Goal: Task Accomplishment & Management: Manage account settings

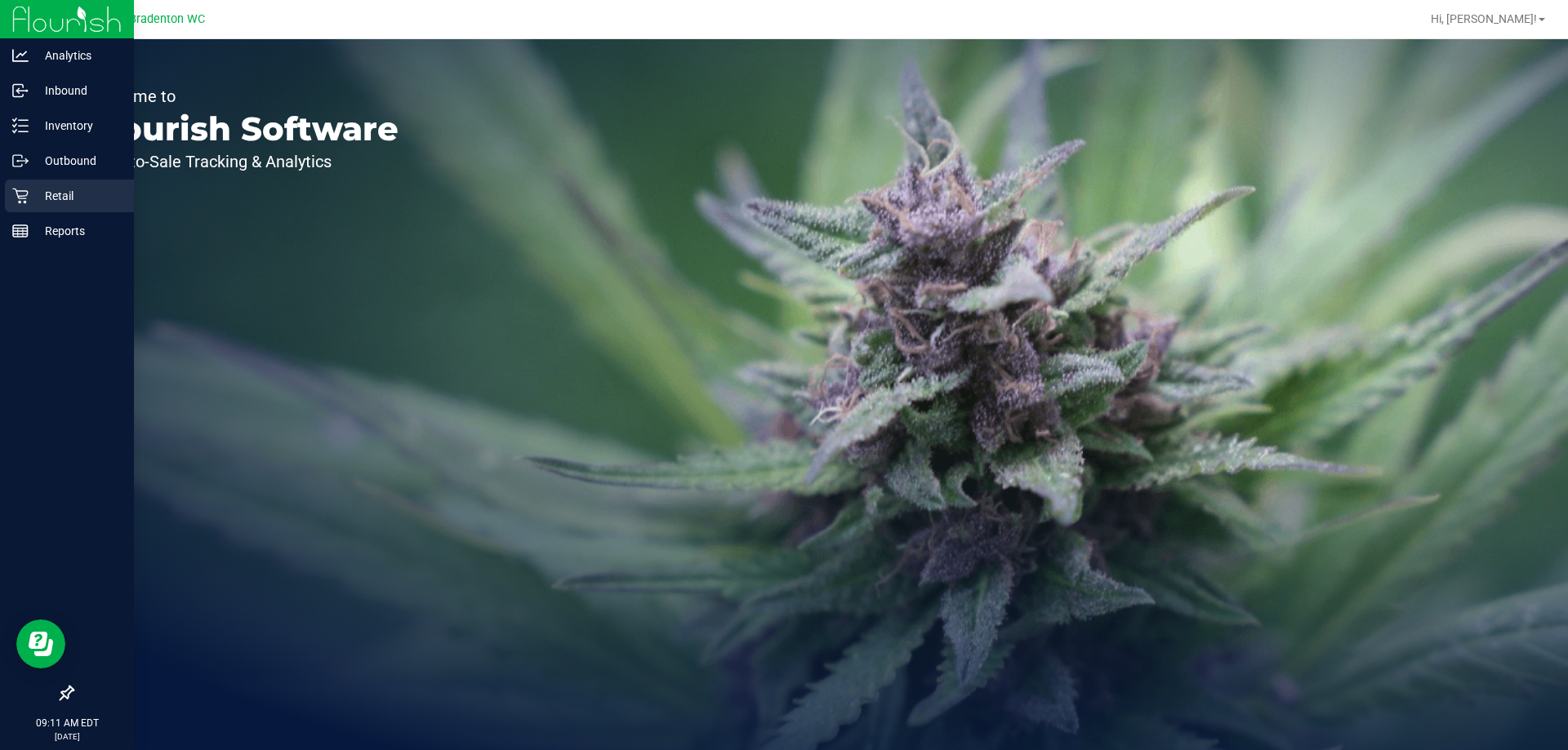
click at [63, 193] on p "Retail" at bounding box center [77, 196] width 98 height 20
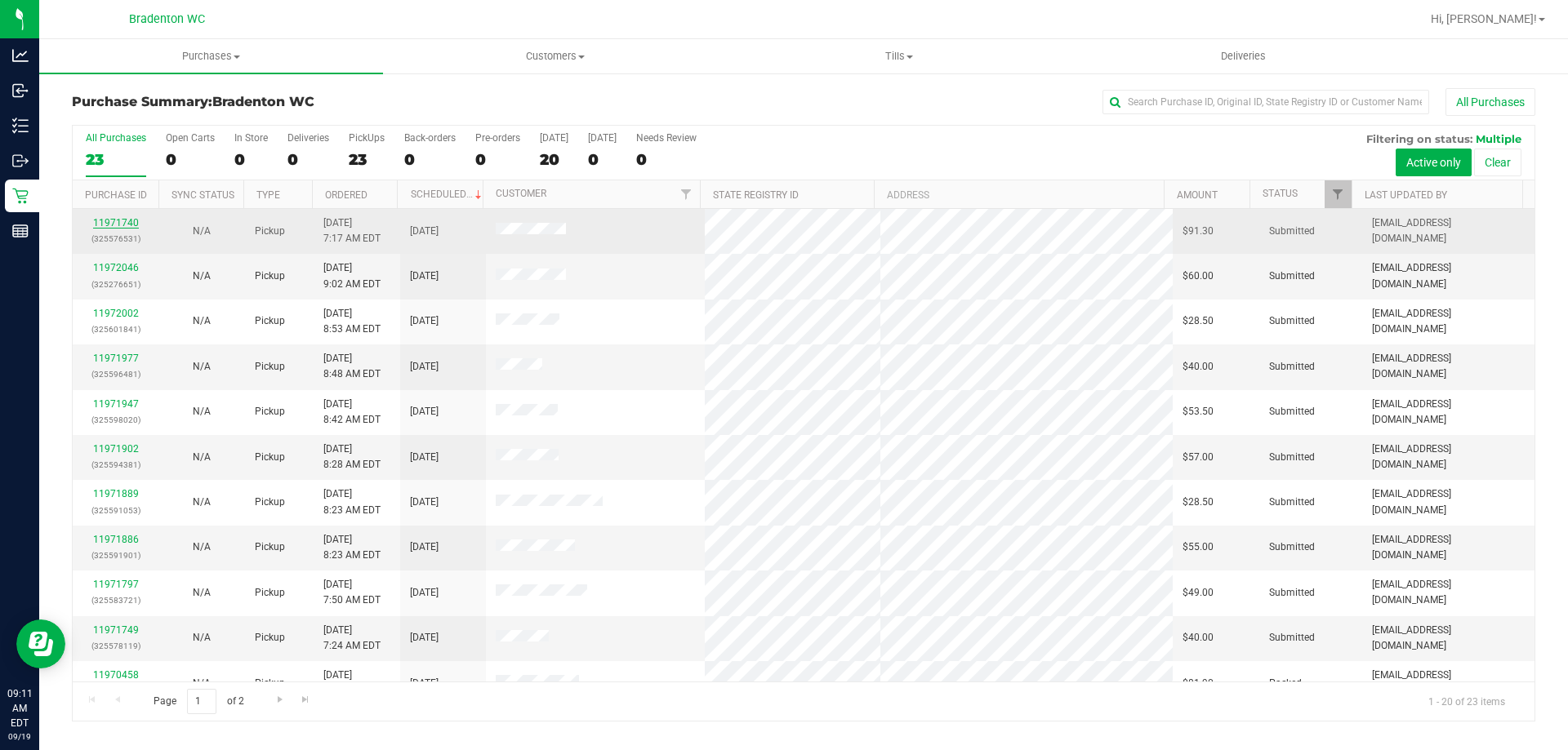
click at [133, 223] on link "11971740" at bounding box center [116, 223] width 46 height 11
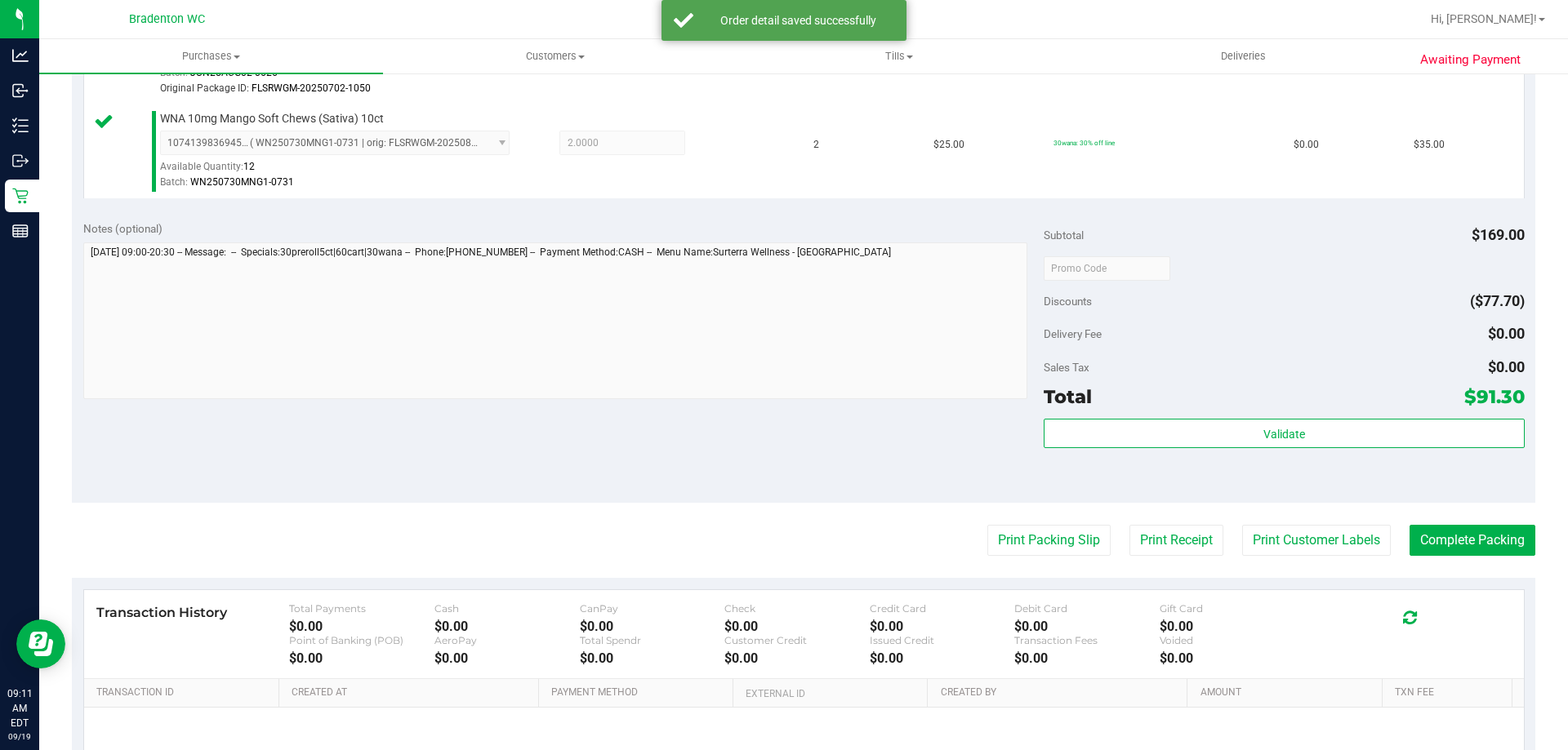
scroll to position [641, 0]
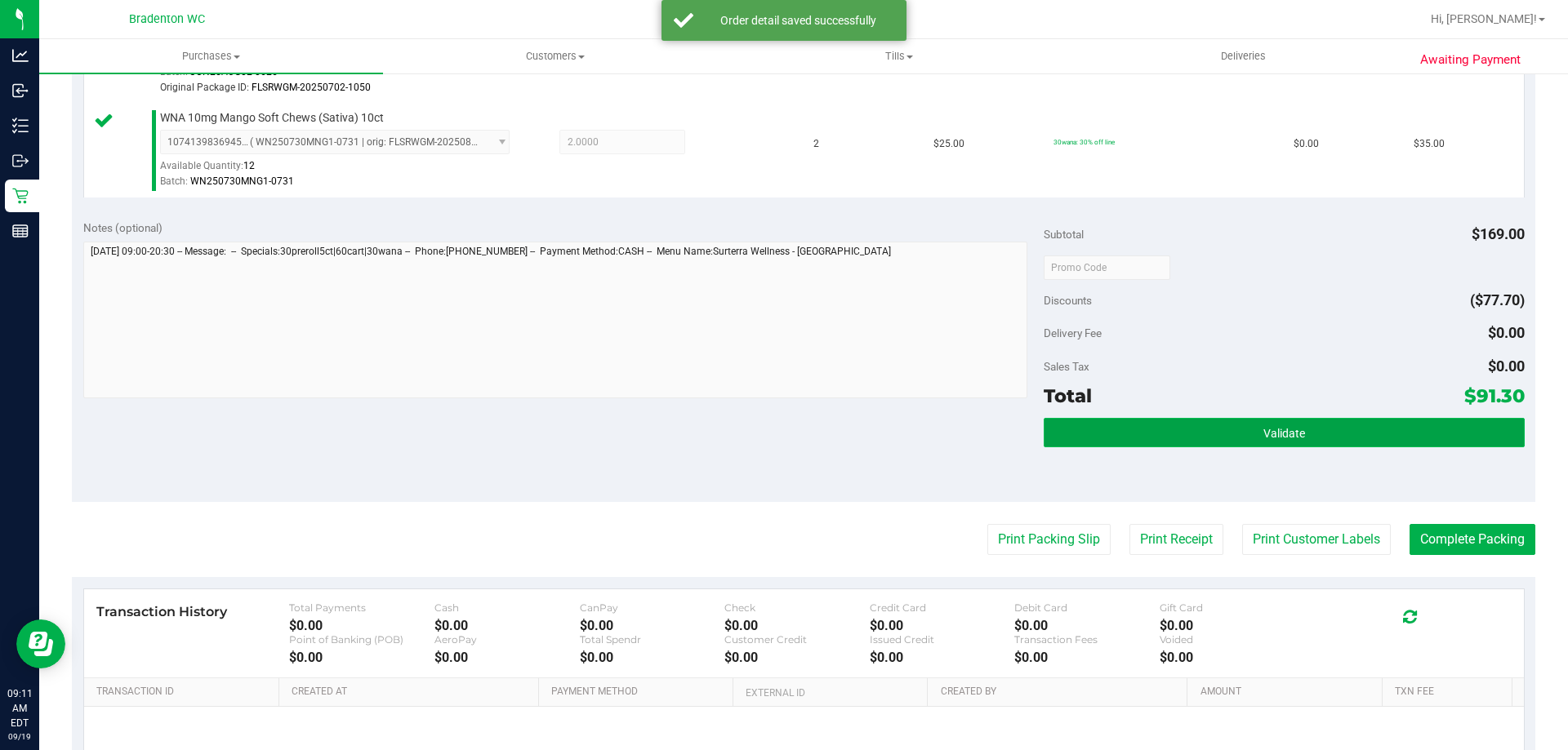
click at [1145, 439] on button "Validate" at bounding box center [1283, 432] width 480 height 30
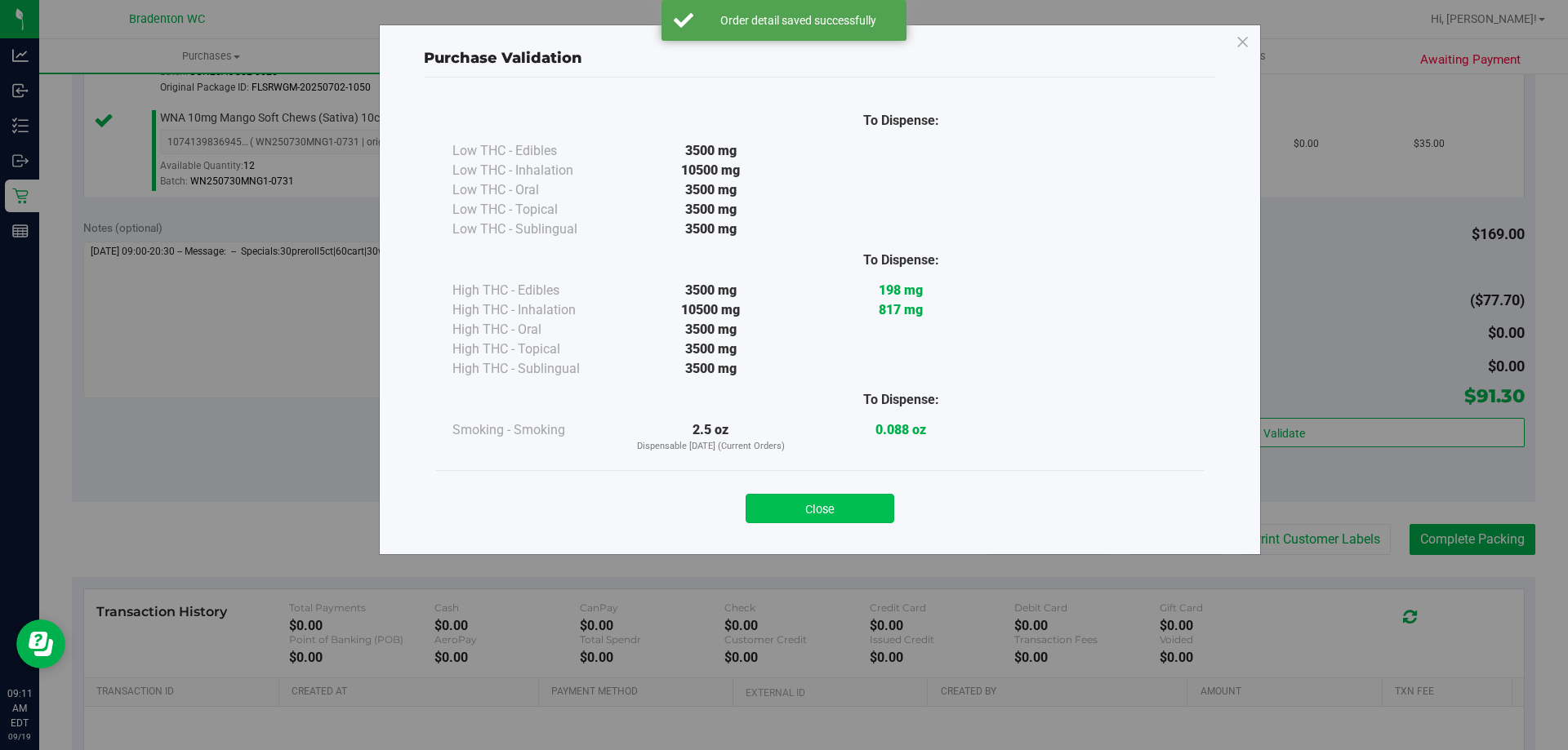
click at [870, 520] on button "Close" at bounding box center [820, 508] width 149 height 30
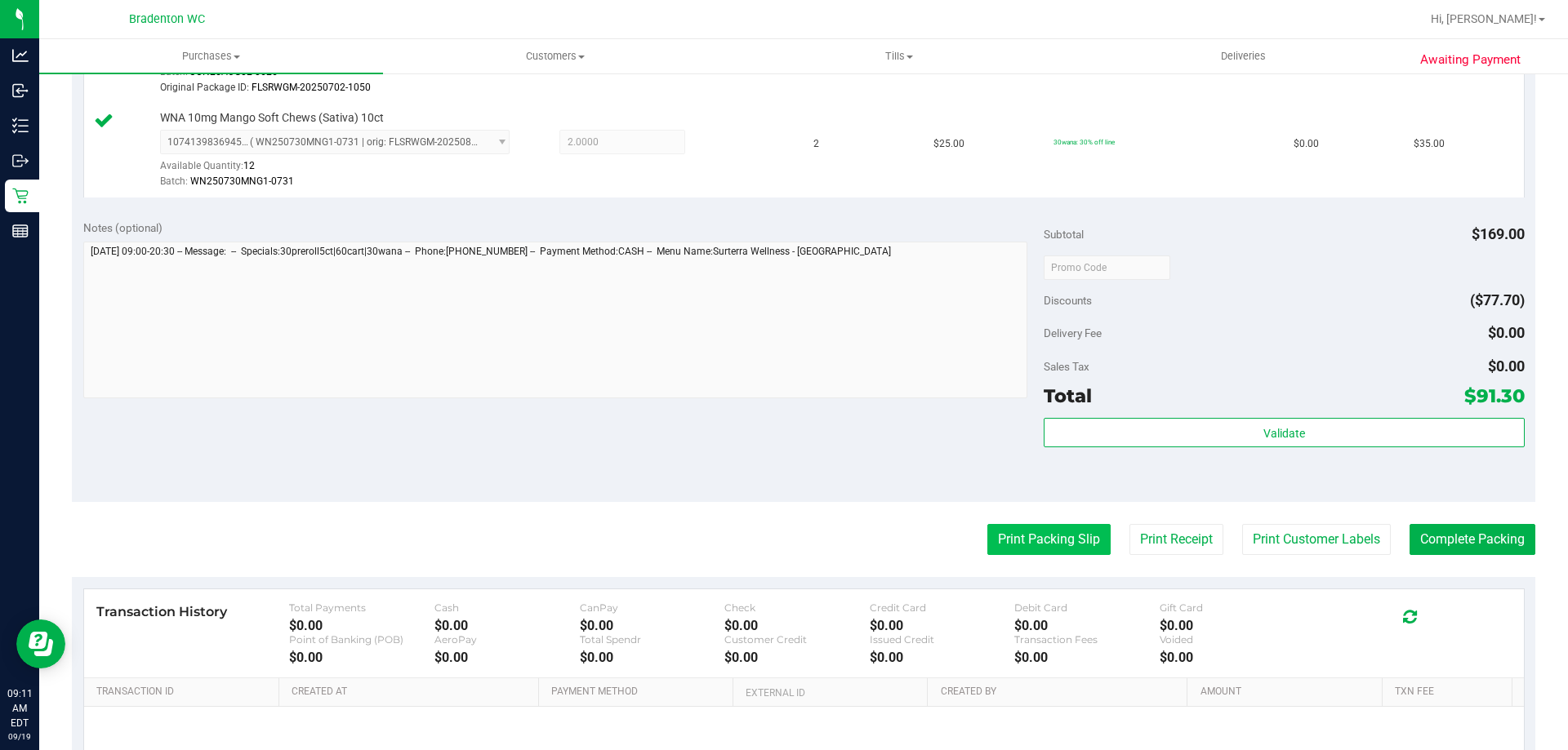
click at [1016, 539] on button "Print Packing Slip" at bounding box center [1049, 540] width 124 height 31
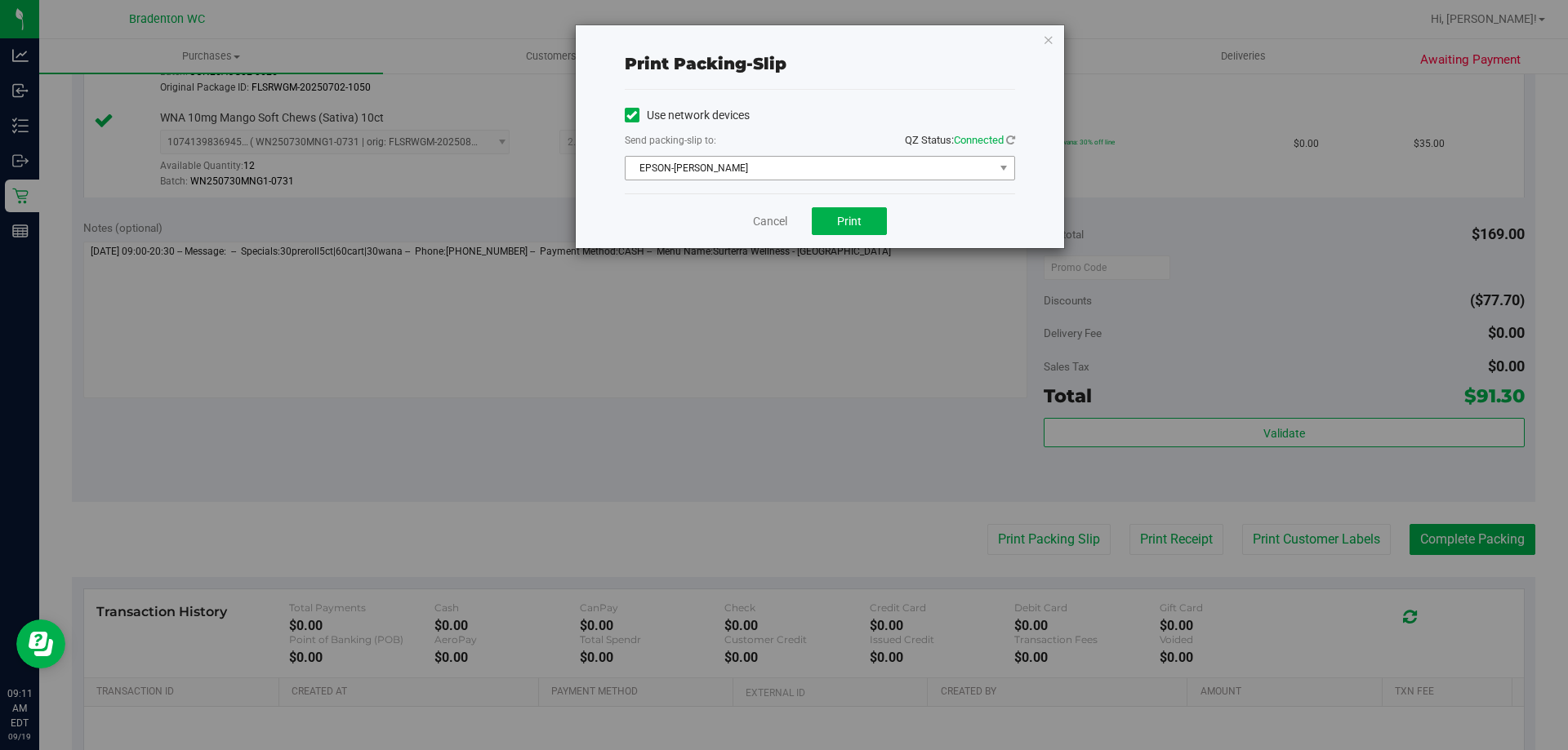
click at [905, 164] on span "EPSON-[PERSON_NAME]" at bounding box center [809, 168] width 368 height 23
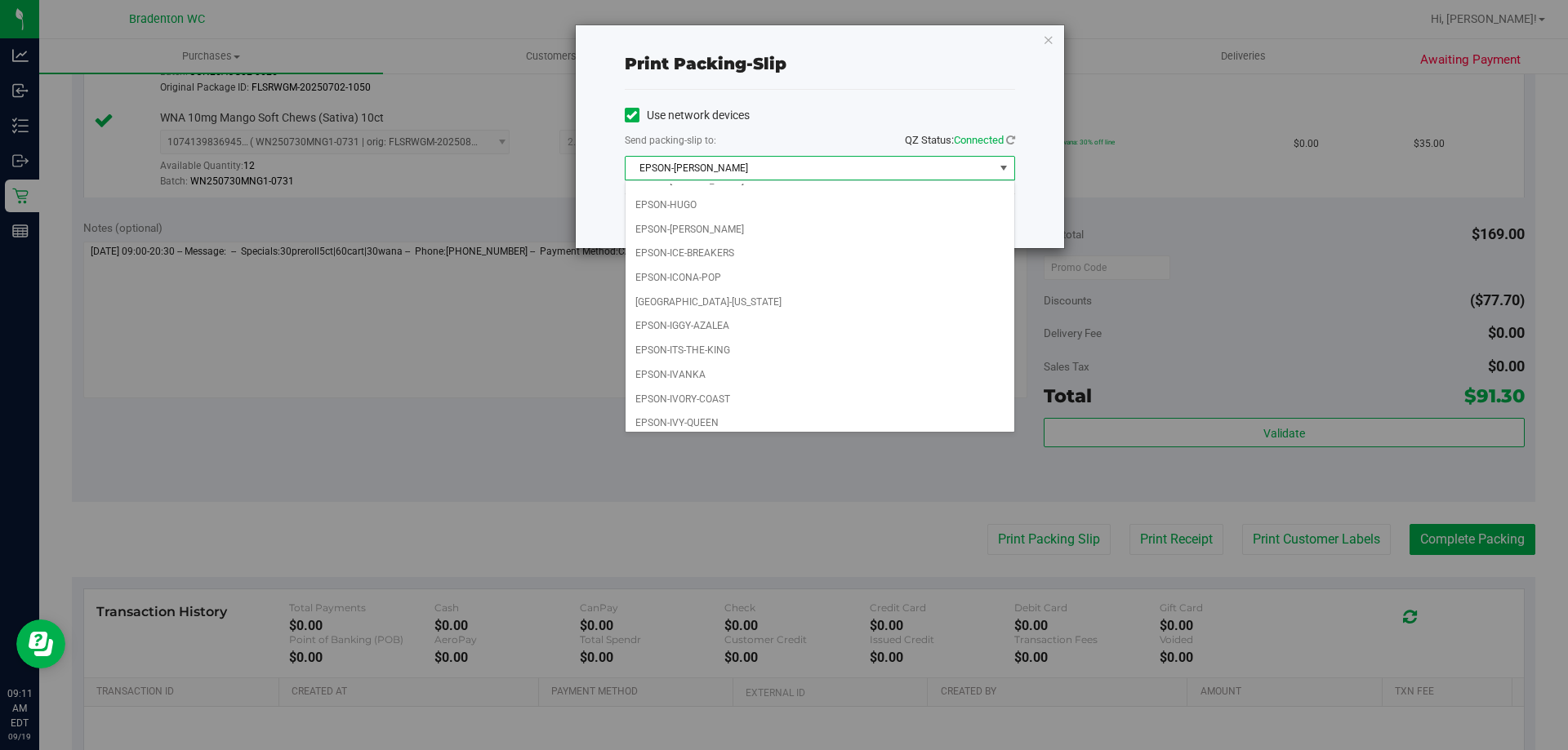
scroll to position [47, 0]
click at [732, 221] on li "EPSON-[PERSON_NAME]" at bounding box center [820, 223] width 388 height 25
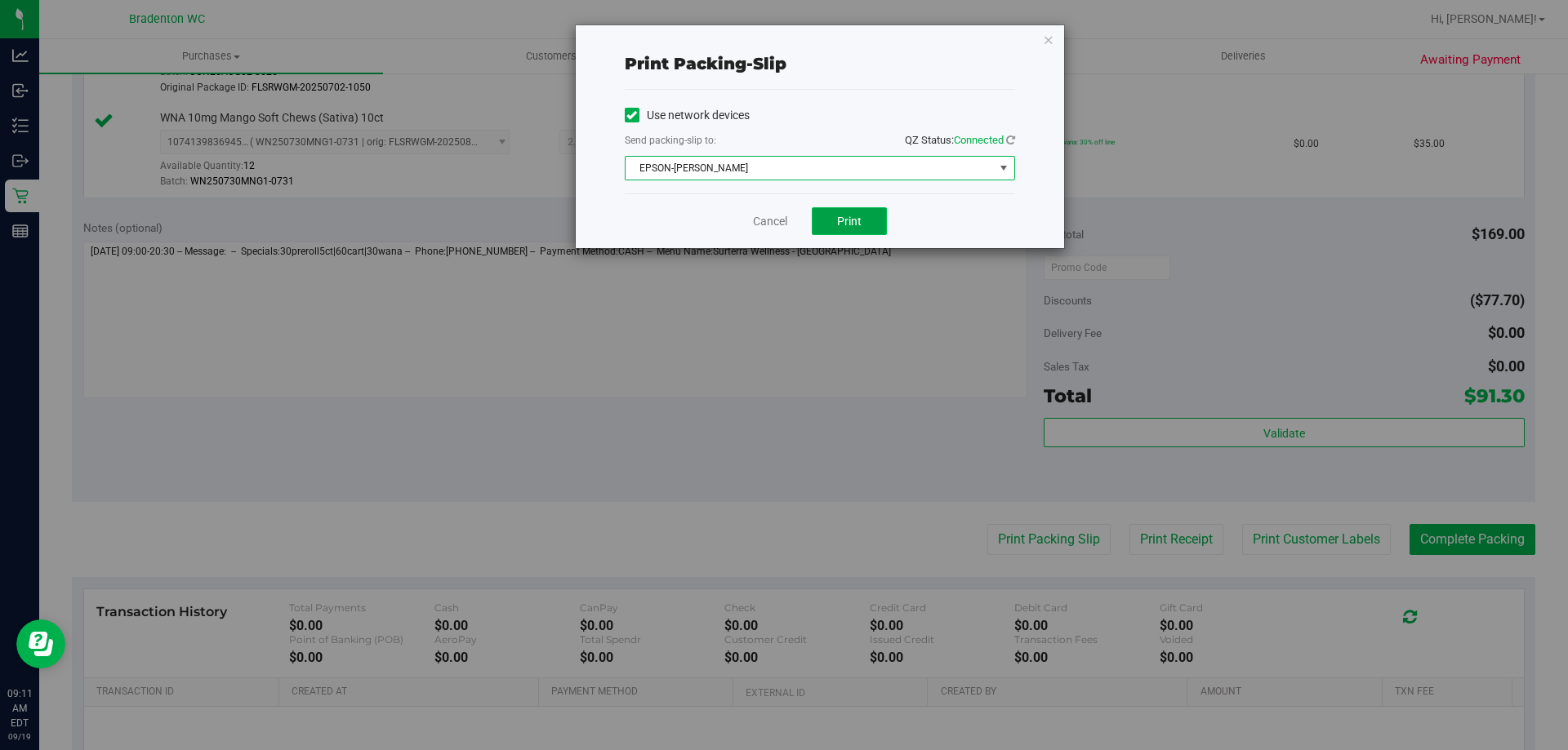
click at [844, 233] on button "Print" at bounding box center [849, 221] width 75 height 28
click at [1048, 46] on icon "button" at bounding box center [1049, 39] width 11 height 20
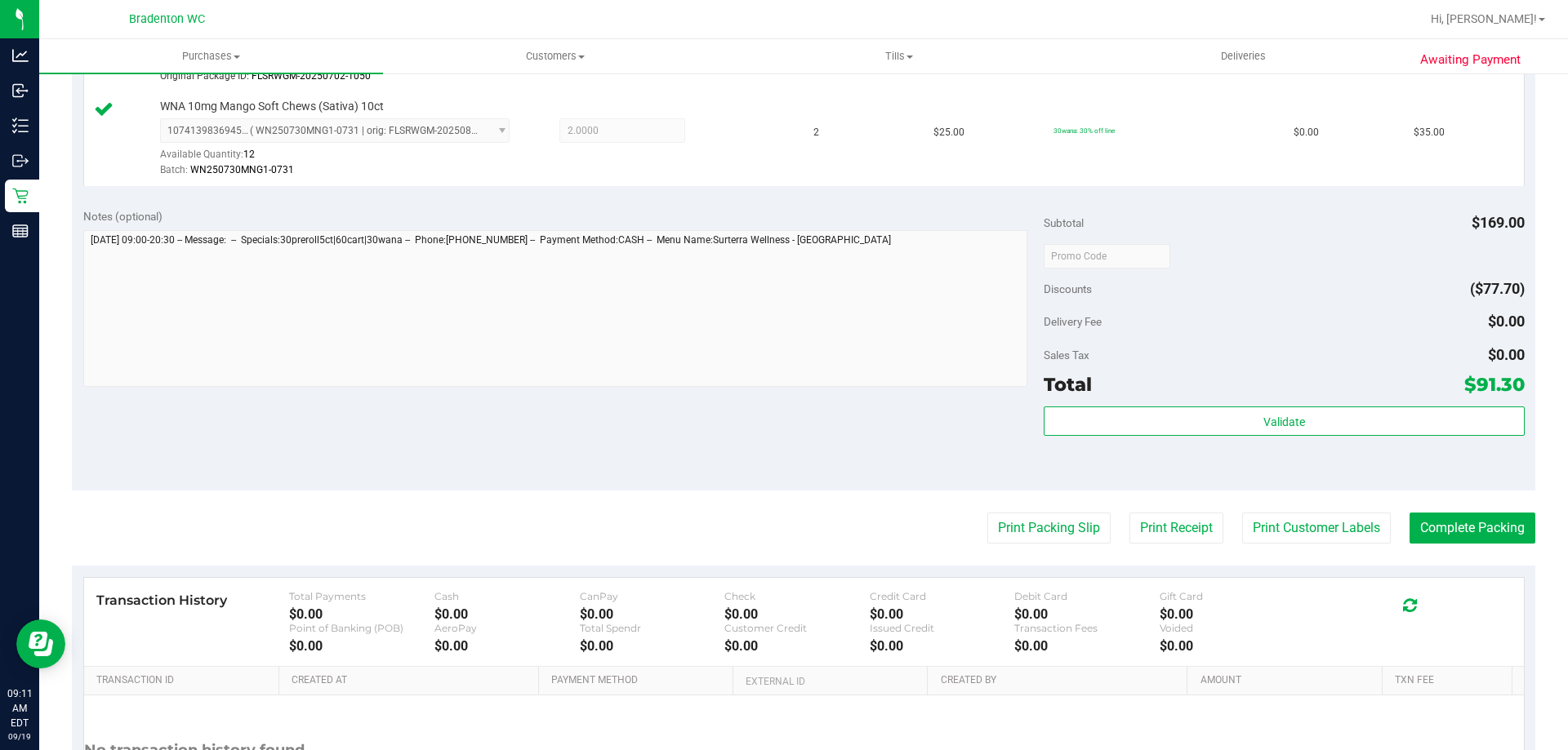
scroll to position [653, 0]
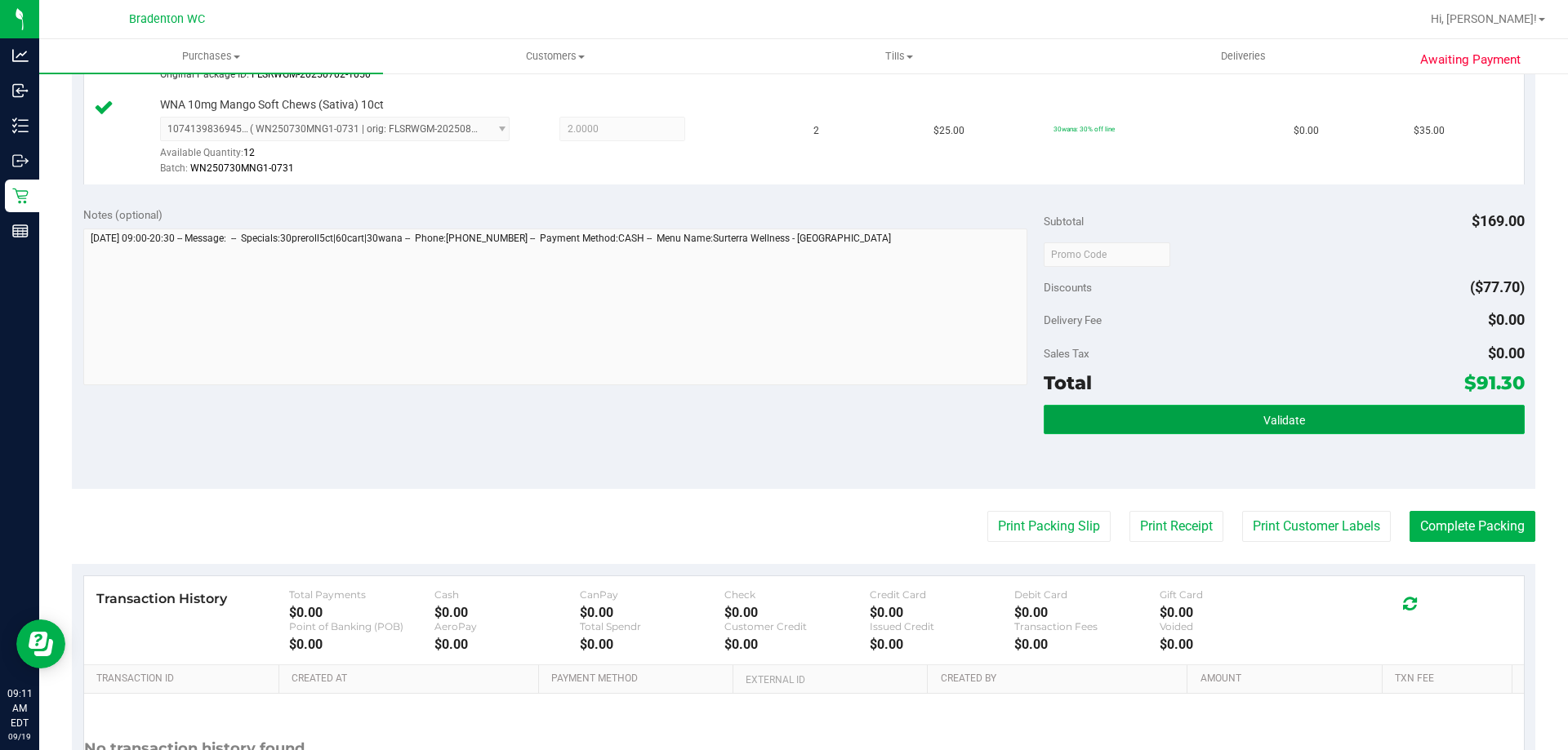
click at [1114, 417] on button "Validate" at bounding box center [1283, 420] width 480 height 30
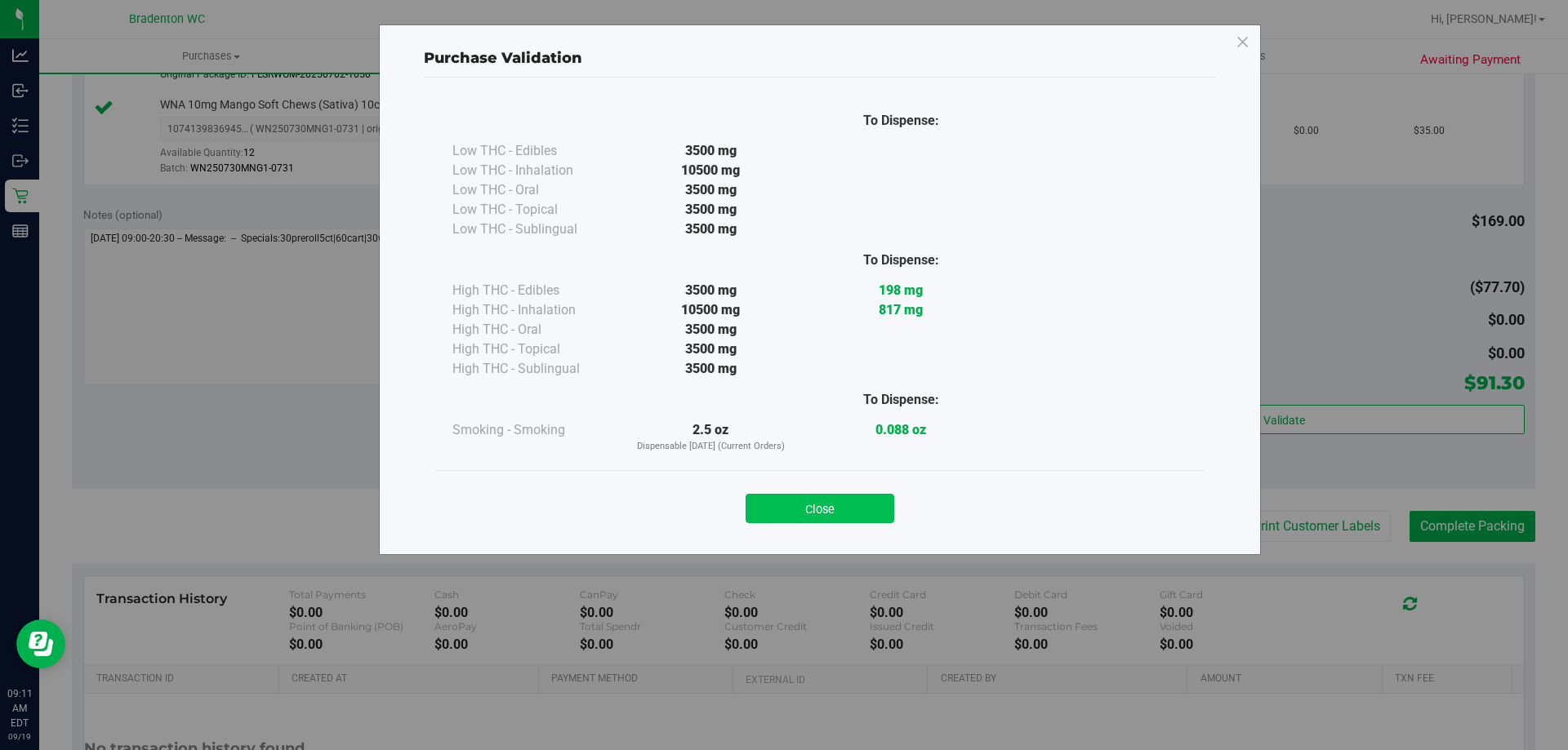
click at [844, 515] on button "Close" at bounding box center [820, 508] width 149 height 30
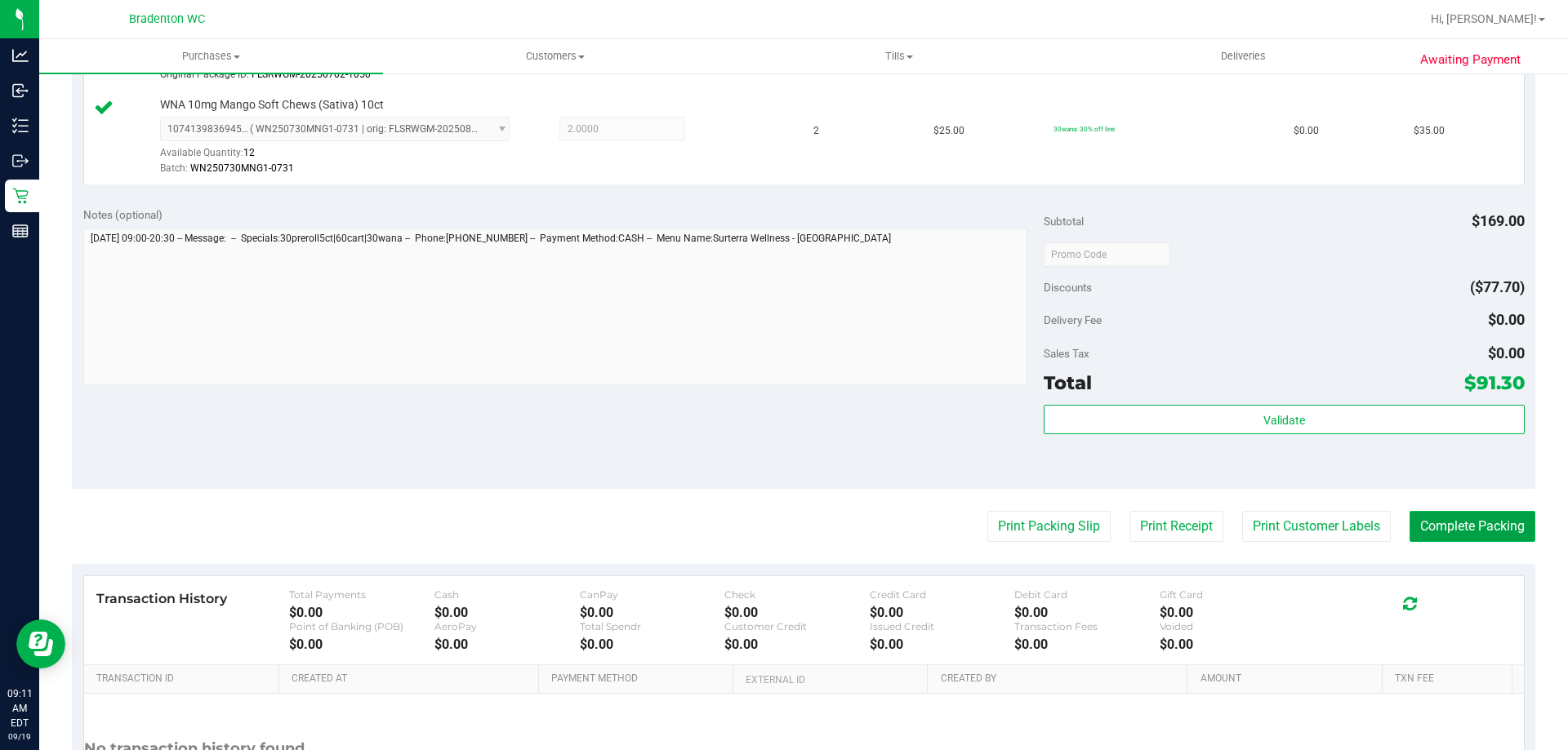
click at [1446, 537] on button "Complete Packing" at bounding box center [1473, 526] width 126 height 31
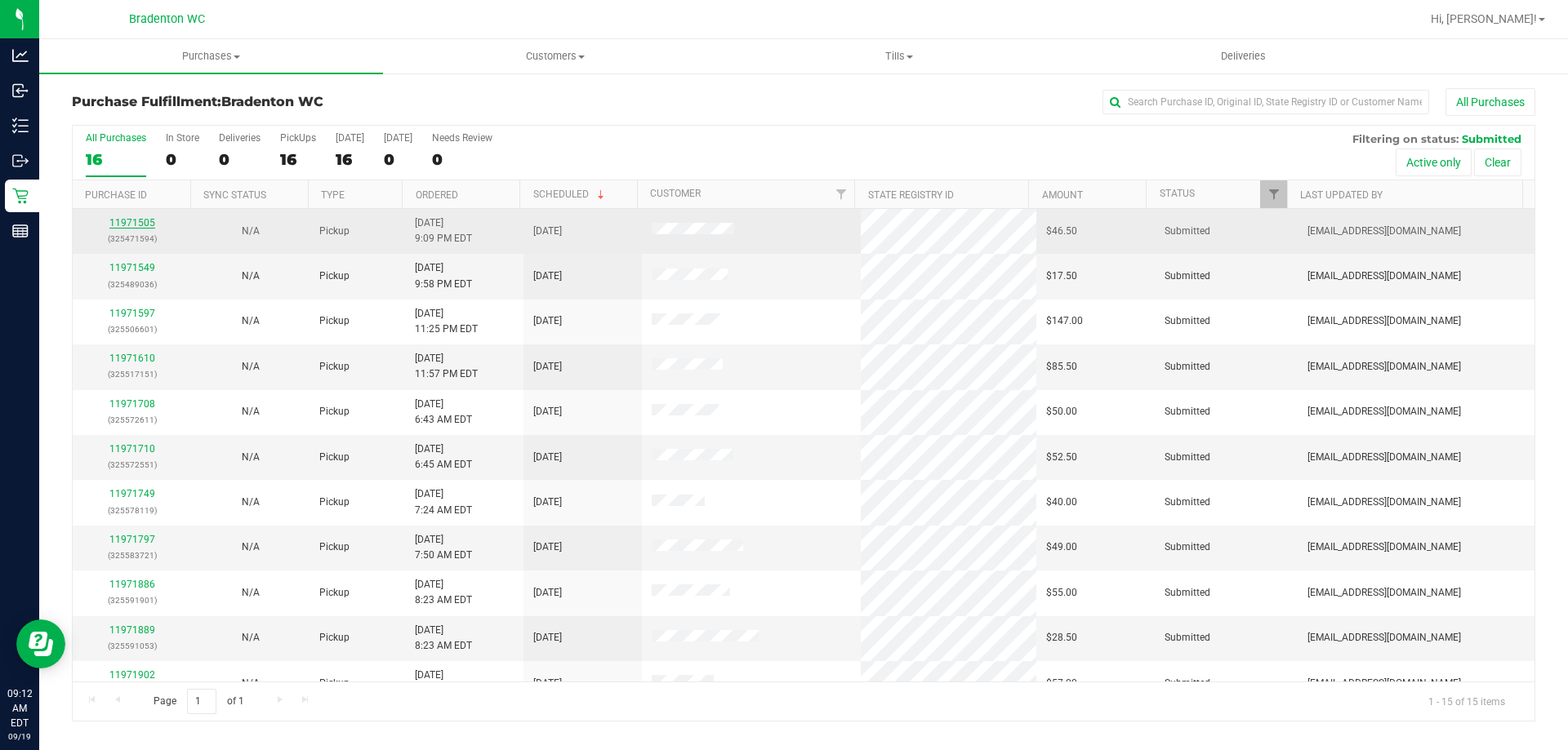
click at [131, 222] on link "11971505" at bounding box center [132, 223] width 46 height 11
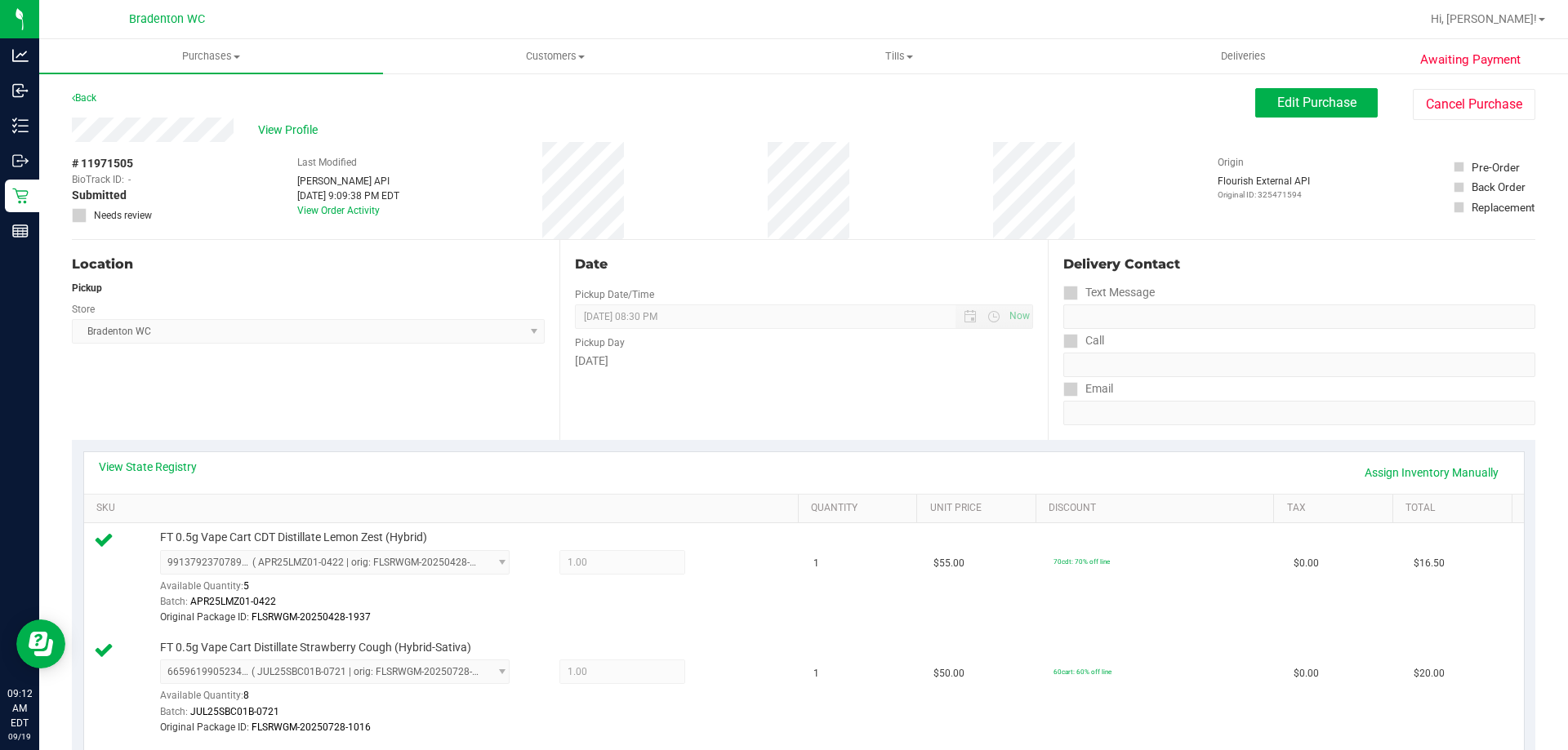
click at [84, 107] on div "Back" at bounding box center [84, 98] width 25 height 20
click at [89, 99] on link "Back" at bounding box center [84, 98] width 25 height 11
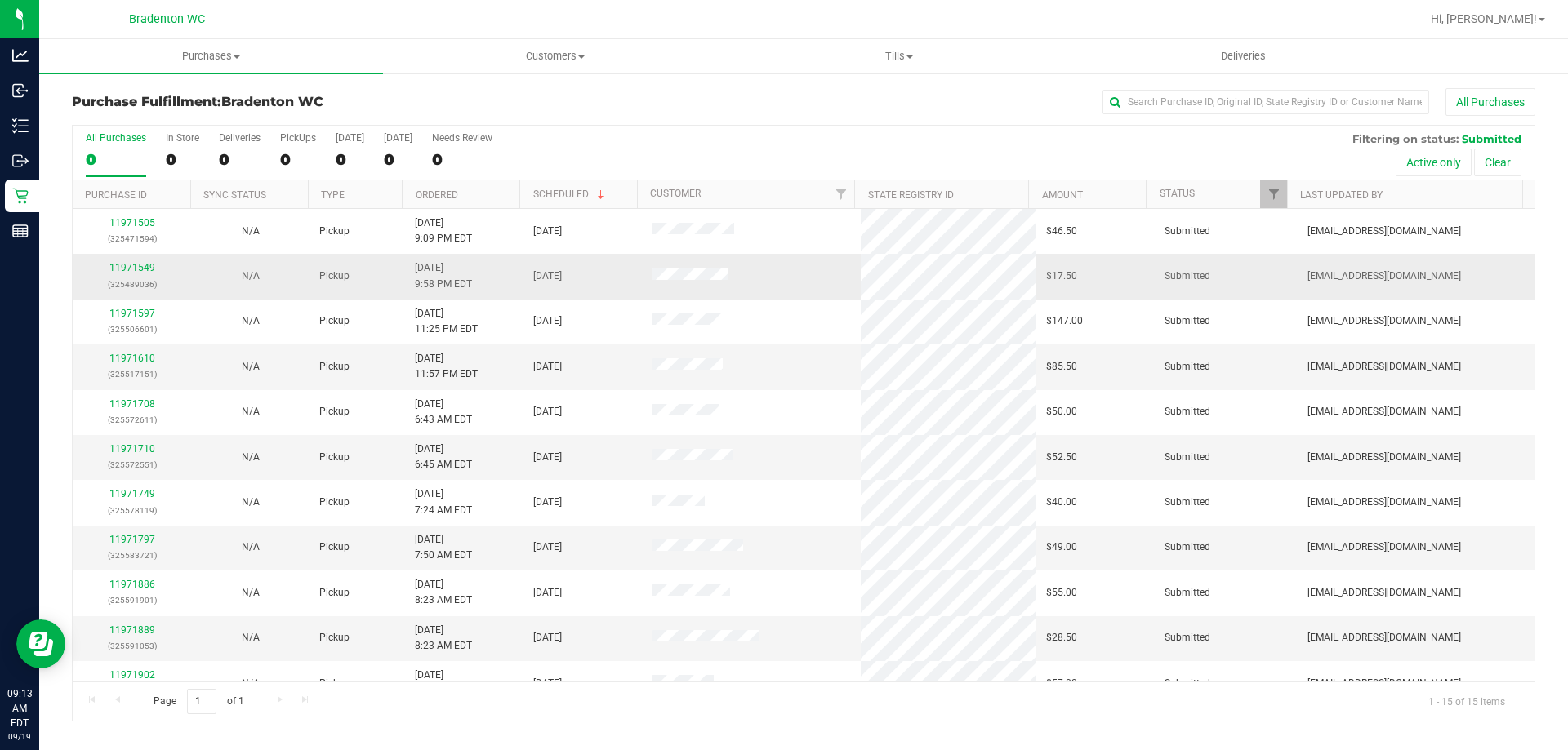
click at [145, 267] on link "11971549" at bounding box center [132, 267] width 46 height 11
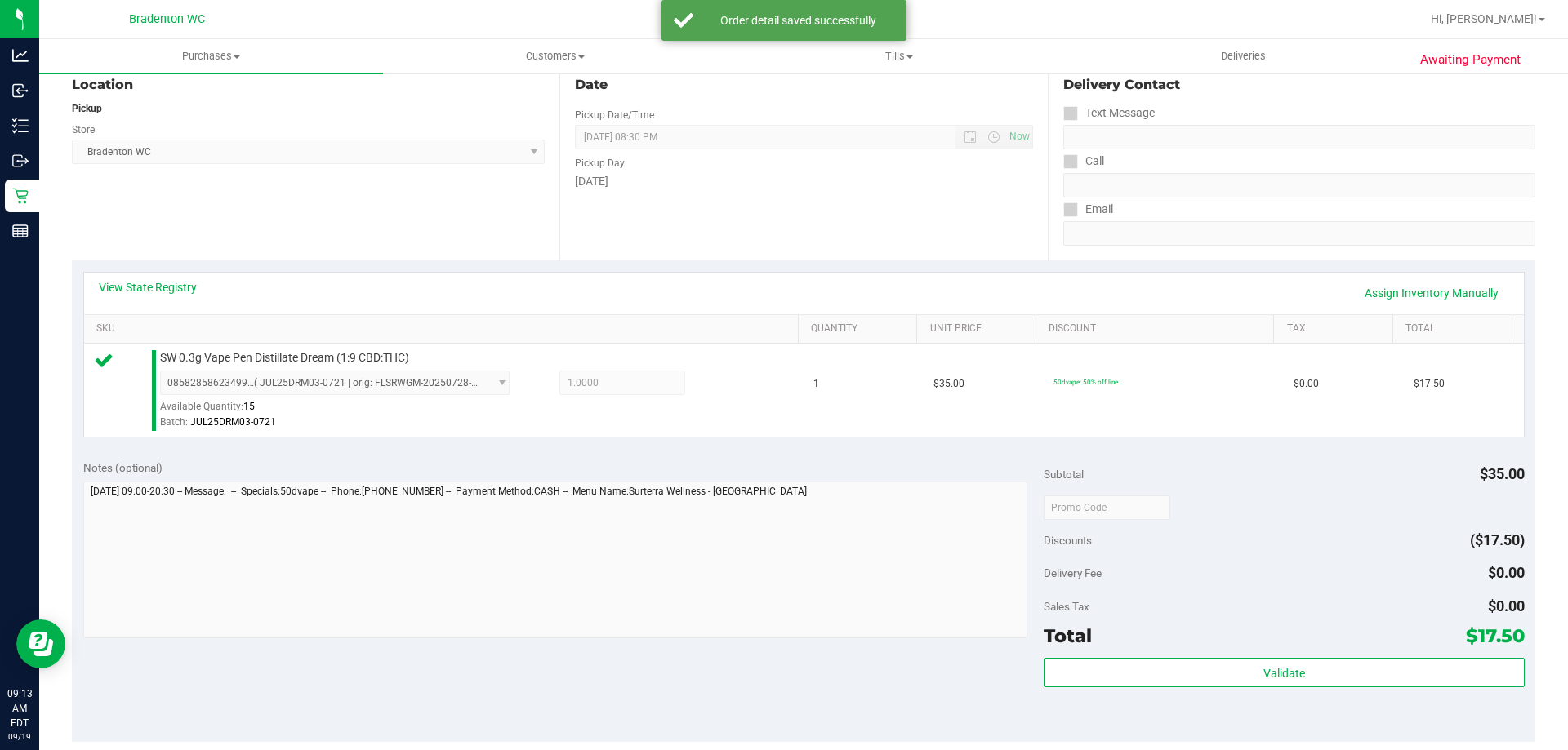
scroll to position [183, 0]
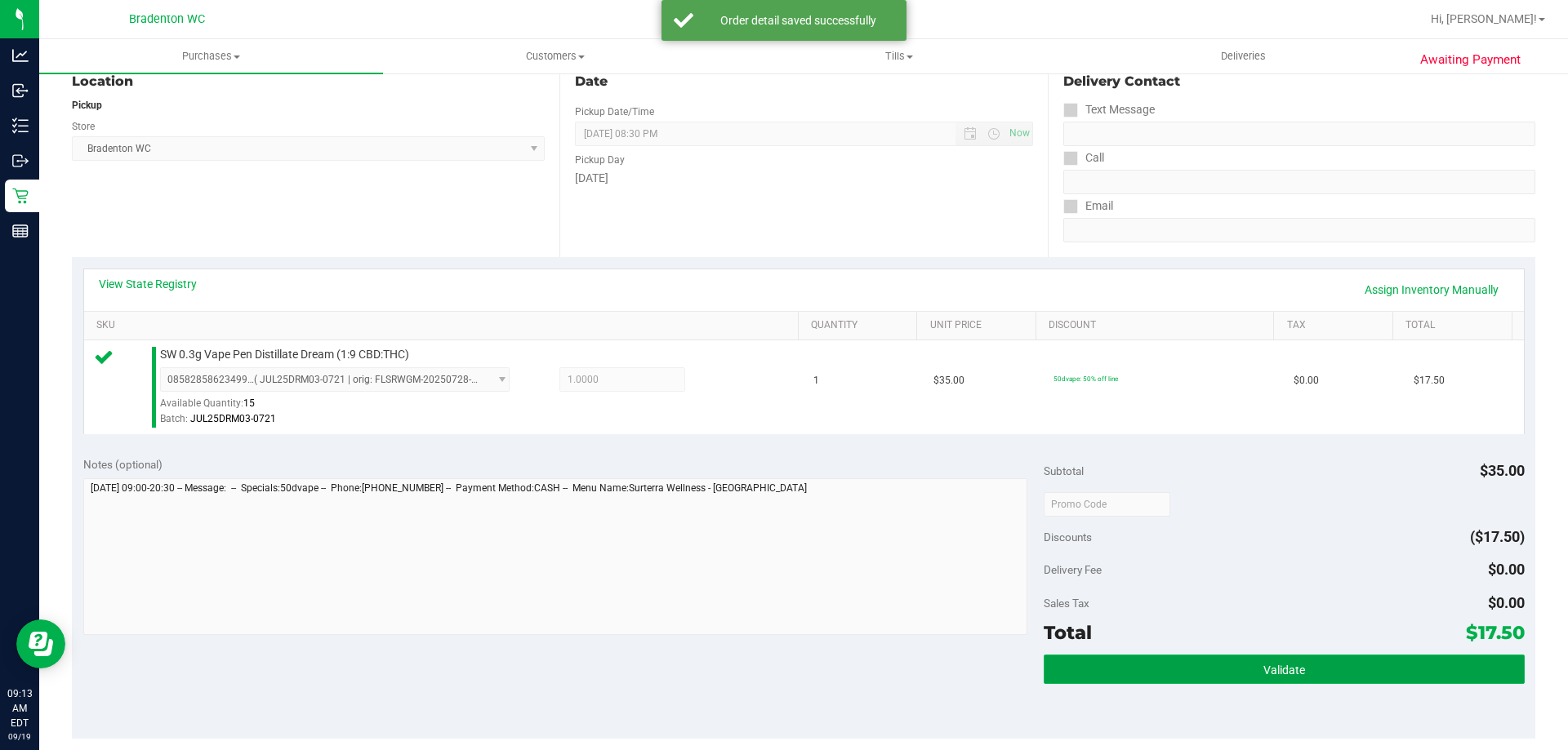
click at [1120, 675] on button "Validate" at bounding box center [1283, 669] width 480 height 30
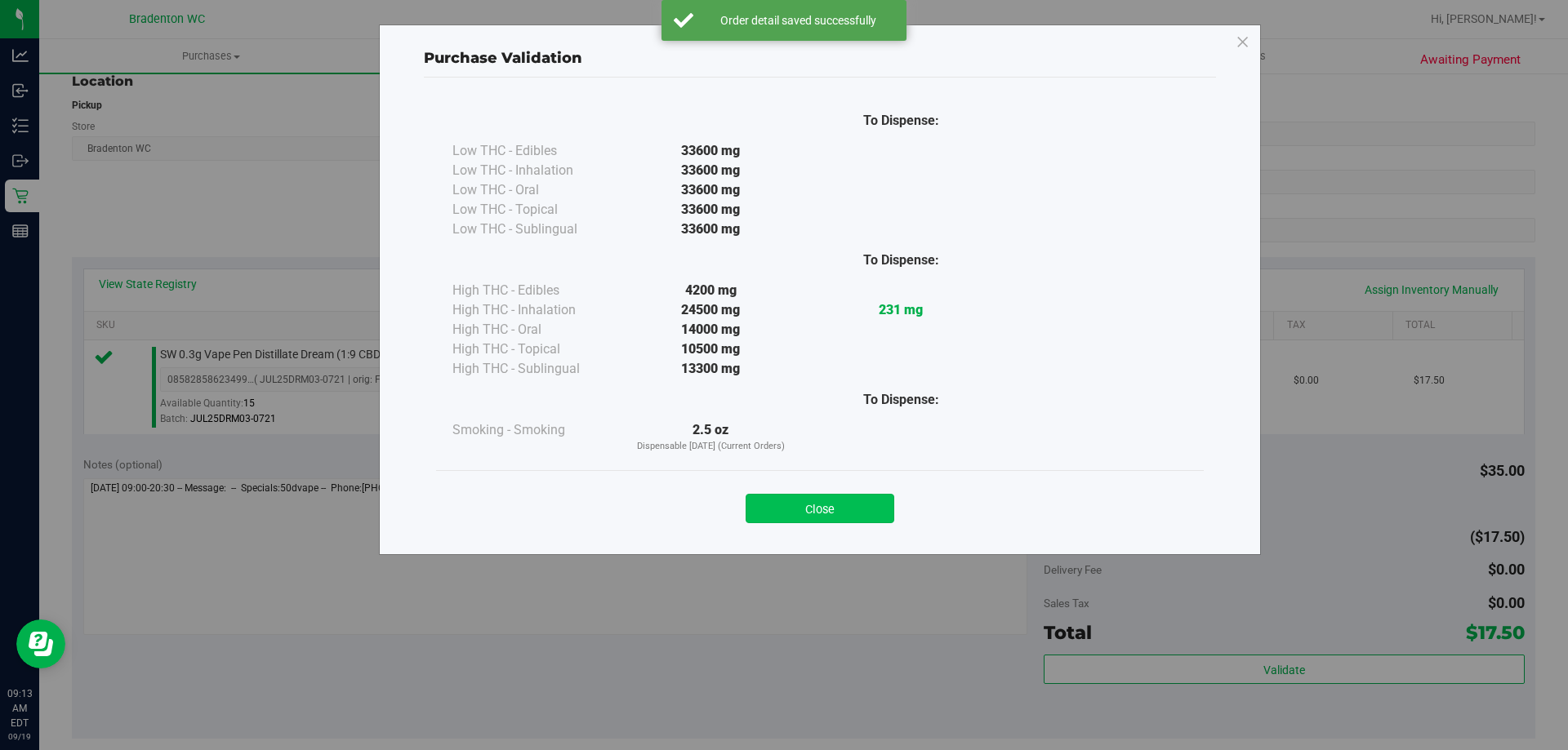
click at [834, 503] on button "Close" at bounding box center [820, 508] width 149 height 30
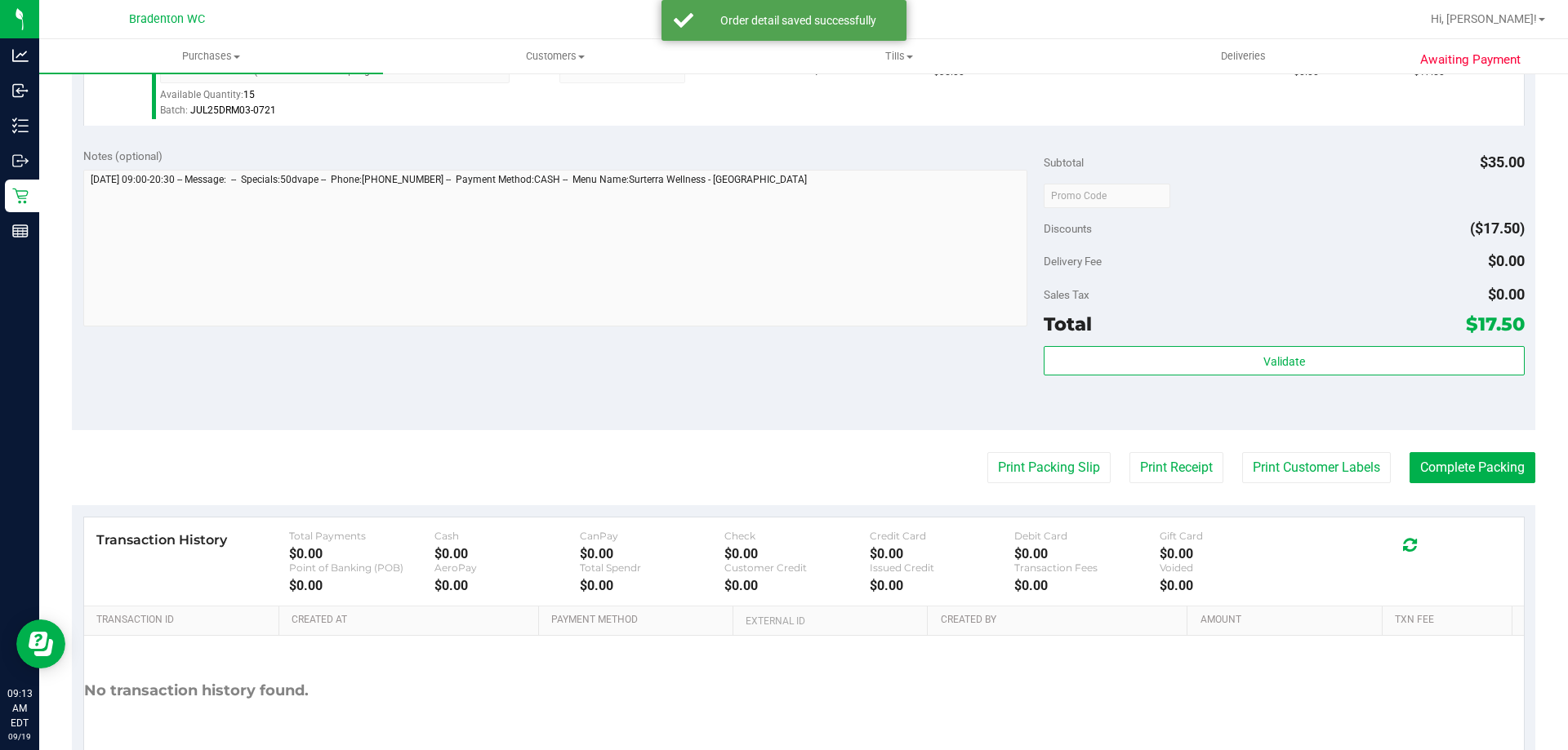
scroll to position [492, 0]
click at [1022, 468] on button "Print Packing Slip" at bounding box center [1049, 466] width 124 height 31
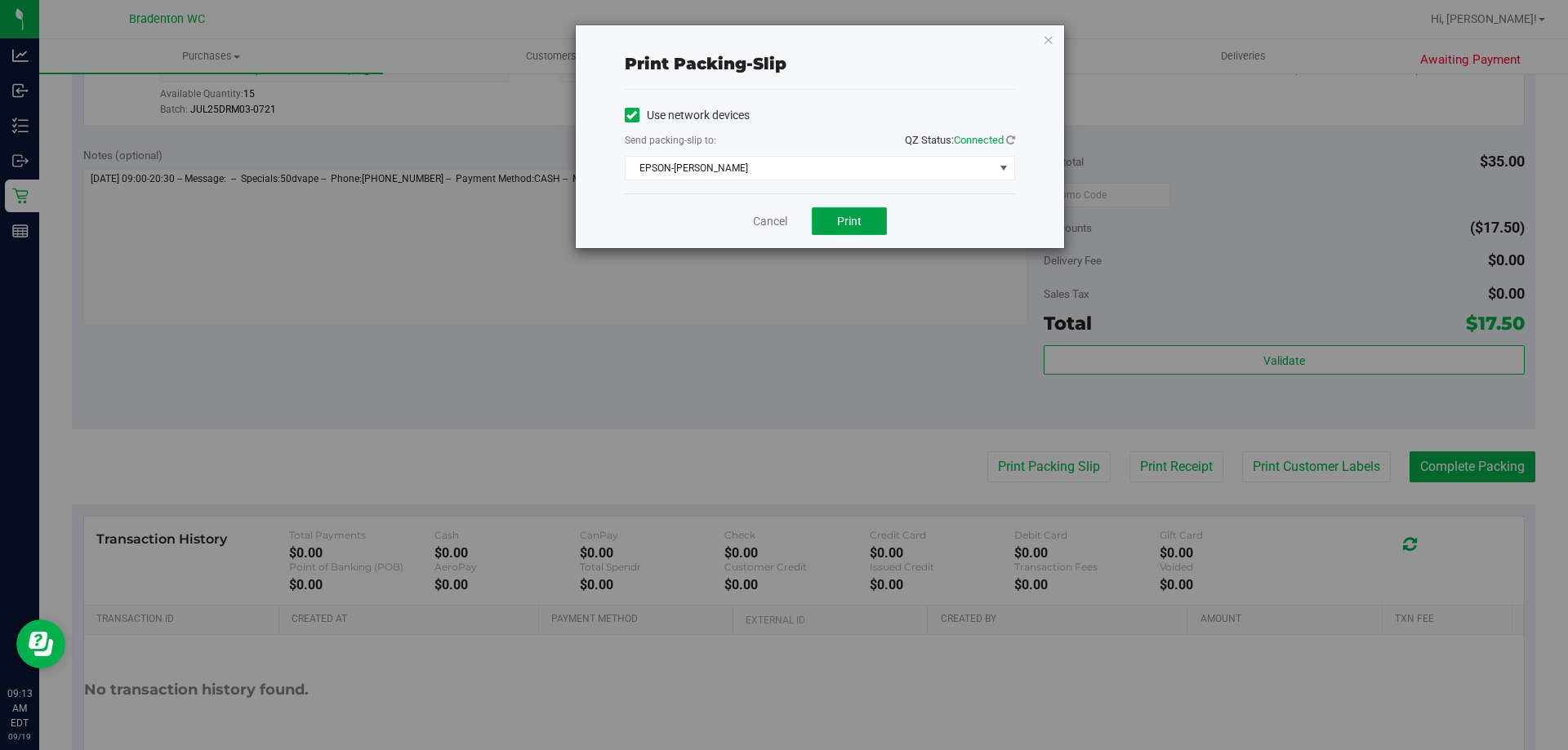
click at [871, 209] on button "Print" at bounding box center [849, 221] width 75 height 28
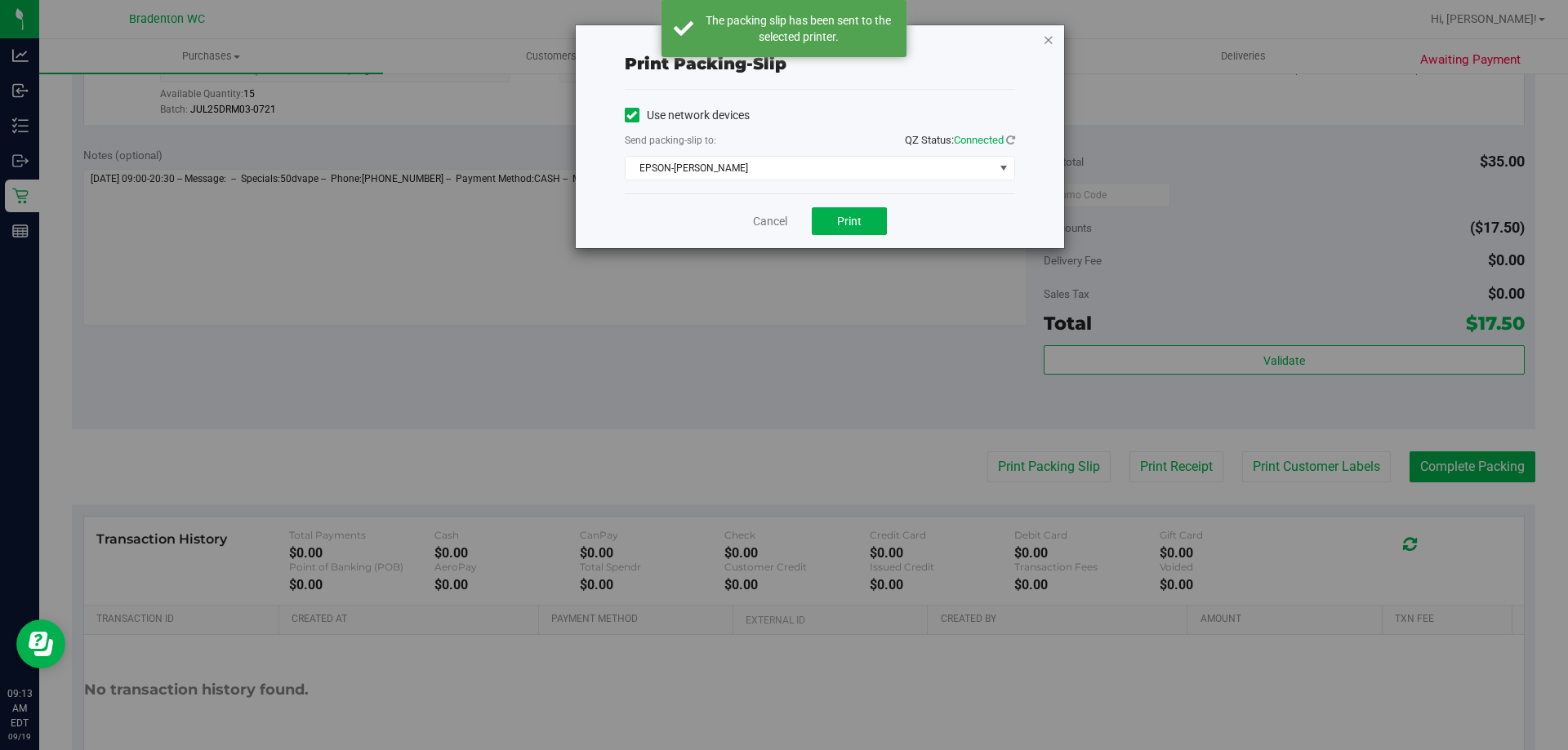
click at [1044, 35] on icon "button" at bounding box center [1049, 39] width 11 height 20
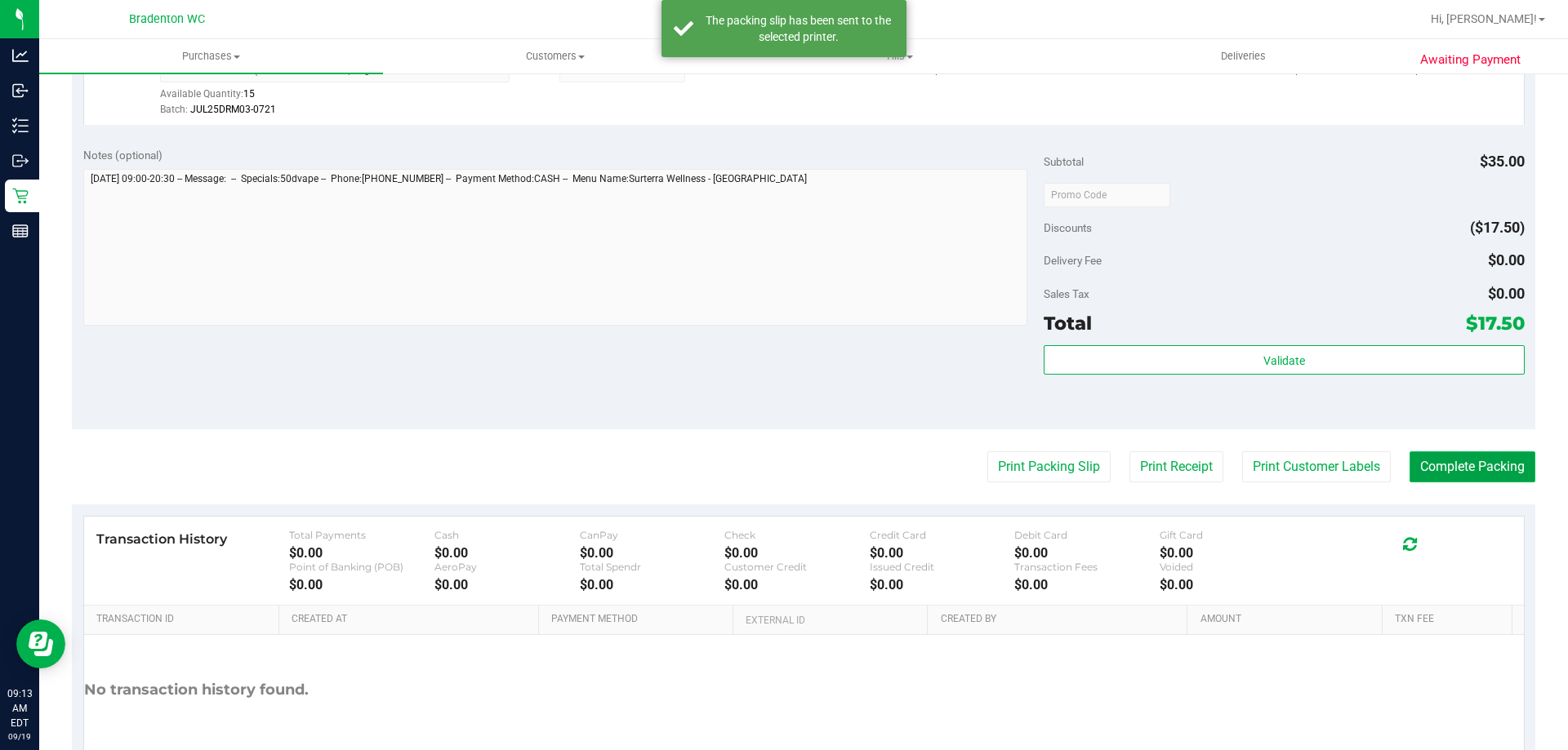
click at [1458, 456] on button "Complete Packing" at bounding box center [1473, 466] width 126 height 31
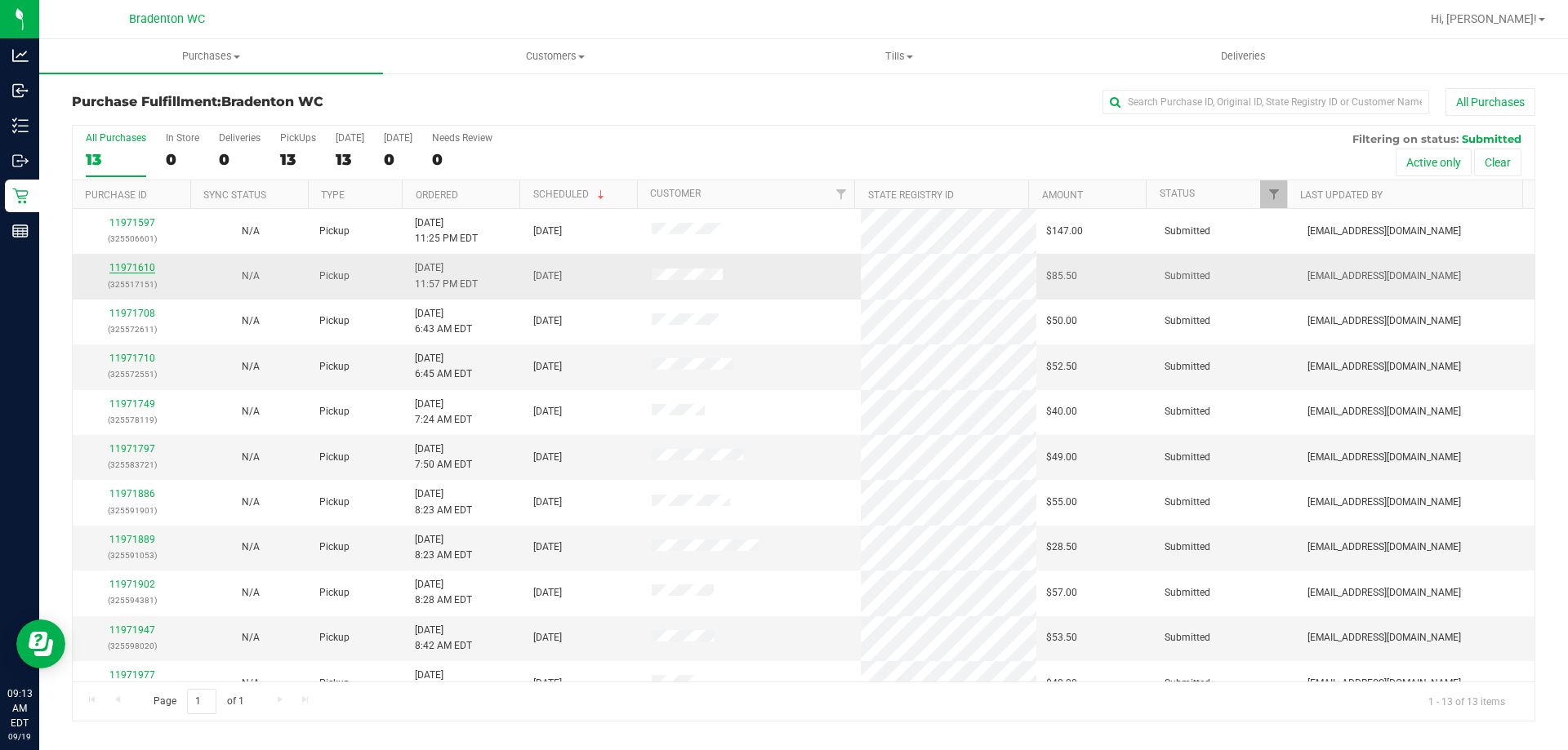
click at [128, 271] on link "11971610" at bounding box center [132, 267] width 46 height 11
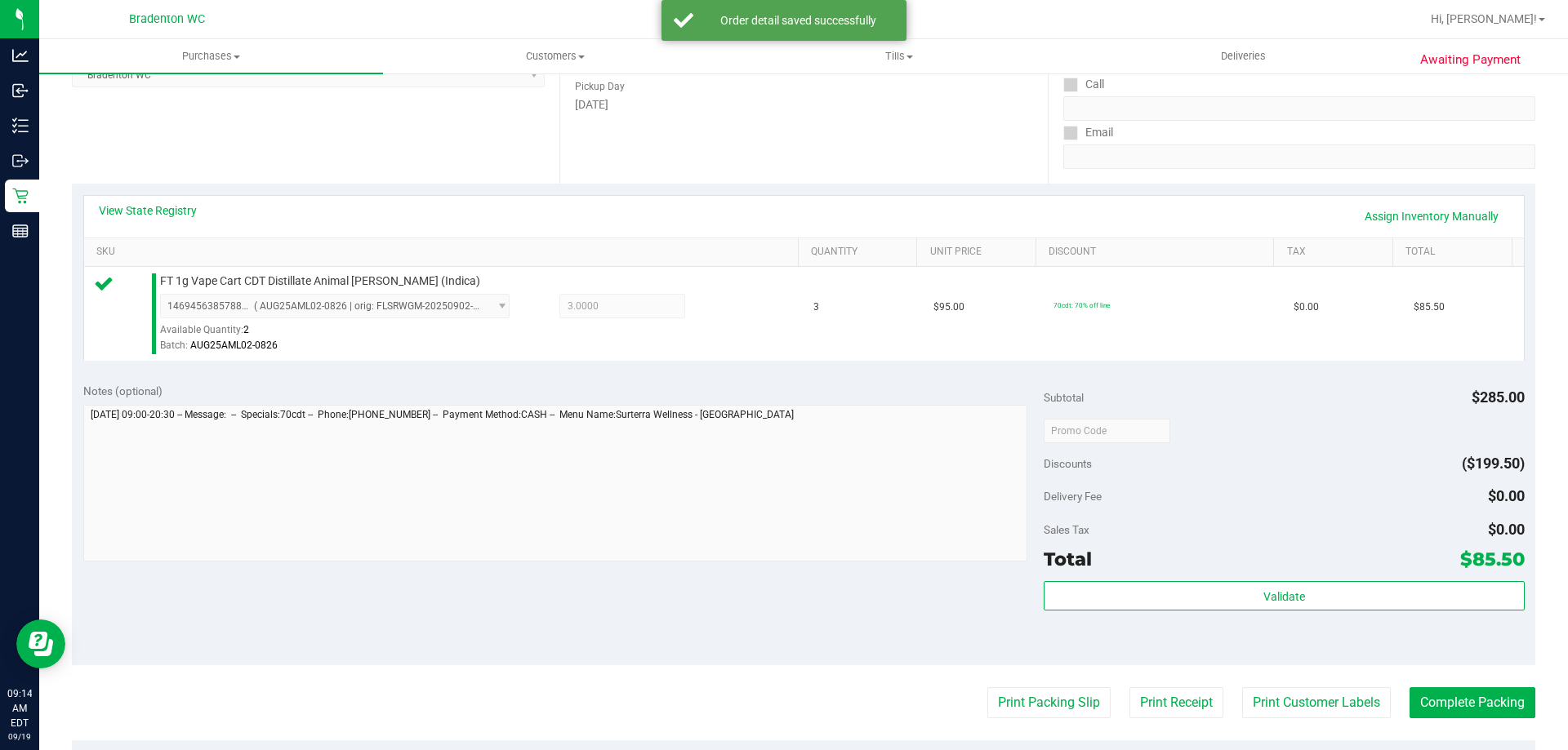
scroll to position [266, 0]
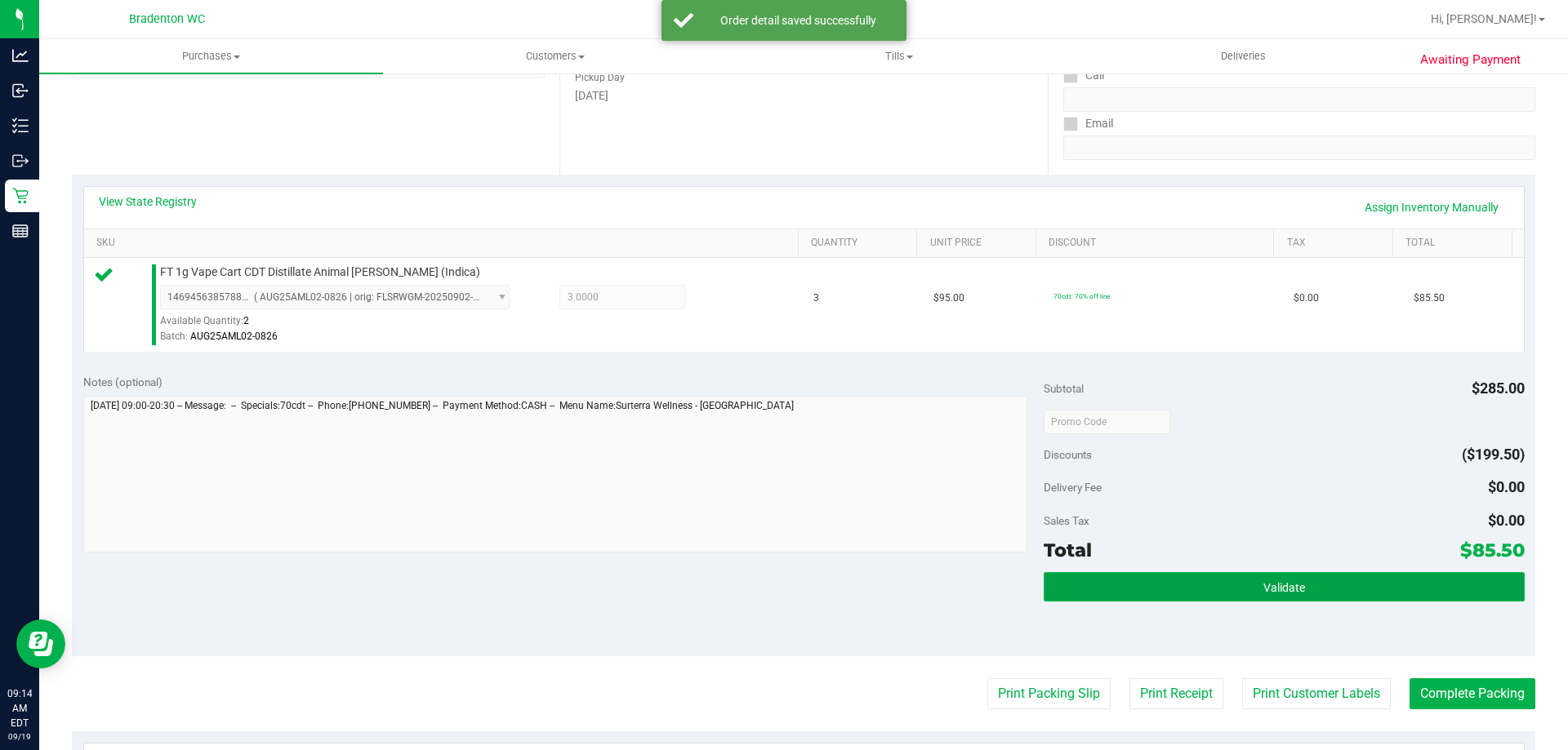
click at [1235, 595] on button "Validate" at bounding box center [1283, 586] width 480 height 30
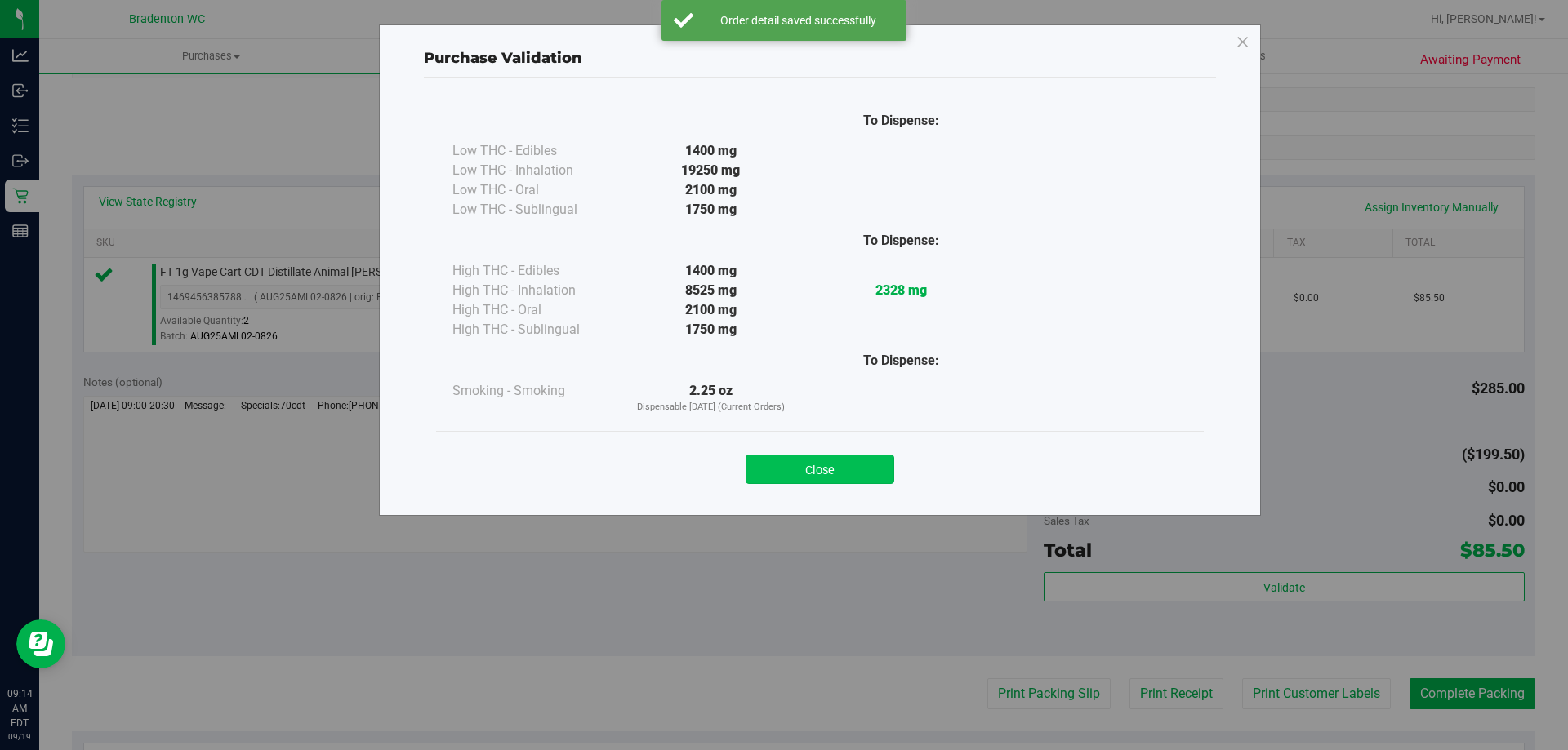
click at [883, 484] on button "Close" at bounding box center [820, 469] width 149 height 30
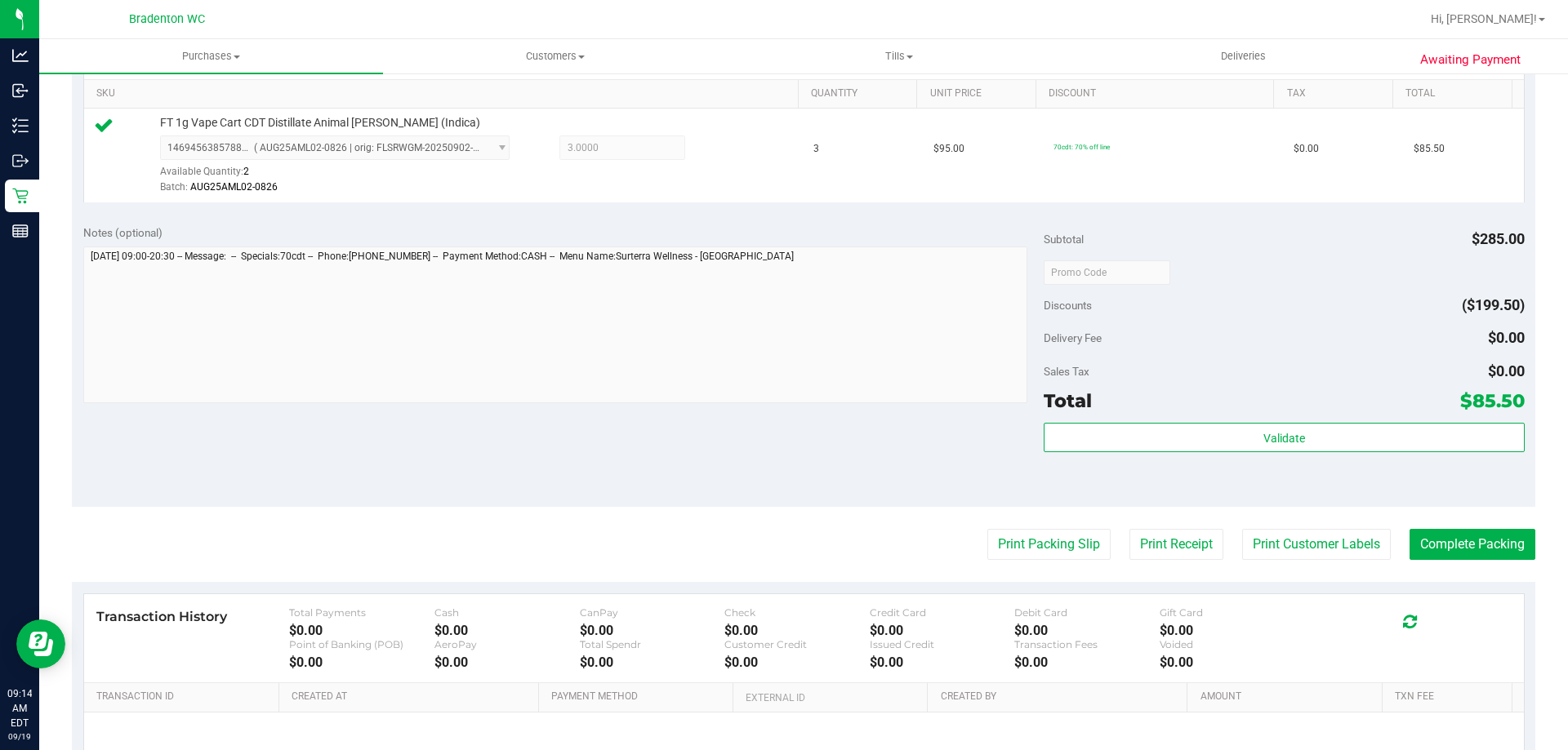
scroll to position [428, 0]
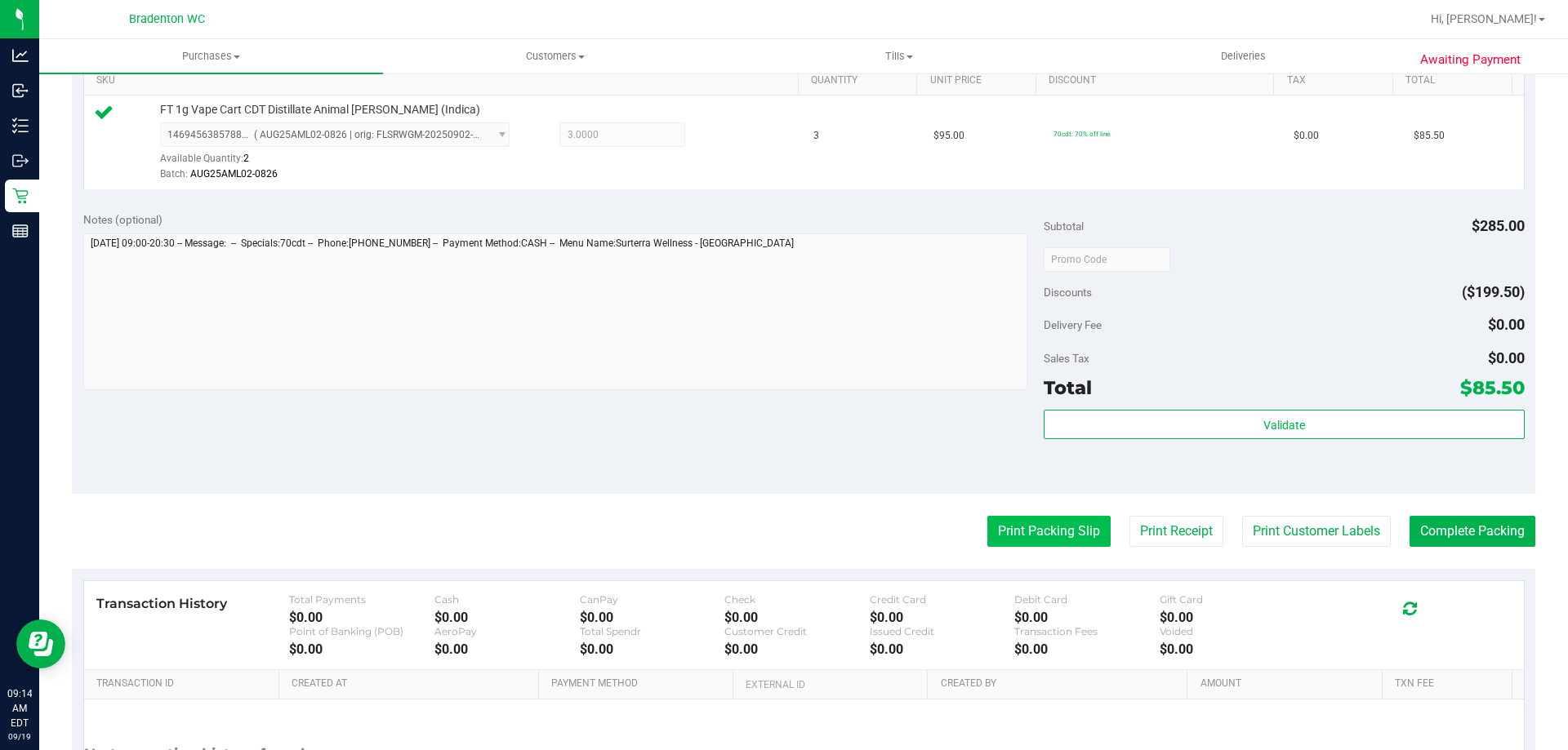
click at [1039, 542] on button "Print Packing Slip" at bounding box center [1049, 531] width 124 height 31
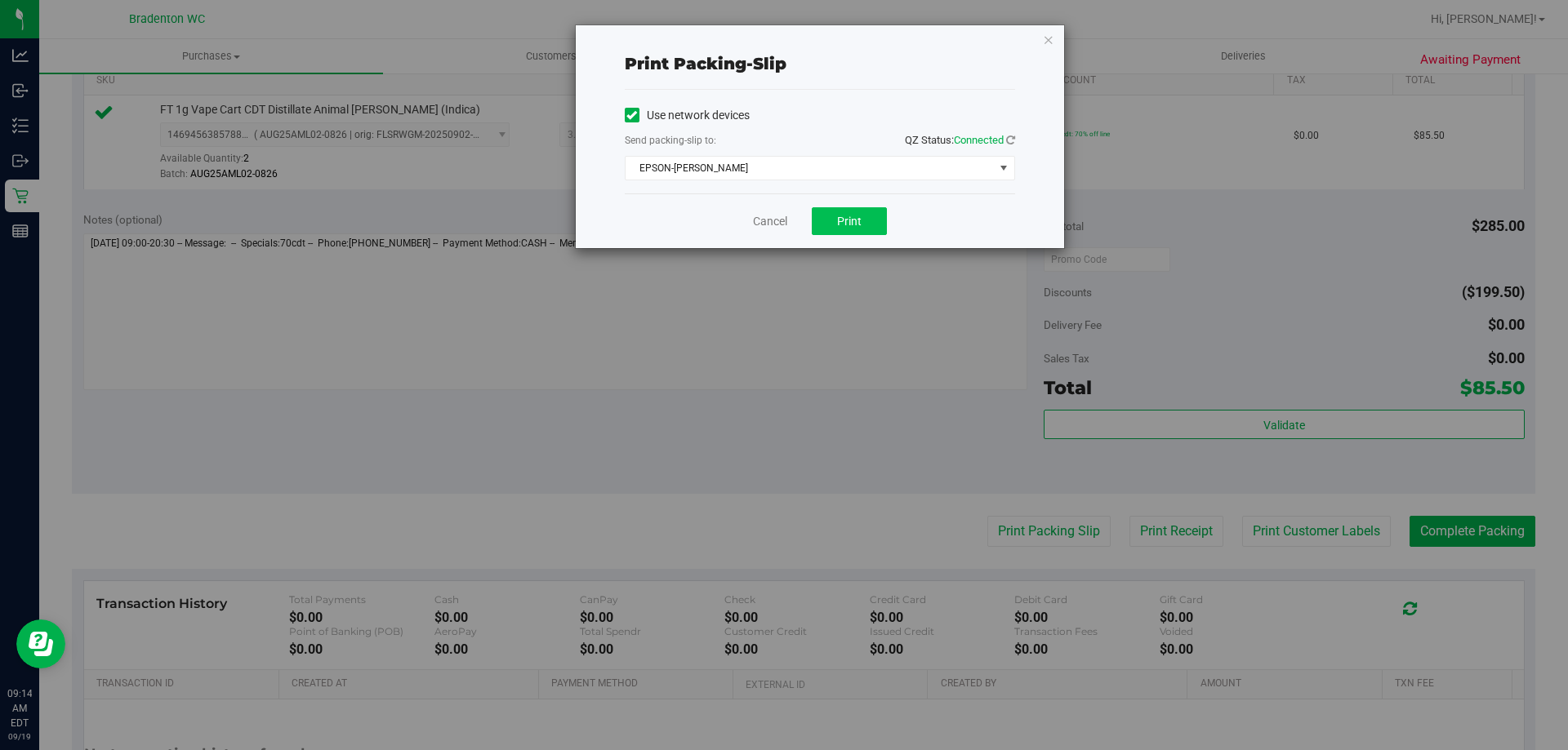
click at [864, 227] on button "Print" at bounding box center [849, 221] width 75 height 28
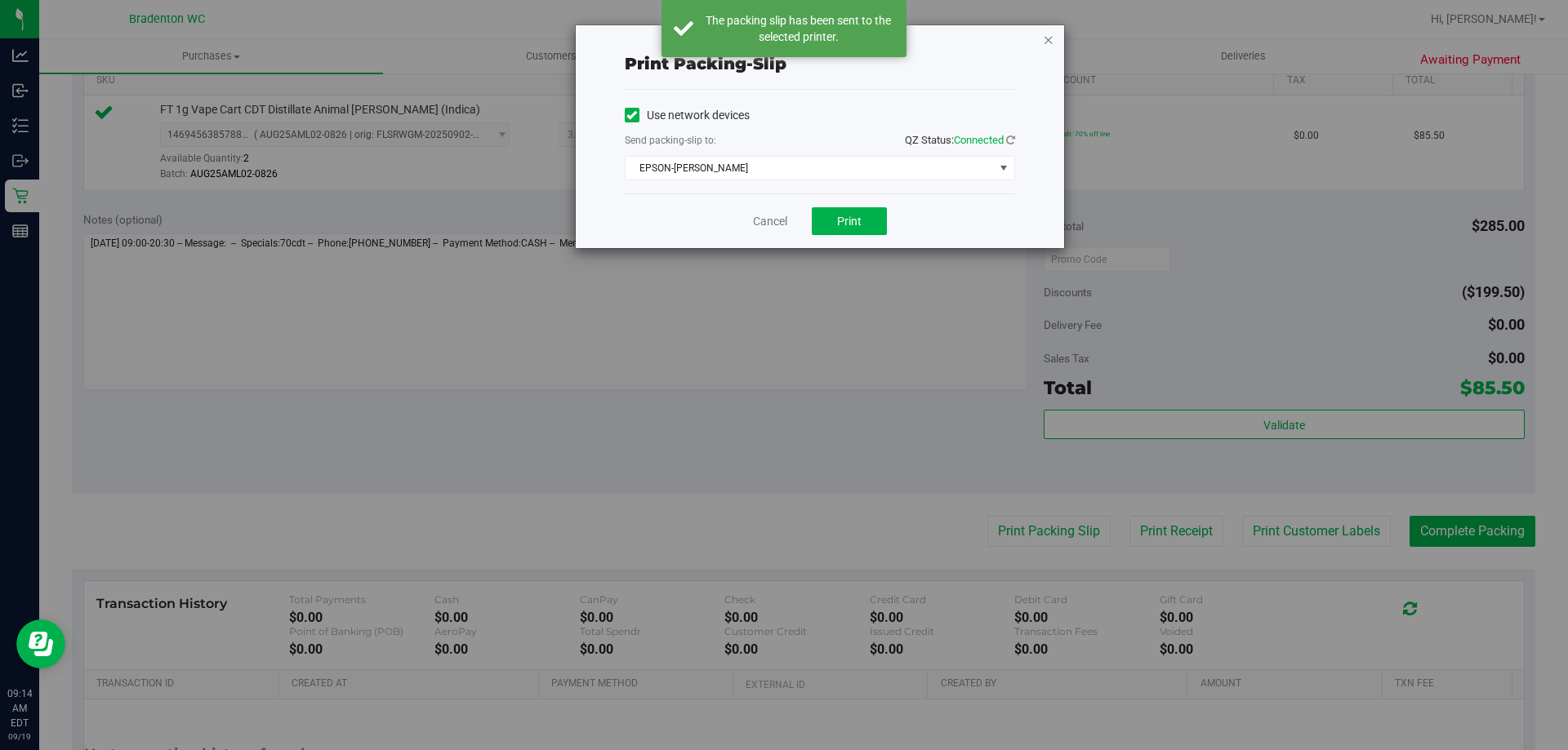
click at [1046, 38] on icon "button" at bounding box center [1049, 39] width 11 height 20
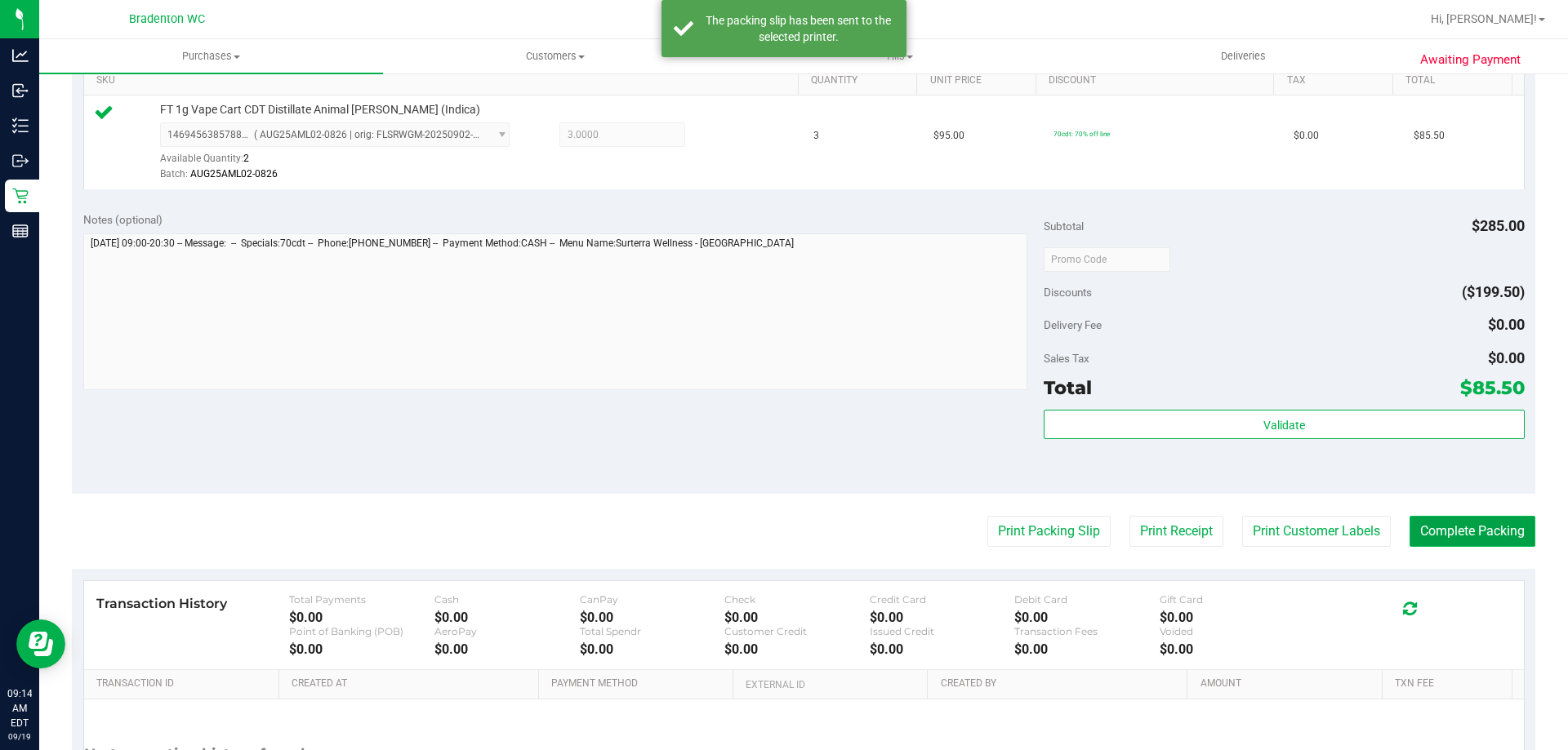
click at [1462, 533] on button "Complete Packing" at bounding box center [1473, 531] width 126 height 31
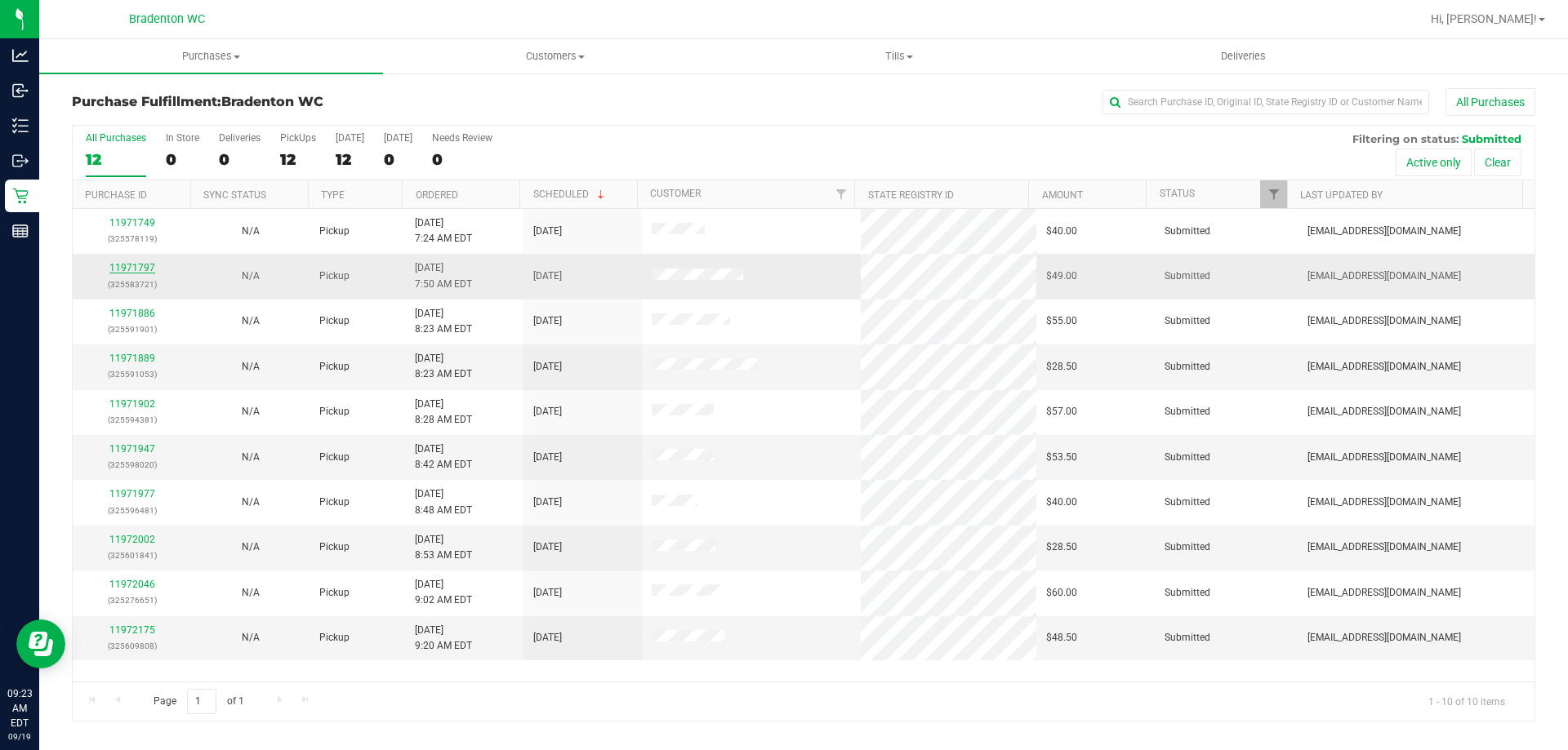
click at [149, 263] on link "11971797" at bounding box center [132, 267] width 46 height 11
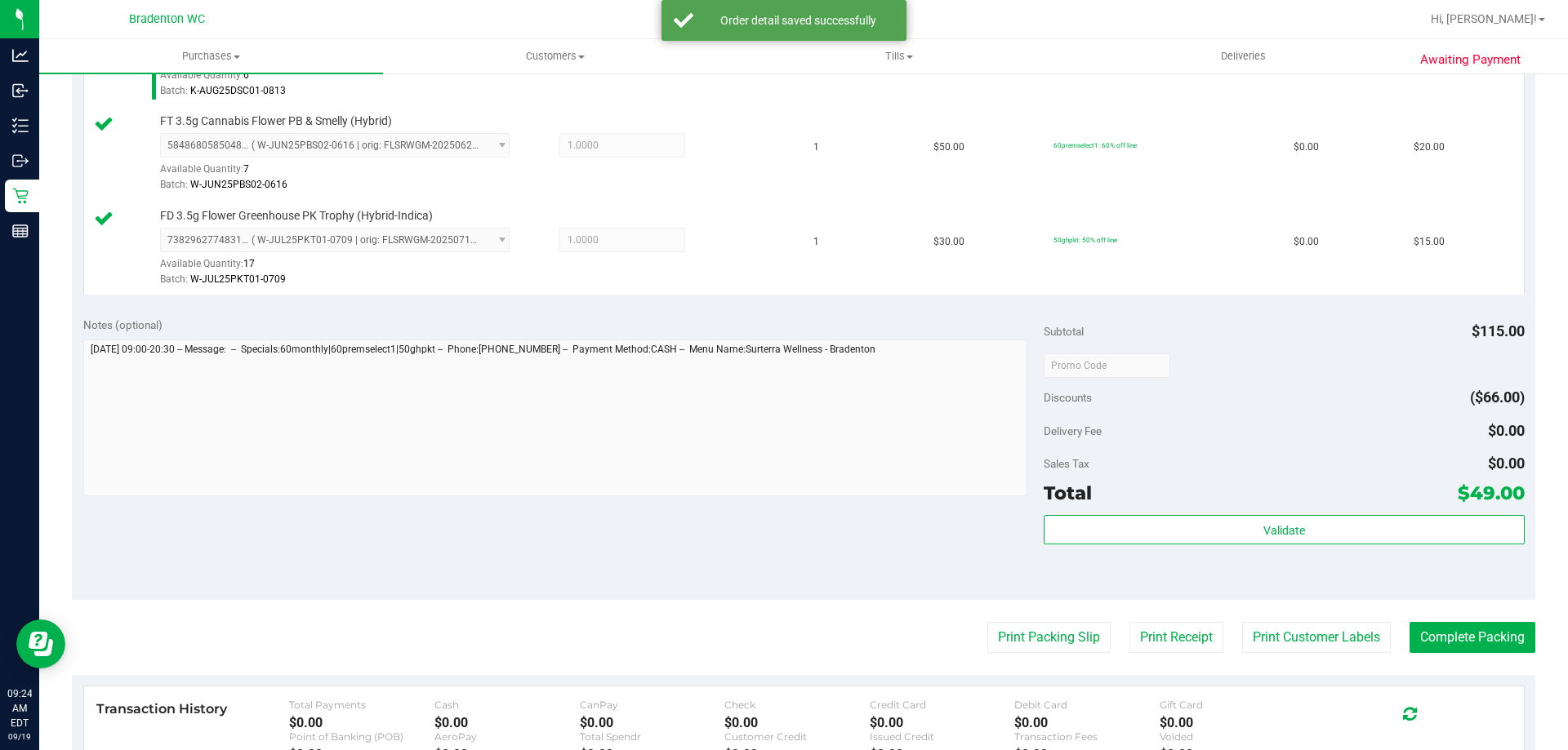
scroll to position [518, 0]
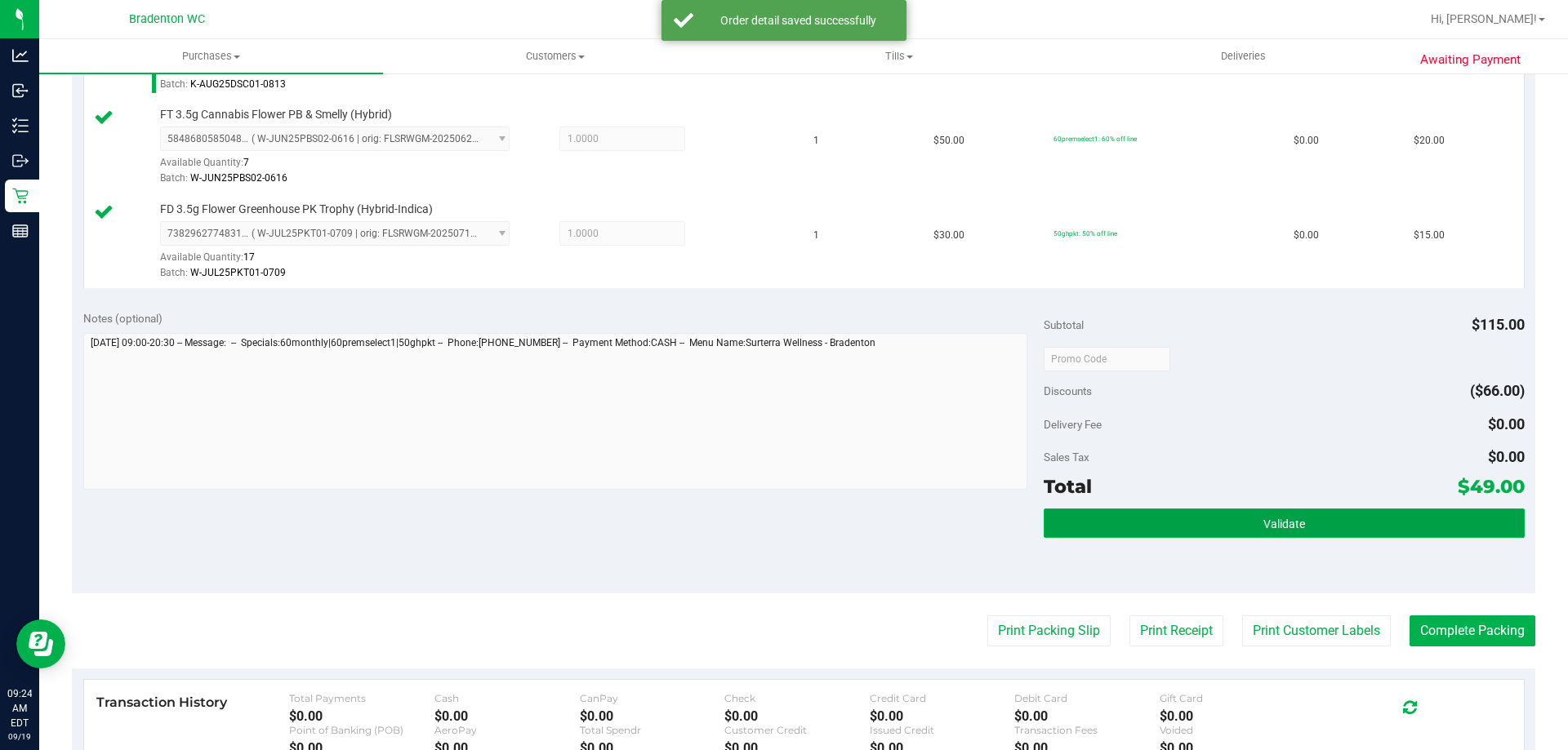
click at [1191, 521] on button "Validate" at bounding box center [1283, 523] width 480 height 30
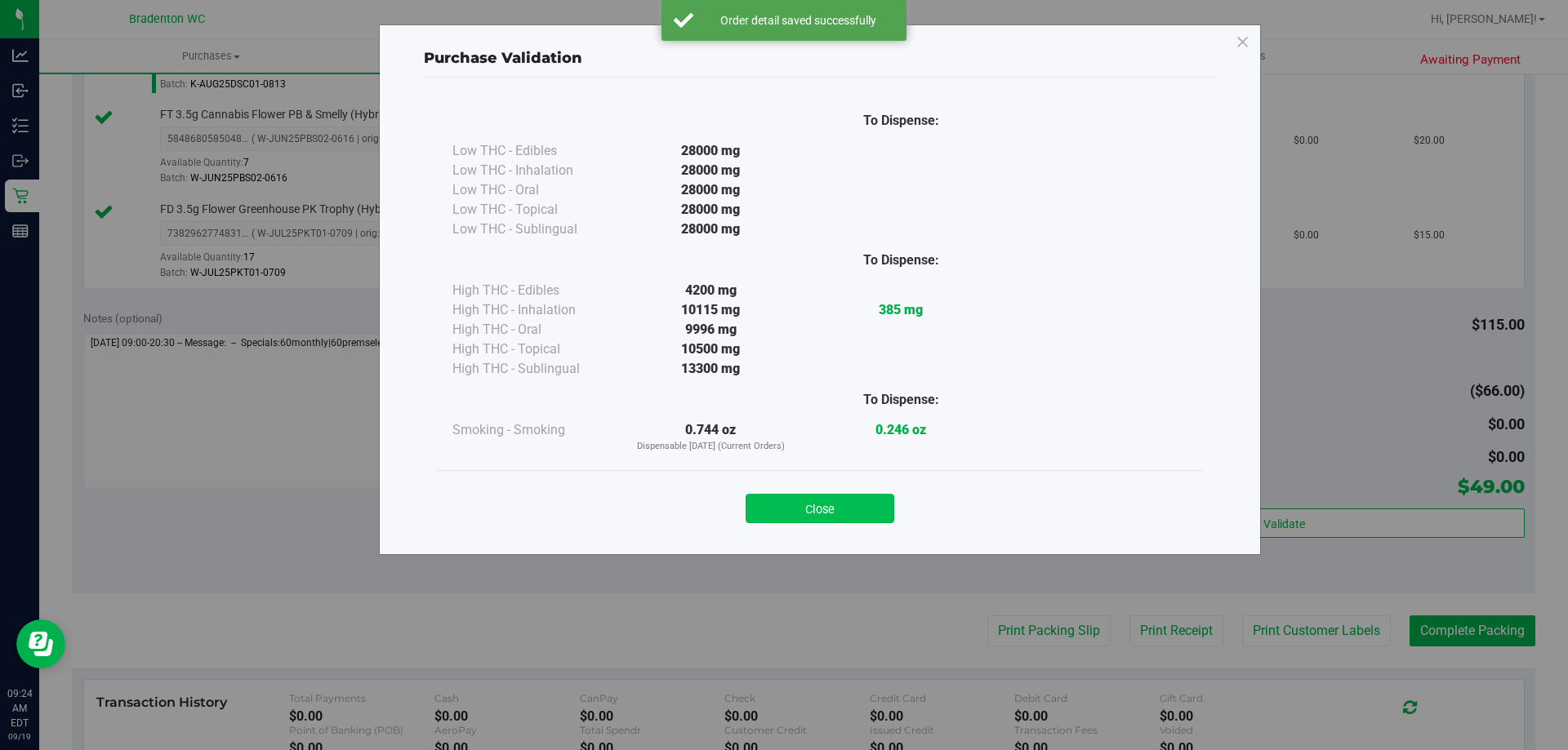
click at [841, 504] on button "Close" at bounding box center [820, 508] width 149 height 30
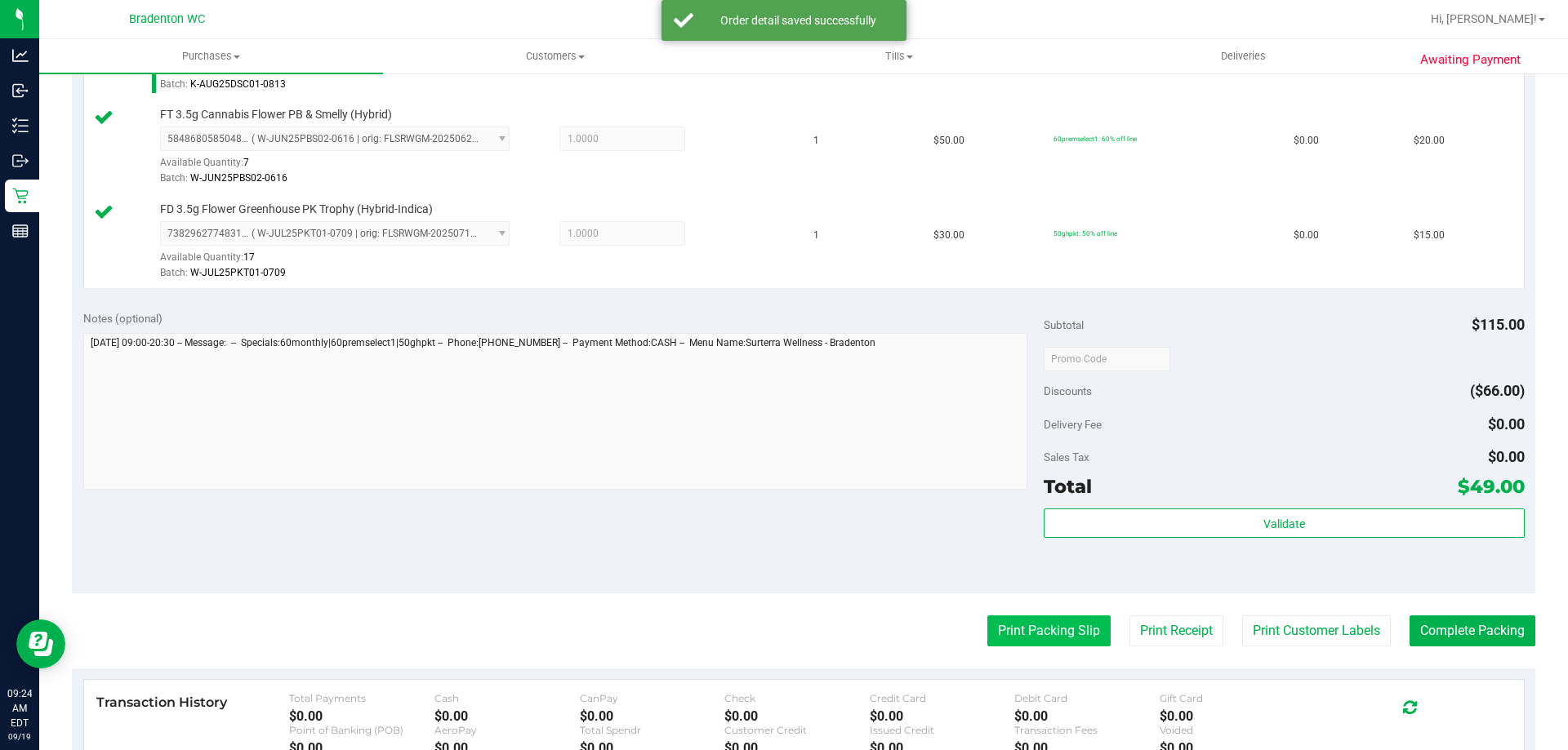
click at [1011, 627] on button "Print Packing Slip" at bounding box center [1049, 631] width 124 height 31
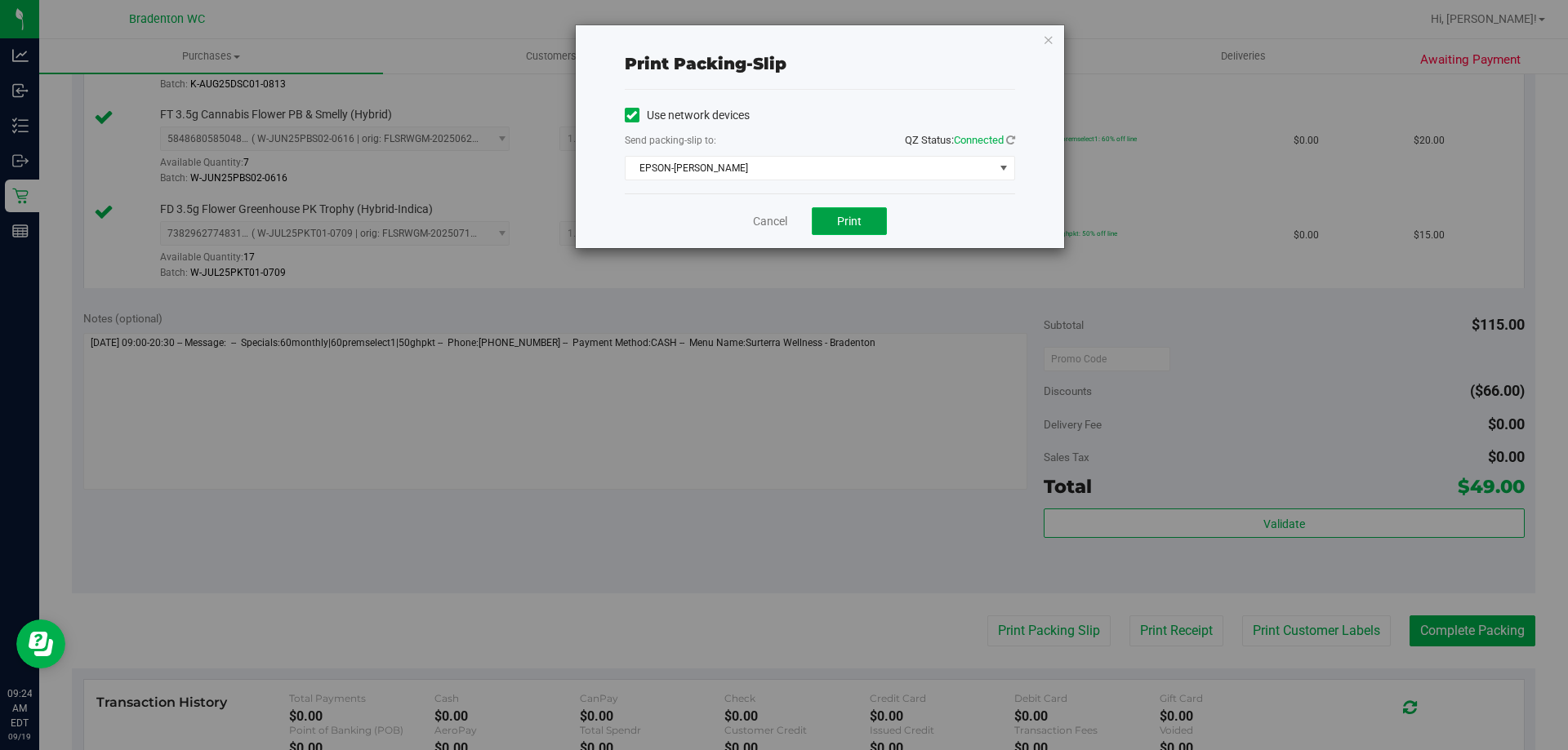
click at [848, 225] on span "Print" at bounding box center [849, 222] width 25 height 13
click at [1069, 37] on div "Print packing-slip Use network devices Send packing-slip to: QZ Status: Connect…" at bounding box center [790, 375] width 1580 height 750
click at [1047, 31] on icon "button" at bounding box center [1049, 39] width 11 height 20
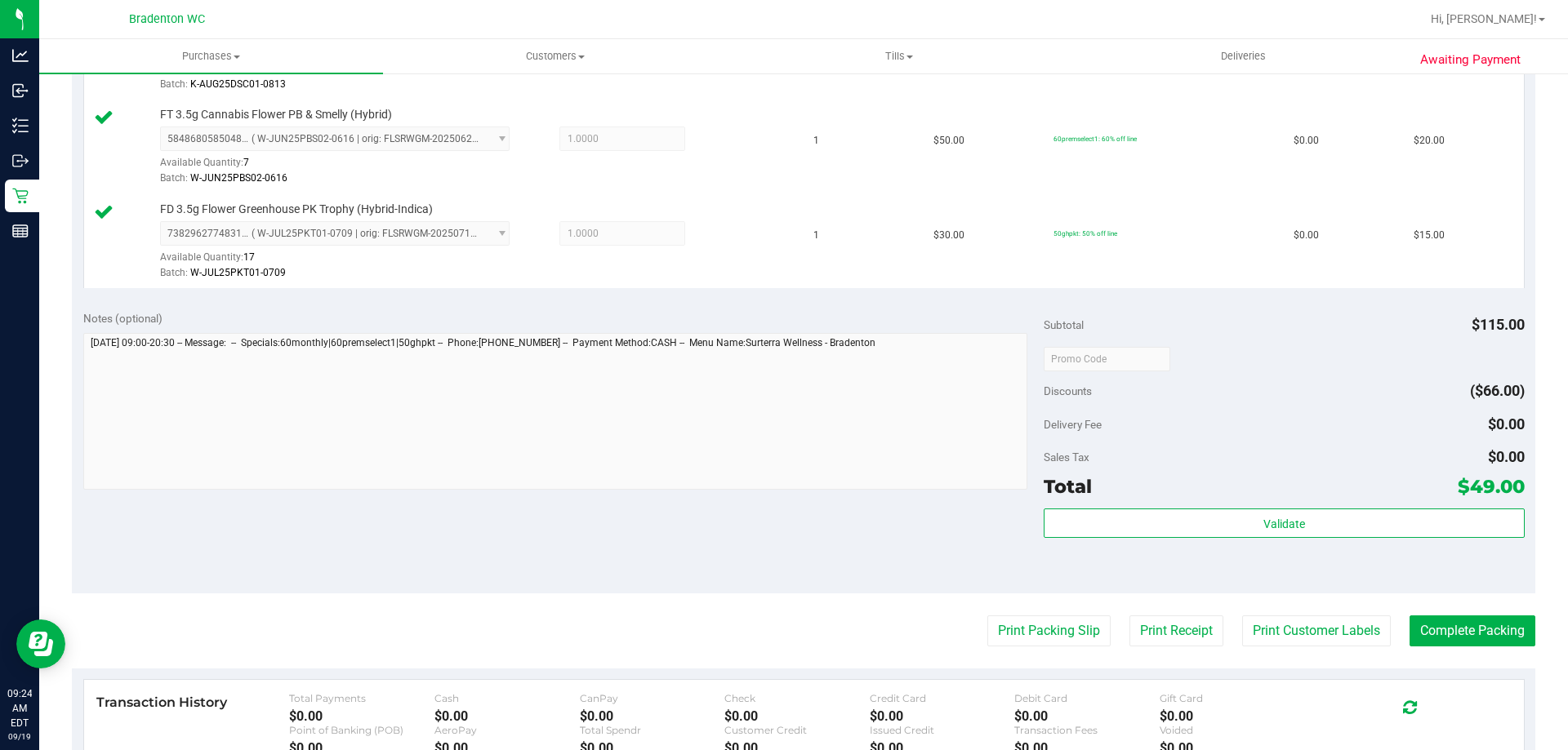
click at [1250, 554] on div "Validate" at bounding box center [1283, 544] width 480 height 73
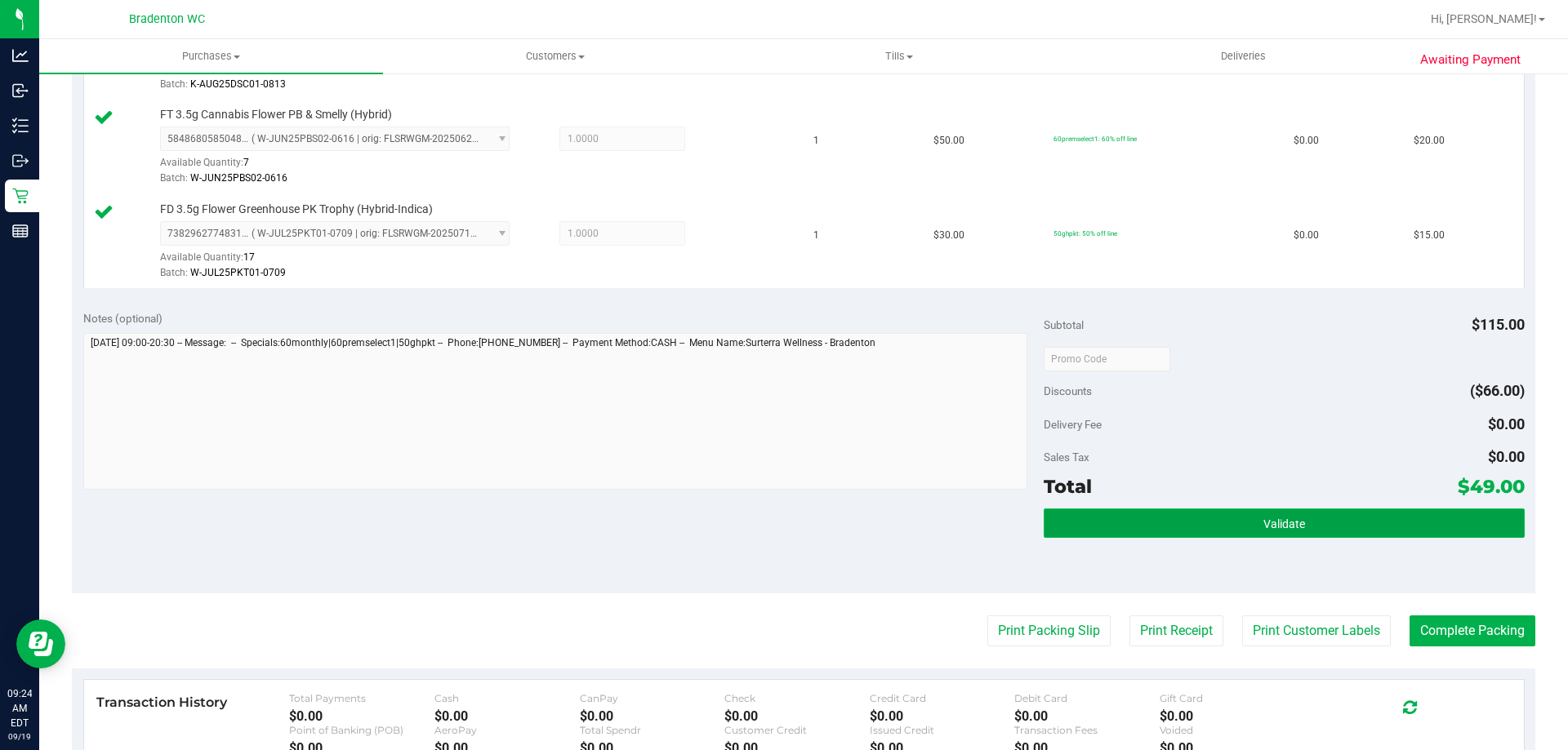
click at [1229, 514] on button "Validate" at bounding box center [1283, 523] width 480 height 30
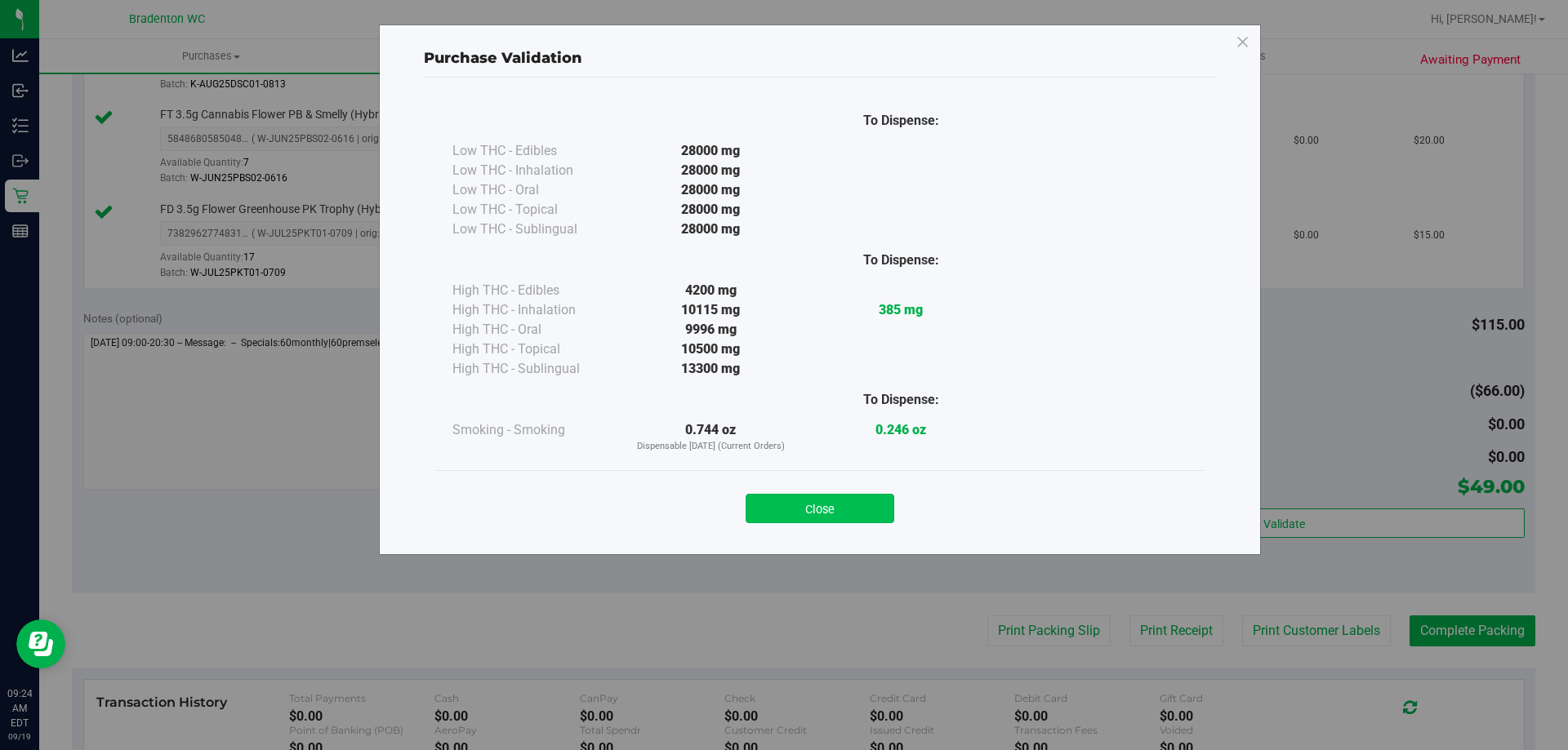
click at [829, 506] on button "Close" at bounding box center [820, 508] width 149 height 30
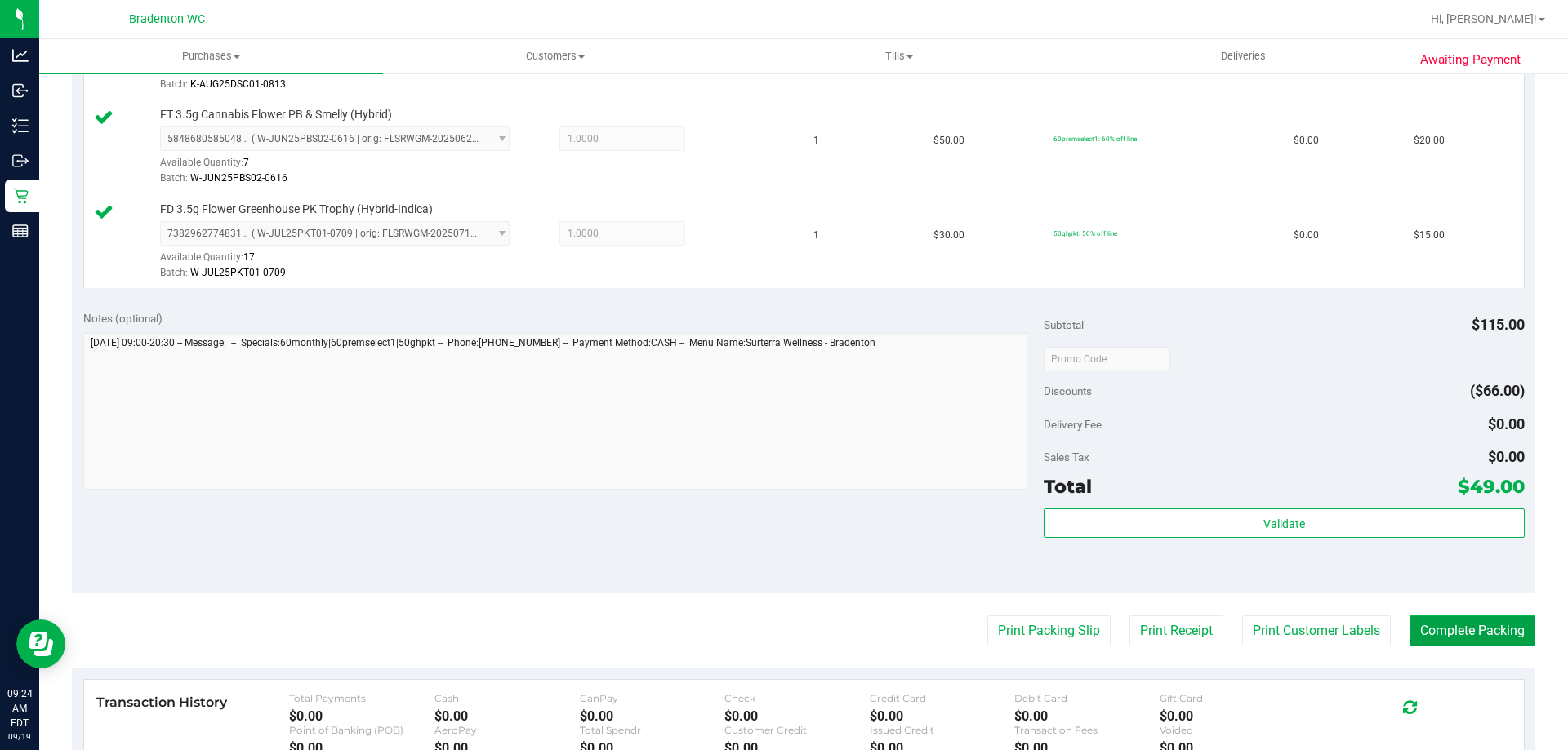
click at [1493, 629] on button "Complete Packing" at bounding box center [1473, 631] width 126 height 31
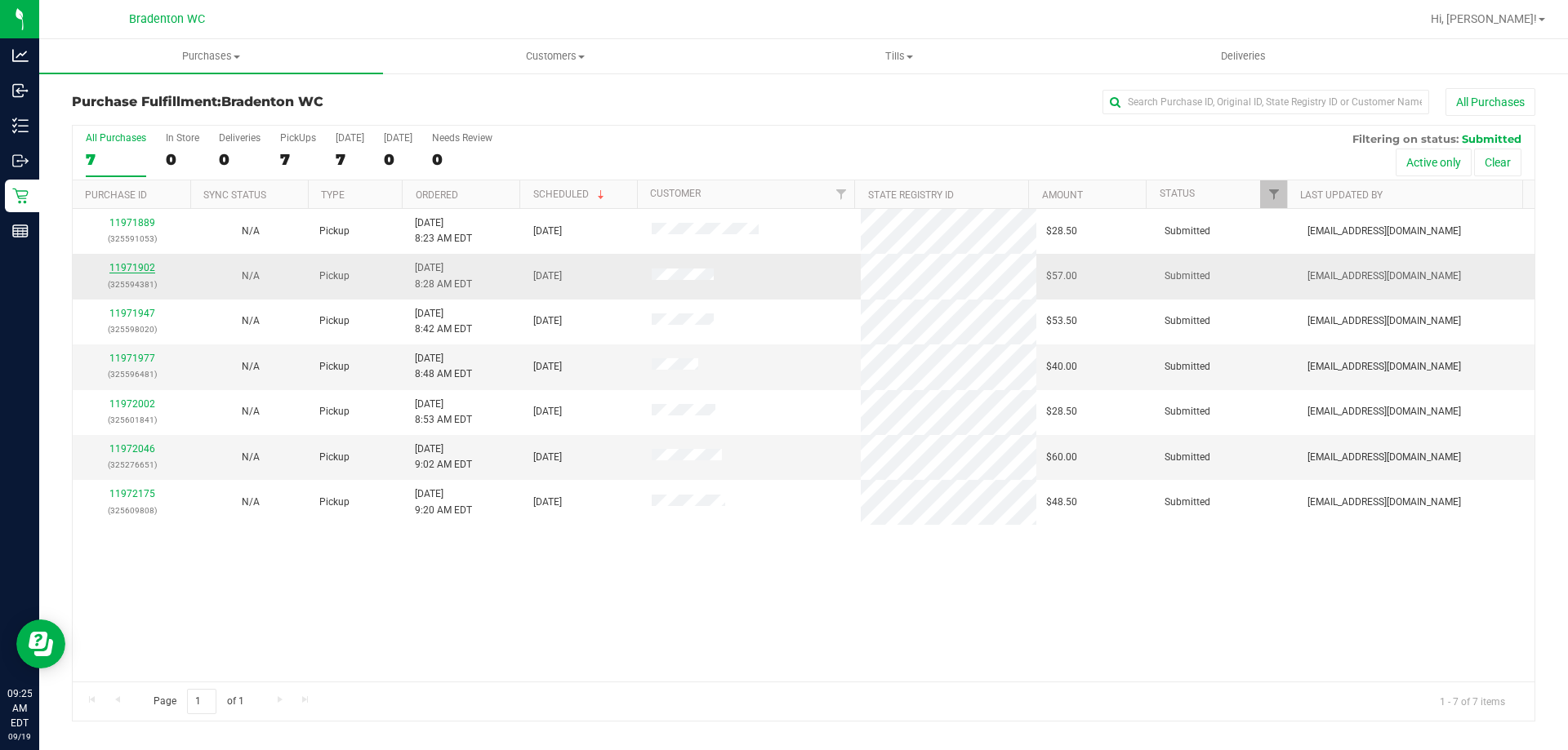
click at [123, 265] on link "11971902" at bounding box center [132, 267] width 46 height 11
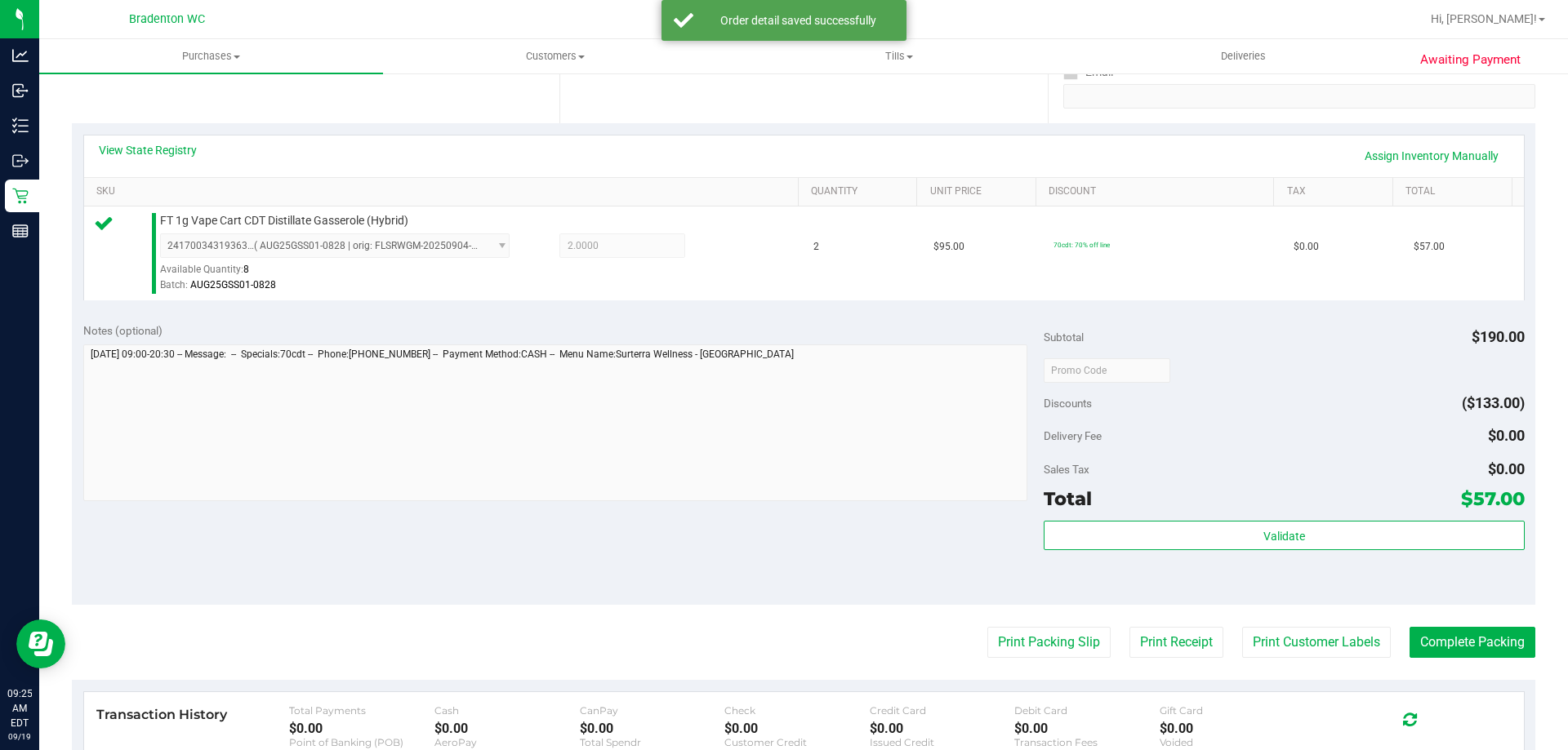
scroll to position [326, 0]
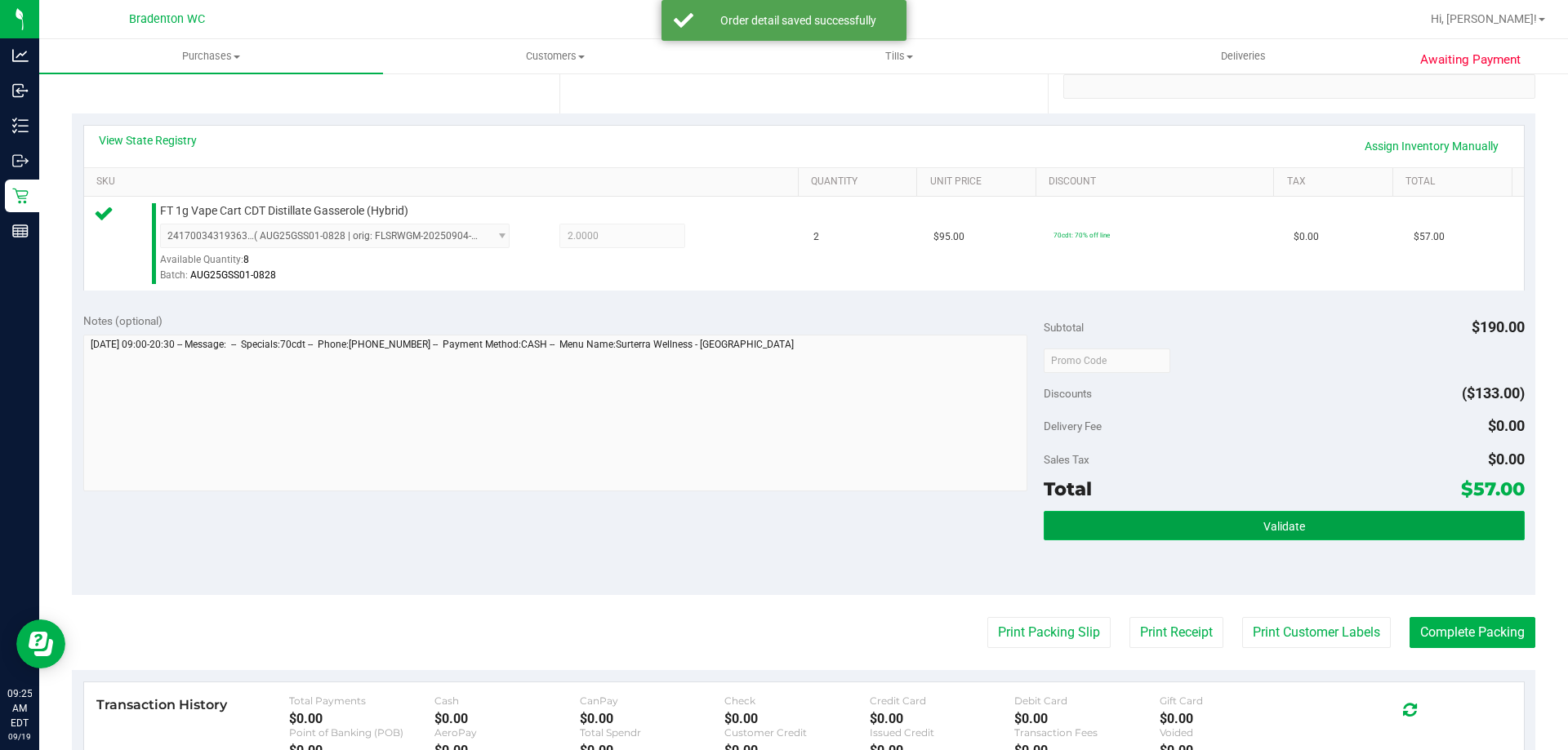
click at [1222, 531] on button "Validate" at bounding box center [1283, 525] width 480 height 30
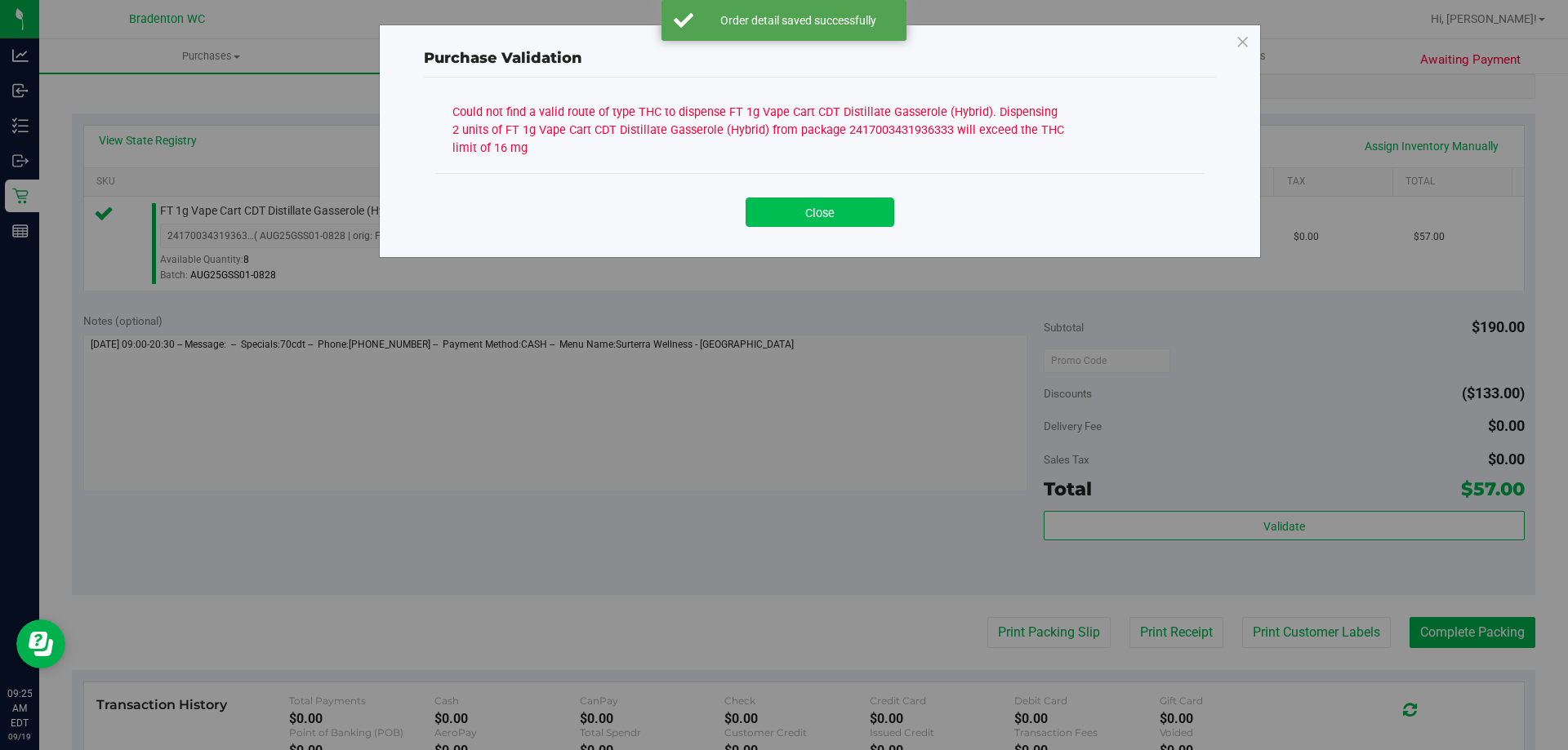
click at [809, 223] on button "Close" at bounding box center [820, 212] width 149 height 30
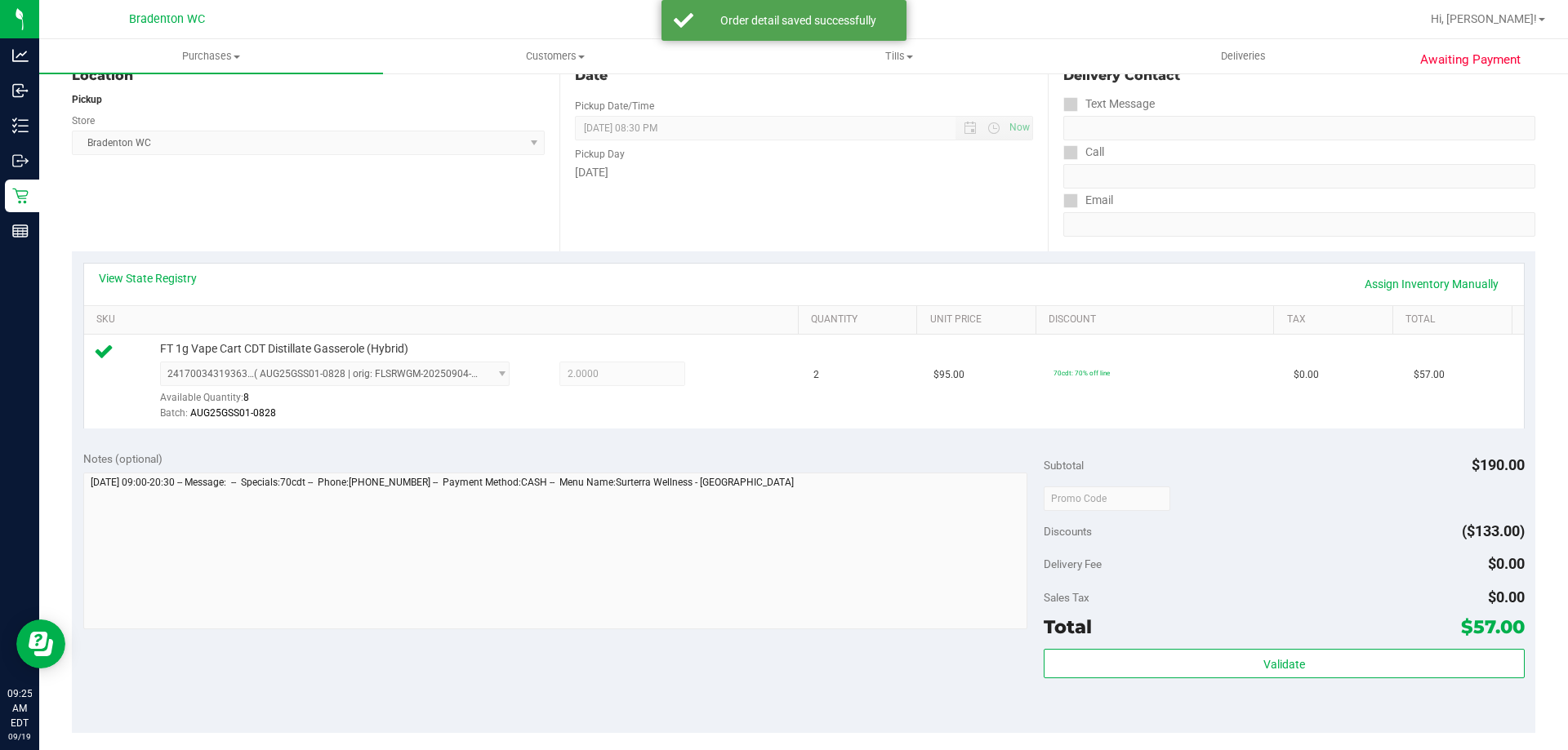
scroll to position [82, 0]
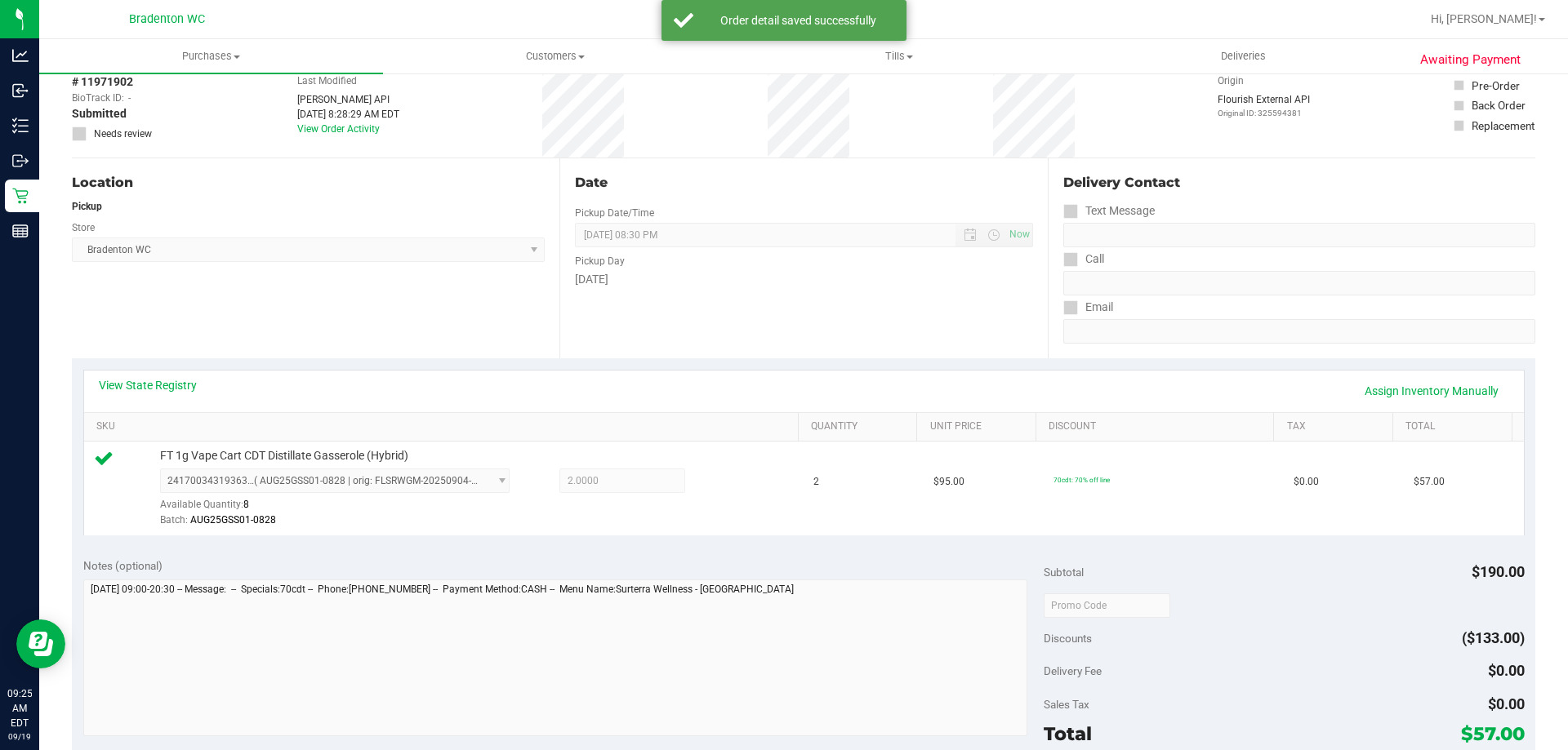
click at [158, 371] on div "View State Registry Assign Inventory Manually" at bounding box center [804, 391] width 1439 height 42
click at [163, 379] on link "View State Registry" at bounding box center [148, 385] width 98 height 16
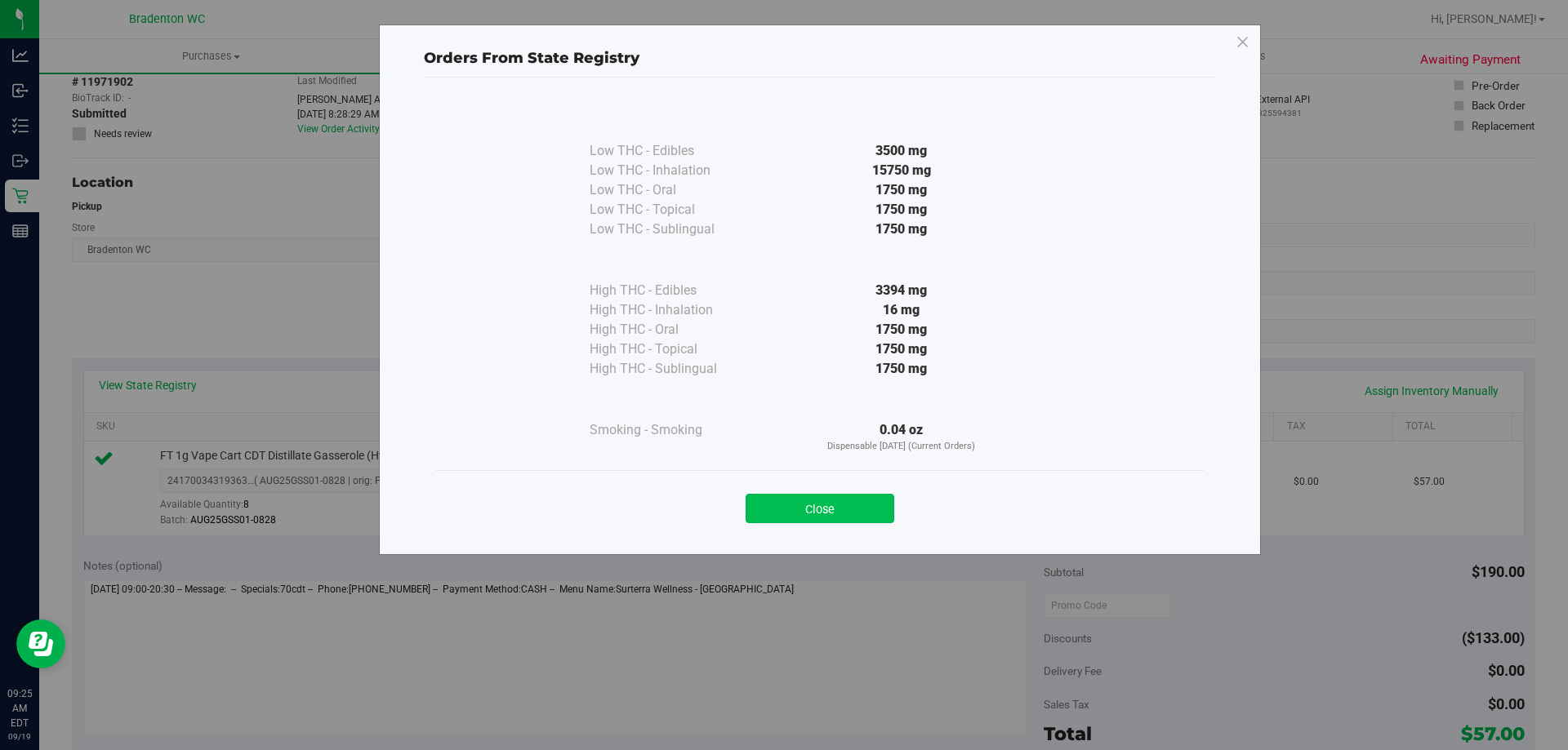
click at [830, 506] on button "Close" at bounding box center [820, 508] width 149 height 30
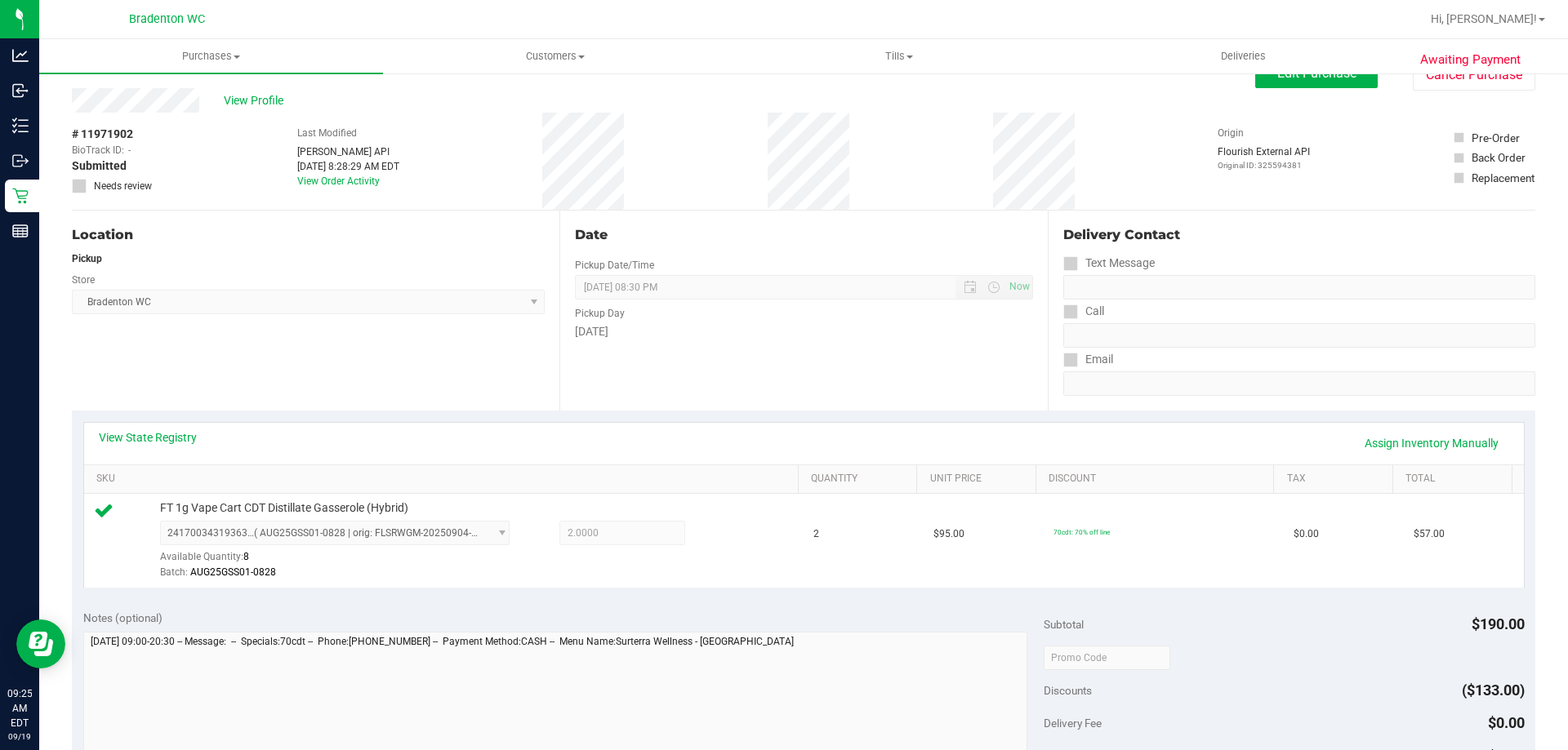
scroll to position [0, 0]
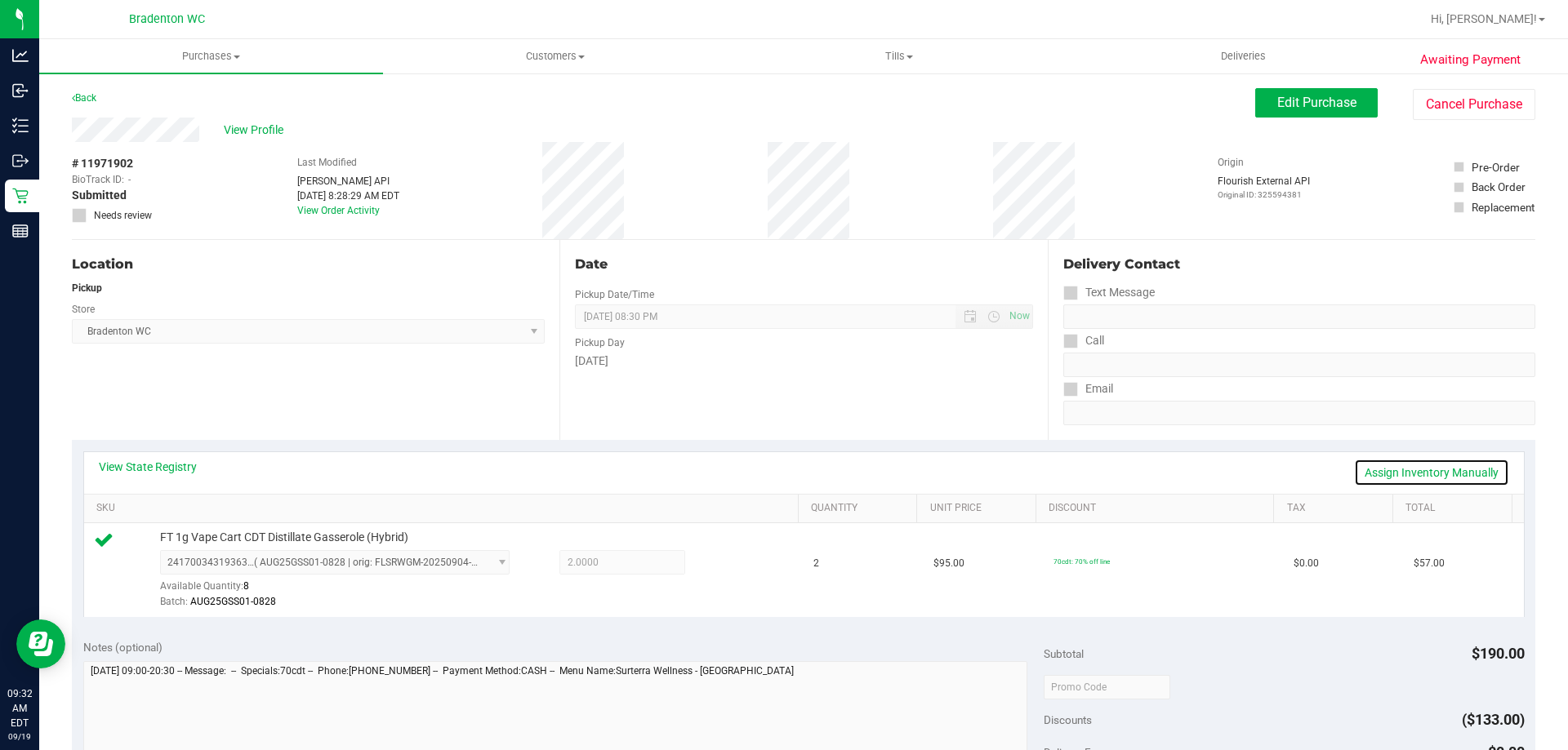
click at [1457, 477] on link "Assign Inventory Manually" at bounding box center [1431, 472] width 155 height 28
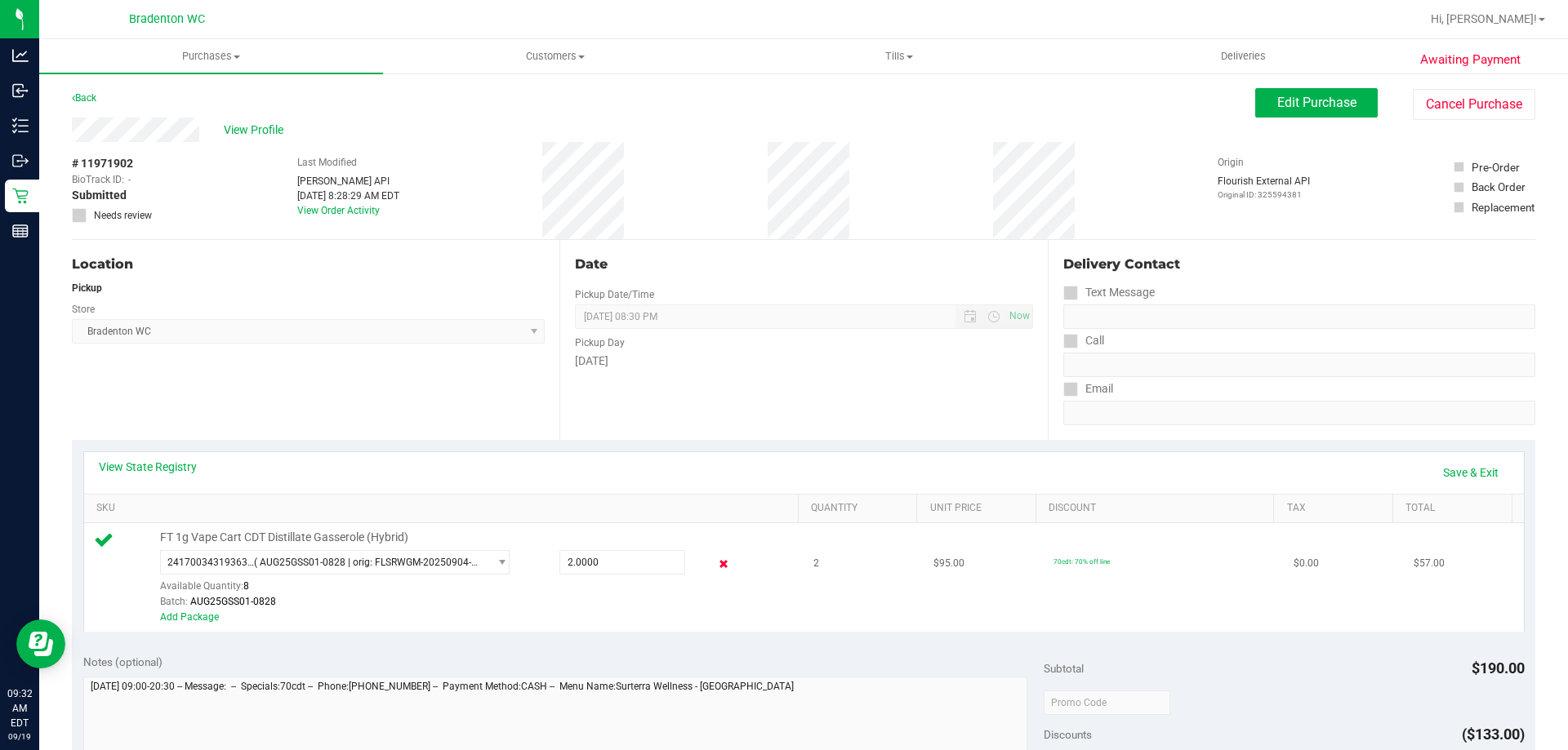
click at [715, 567] on icon at bounding box center [724, 564] width 17 height 19
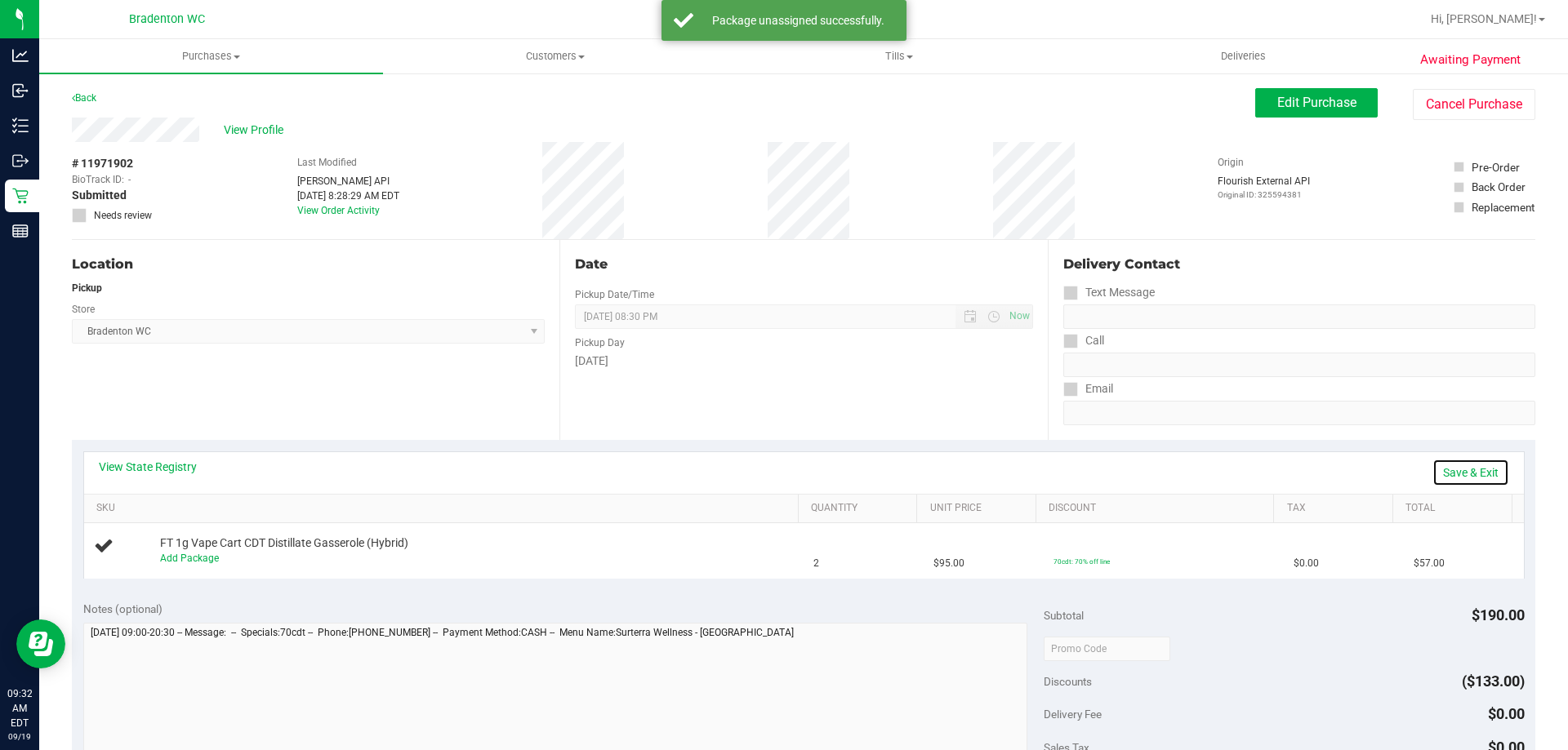
click at [1460, 468] on link "Save & Exit" at bounding box center [1471, 472] width 77 height 28
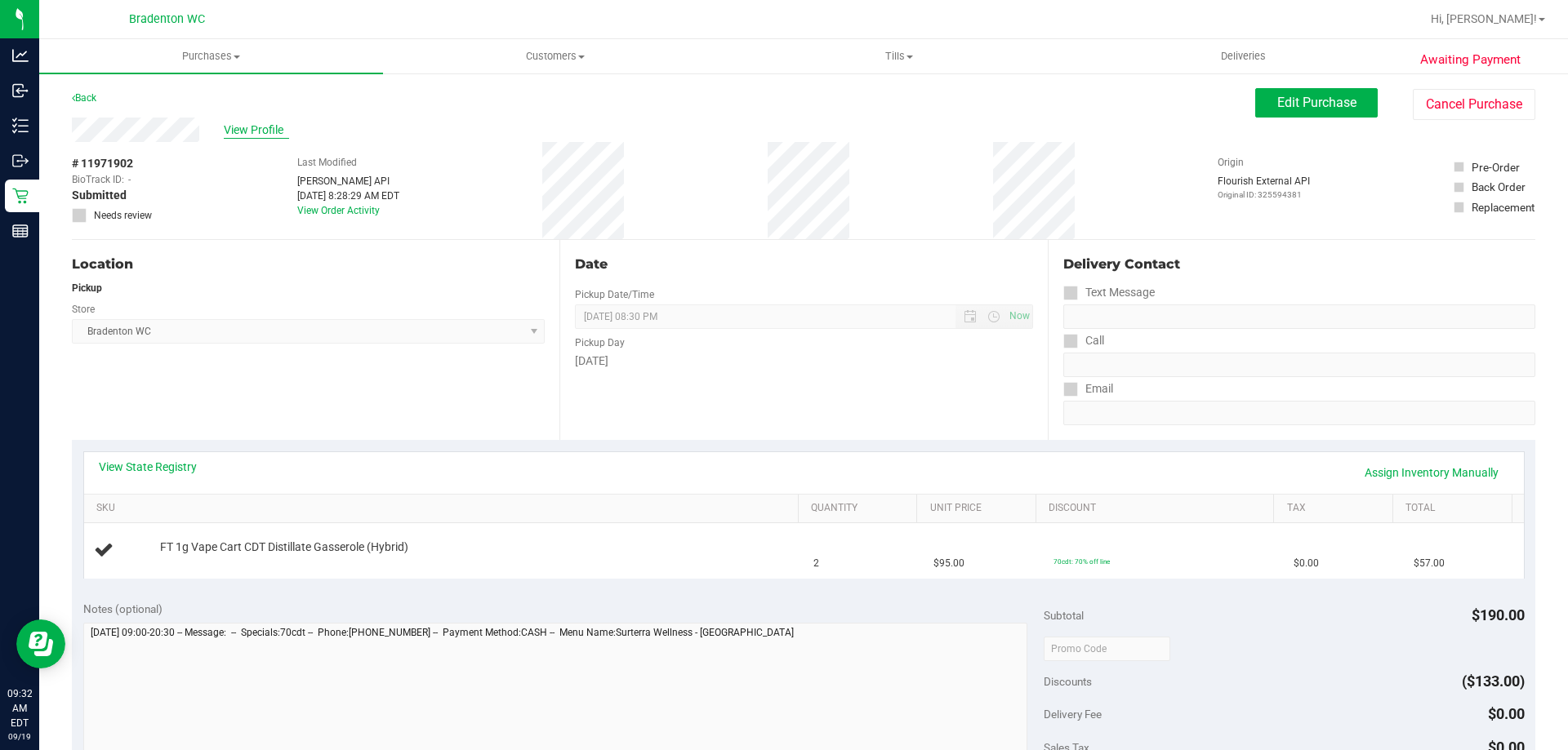
click at [242, 129] on span "View Profile" at bounding box center [256, 130] width 66 height 17
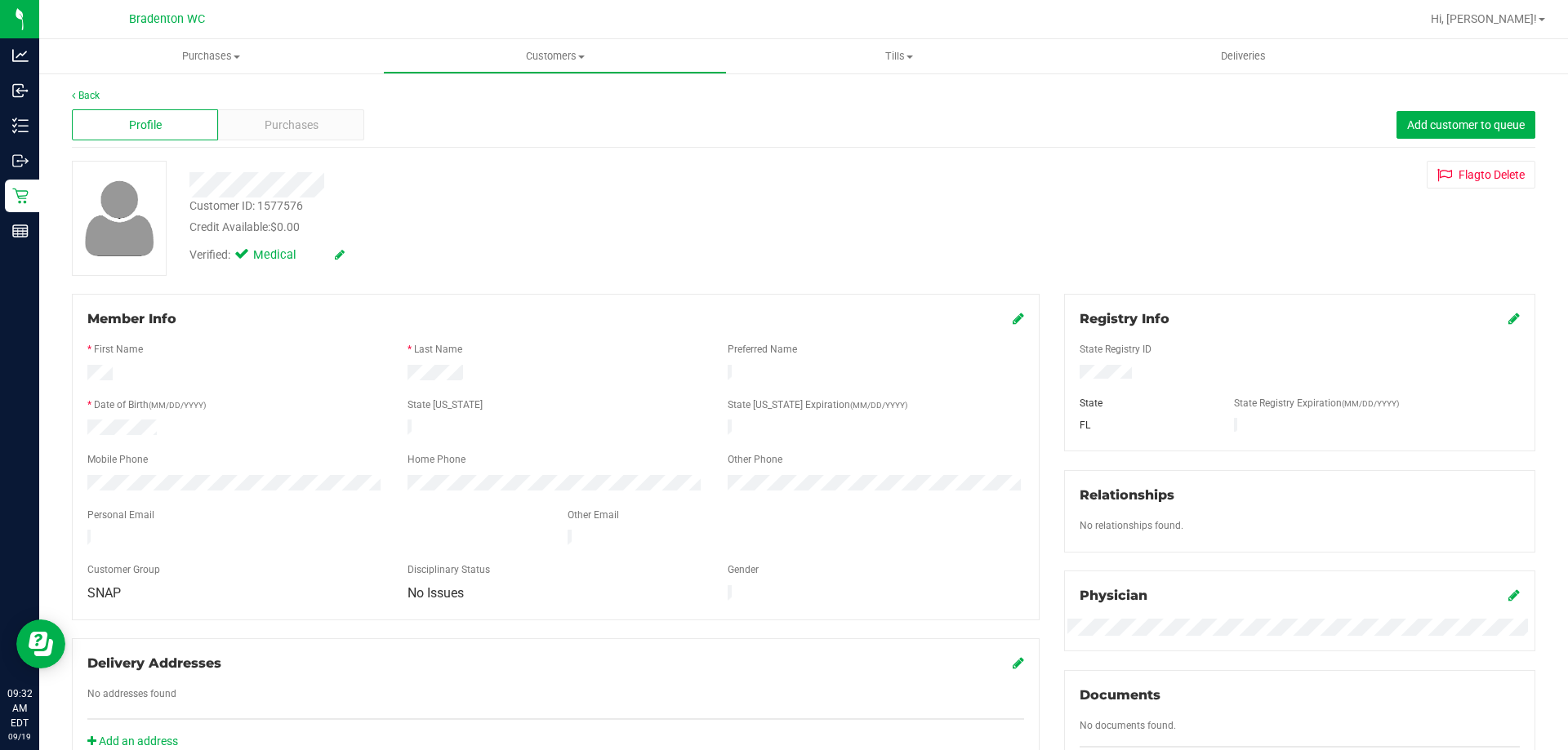
click at [283, 204] on div "Customer ID: 1577576" at bounding box center [246, 207] width 113 height 17
copy div "1577576"
click at [1250, 175] on div "Flag to [GEOGRAPHIC_DATA]" at bounding box center [1300, 174] width 496 height 28
drag, startPoint x: 191, startPoint y: 205, endPoint x: 319, endPoint y: 204, distance: 128.0
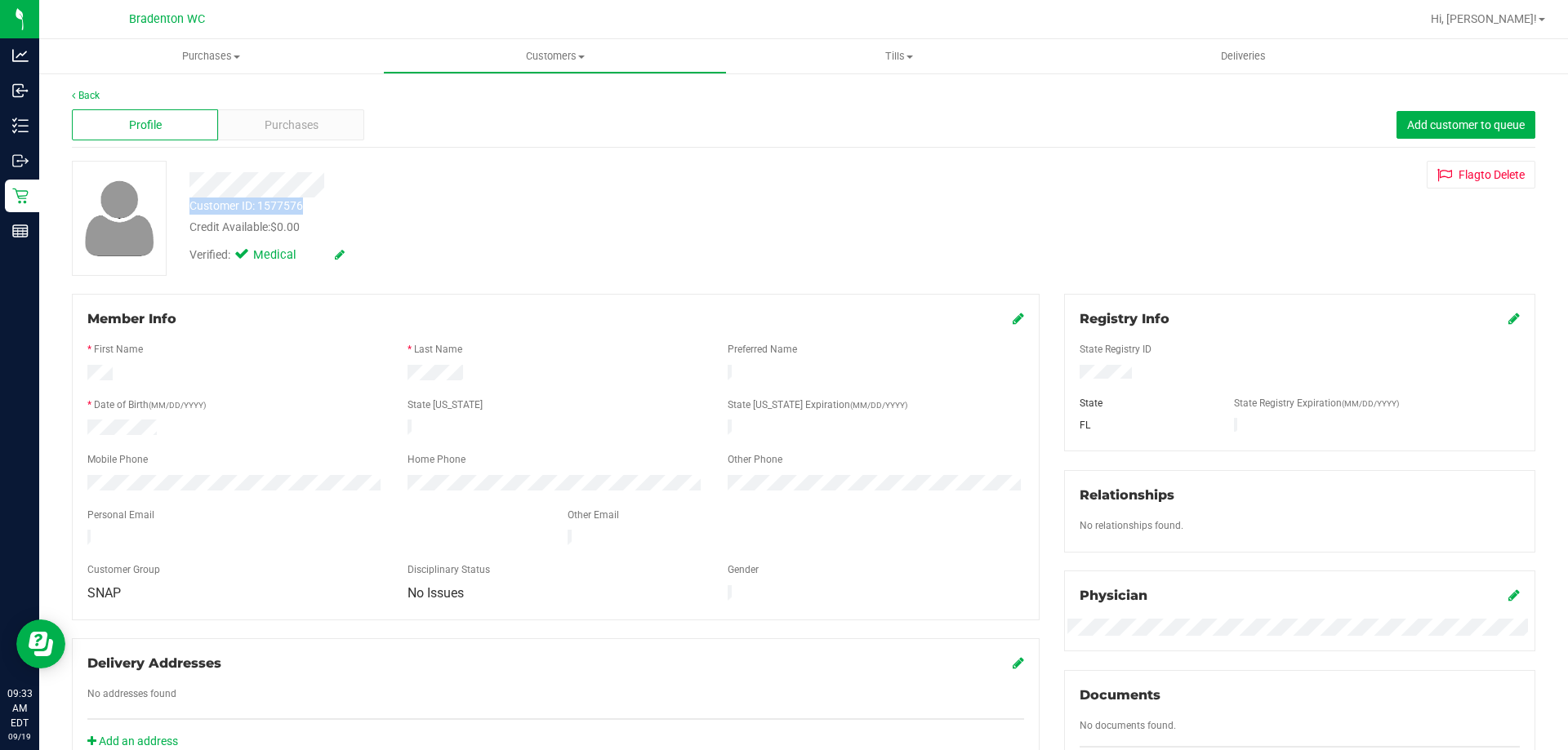
click at [319, 204] on div "Customer ID: 1577576 Credit Available: $0.00" at bounding box center [549, 217] width 744 height 38
copy div "Customer ID: 1577576"
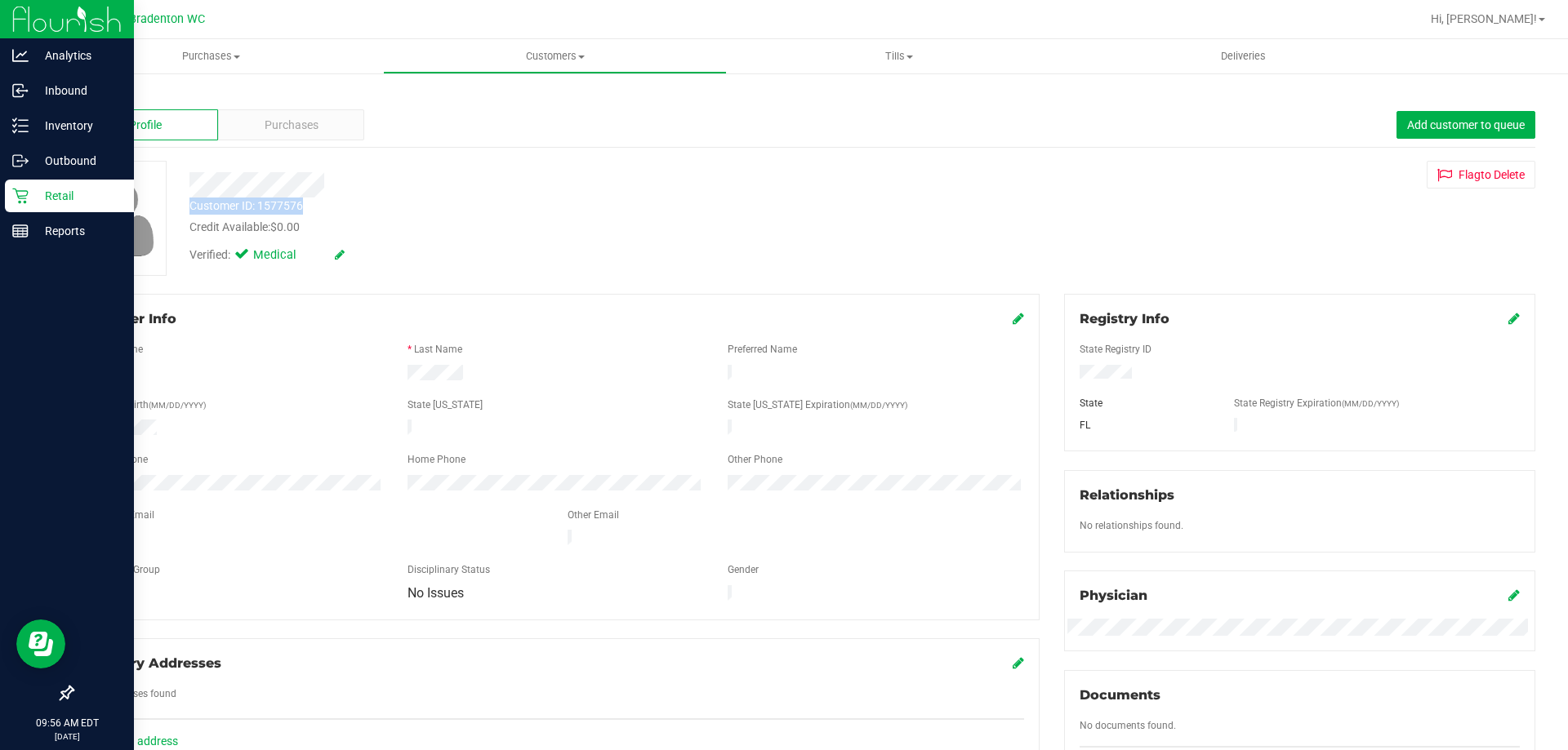
click at [50, 191] on p "Retail" at bounding box center [77, 196] width 98 height 20
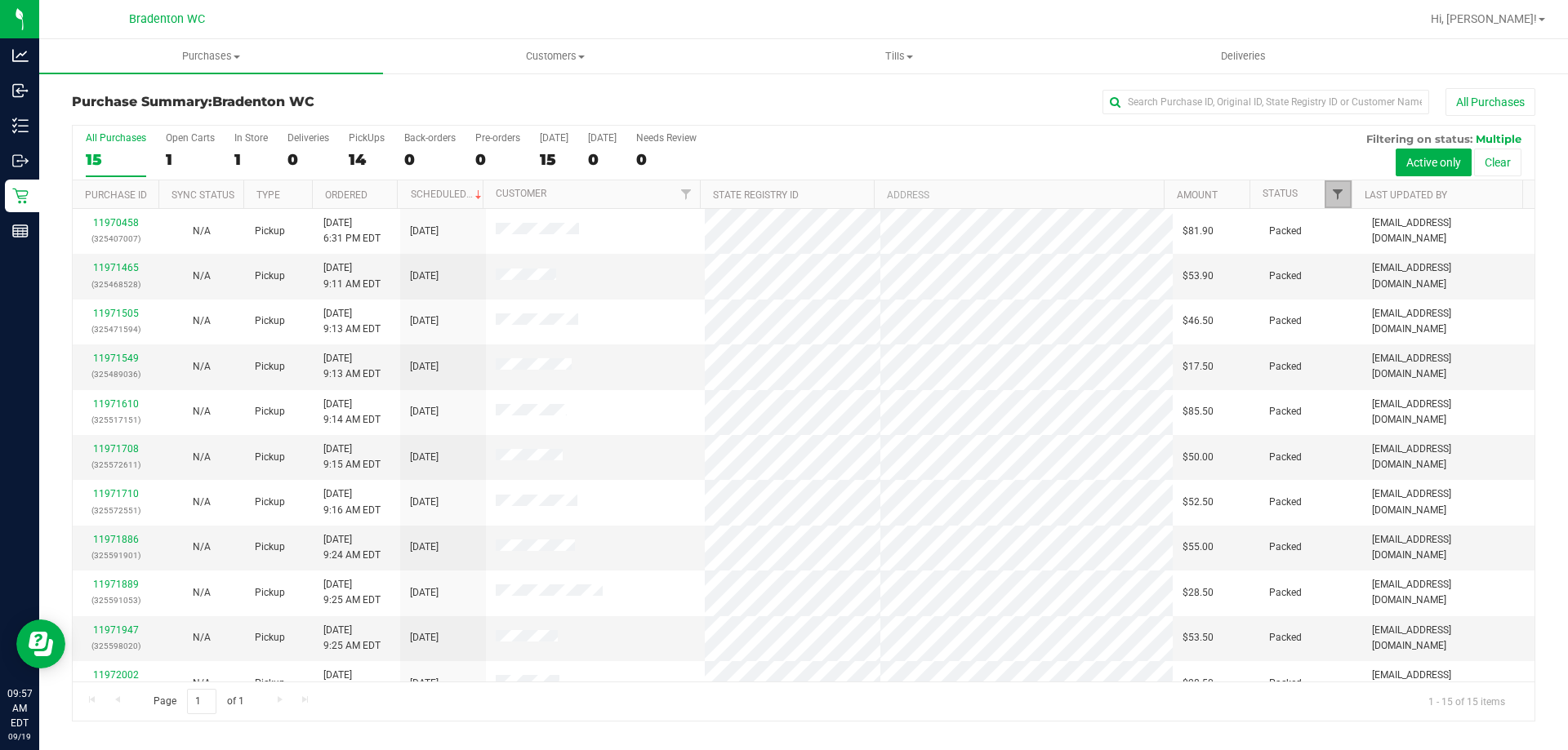
click at [1339, 198] on span "Filter" at bounding box center [1338, 194] width 13 height 13
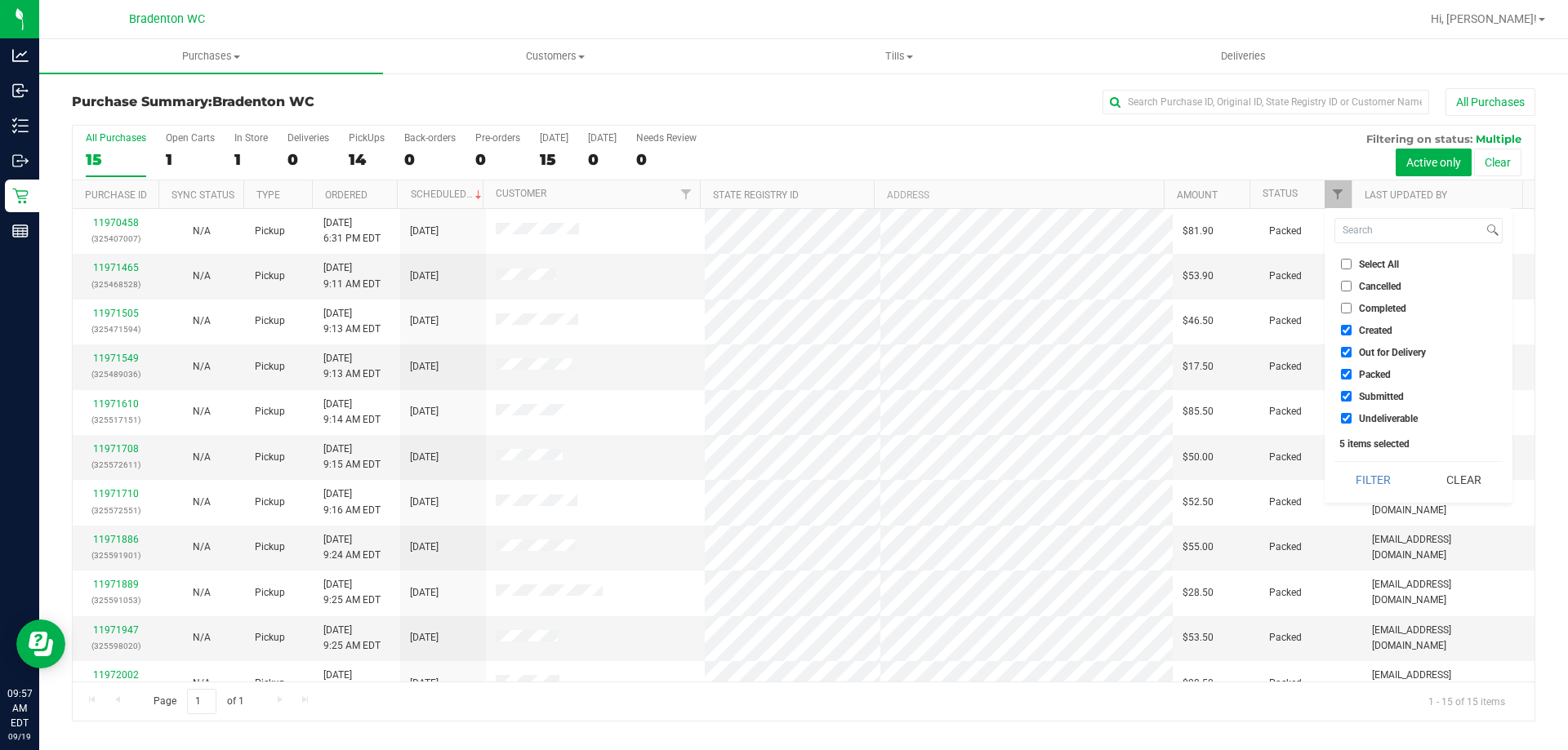
click at [1377, 334] on span "Created" at bounding box center [1376, 330] width 33 height 10
click at [1352, 334] on input "Created" at bounding box center [1346, 329] width 10 height 10
checkbox input "false"
click at [1382, 351] on span "Out for Delivery" at bounding box center [1393, 352] width 67 height 10
click at [1352, 351] on input "Out for Delivery" at bounding box center [1346, 352] width 10 height 10
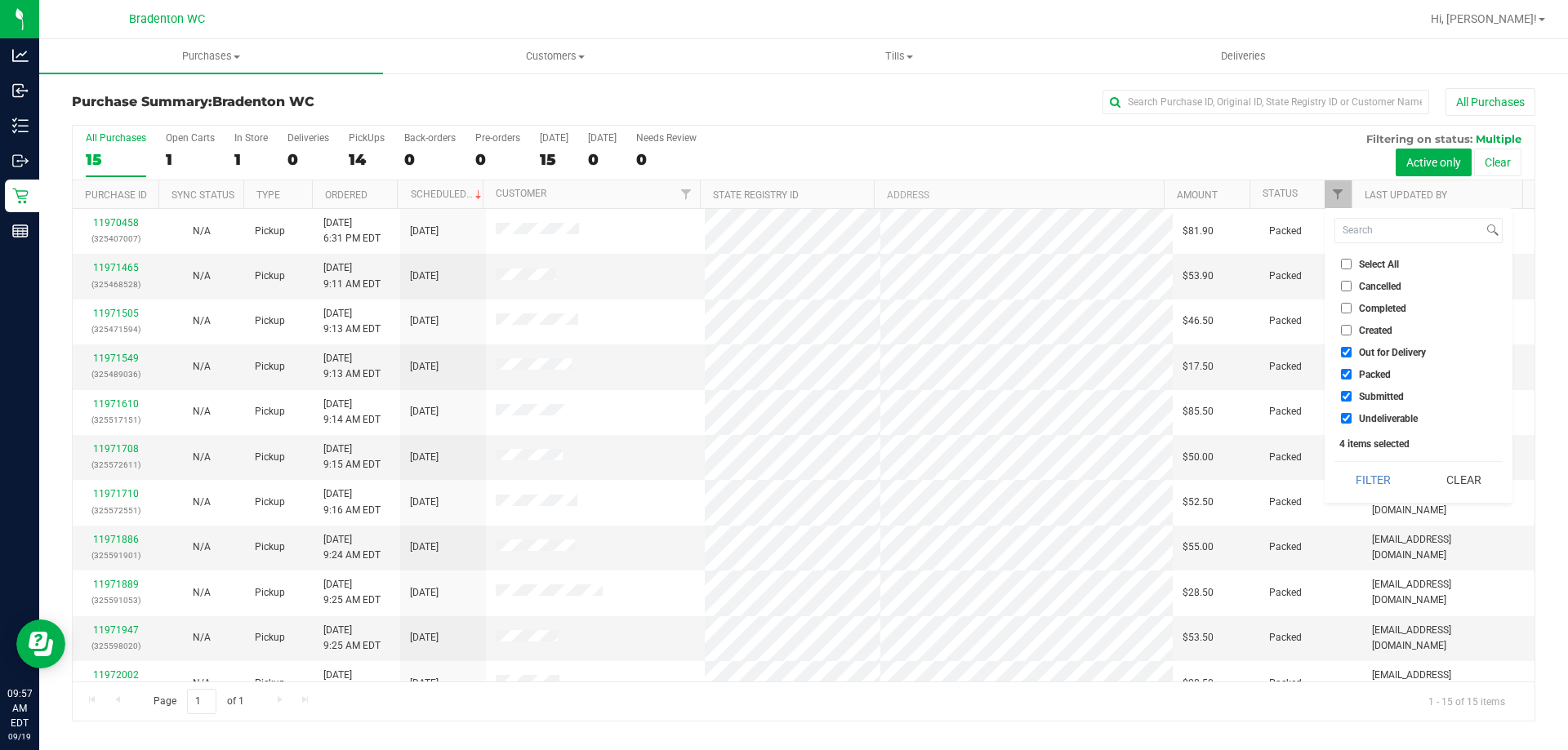
checkbox input "false"
click at [1379, 370] on span "Packed" at bounding box center [1375, 375] width 31 height 10
click at [1352, 370] on input "Packed" at bounding box center [1346, 374] width 10 height 10
checkbox input "false"
click at [1379, 417] on span "Undeliverable" at bounding box center [1389, 419] width 59 height 10
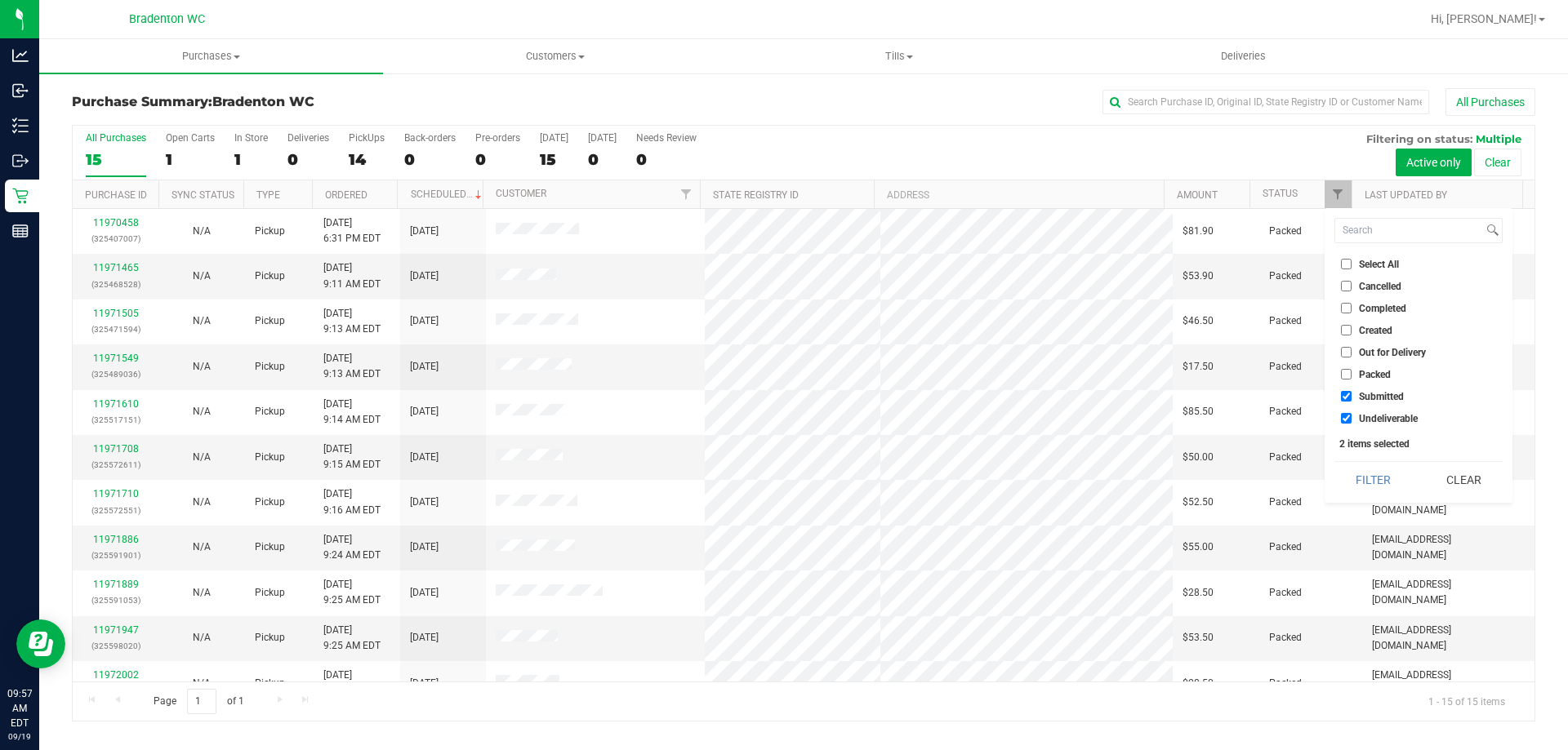
click at [1352, 417] on input "Undeliverable" at bounding box center [1346, 418] width 10 height 10
checkbox input "false"
click at [1378, 475] on button "Filter" at bounding box center [1374, 481] width 78 height 36
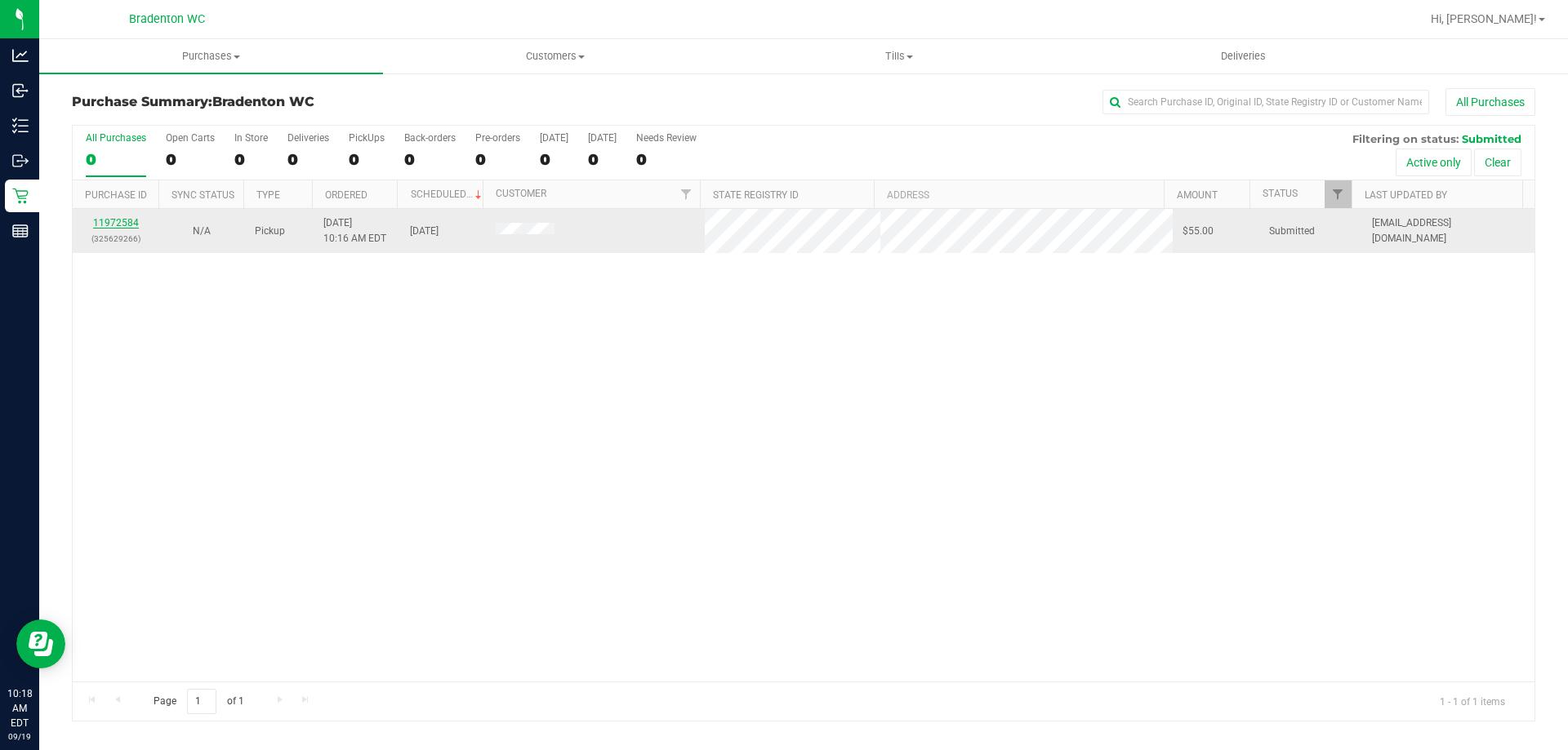
click at [112, 227] on link "11972584" at bounding box center [116, 223] width 46 height 11
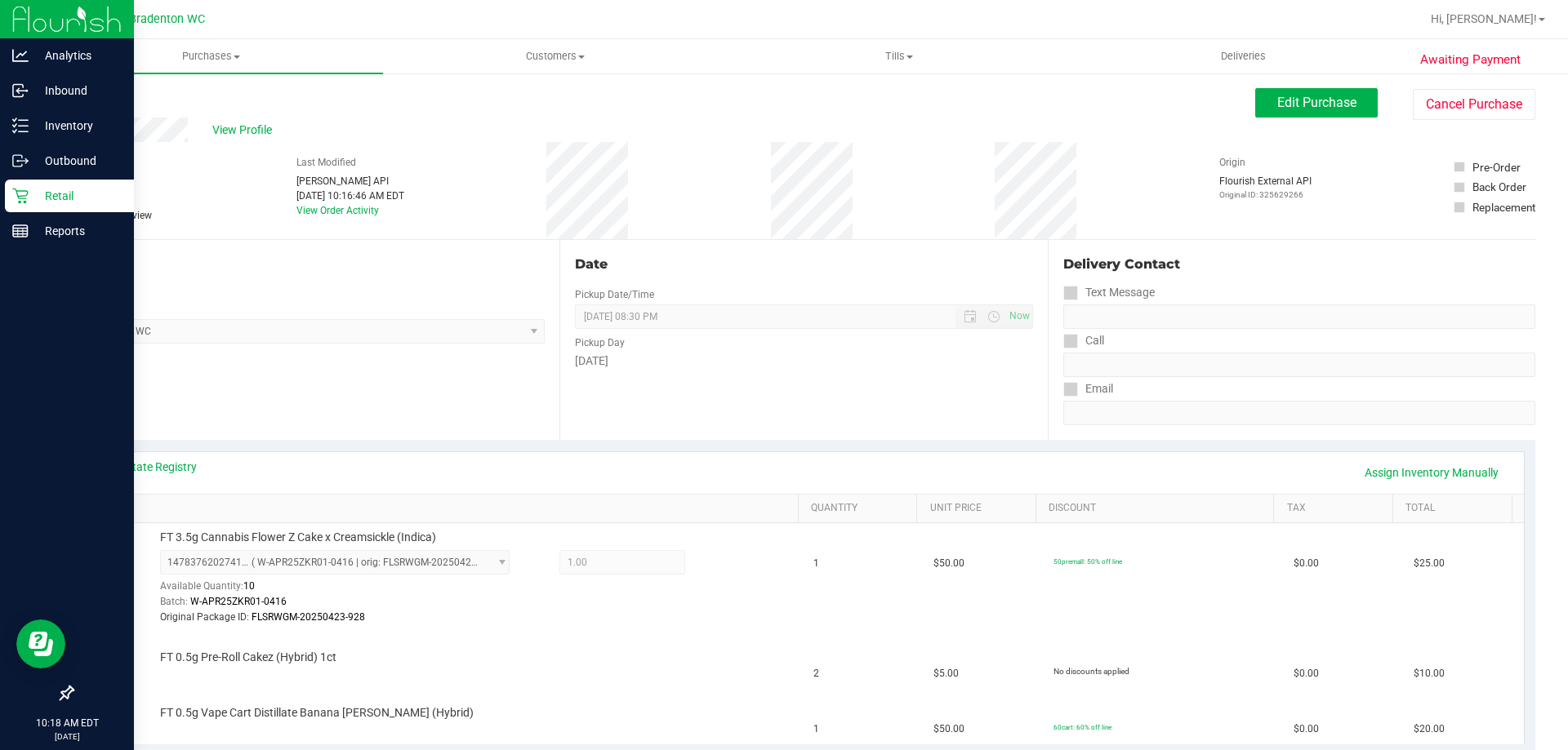
click at [17, 187] on div "Retail" at bounding box center [69, 196] width 129 height 32
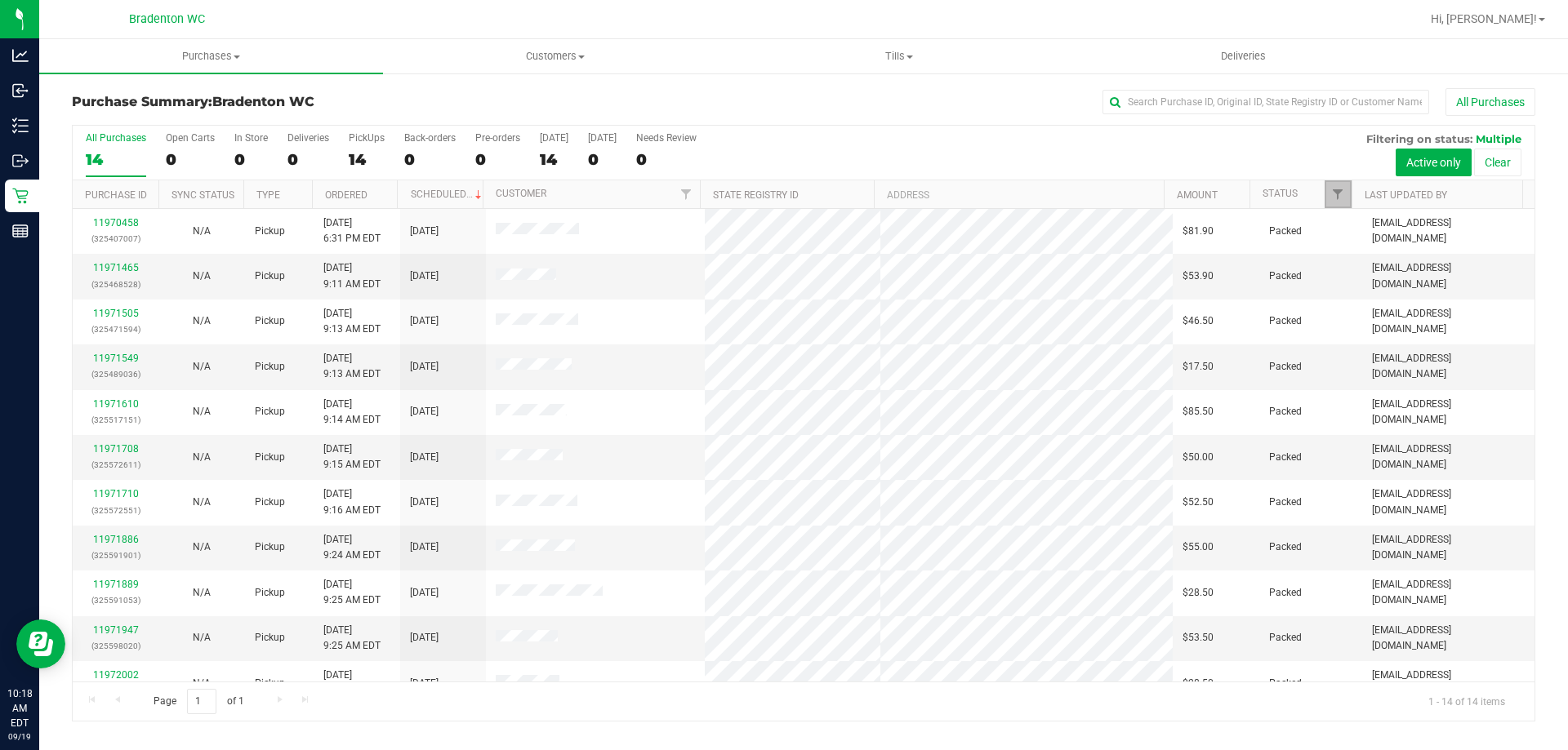
click at [1347, 192] on link "Filter" at bounding box center [1338, 194] width 27 height 28
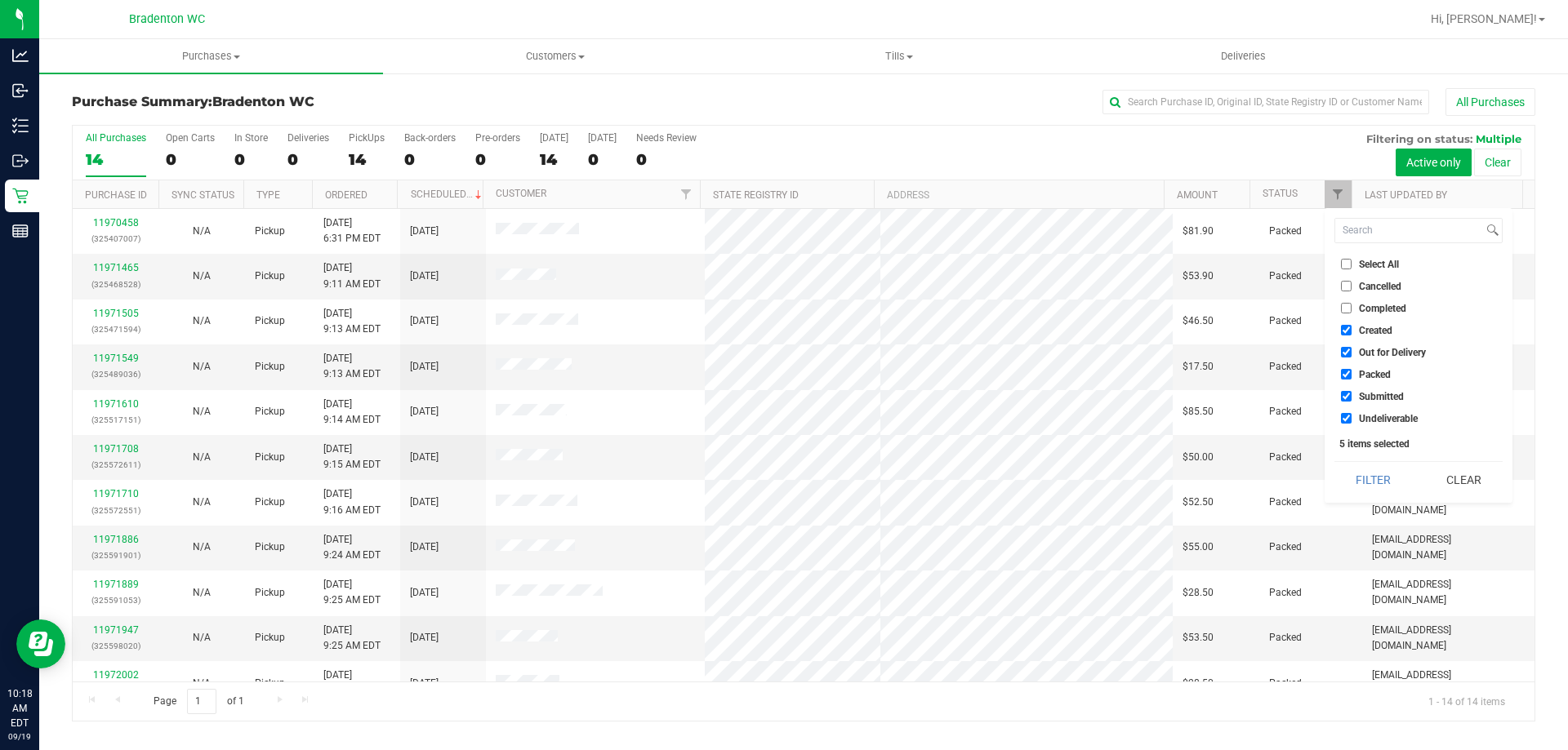
click at [1377, 332] on span "Created" at bounding box center [1376, 330] width 33 height 10
click at [1352, 332] on input "Created" at bounding box center [1346, 329] width 10 height 10
checkbox input "false"
drag, startPoint x: 1376, startPoint y: 345, endPoint x: 1377, endPoint y: 358, distance: 13.0
click at [1376, 345] on li "Out for Delivery" at bounding box center [1419, 352] width 169 height 17
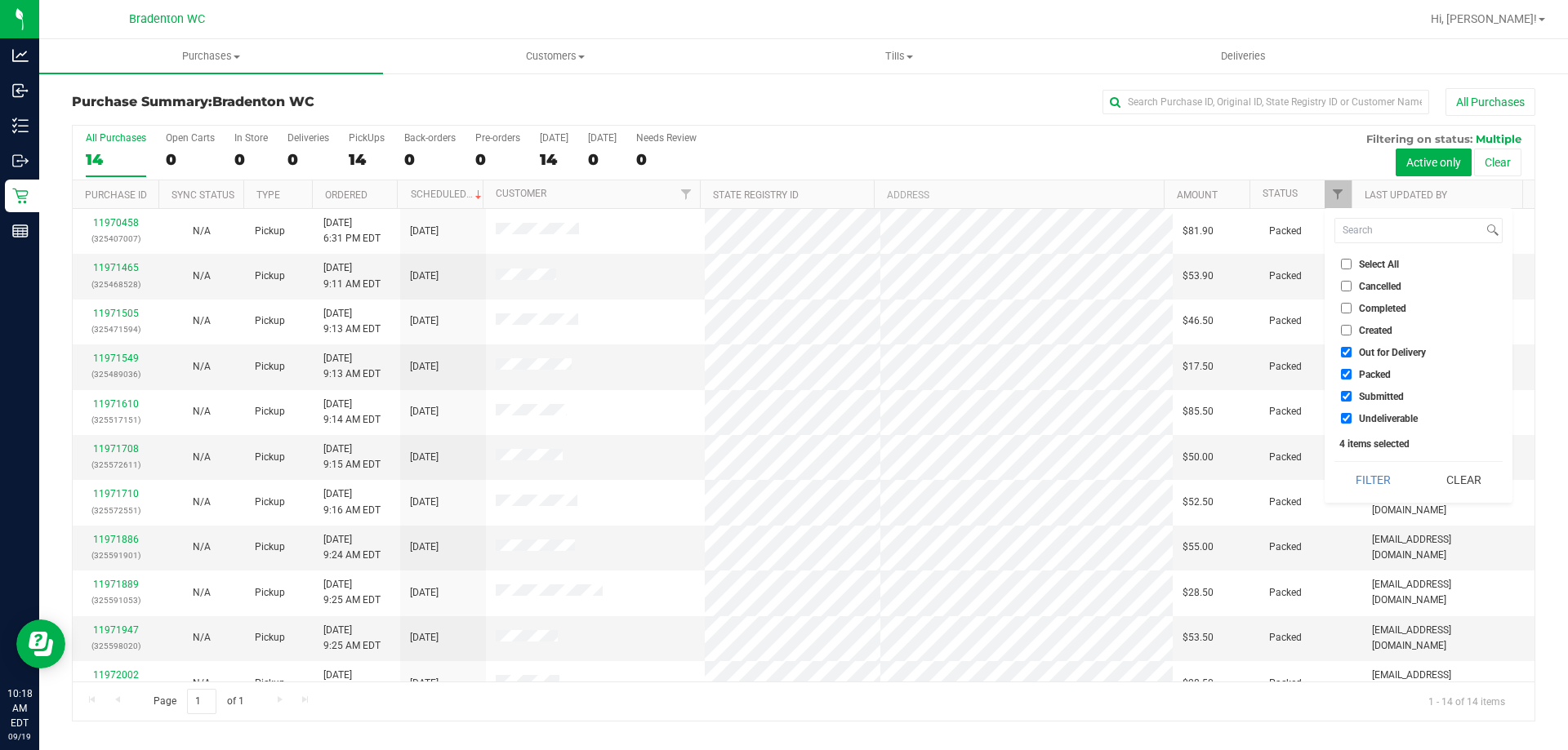
click at [1377, 345] on li "Out for Delivery" at bounding box center [1419, 352] width 169 height 17
click at [1377, 357] on span "Out for Delivery" at bounding box center [1393, 352] width 67 height 10
click at [1352, 357] on input "Out for Delivery" at bounding box center [1346, 352] width 10 height 10
checkbox input "false"
click at [1377, 374] on span "Packed" at bounding box center [1375, 375] width 31 height 10
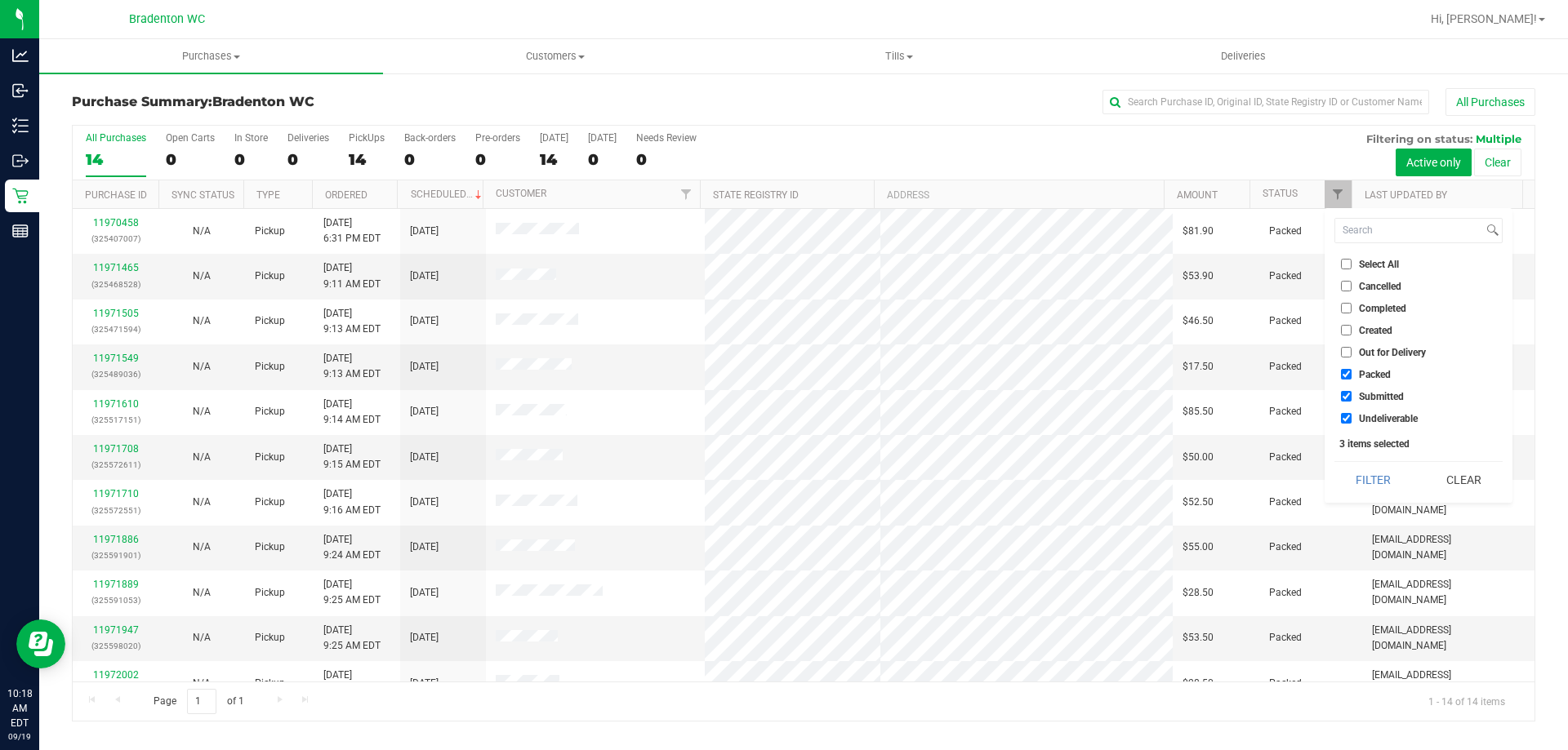
click at [1352, 374] on input "Packed" at bounding box center [1346, 374] width 10 height 10
checkbox input "false"
click at [1377, 416] on span "Undeliverable" at bounding box center [1389, 419] width 59 height 10
click at [1352, 416] on input "Undeliverable" at bounding box center [1346, 418] width 10 height 10
checkbox input "false"
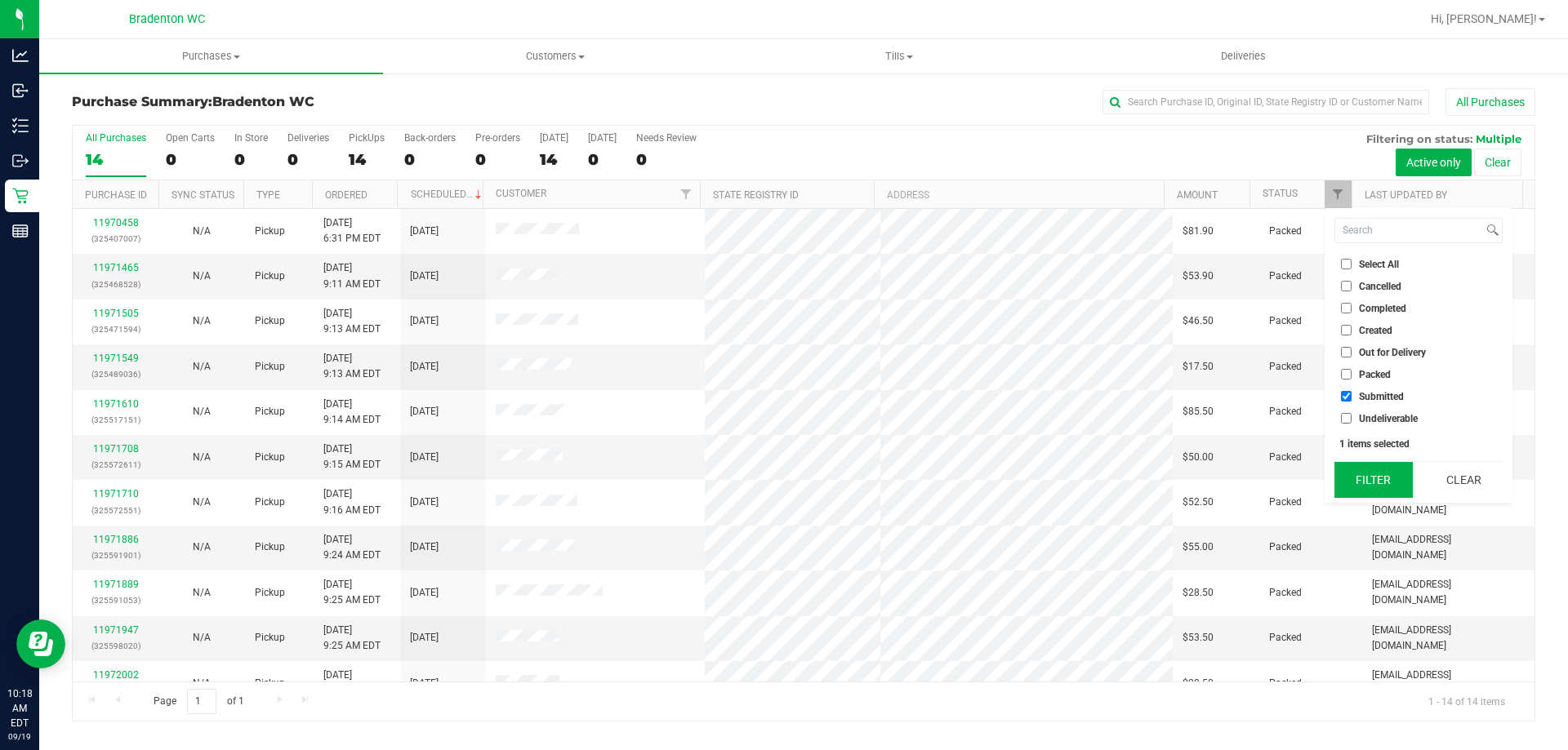
click at [1367, 471] on button "Filter" at bounding box center [1374, 481] width 78 height 36
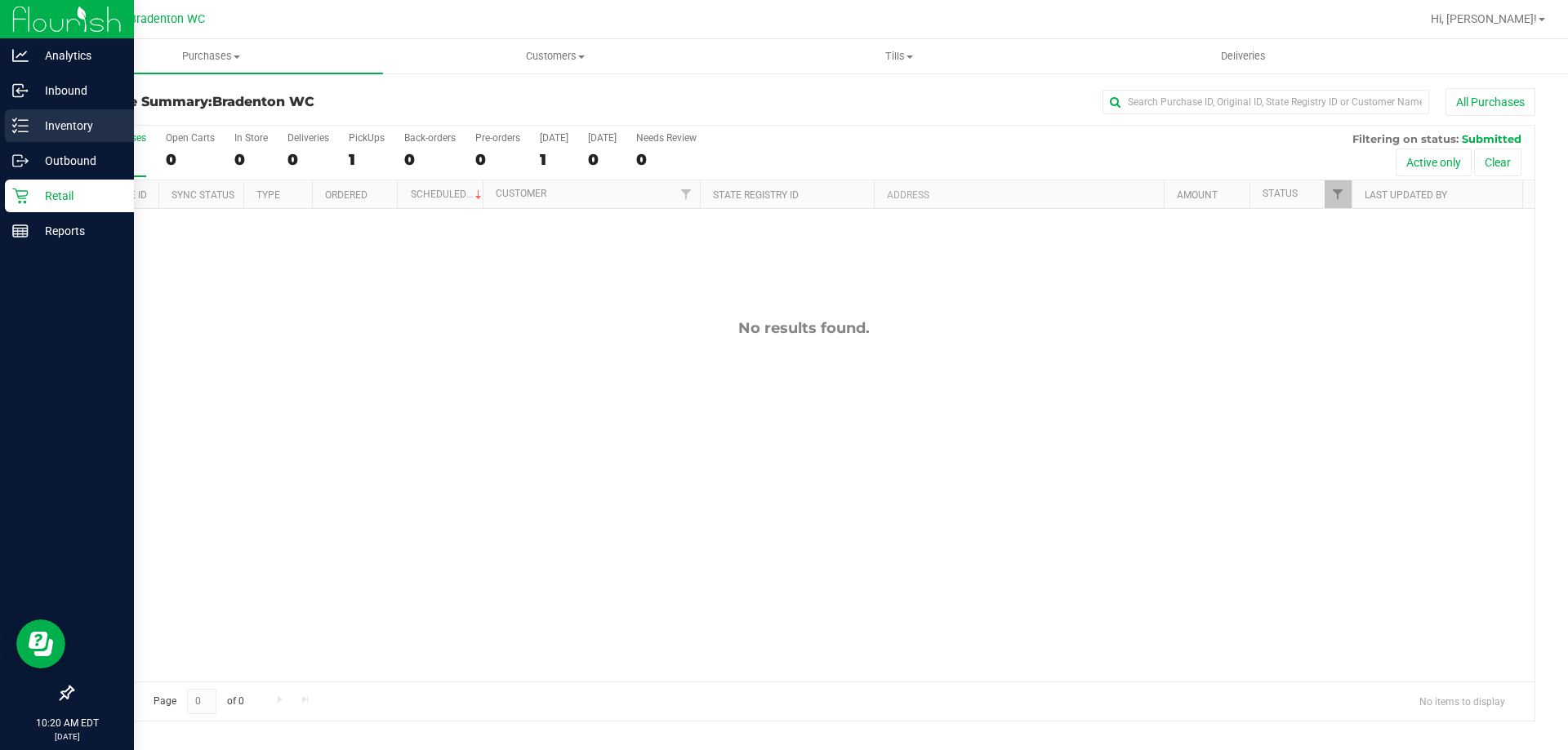
click at [41, 121] on p "Inventory" at bounding box center [77, 126] width 98 height 20
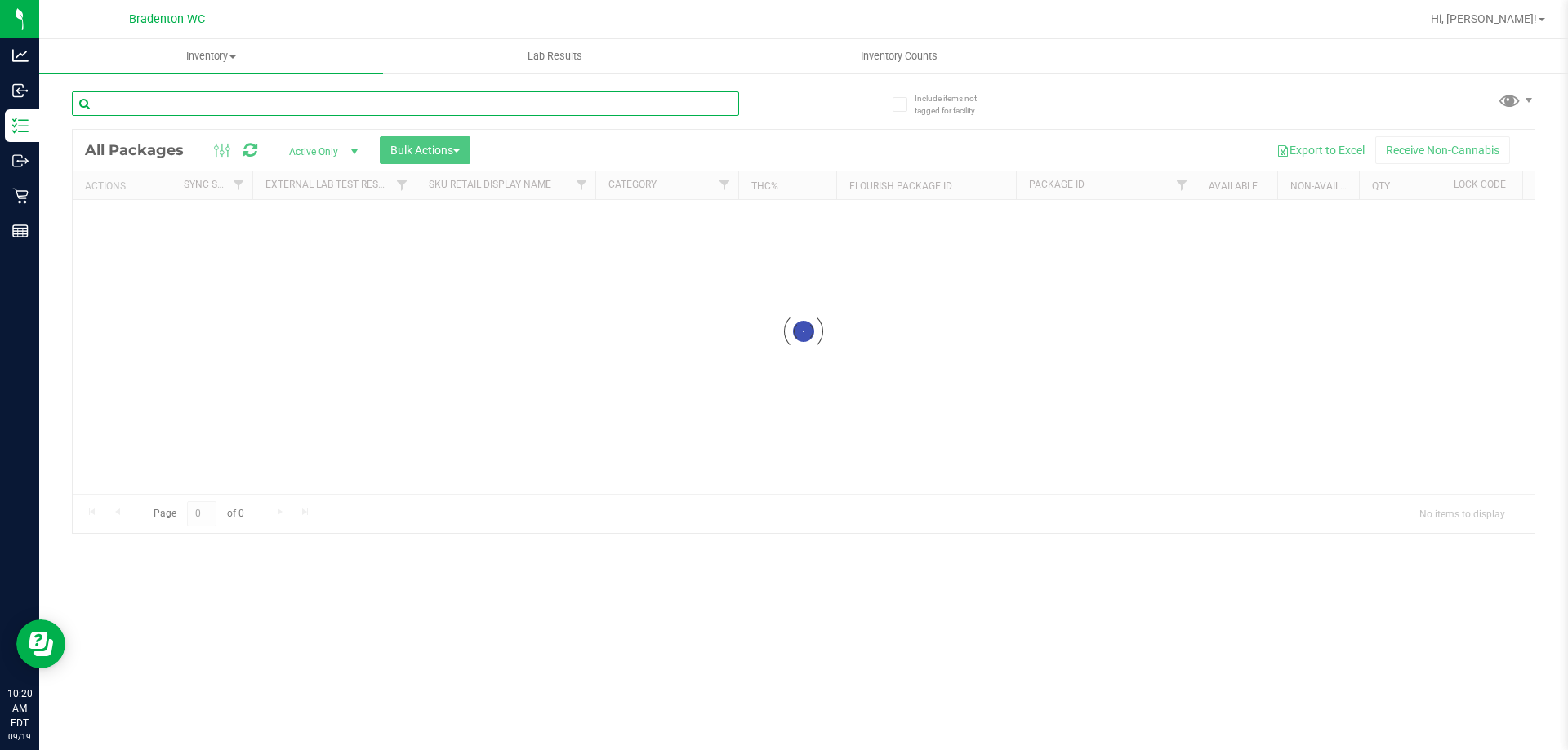
click at [211, 109] on input "text" at bounding box center [405, 104] width 667 height 25
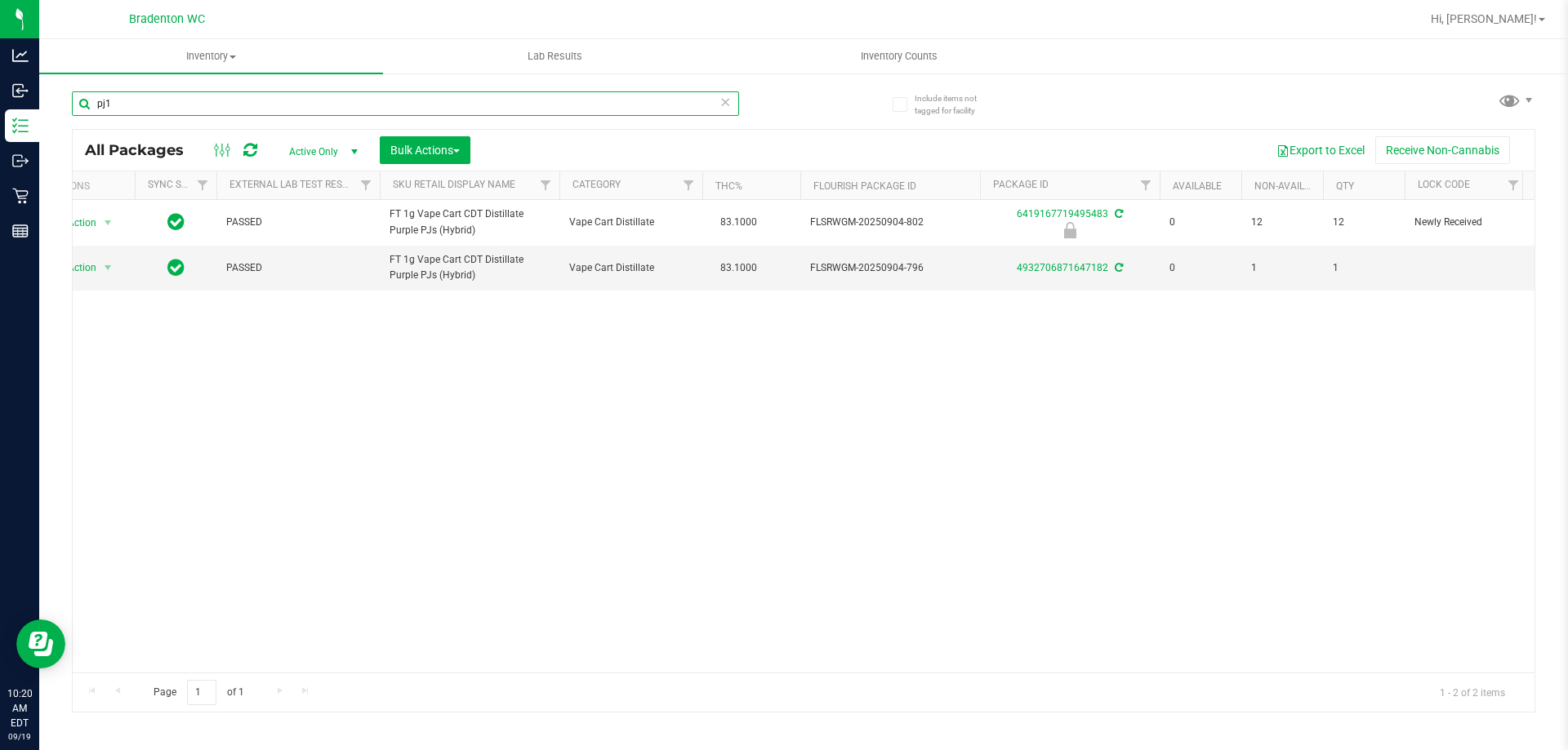
scroll to position [0, 41]
click at [205, 96] on input "pj1" at bounding box center [405, 104] width 667 height 25
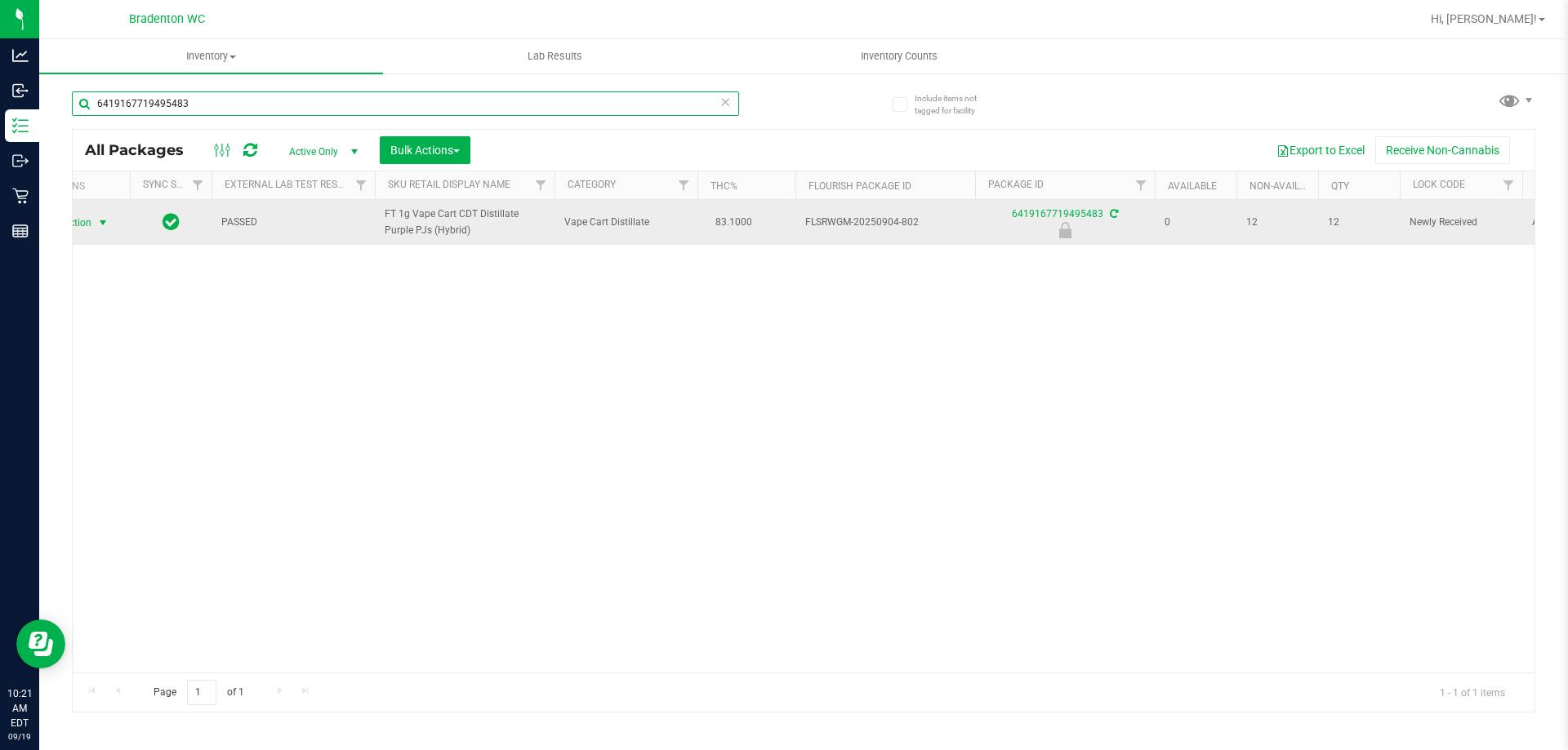
type input "6419167719495483"
click at [93, 226] on span "select" at bounding box center [103, 223] width 20 height 23
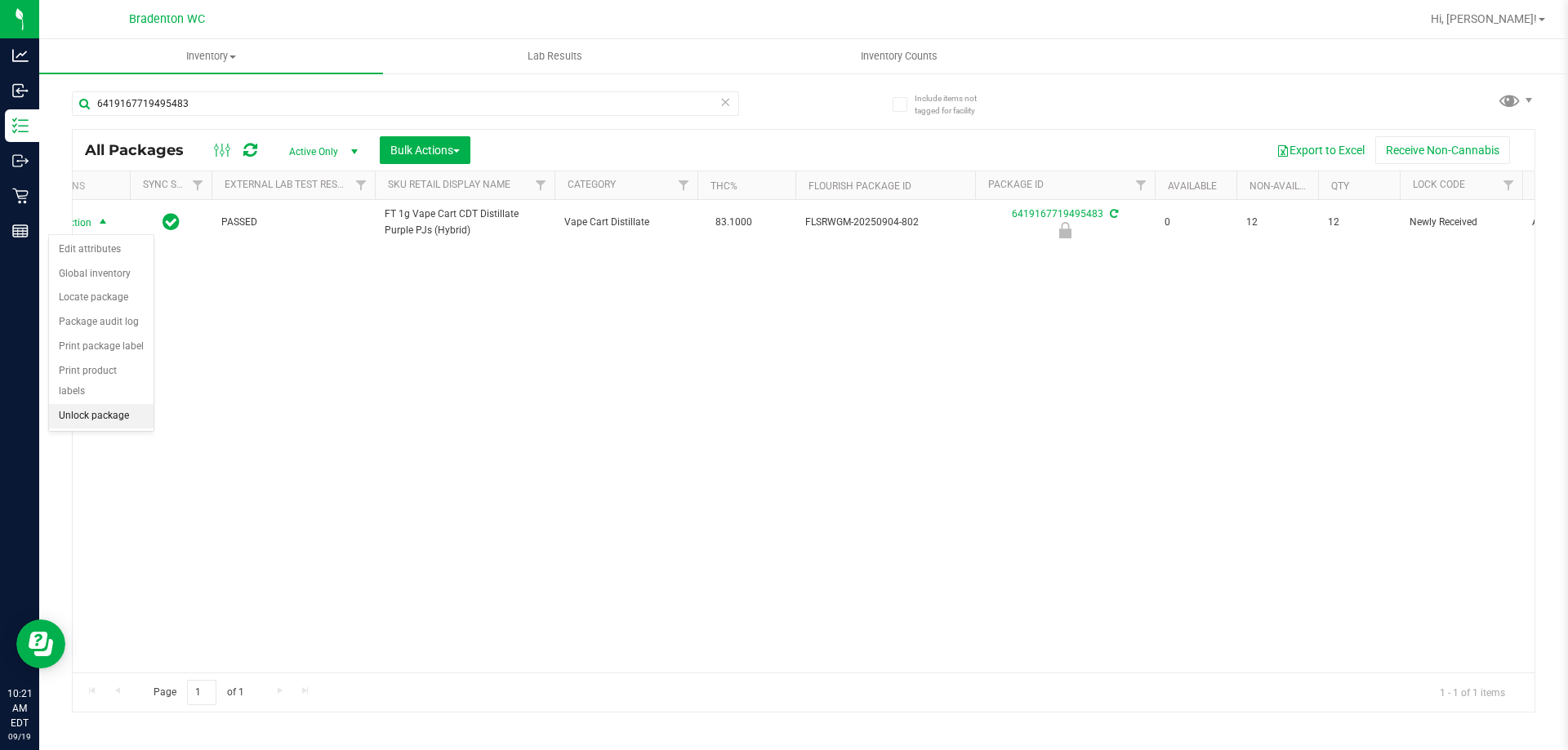
click at [100, 405] on li "Unlock package" at bounding box center [101, 417] width 105 height 25
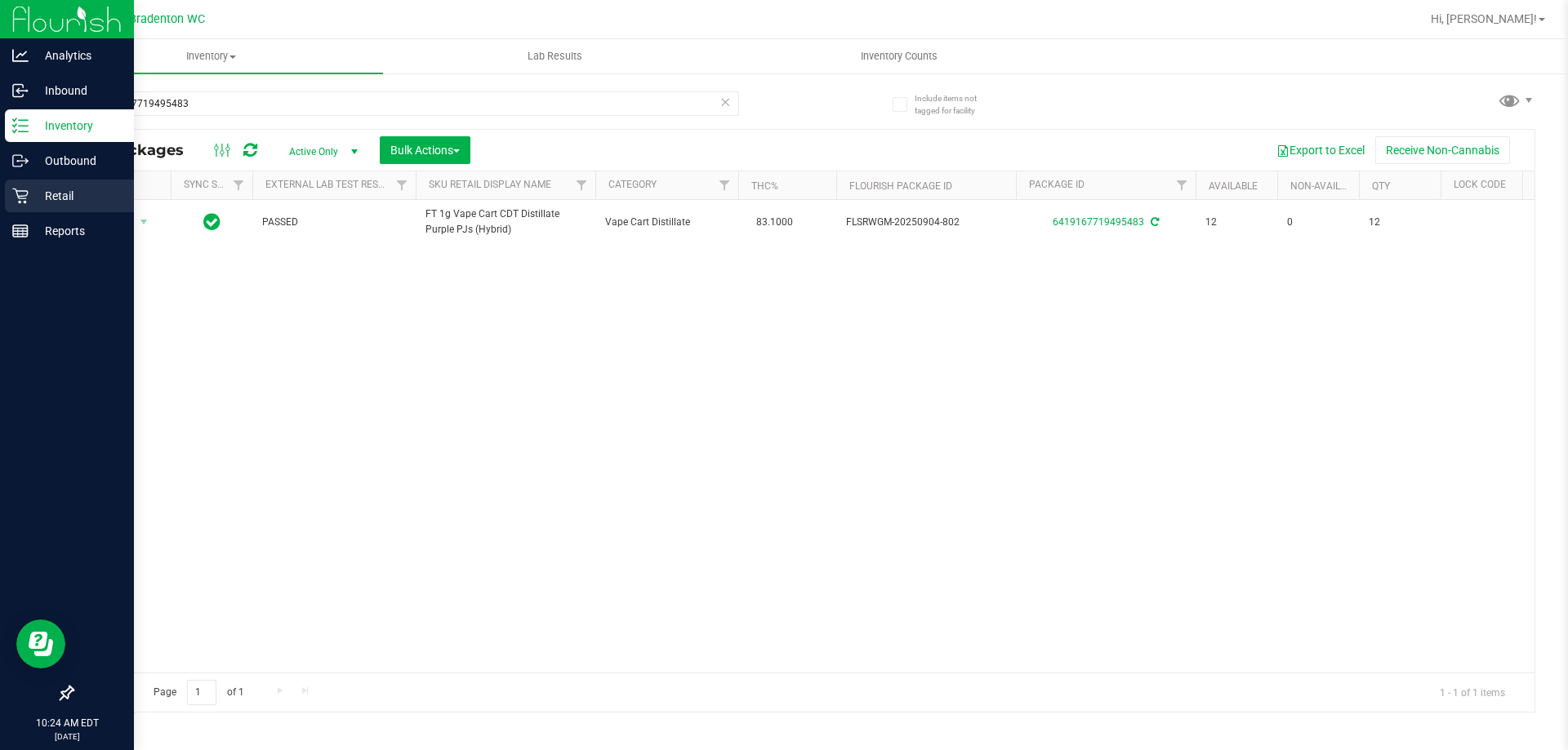
click at [25, 214] on link "Retail" at bounding box center [67, 197] width 134 height 35
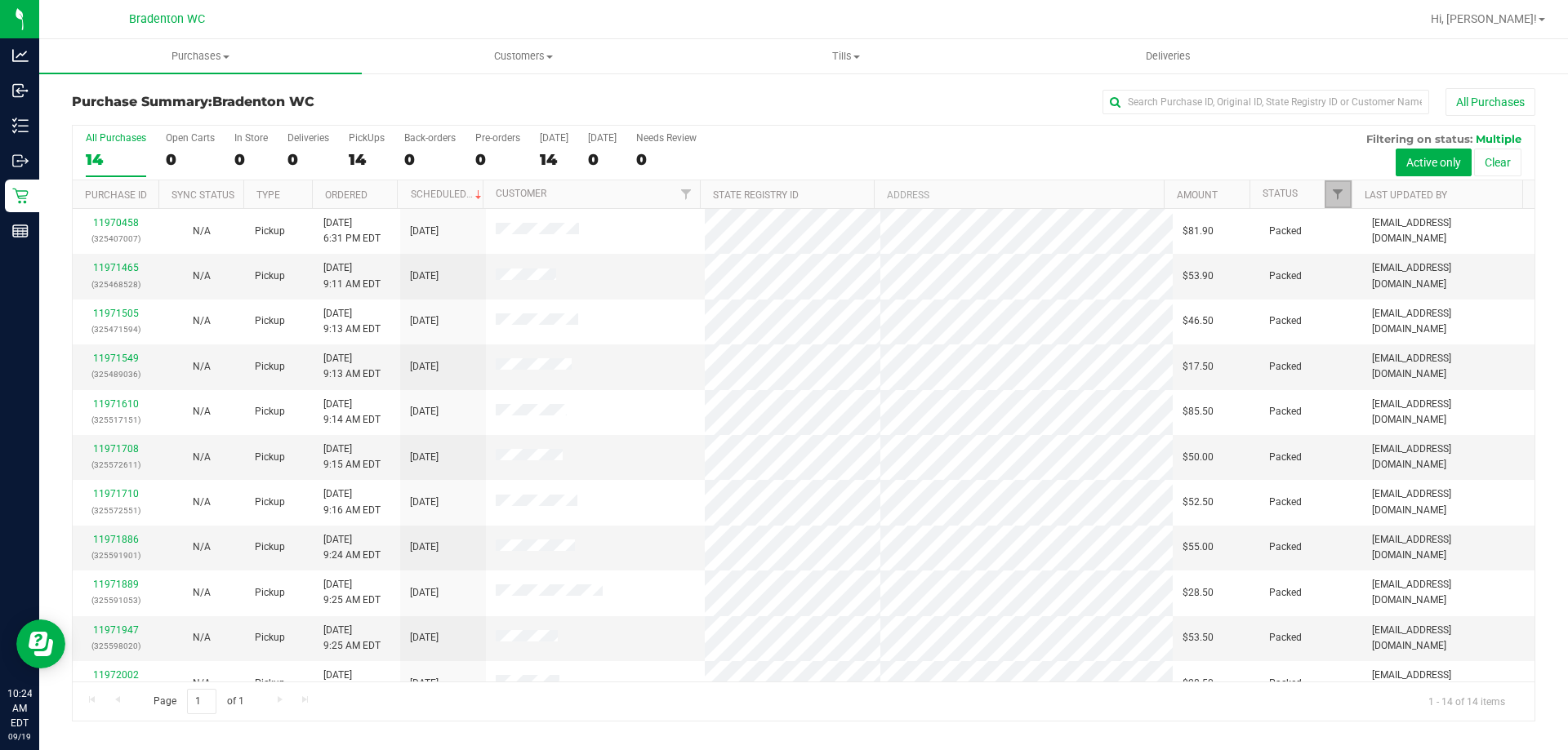
click at [1330, 204] on link "Filter" at bounding box center [1338, 194] width 27 height 28
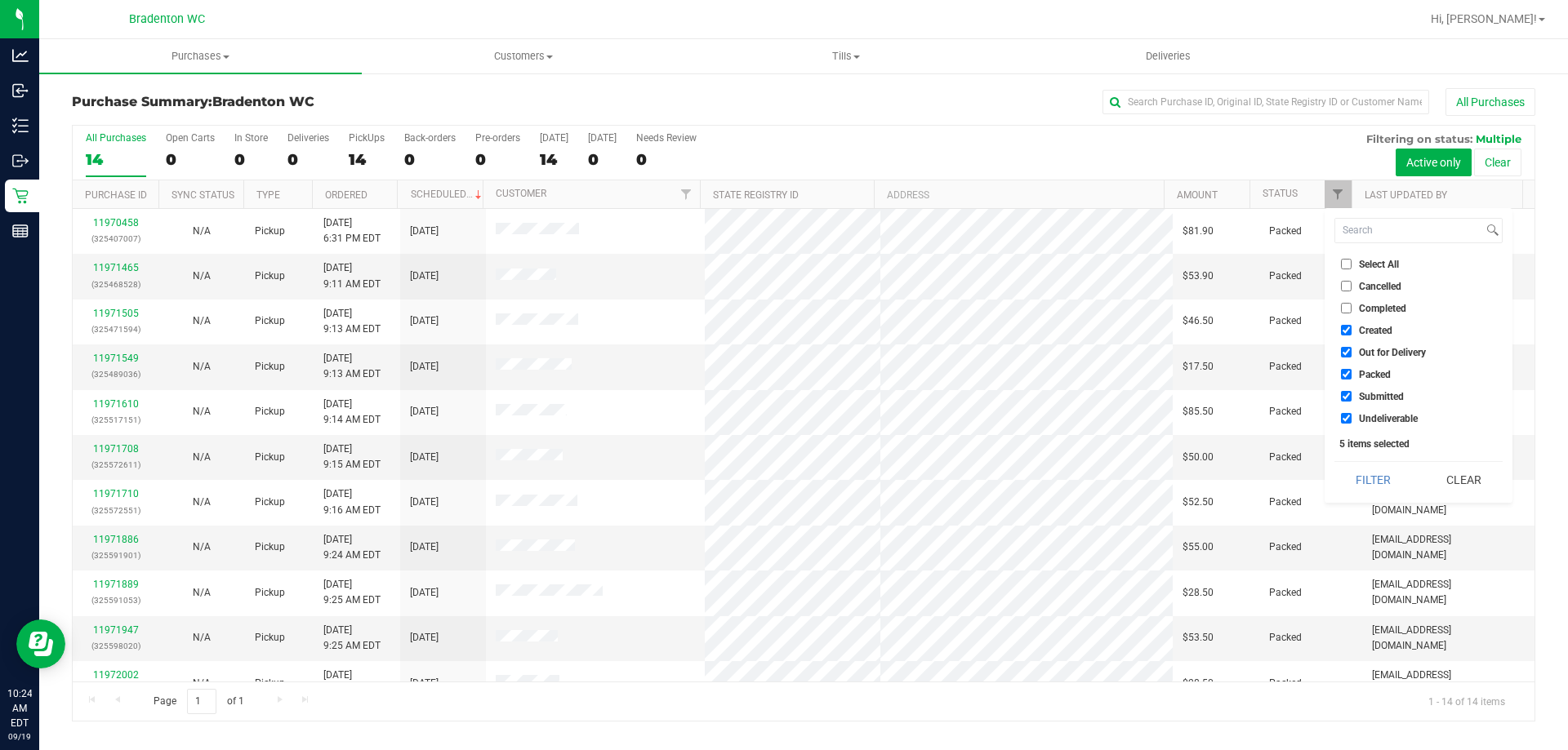
click at [1382, 337] on li "Created" at bounding box center [1419, 330] width 169 height 17
click at [1371, 332] on span "Created" at bounding box center [1376, 330] width 33 height 10
click at [1352, 332] on input "Created" at bounding box center [1346, 329] width 10 height 10
checkbox input "false"
click at [1374, 345] on ul "Select All Cancelled Completed Created Out for Delivery Packed Submitted Undeli…" at bounding box center [1419, 342] width 169 height 171
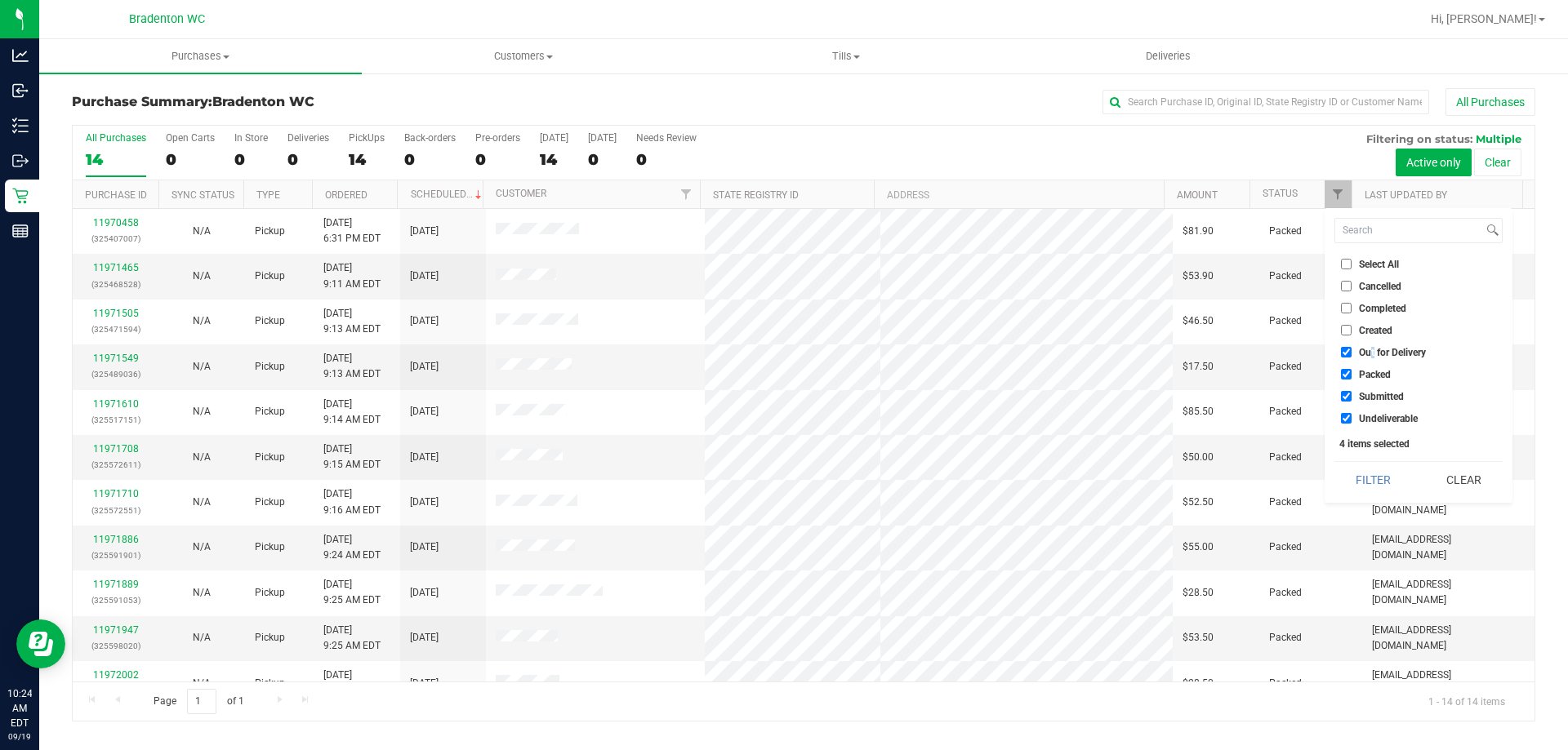
click at [1374, 345] on li "Out for Delivery" at bounding box center [1419, 352] width 169 height 17
click at [1360, 357] on span "Out for Delivery" at bounding box center [1393, 352] width 67 height 10
click at [1352, 357] on input "Out for Delivery" at bounding box center [1346, 352] width 10 height 10
checkbox input "false"
click at [1362, 371] on span "Packed" at bounding box center [1375, 375] width 31 height 10
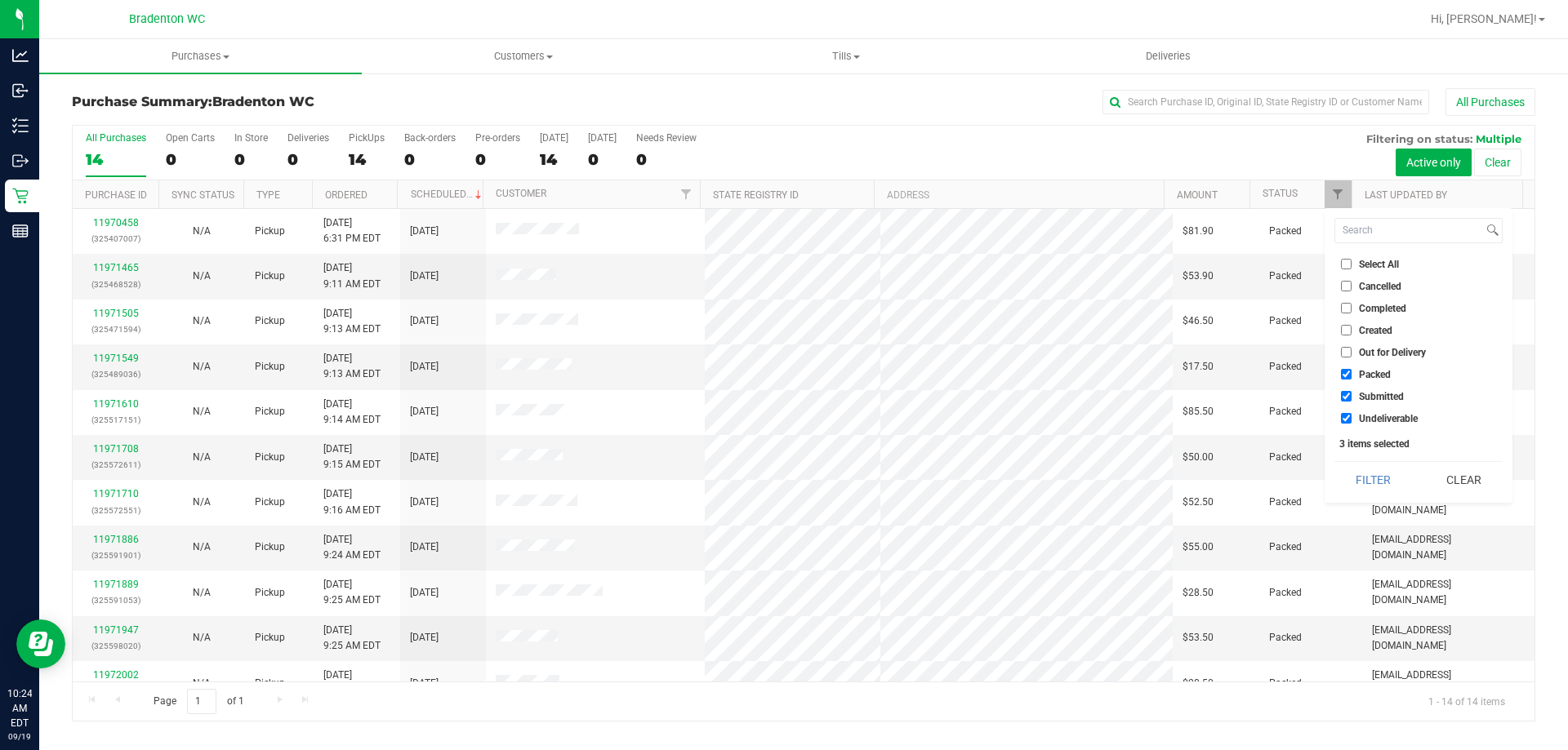
click at [1352, 371] on input "Packed" at bounding box center [1346, 374] width 10 height 10
checkbox input "false"
click at [1368, 420] on span "Undeliverable" at bounding box center [1389, 419] width 59 height 10
click at [1352, 420] on input "Undeliverable" at bounding box center [1346, 418] width 10 height 10
checkbox input "false"
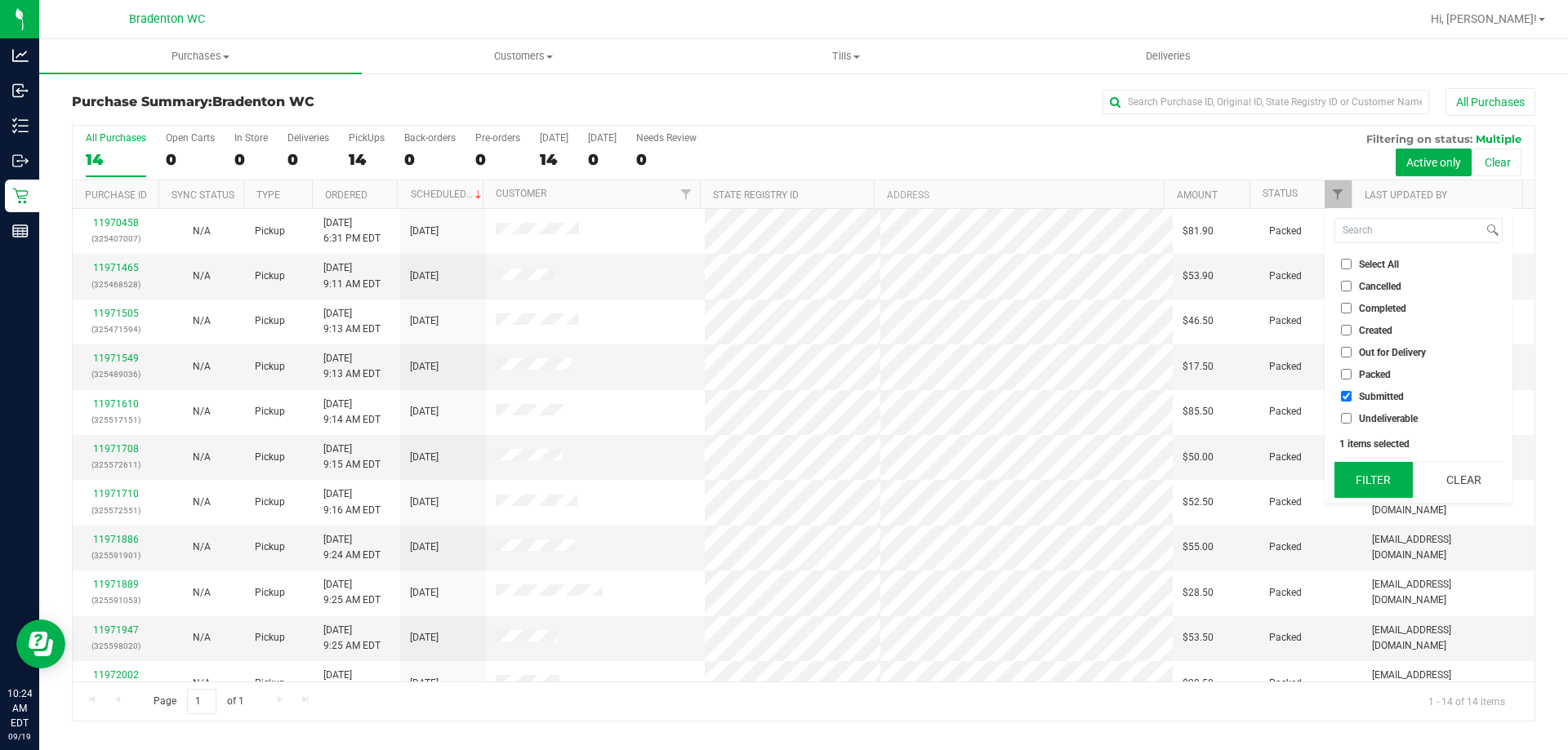
click at [1359, 472] on button "Filter" at bounding box center [1374, 481] width 78 height 36
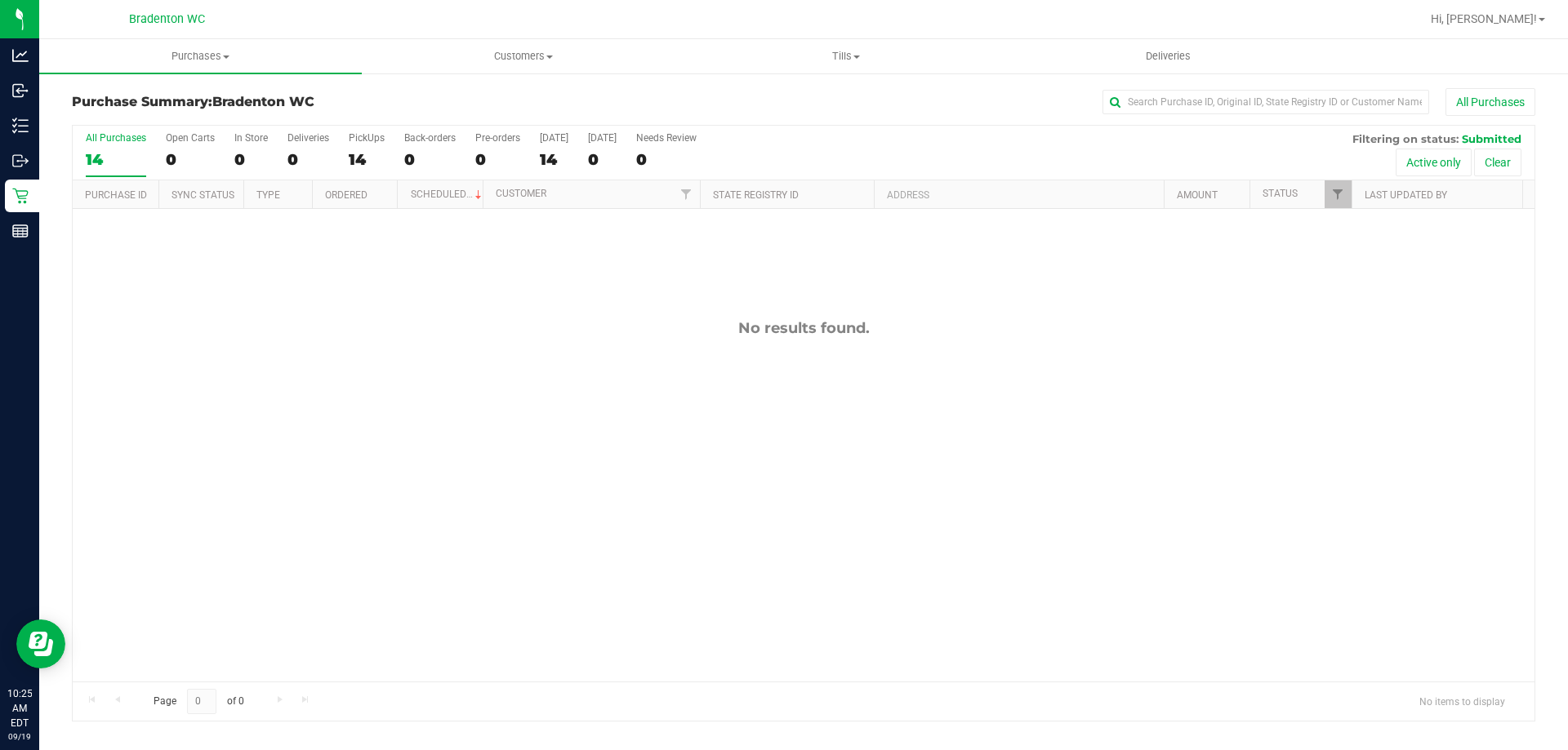
click at [911, 30] on div at bounding box center [856, 18] width 1128 height 31
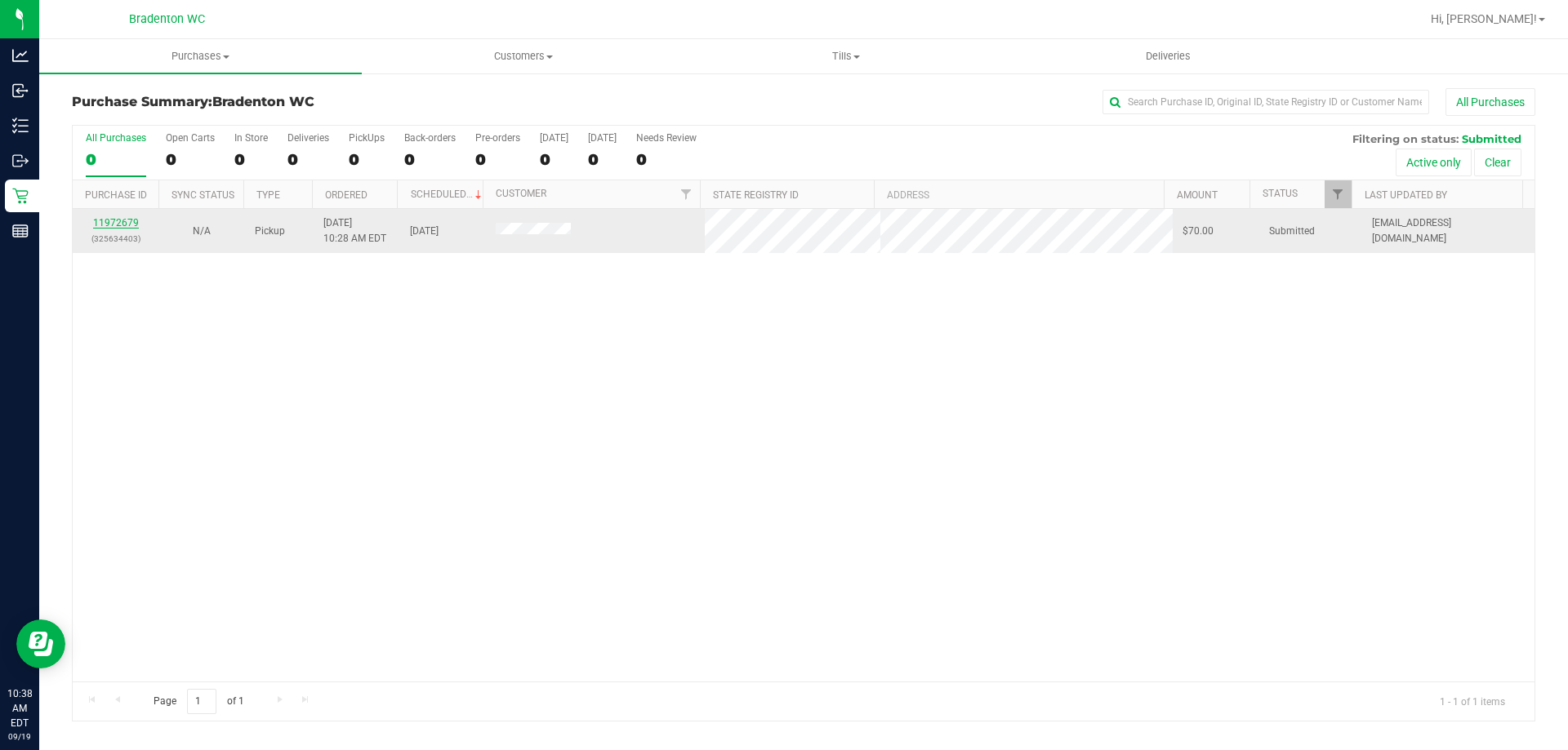
click at [107, 227] on link "11972679" at bounding box center [116, 223] width 46 height 11
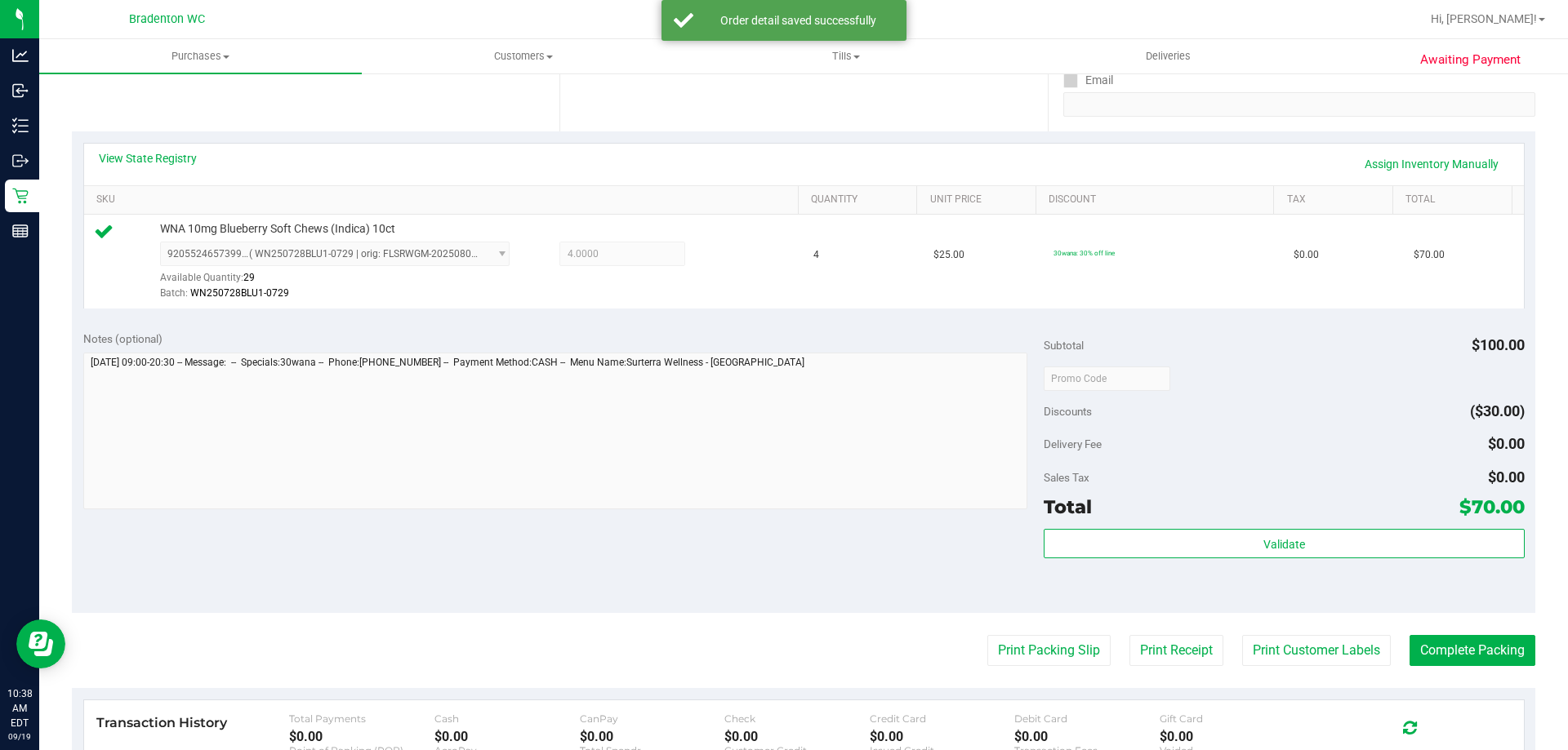
scroll to position [309, 0]
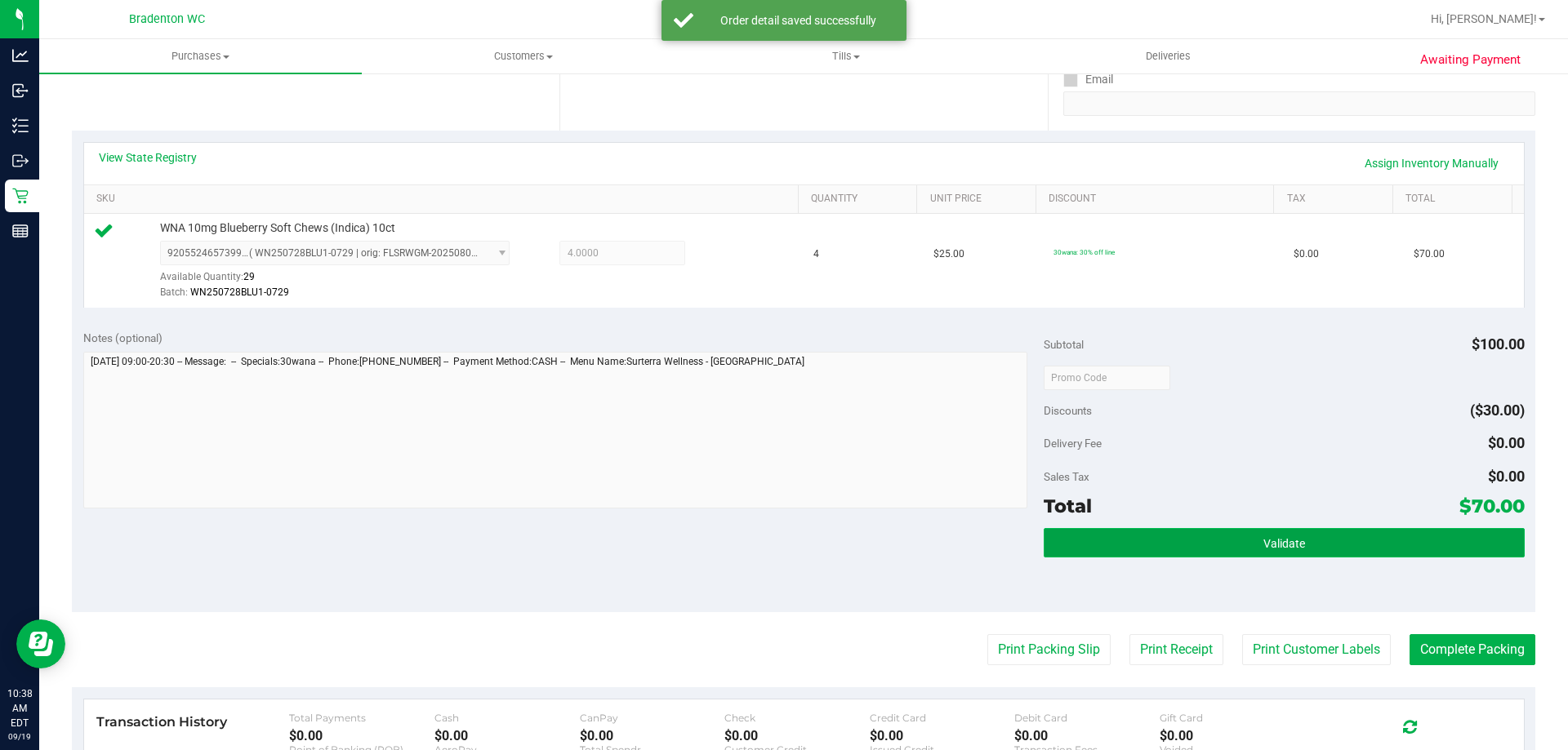
click at [1204, 552] on button "Validate" at bounding box center [1283, 543] width 480 height 30
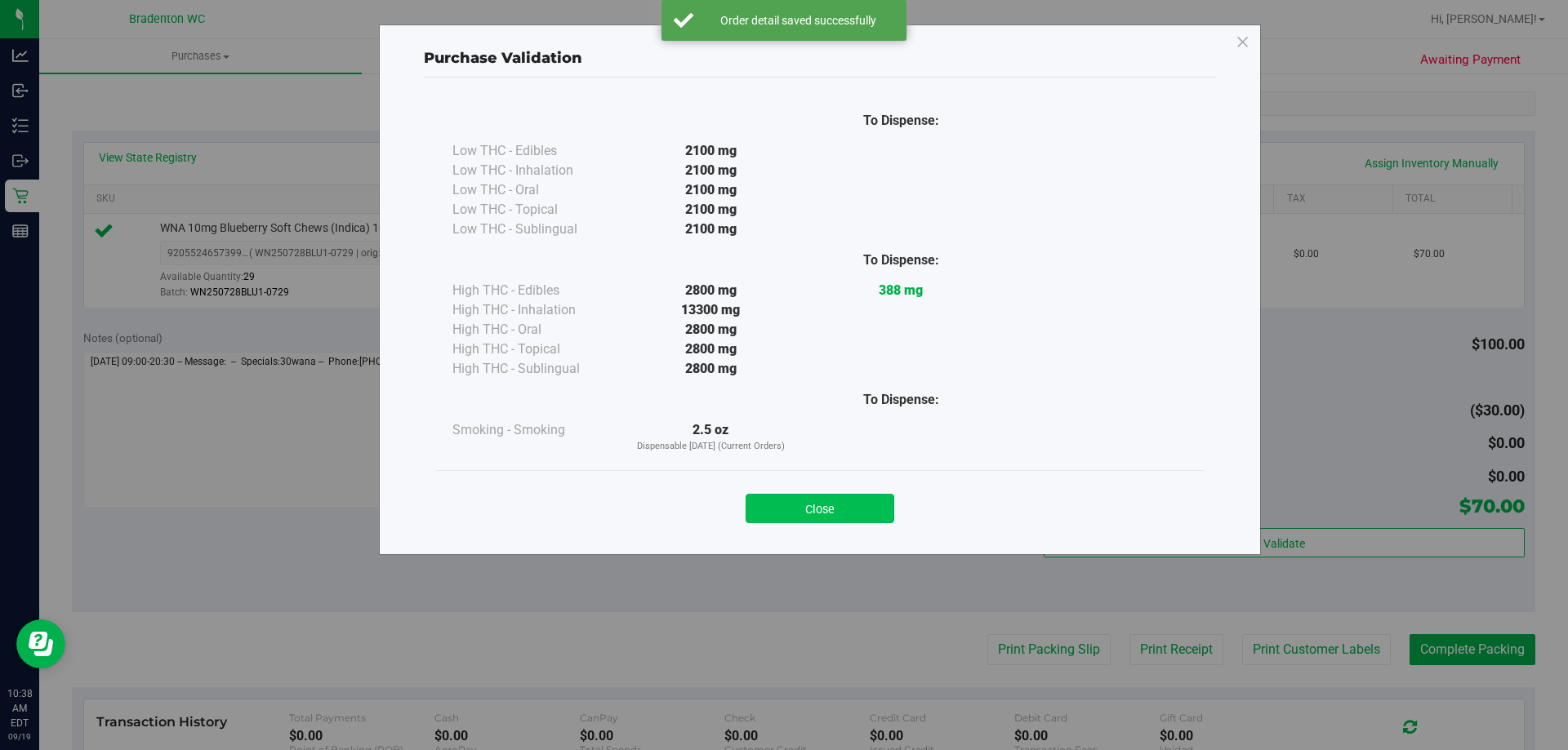
click at [818, 512] on button "Close" at bounding box center [820, 508] width 149 height 30
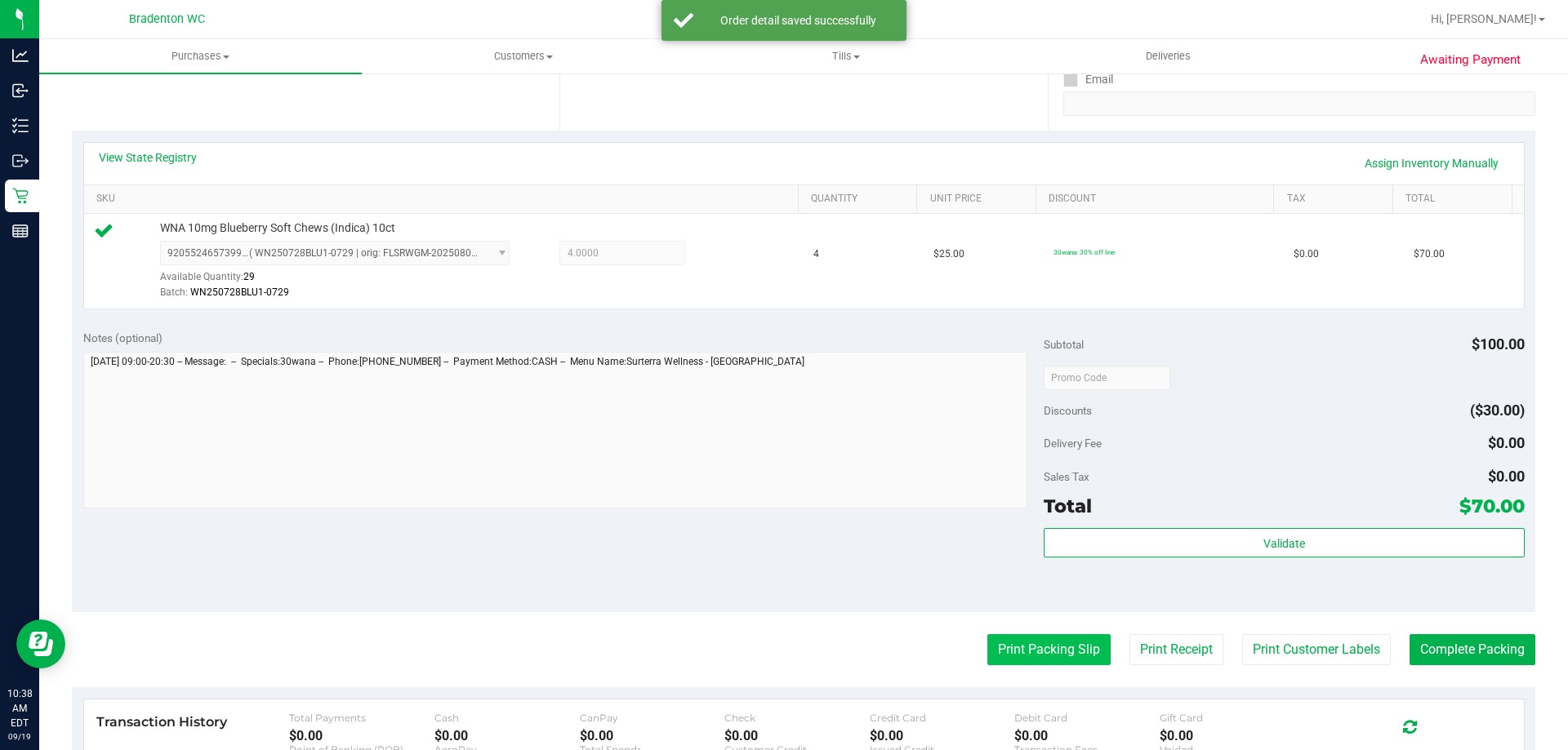
click at [1037, 646] on button "Print Packing Slip" at bounding box center [1049, 650] width 124 height 31
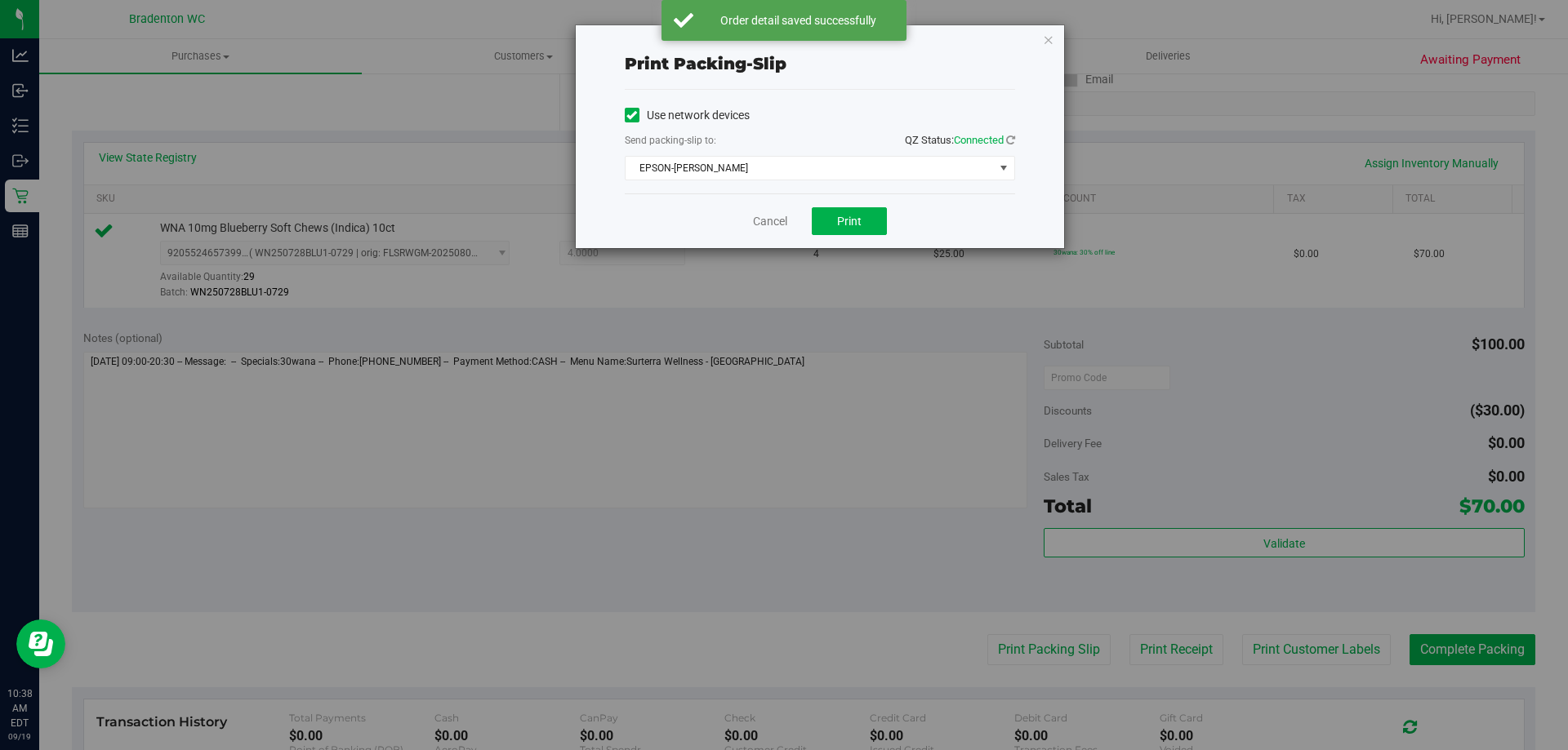
click at [823, 250] on div "Print packing-slip Use network devices Send packing-slip to: QZ Status: Connect…" at bounding box center [790, 375] width 1580 height 750
click at [873, 227] on button "Print" at bounding box center [849, 221] width 75 height 28
click at [1042, 41] on div "Print packing-slip Use network devices Send packing-slip to: QZ Status: Connect…" at bounding box center [820, 137] width 488 height 223
drag, startPoint x: 1066, startPoint y: 45, endPoint x: 1050, endPoint y: 39, distance: 17.1
click at [1057, 42] on div "Print packing-slip Use network devices Send packing-slip to: QZ Status: Connect…" at bounding box center [790, 375] width 1580 height 750
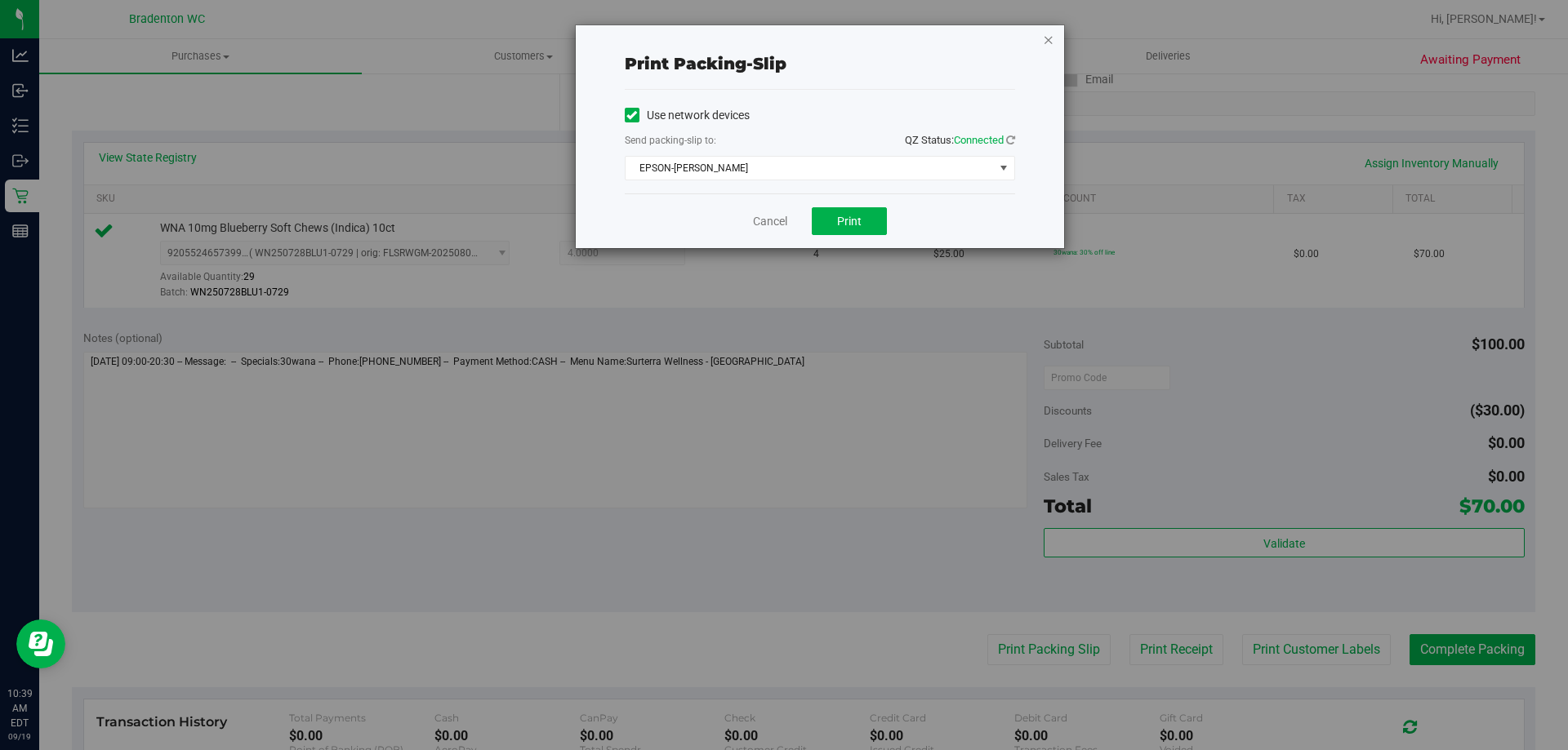
click at [1050, 38] on icon "button" at bounding box center [1049, 39] width 11 height 20
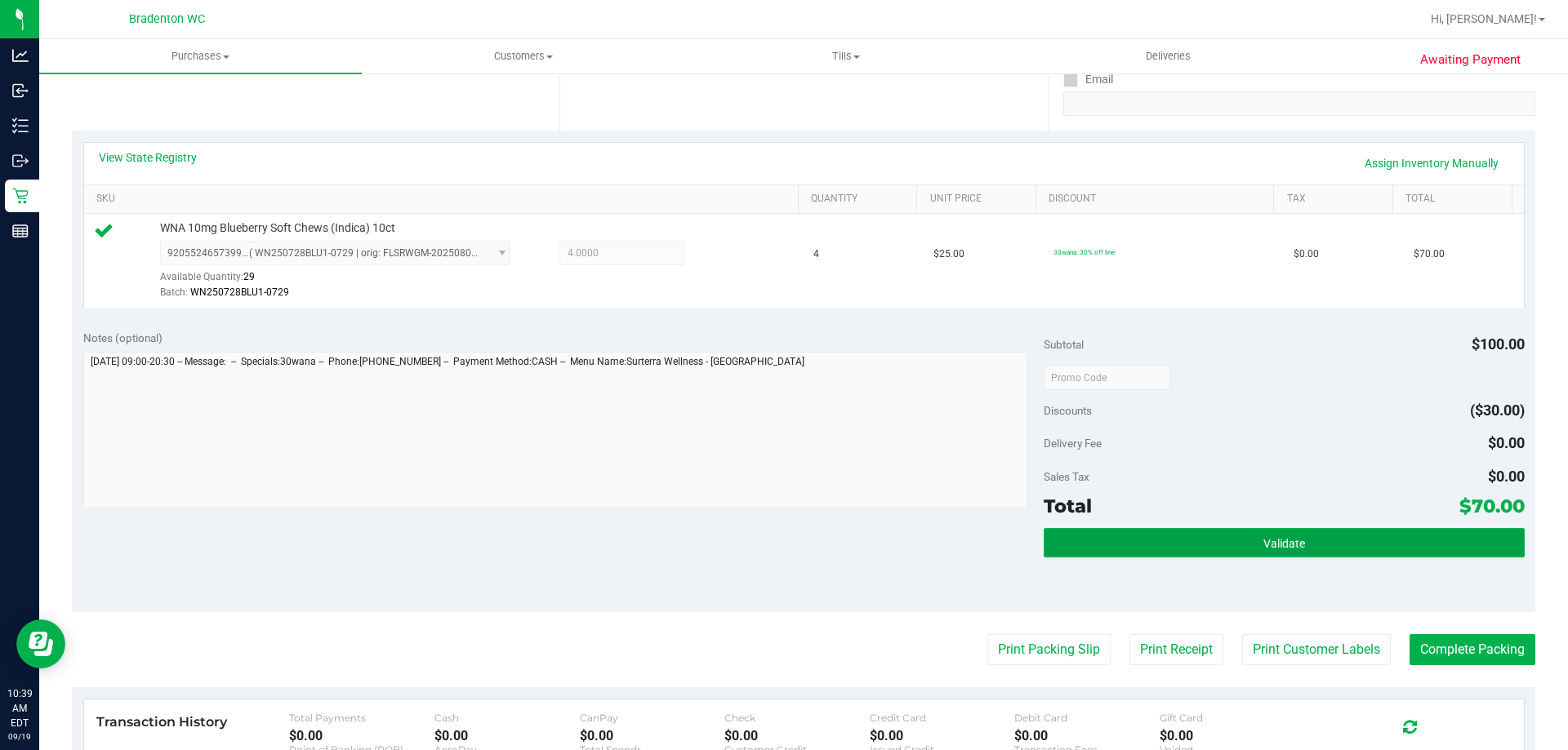
click at [1144, 546] on button "Validate" at bounding box center [1283, 543] width 480 height 30
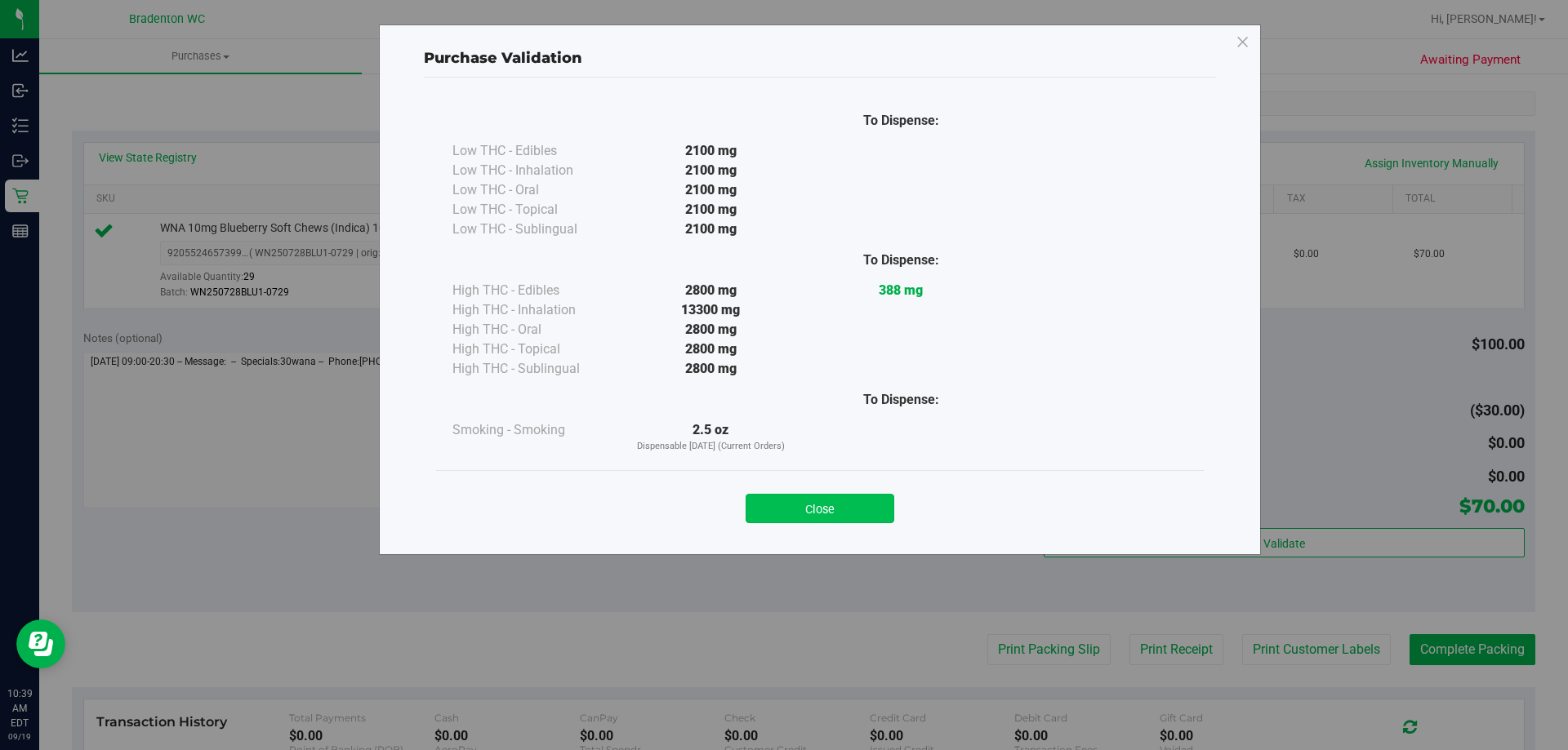
click at [837, 511] on button "Close" at bounding box center [820, 508] width 149 height 30
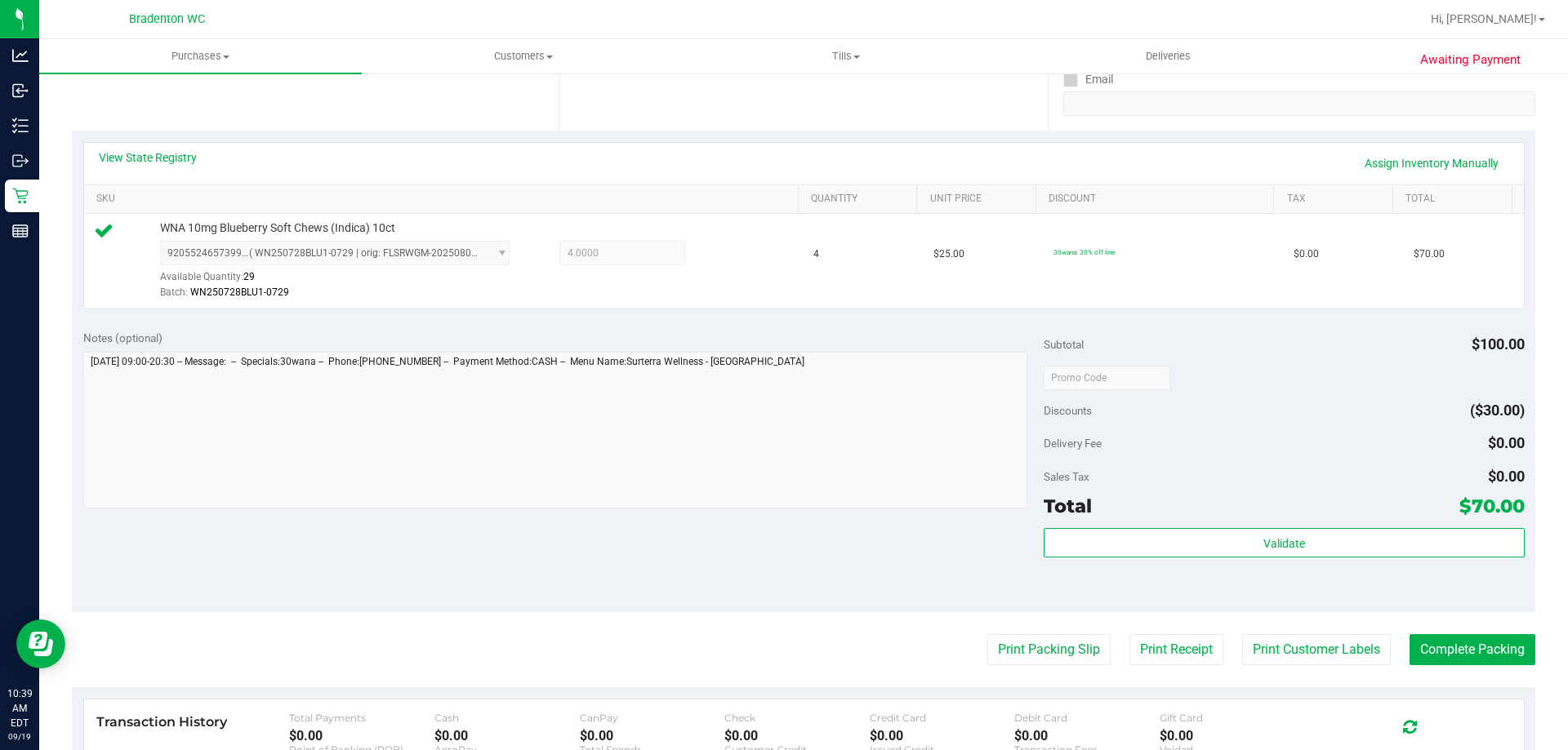
click at [1456, 658] on button "Complete Packing" at bounding box center [1473, 650] width 126 height 31
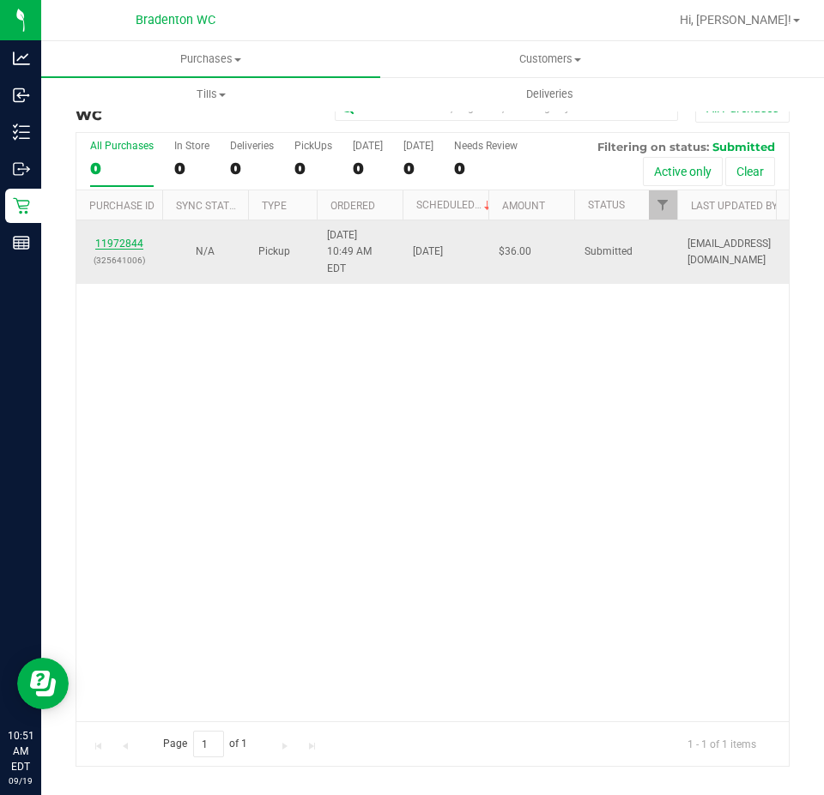
click at [101, 238] on link "11972844" at bounding box center [119, 244] width 48 height 12
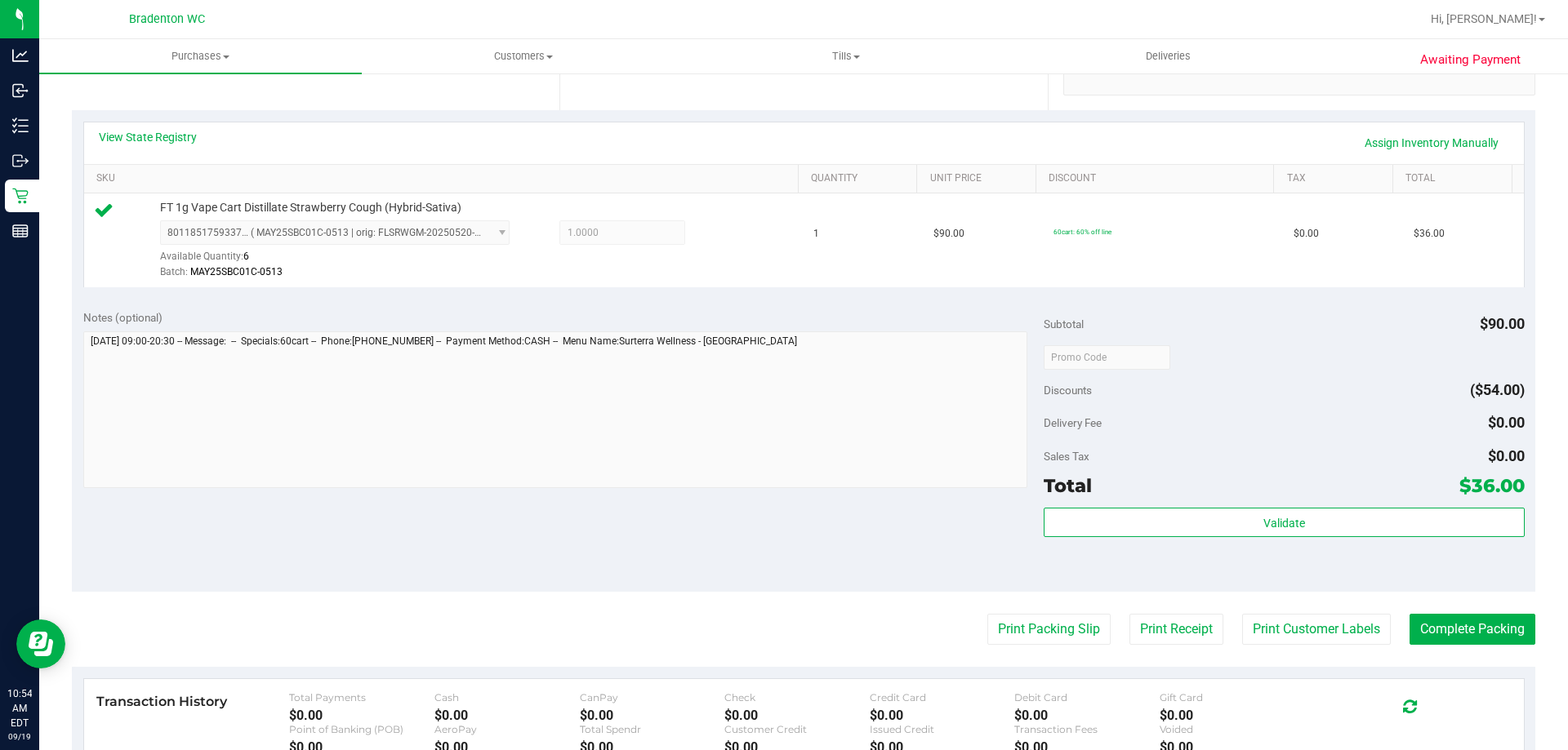
scroll to position [336, 0]
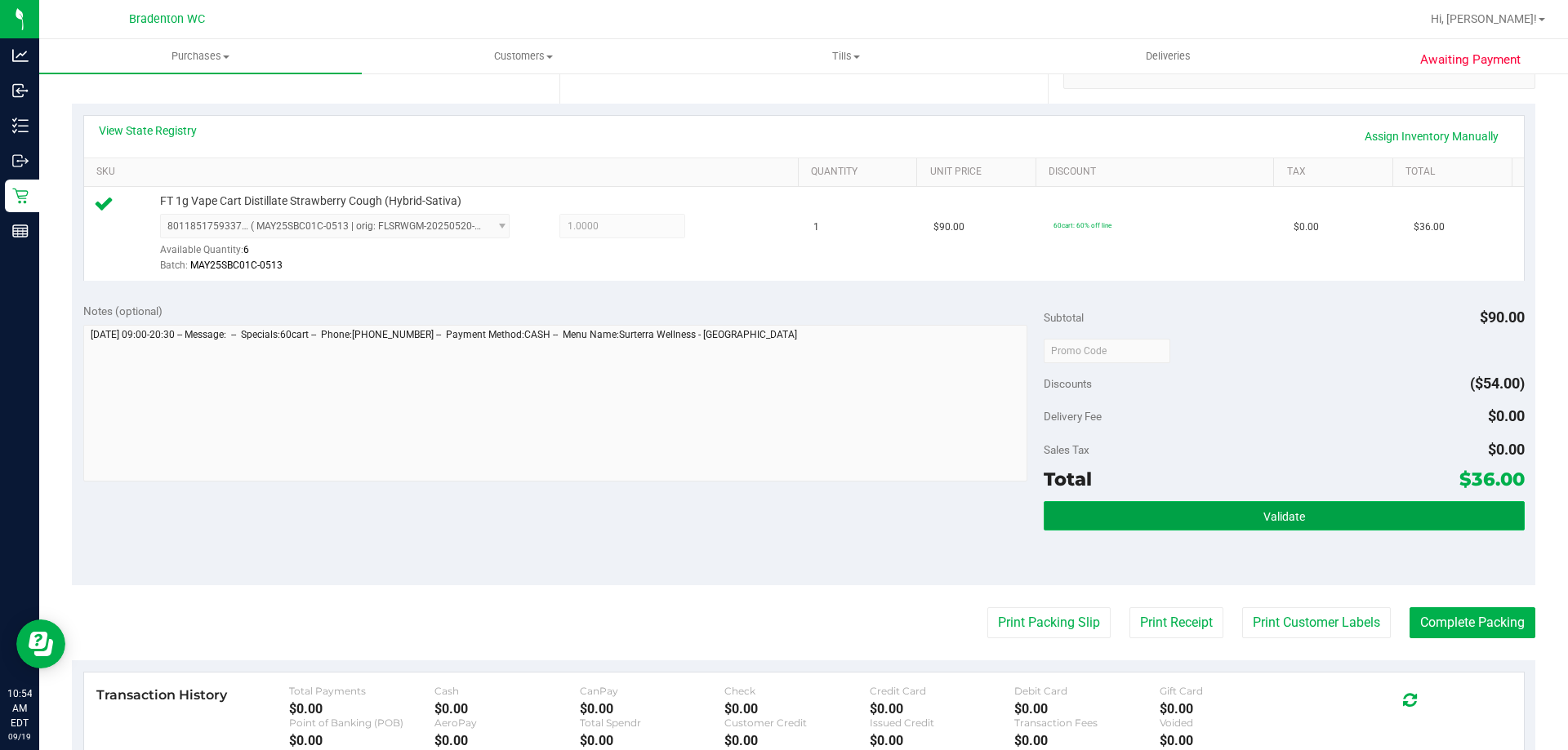
click at [1250, 523] on button "Validate" at bounding box center [1283, 516] width 480 height 30
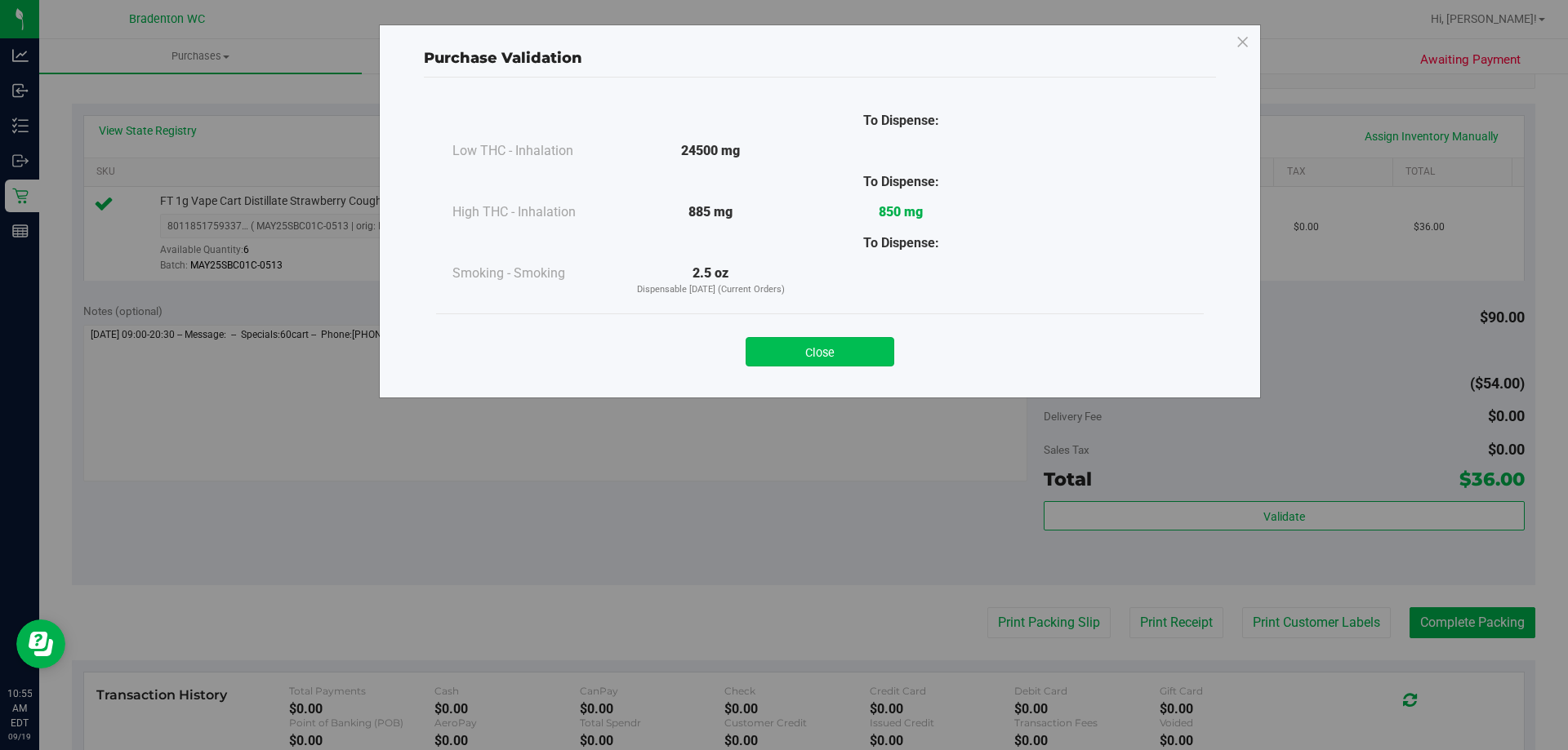
click at [858, 345] on button "Close" at bounding box center [820, 351] width 149 height 30
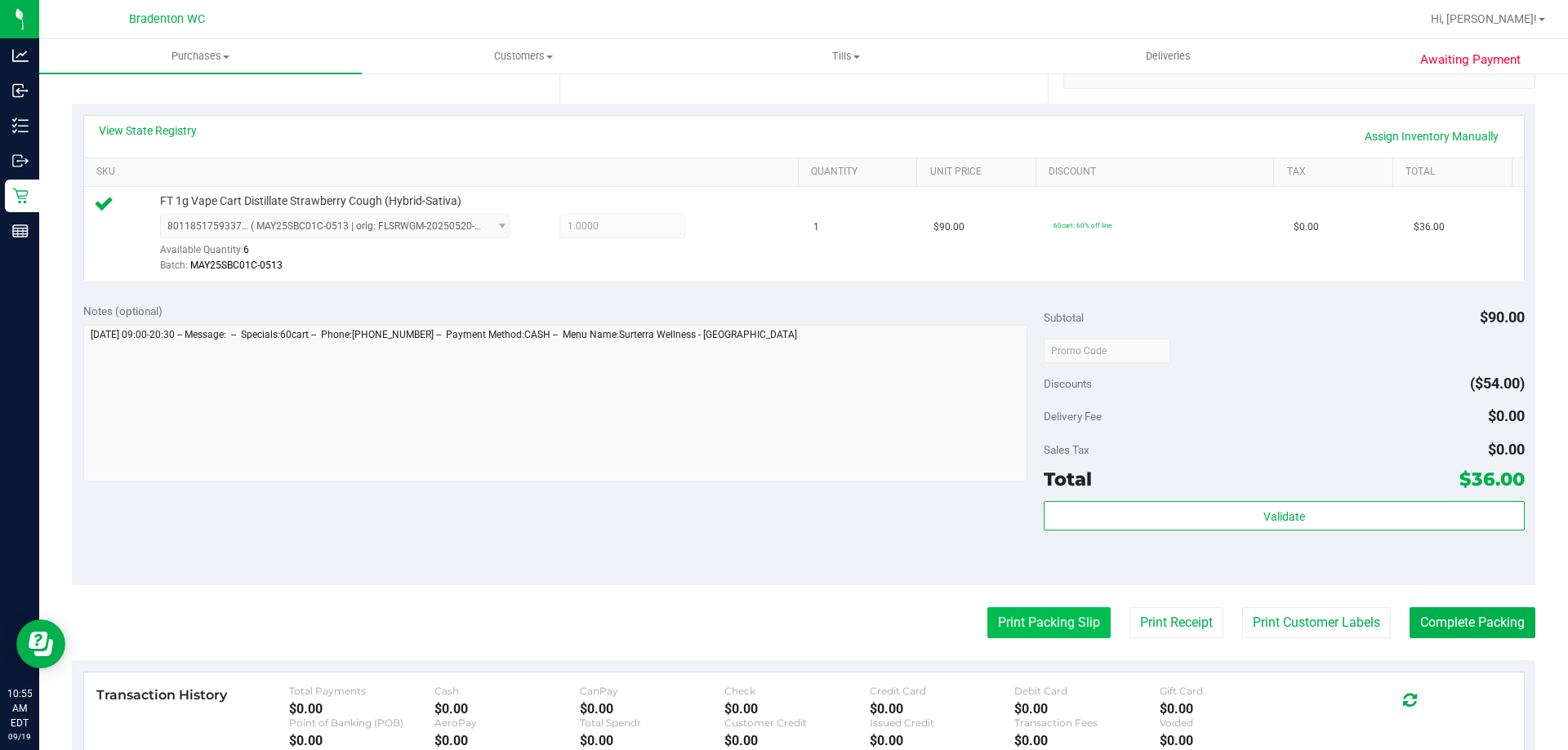
click at [1010, 635] on button "Print Packing Slip" at bounding box center [1049, 622] width 124 height 31
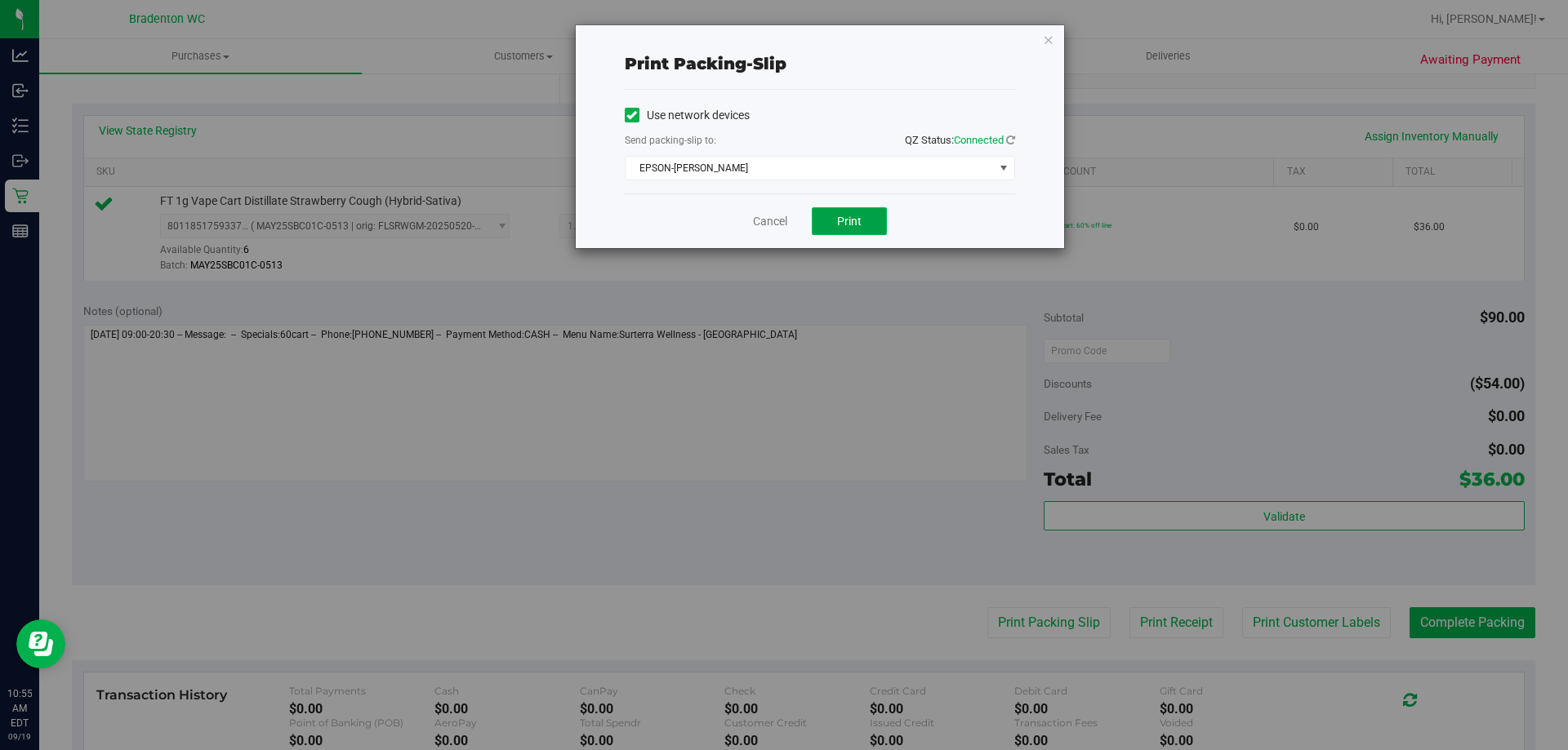
click at [855, 225] on span "Print" at bounding box center [849, 222] width 25 height 13
click at [1051, 37] on icon "button" at bounding box center [1049, 39] width 11 height 20
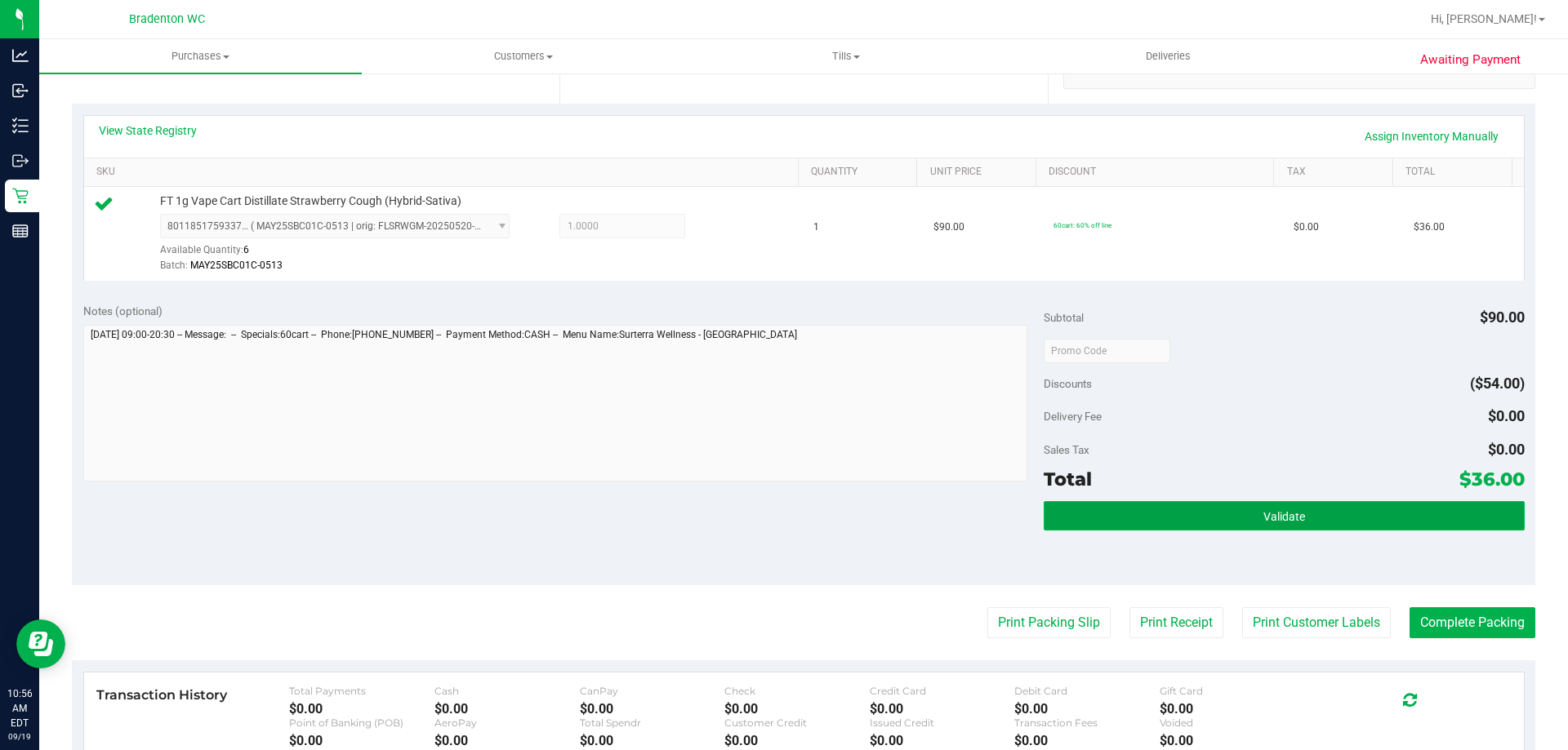
click at [1152, 524] on button "Validate" at bounding box center [1283, 516] width 480 height 30
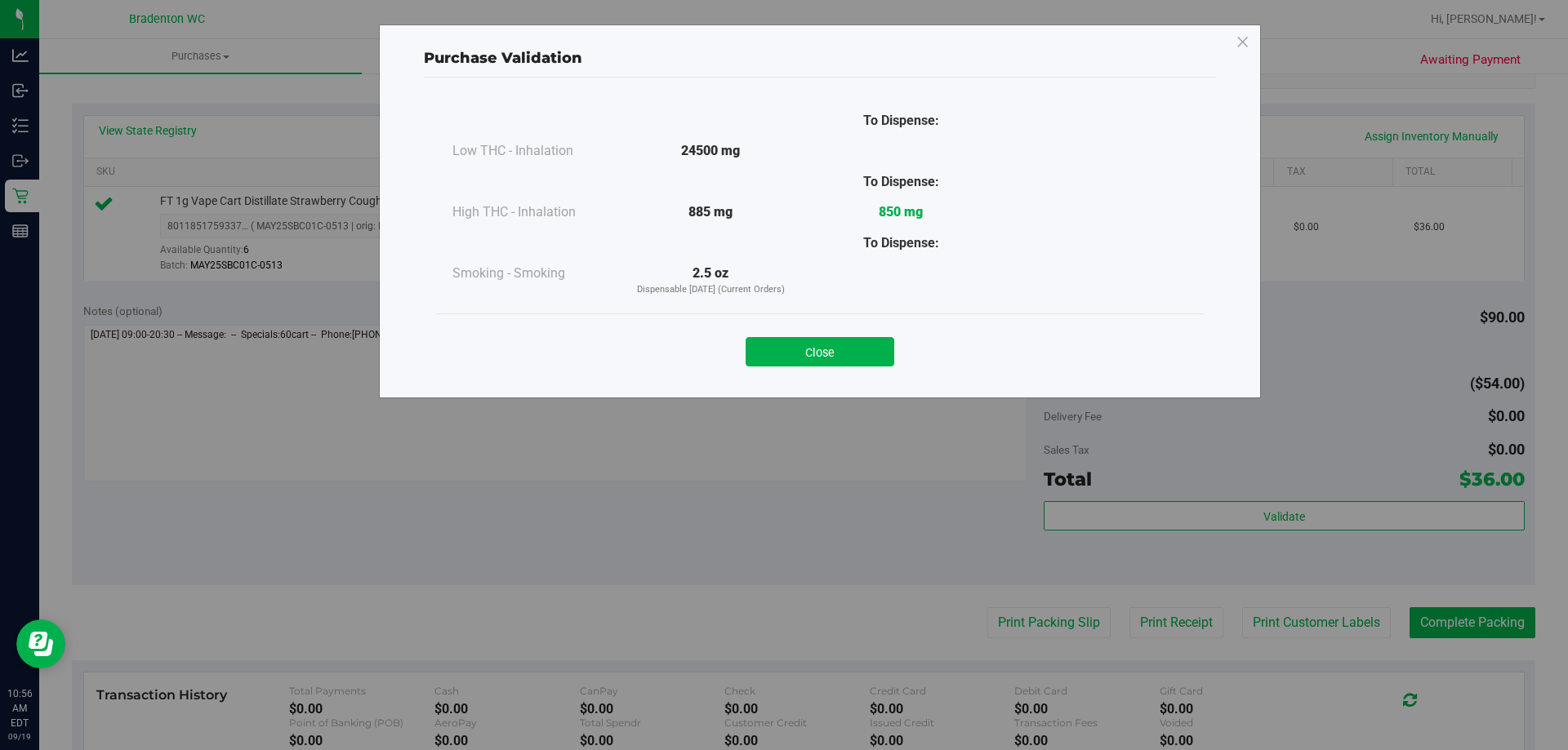
click at [807, 381] on div "To Dispense: Low THC - Inhalation 24500 mg" at bounding box center [820, 229] width 792 height 306
click at [810, 339] on button "Close" at bounding box center [820, 351] width 149 height 30
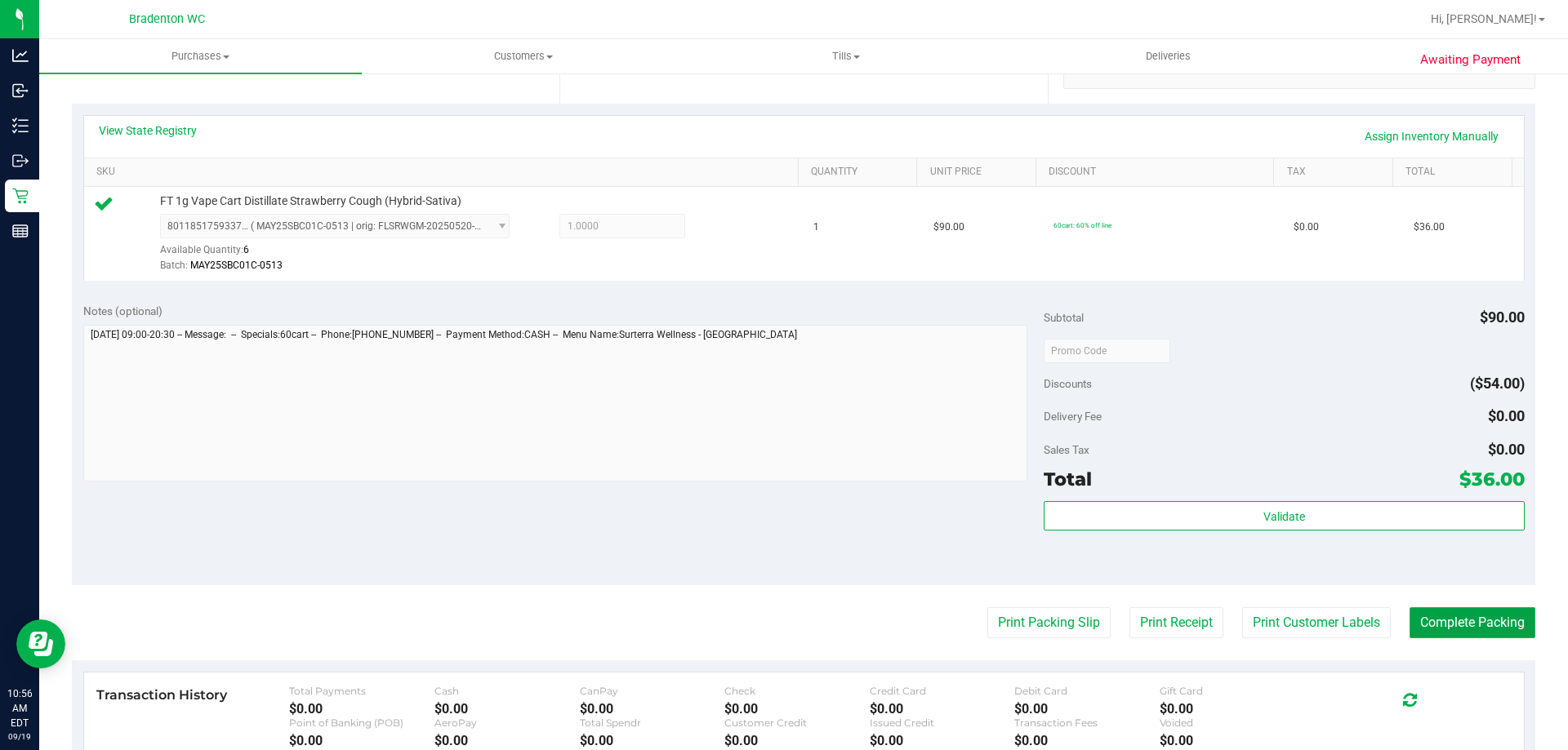
click at [1432, 612] on button "Complete Packing" at bounding box center [1473, 622] width 126 height 31
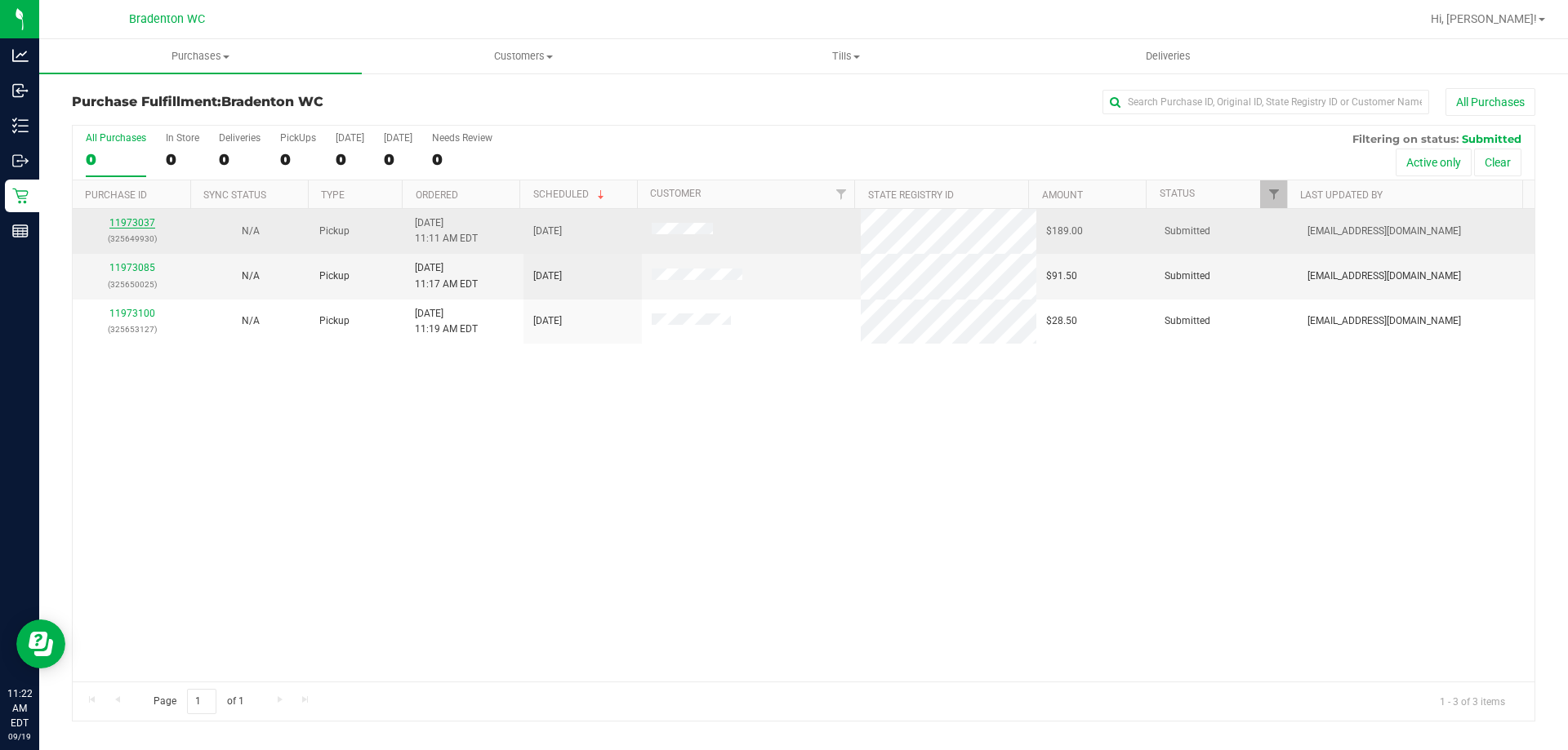
click at [141, 224] on link "11973037" at bounding box center [132, 223] width 46 height 11
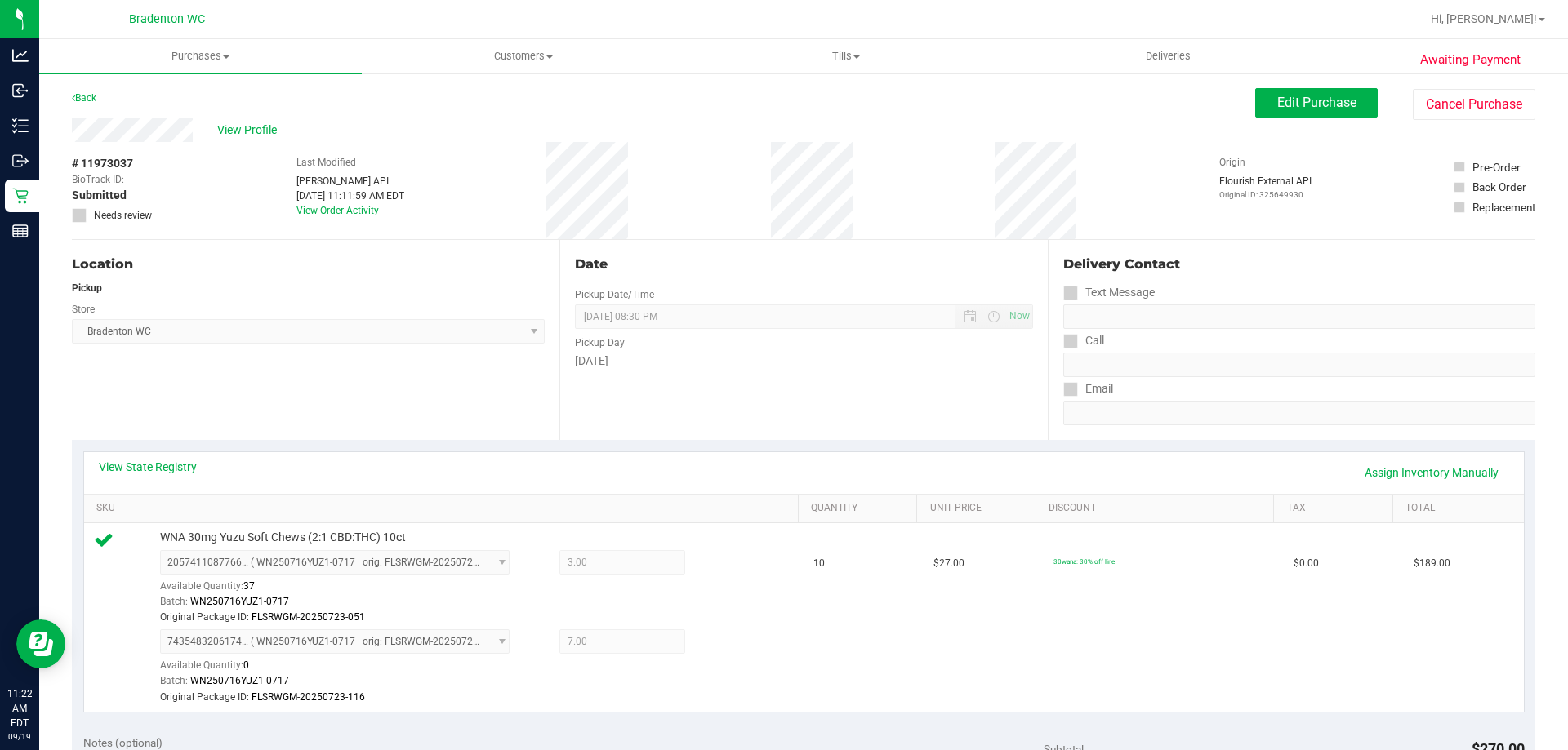
click at [88, 89] on div "Back" at bounding box center [84, 98] width 25 height 20
click at [91, 101] on link "Back" at bounding box center [84, 98] width 25 height 11
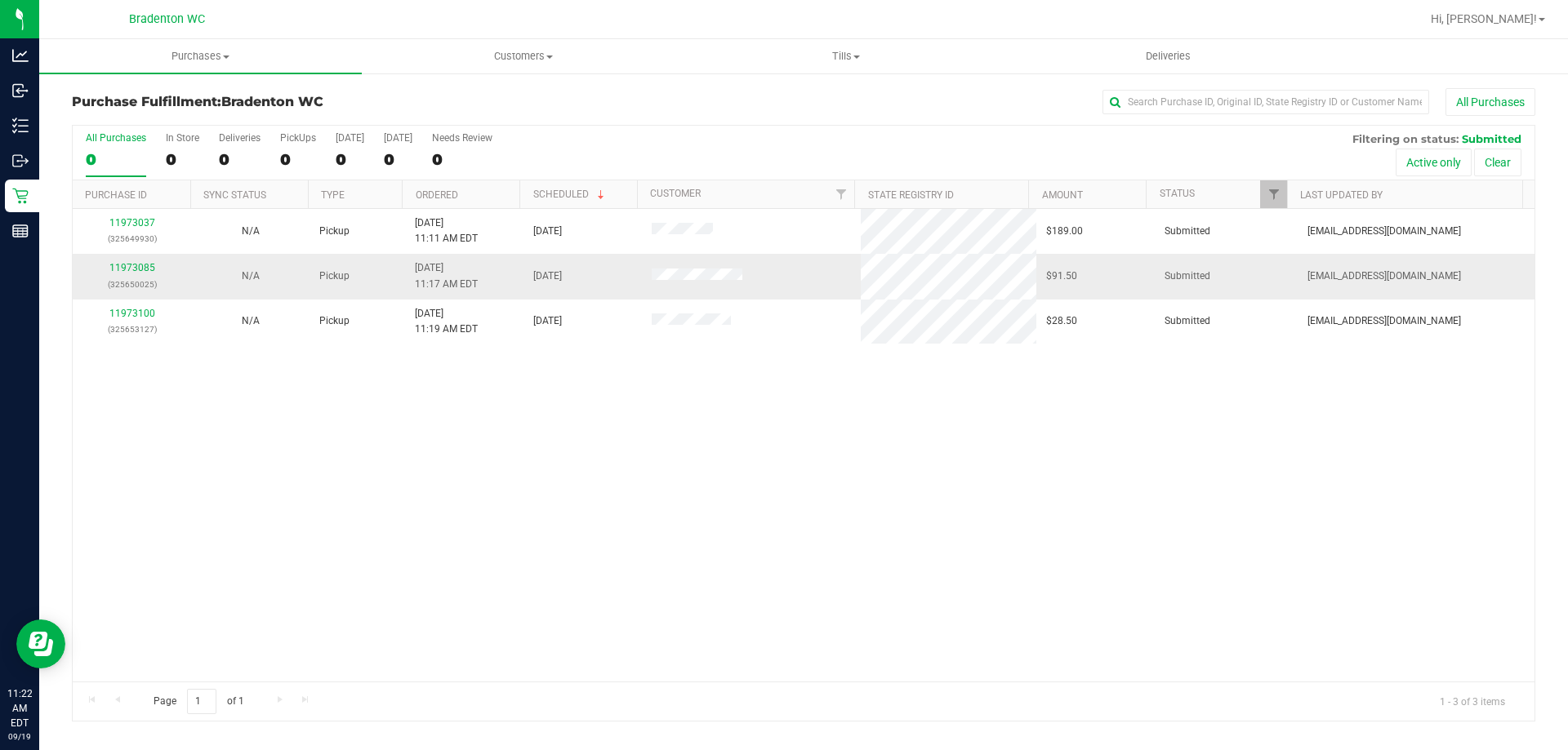
click at [124, 274] on div "11973085 (325650025)" at bounding box center [132, 276] width 99 height 31
click at [127, 273] on div "11973085 (325650025)" at bounding box center [132, 276] width 99 height 31
click at [129, 272] on link "11973085" at bounding box center [132, 267] width 46 height 11
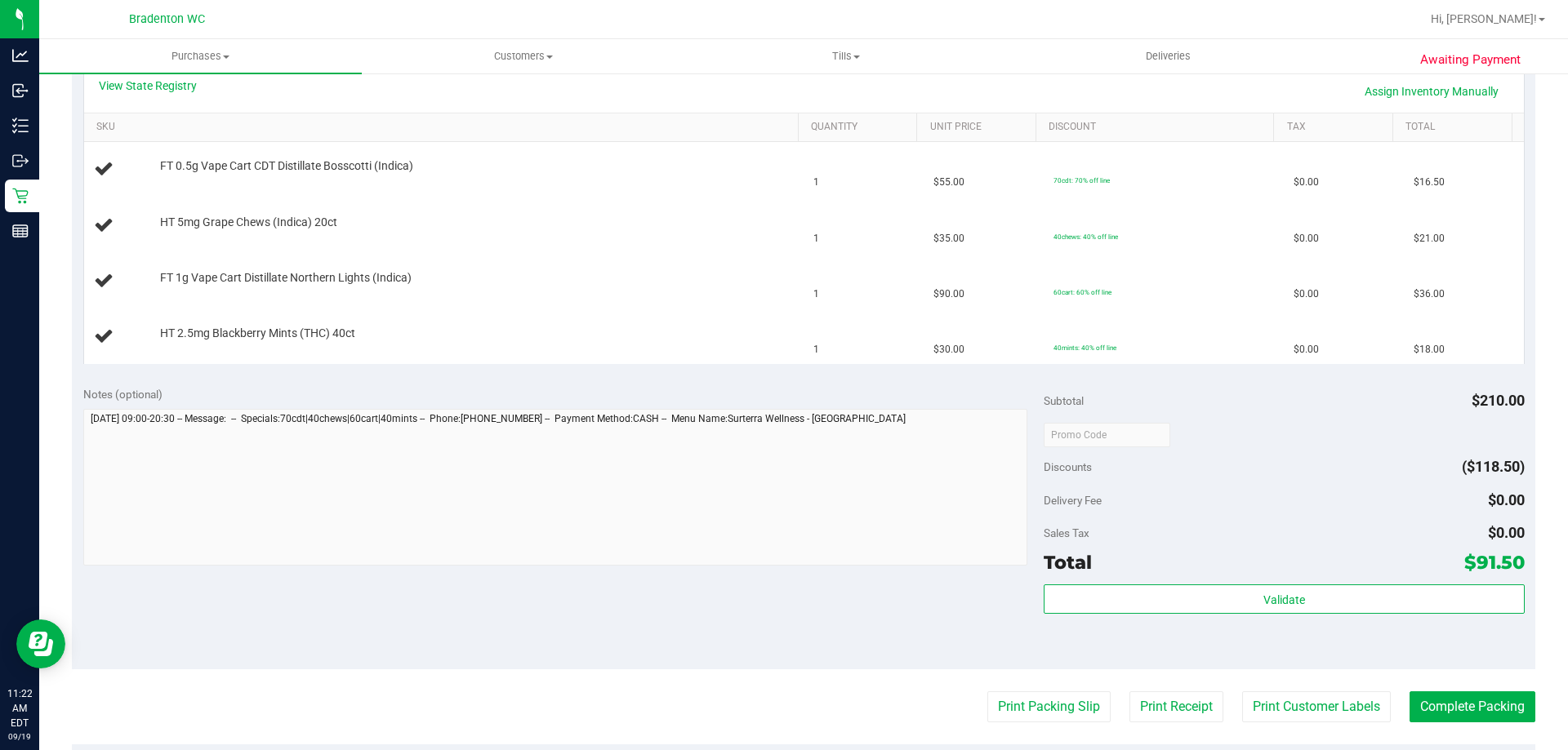
scroll to position [572, 0]
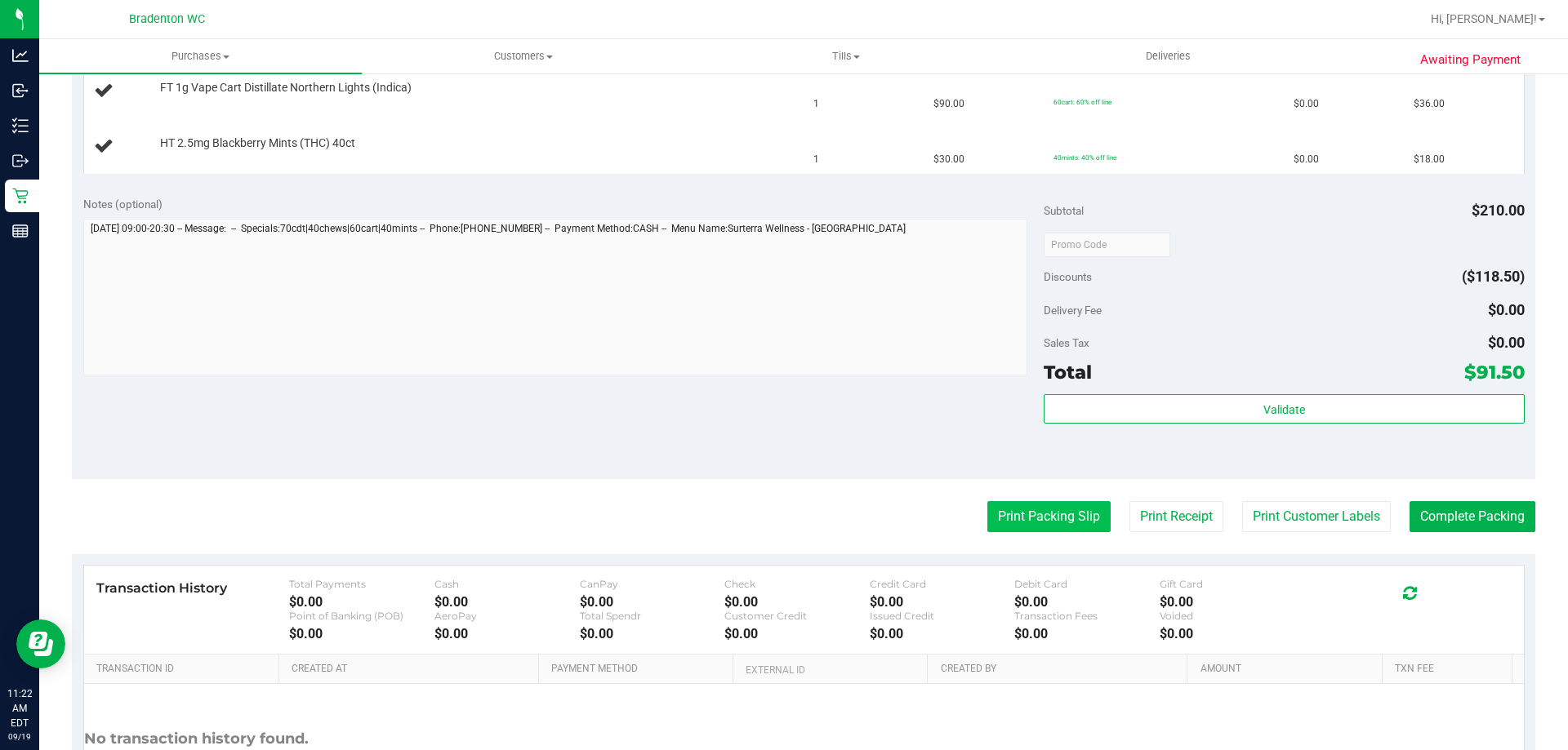
drag, startPoint x: 1042, startPoint y: 499, endPoint x: 1042, endPoint y: 510, distance: 11.0
click at [1042, 503] on purchase-details "Back Edit Purchase Cancel Purchase View Profile # 11973085 BioTrack ID: - Submi…" at bounding box center [803, 188] width 1463 height 1343
click at [1042, 512] on button "Print Packing Slip" at bounding box center [1049, 517] width 124 height 31
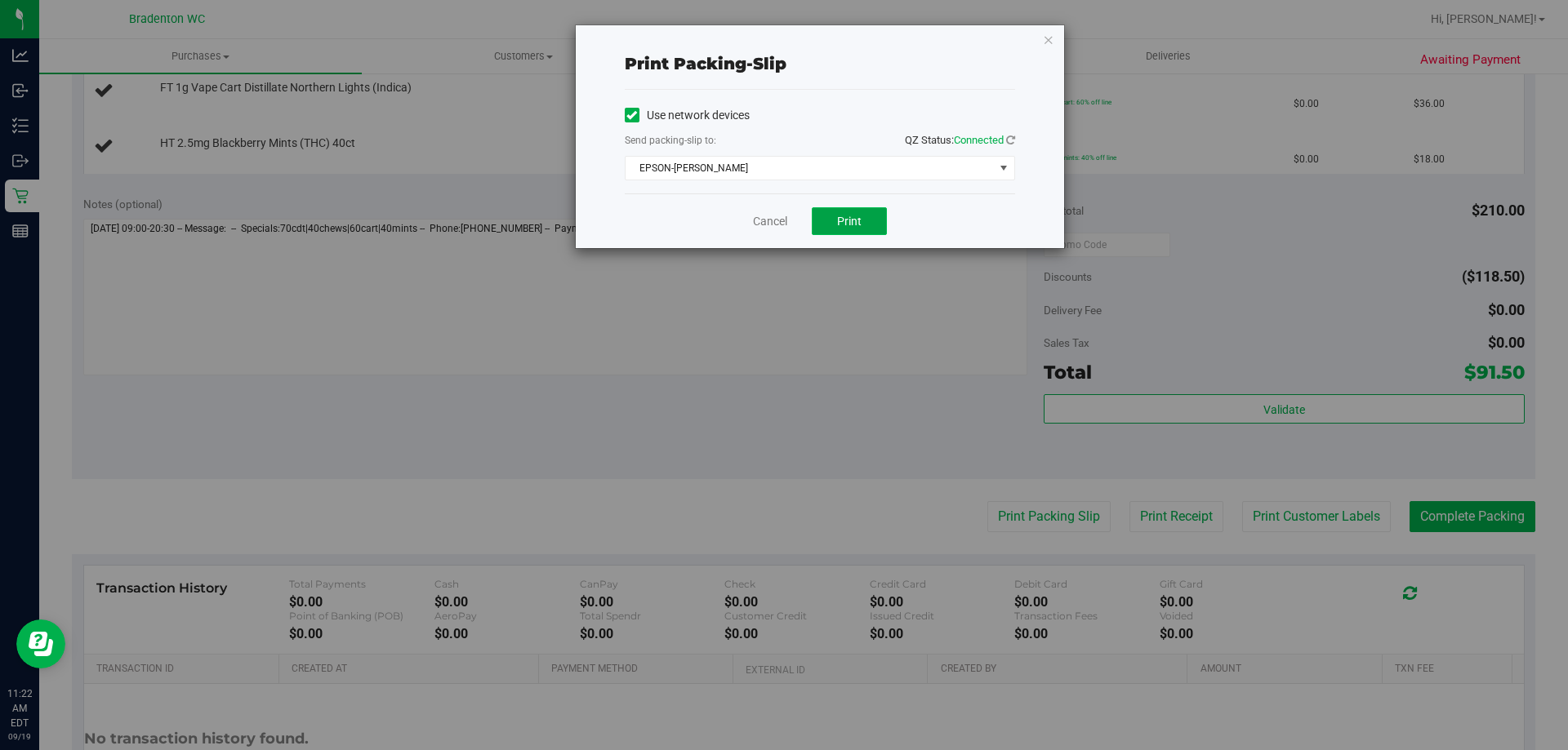
click at [838, 220] on span "Print" at bounding box center [849, 222] width 25 height 13
click at [1059, 71] on div "Print packing-slip Use network devices Send packing-slip to: QZ Status: Connect…" at bounding box center [820, 137] width 488 height 223
click at [1049, 33] on icon "button" at bounding box center [1049, 39] width 11 height 20
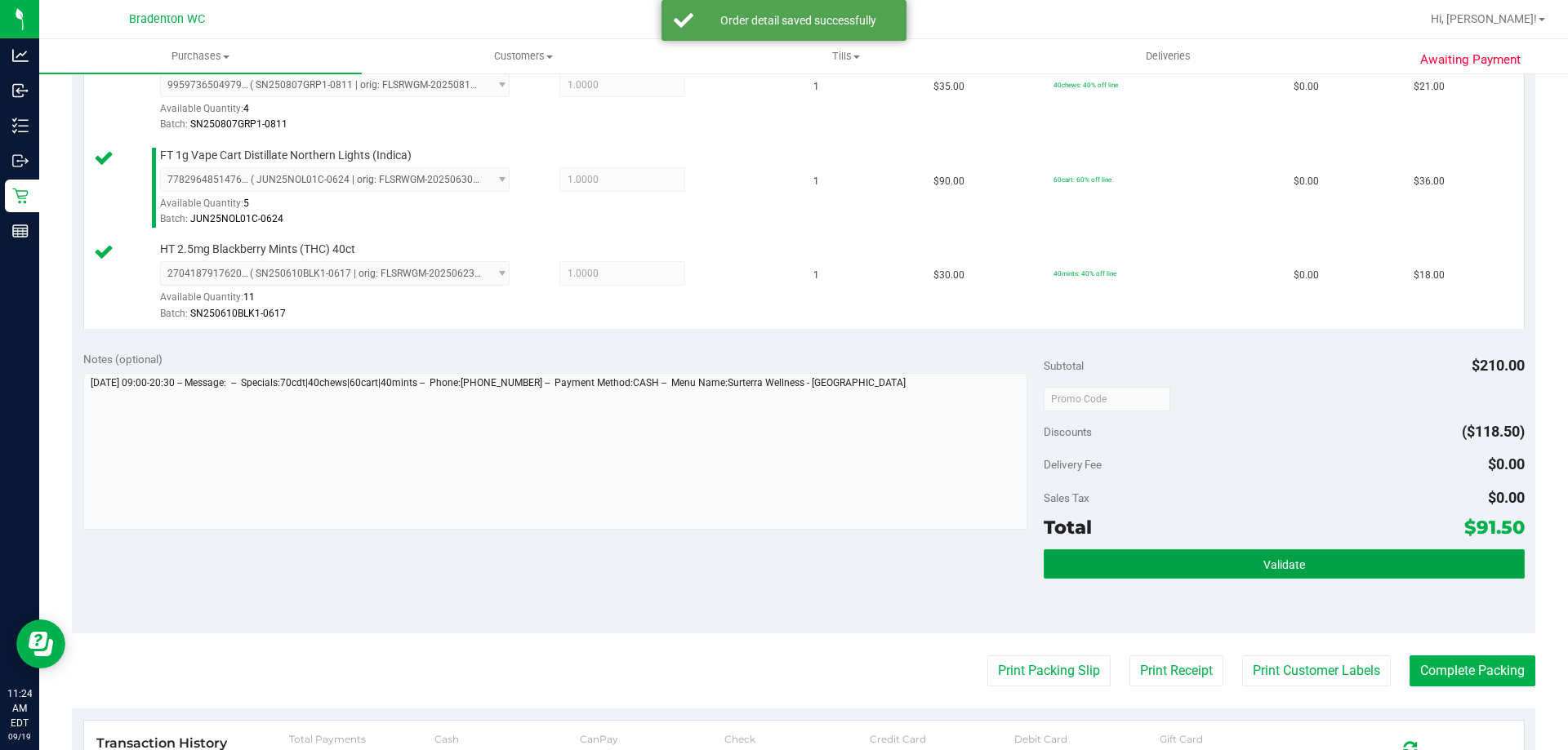
click at [1194, 561] on button "Validate" at bounding box center [1283, 563] width 480 height 30
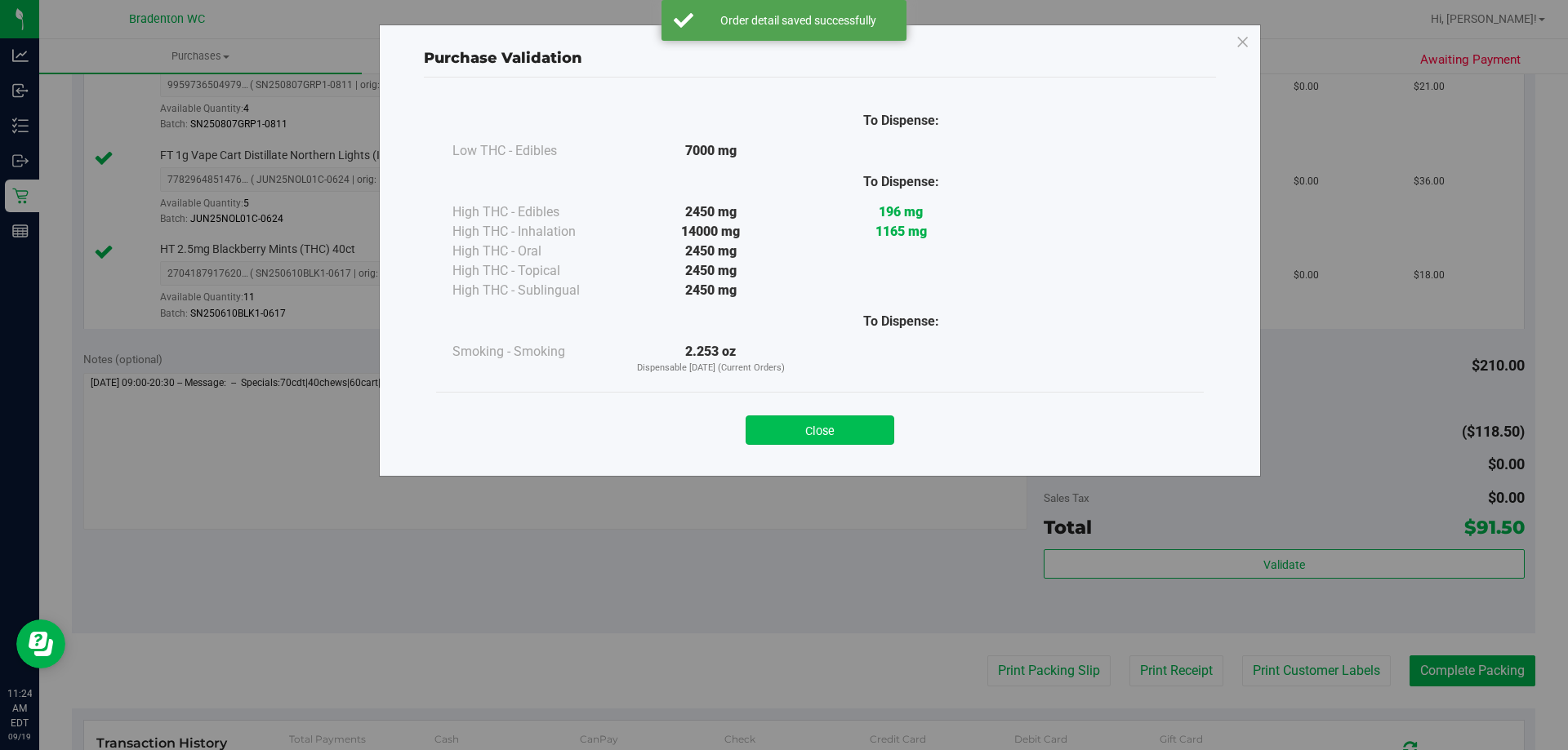
click at [850, 439] on button "Close" at bounding box center [820, 430] width 149 height 30
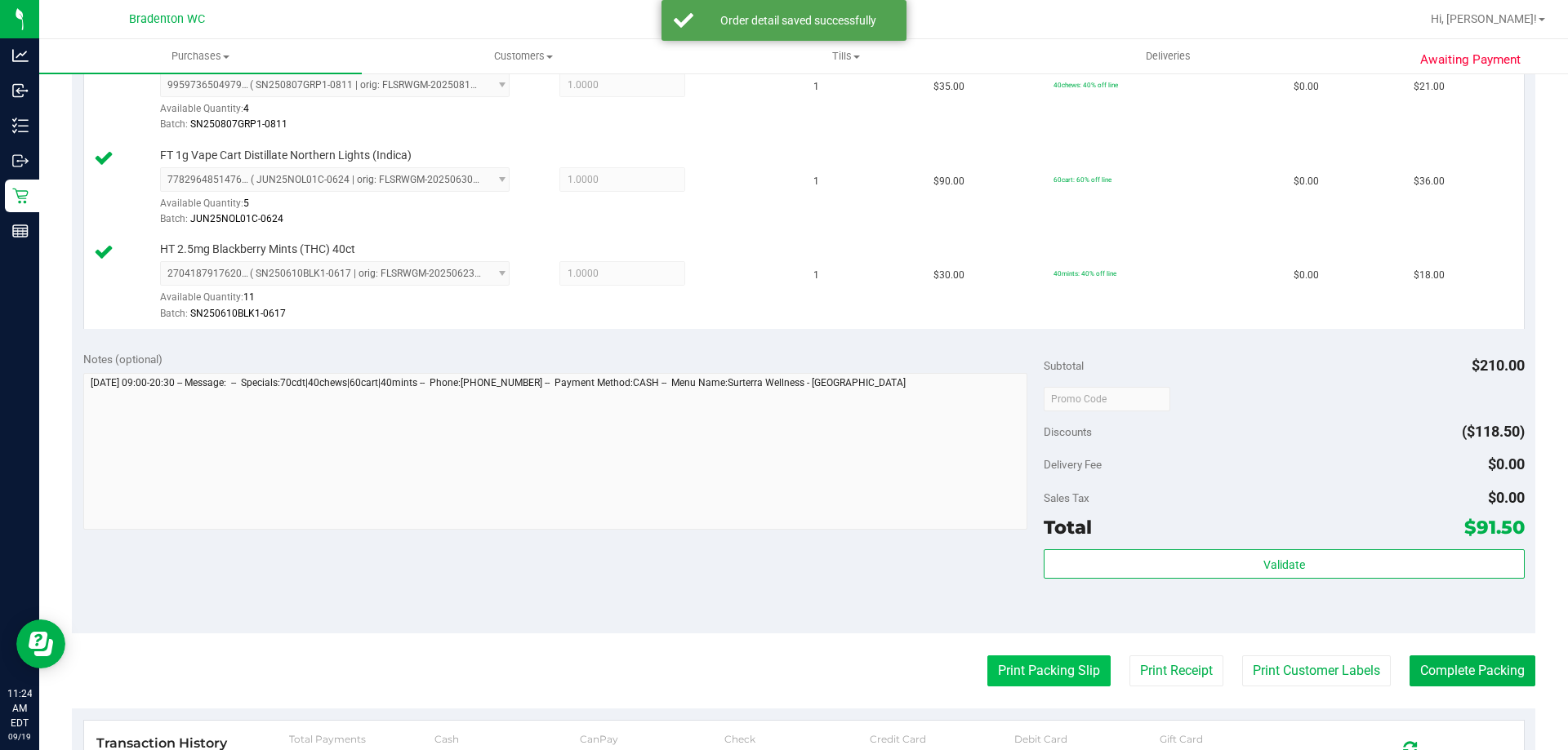
click at [987, 658] on button "Print Packing Slip" at bounding box center [1049, 671] width 124 height 31
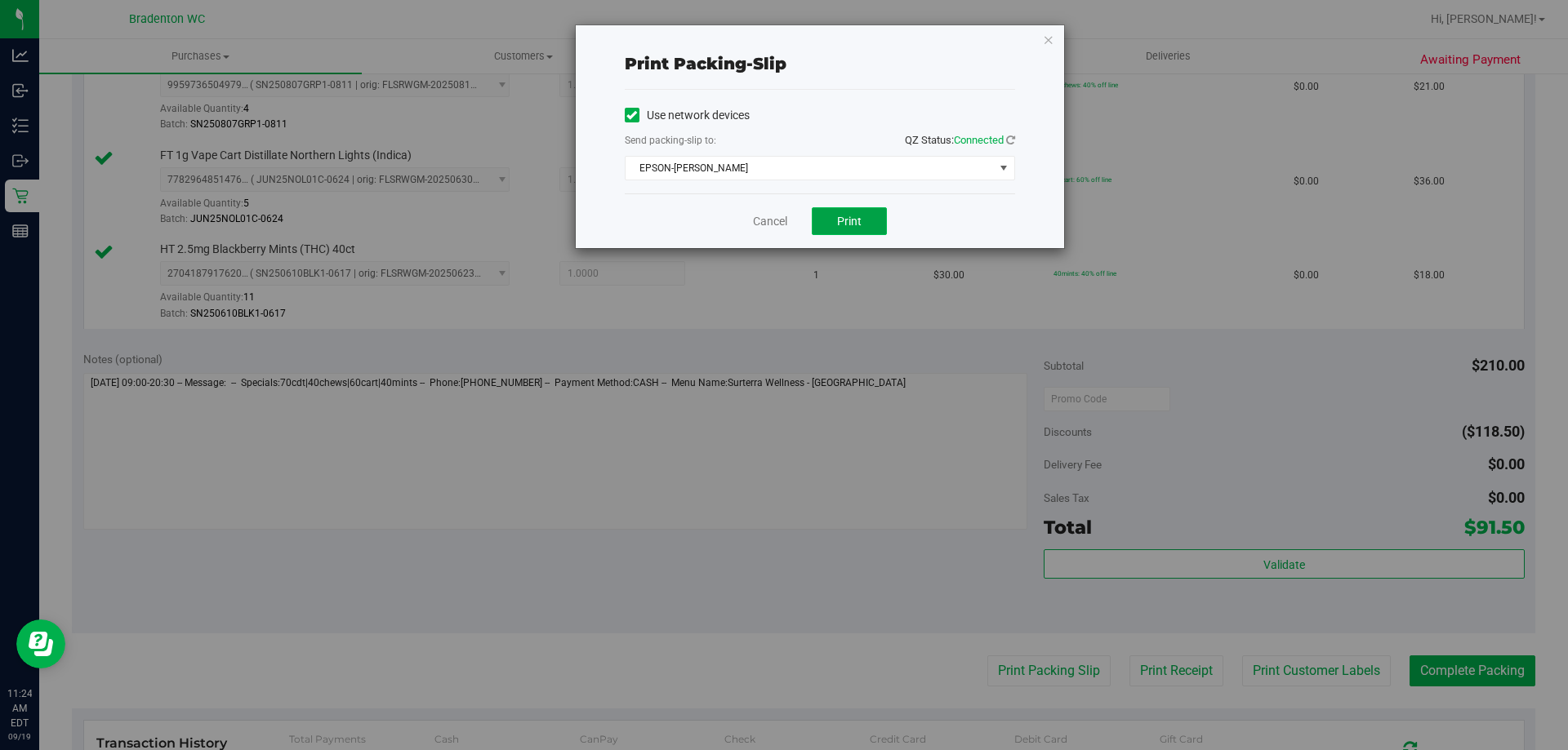
click at [841, 232] on button "Print" at bounding box center [849, 221] width 75 height 28
click at [1054, 44] on icon "button" at bounding box center [1049, 39] width 11 height 20
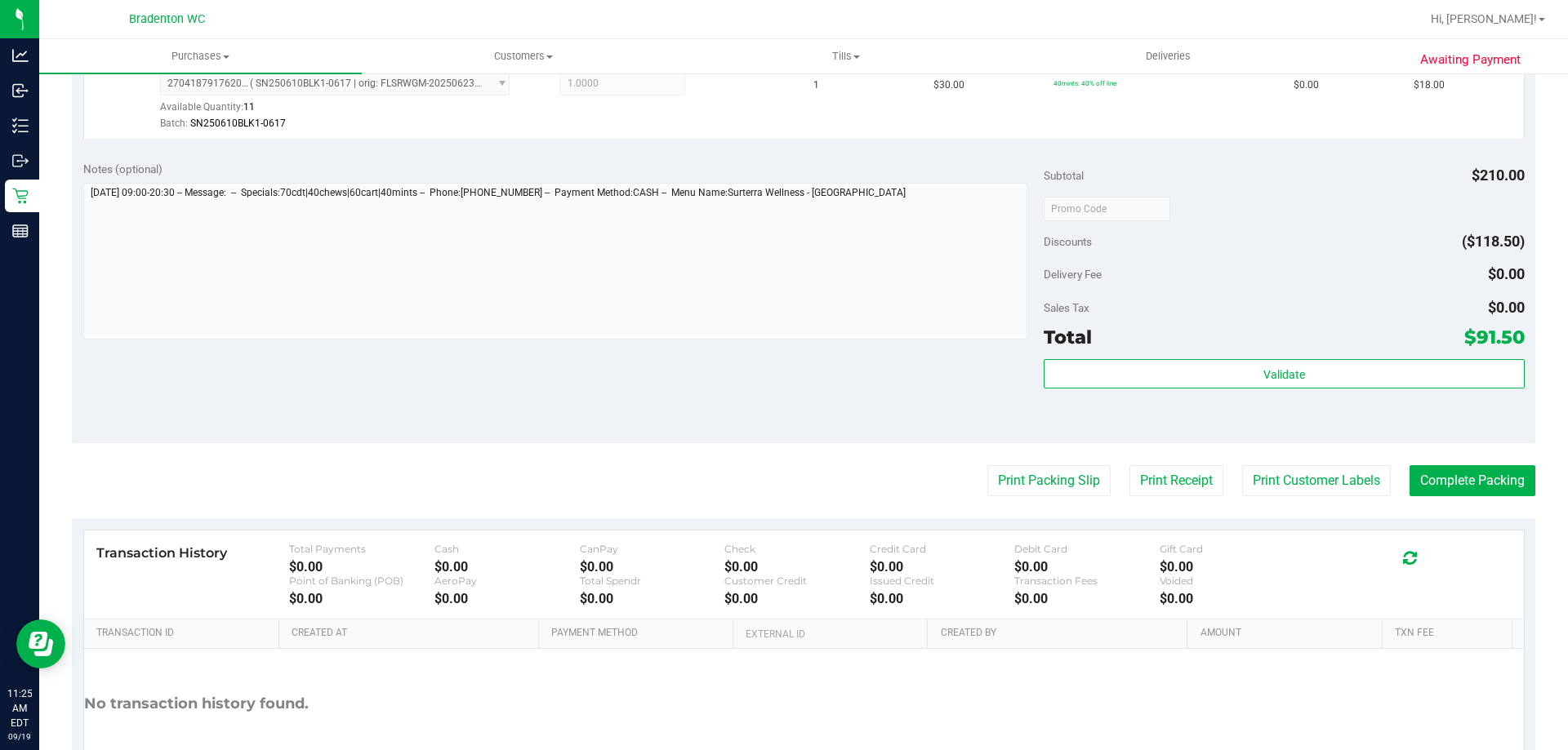
scroll to position [868, 0]
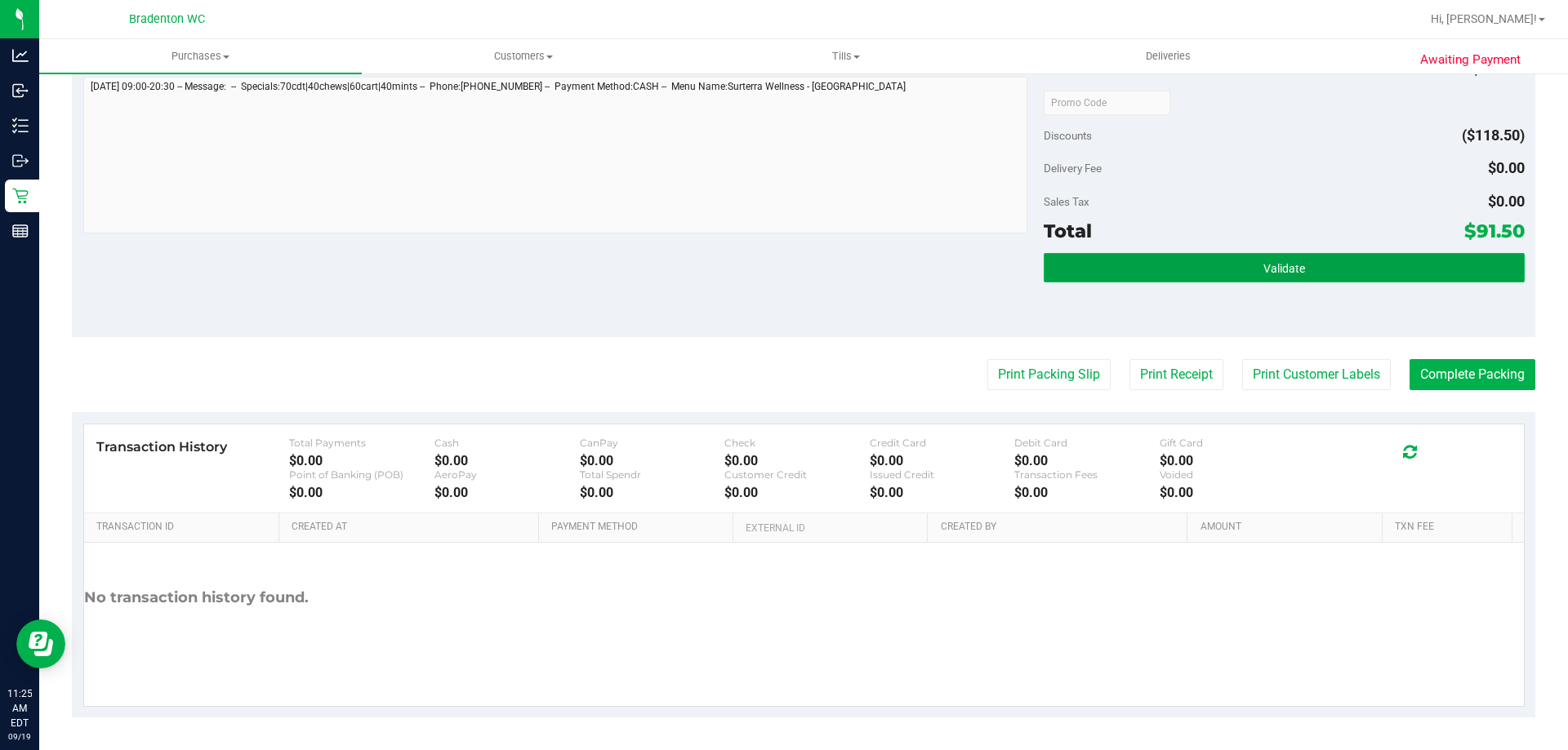
click at [1130, 267] on button "Validate" at bounding box center [1283, 267] width 480 height 30
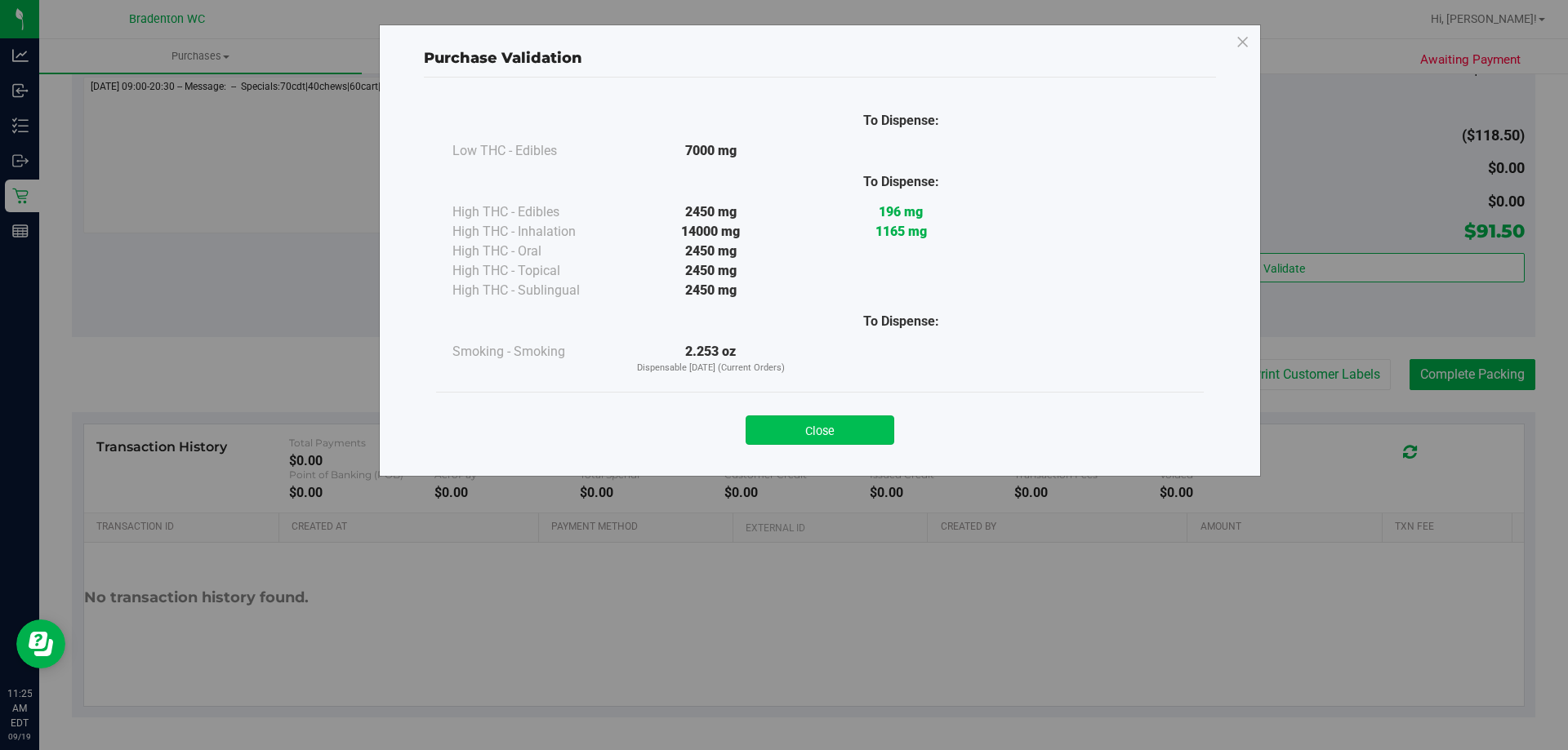
click at [853, 423] on button "Close" at bounding box center [820, 430] width 149 height 30
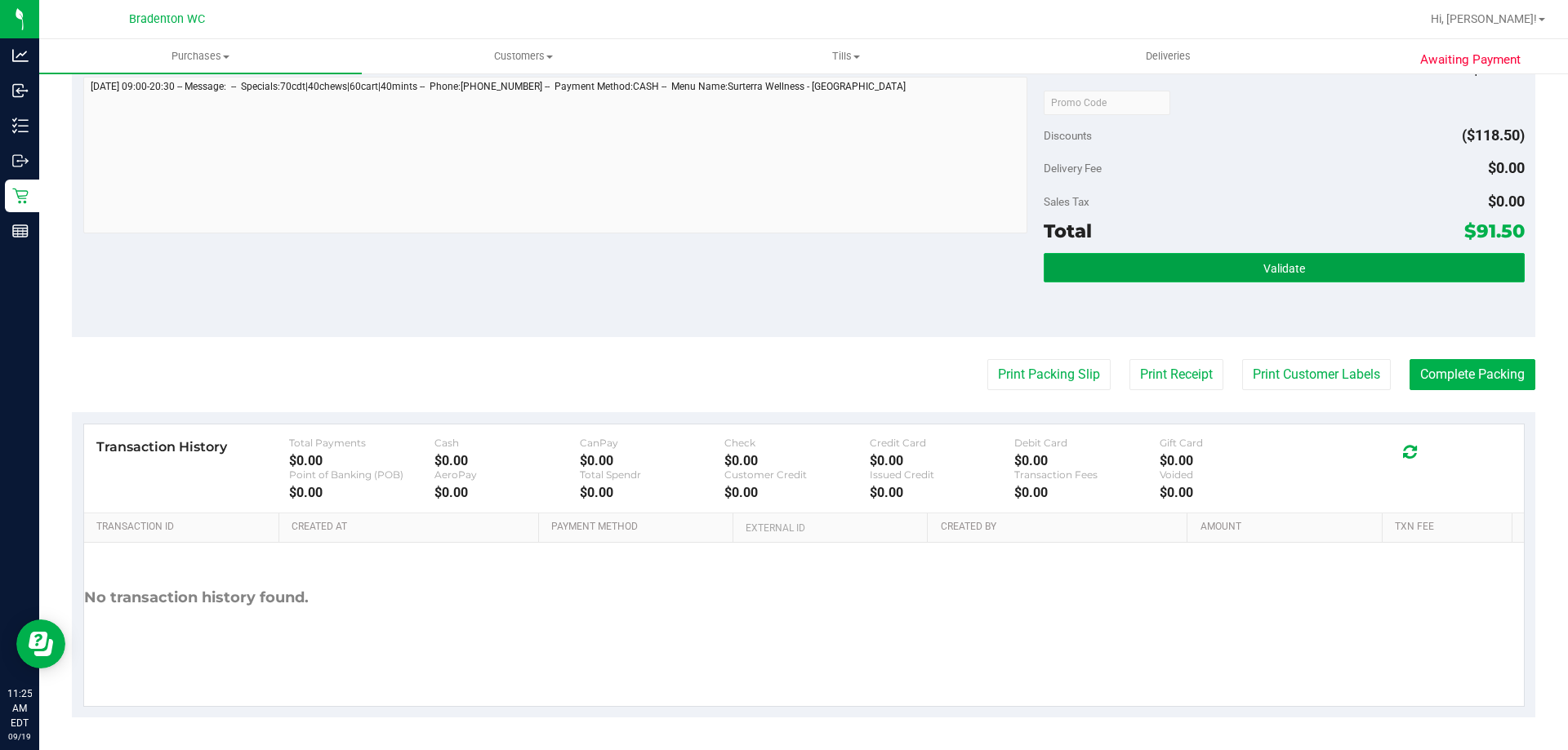
click at [1307, 275] on button "Validate" at bounding box center [1283, 267] width 480 height 30
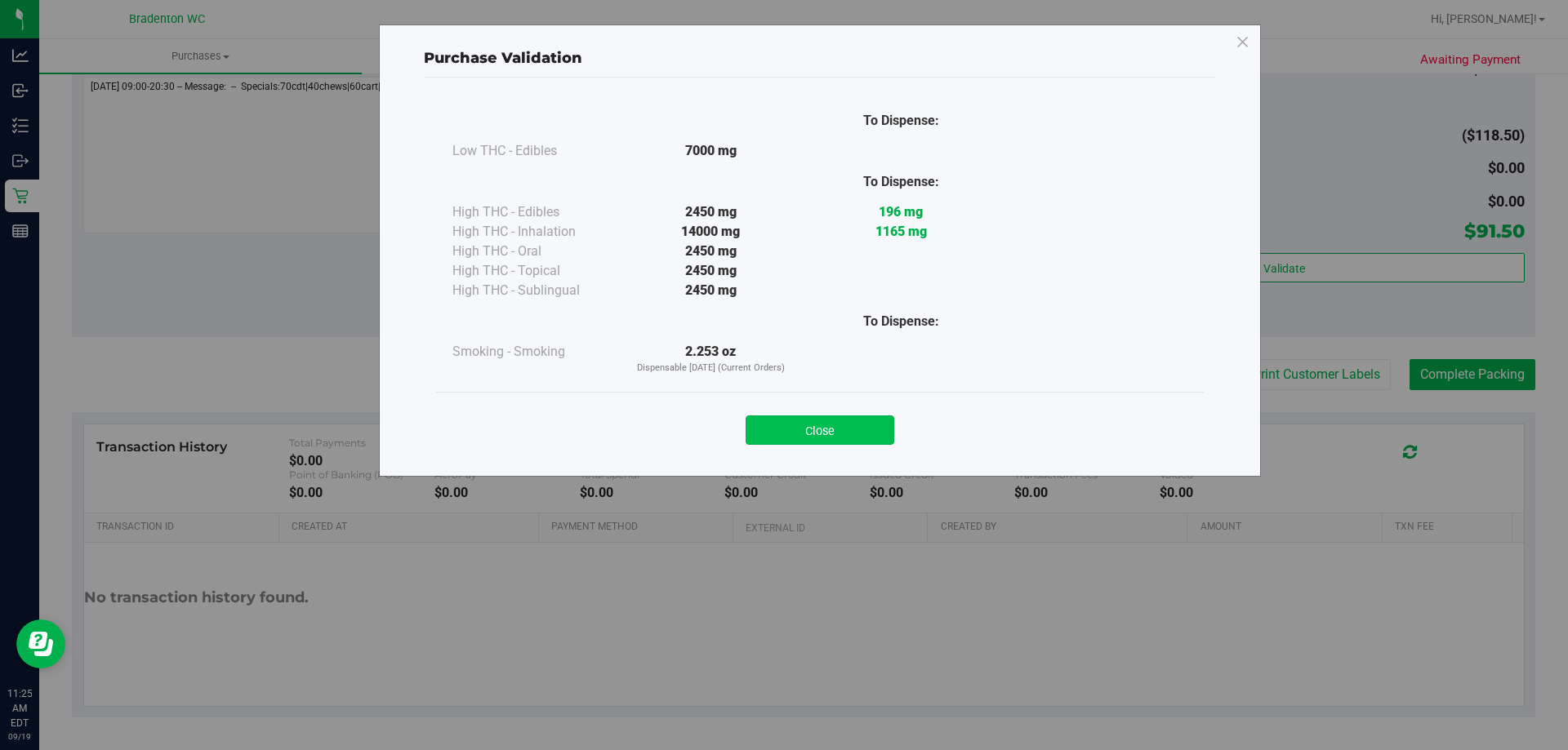
click at [846, 421] on button "Close" at bounding box center [820, 430] width 149 height 30
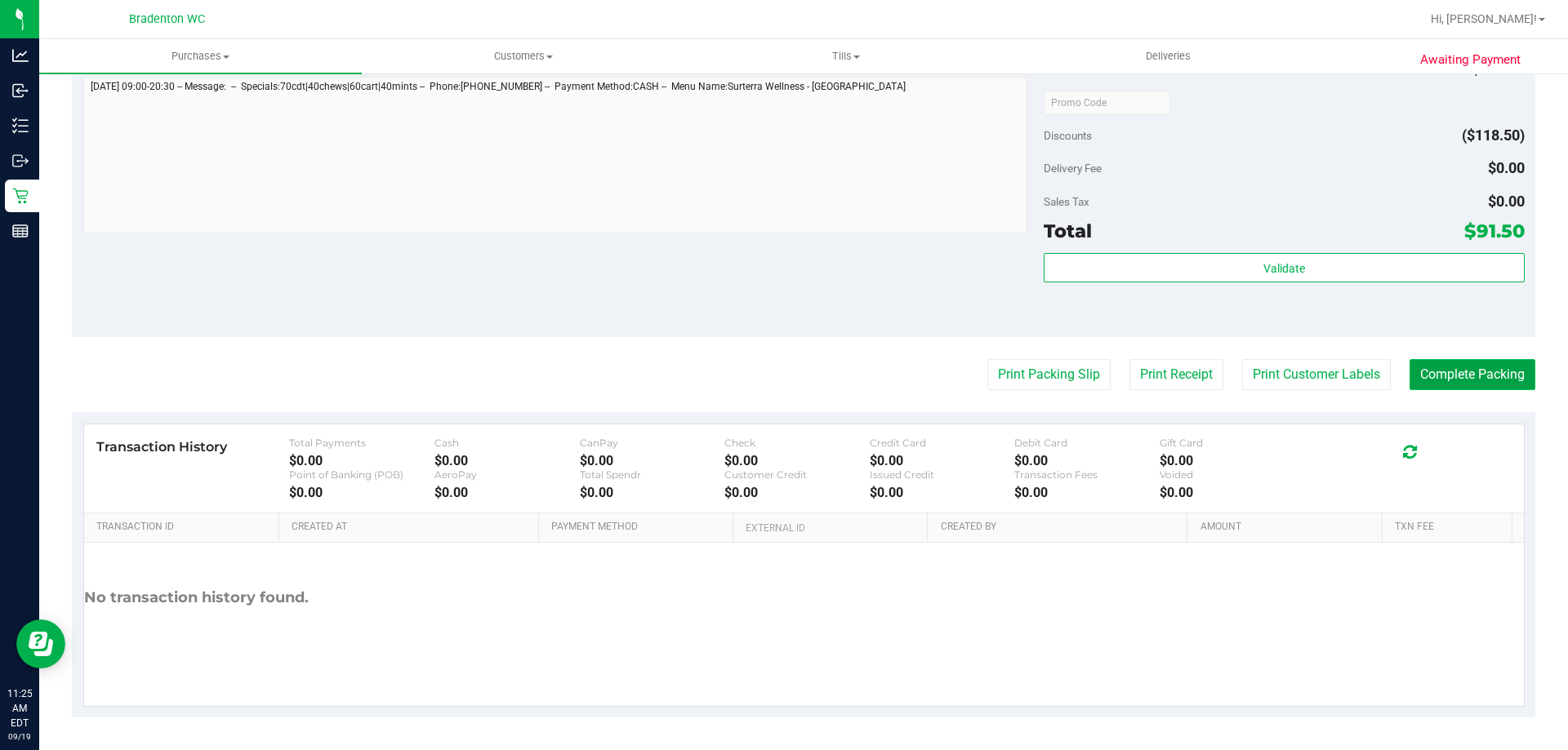
click at [1410, 386] on button "Complete Packing" at bounding box center [1473, 374] width 126 height 31
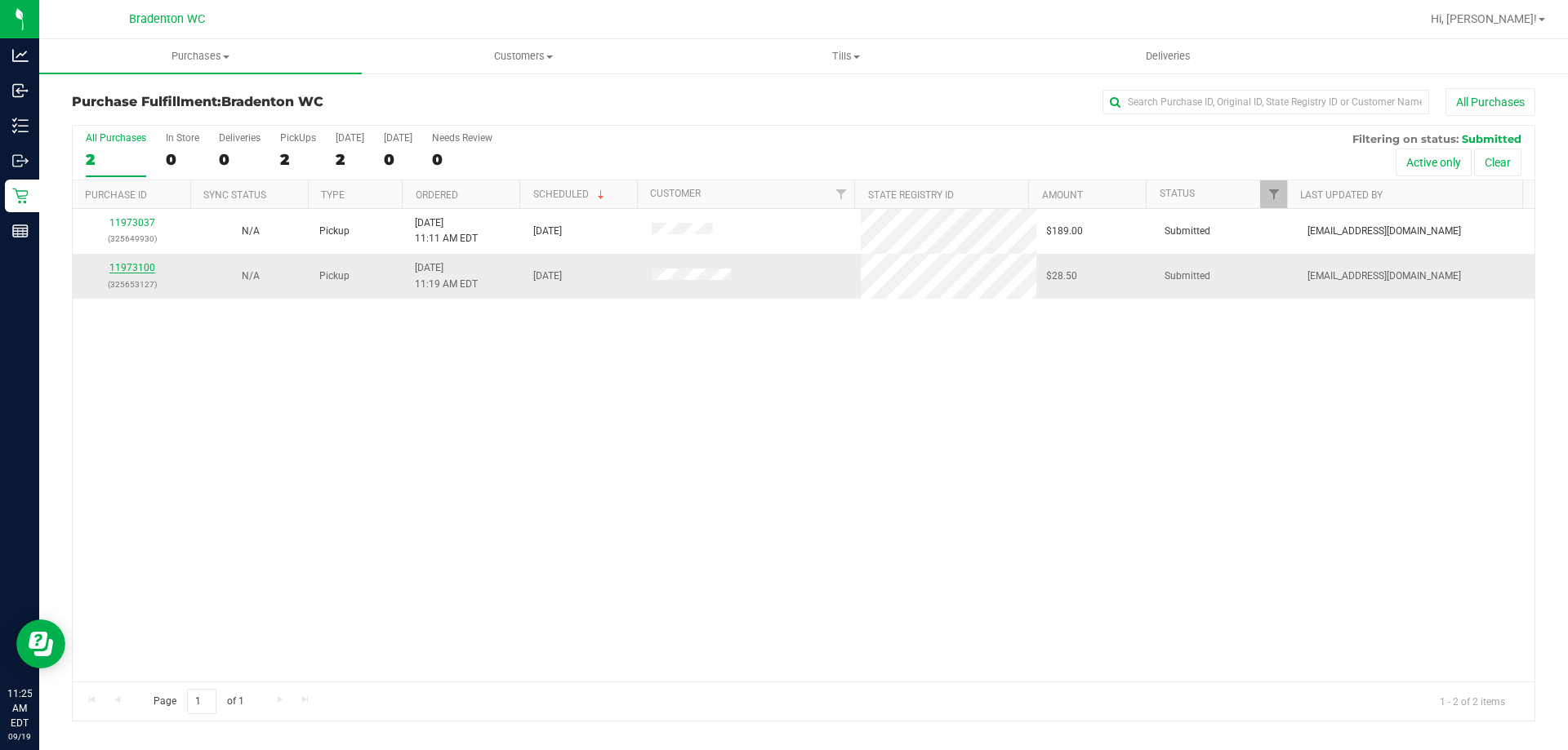
click at [127, 267] on link "11973100" at bounding box center [132, 267] width 46 height 11
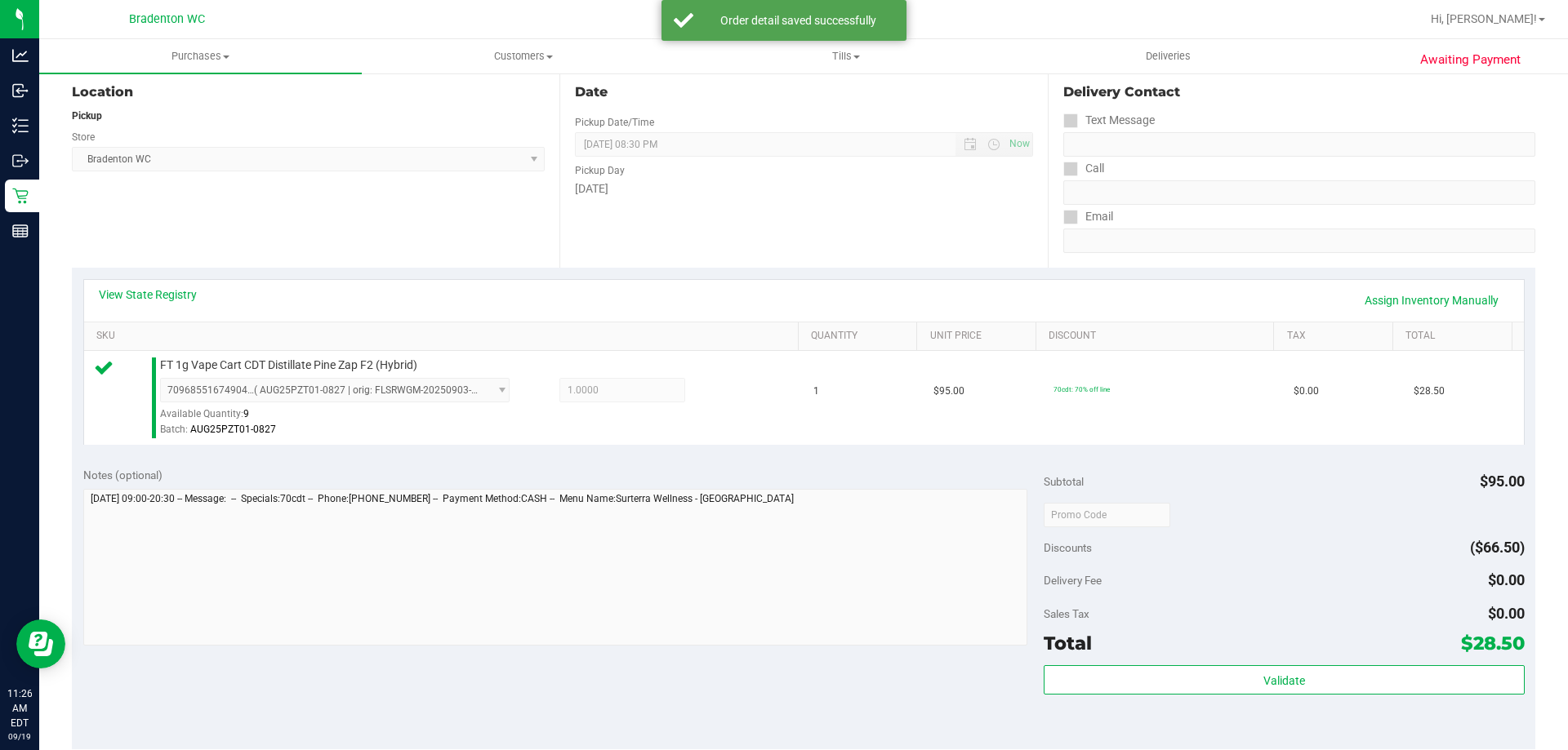
scroll to position [171, 0]
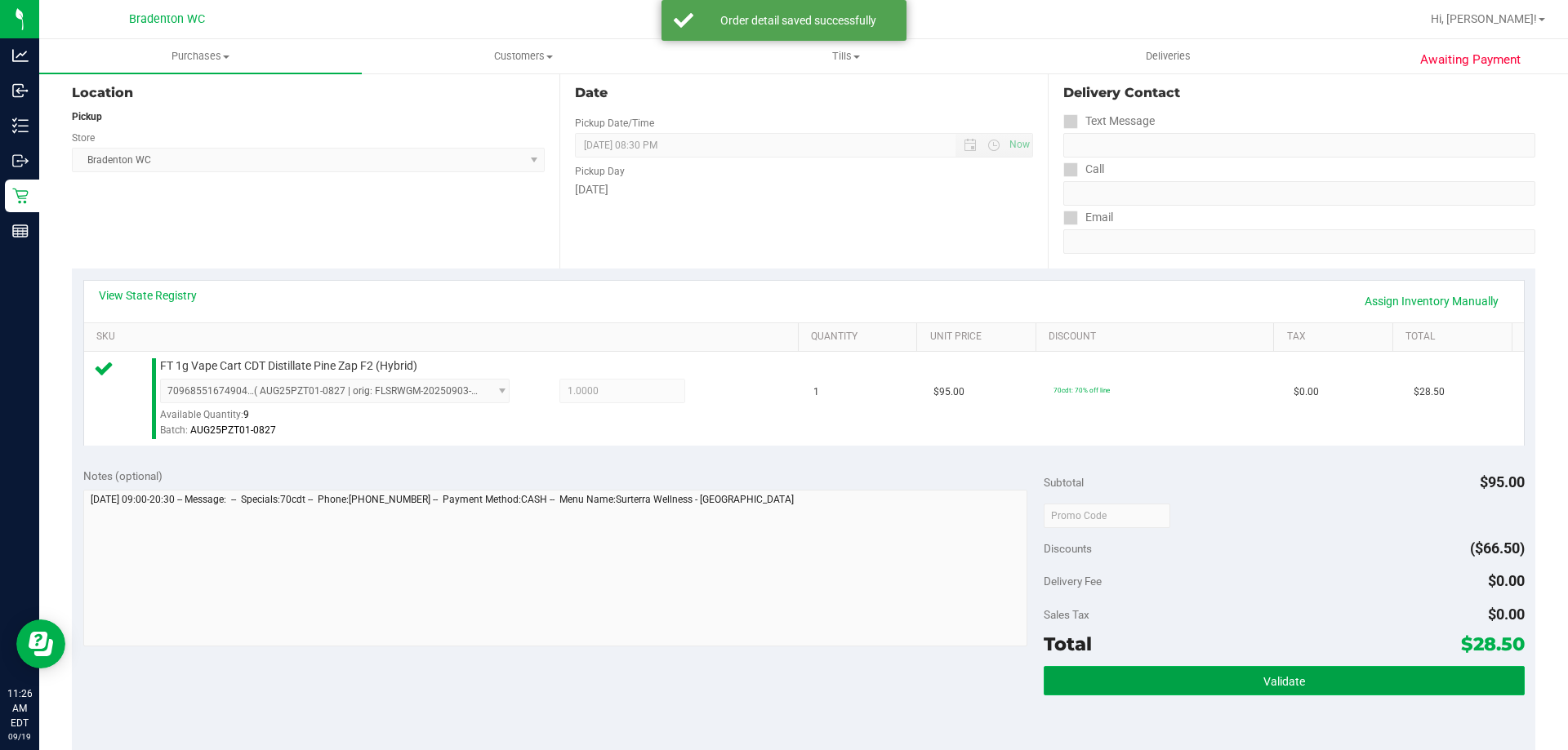
click at [1141, 670] on button "Validate" at bounding box center [1283, 681] width 480 height 30
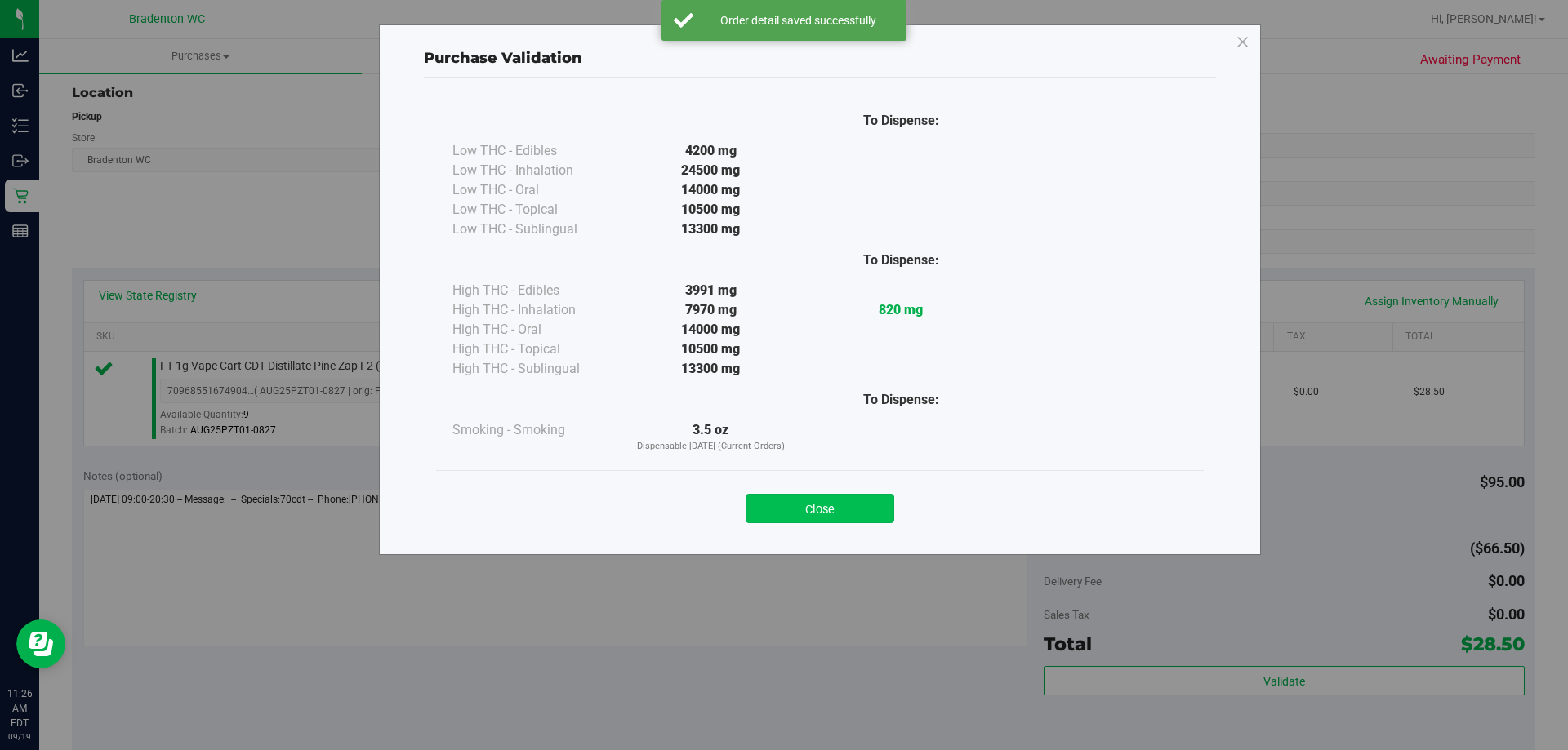
click at [831, 495] on button "Close" at bounding box center [820, 508] width 149 height 30
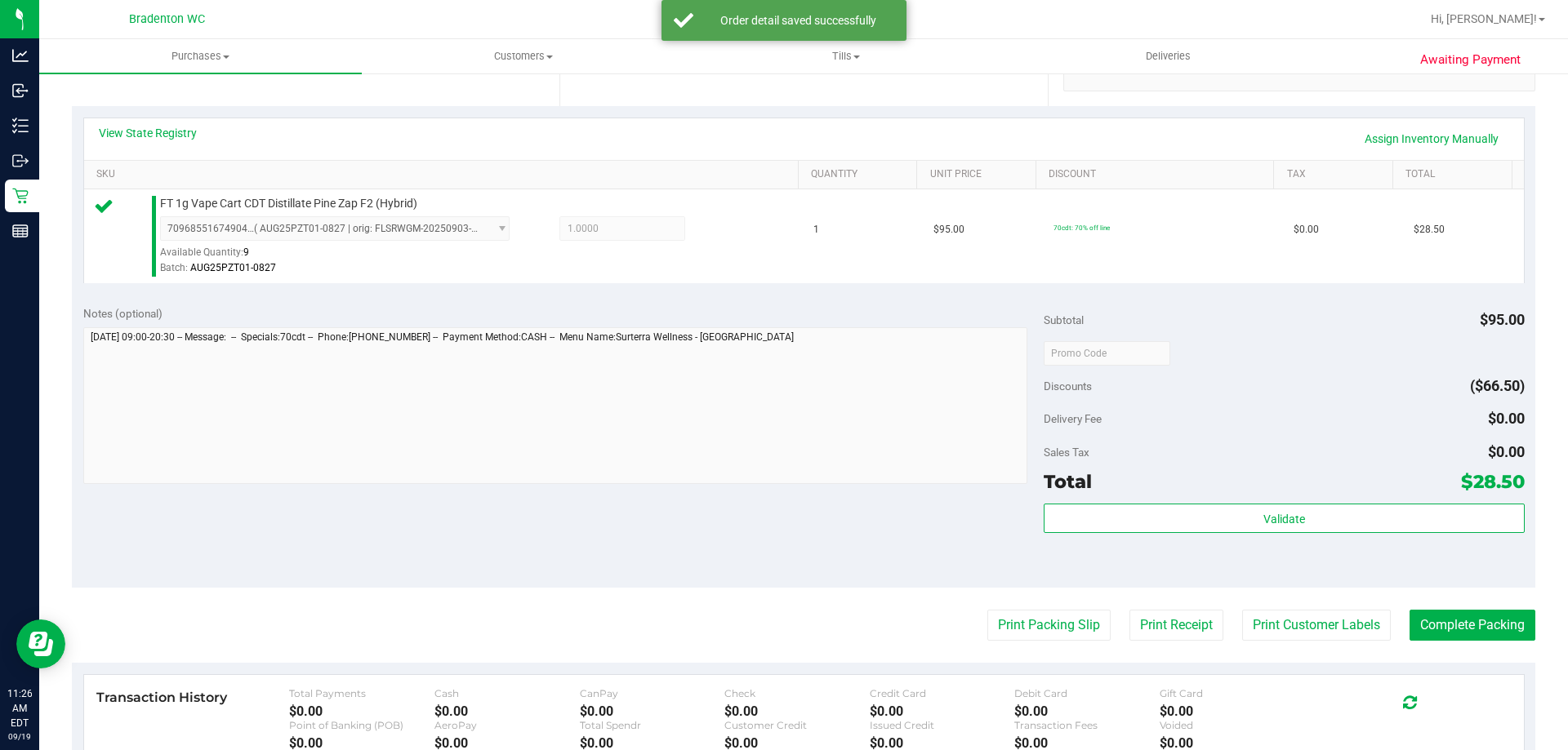
scroll to position [345, 0]
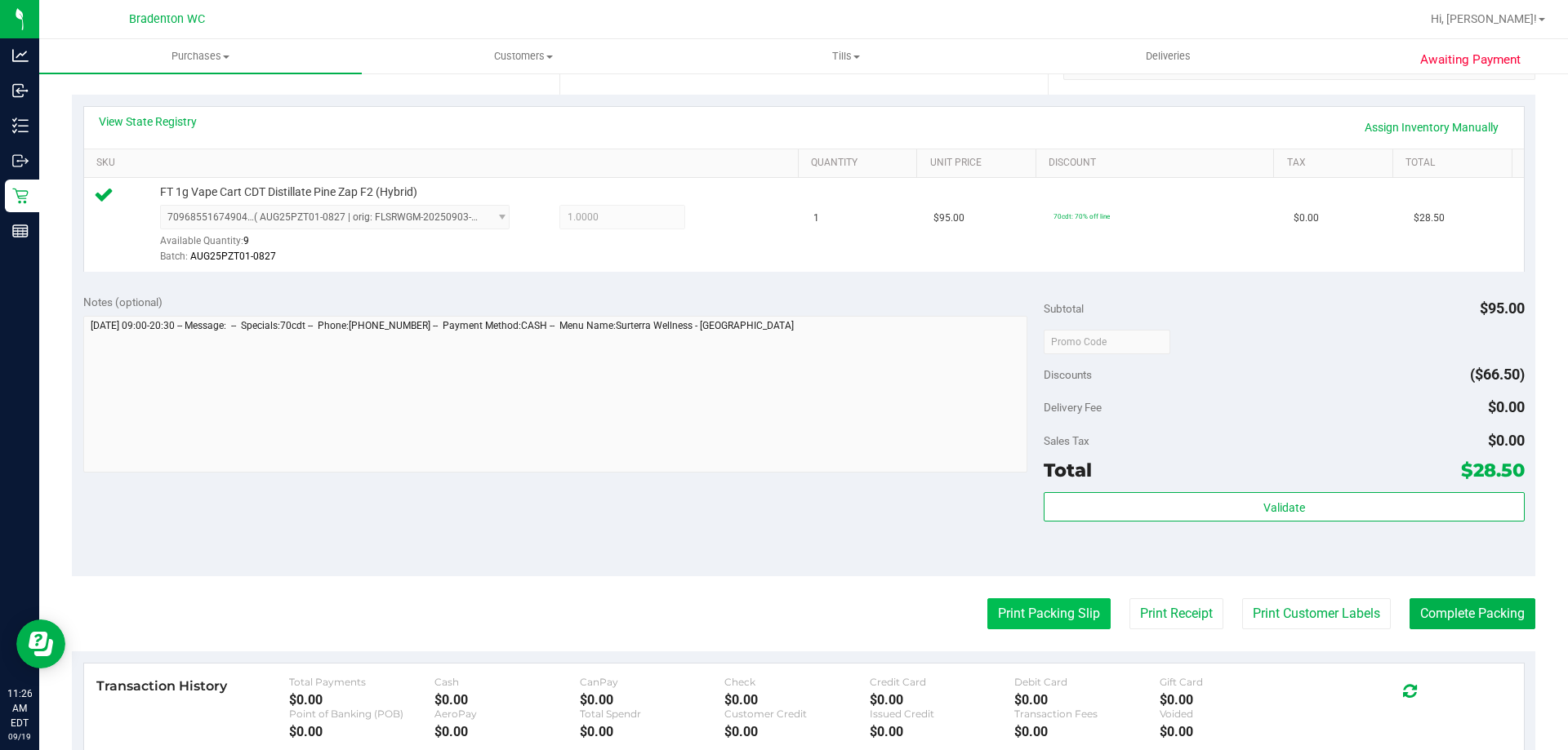
click at [1011, 609] on button "Print Packing Slip" at bounding box center [1049, 614] width 124 height 31
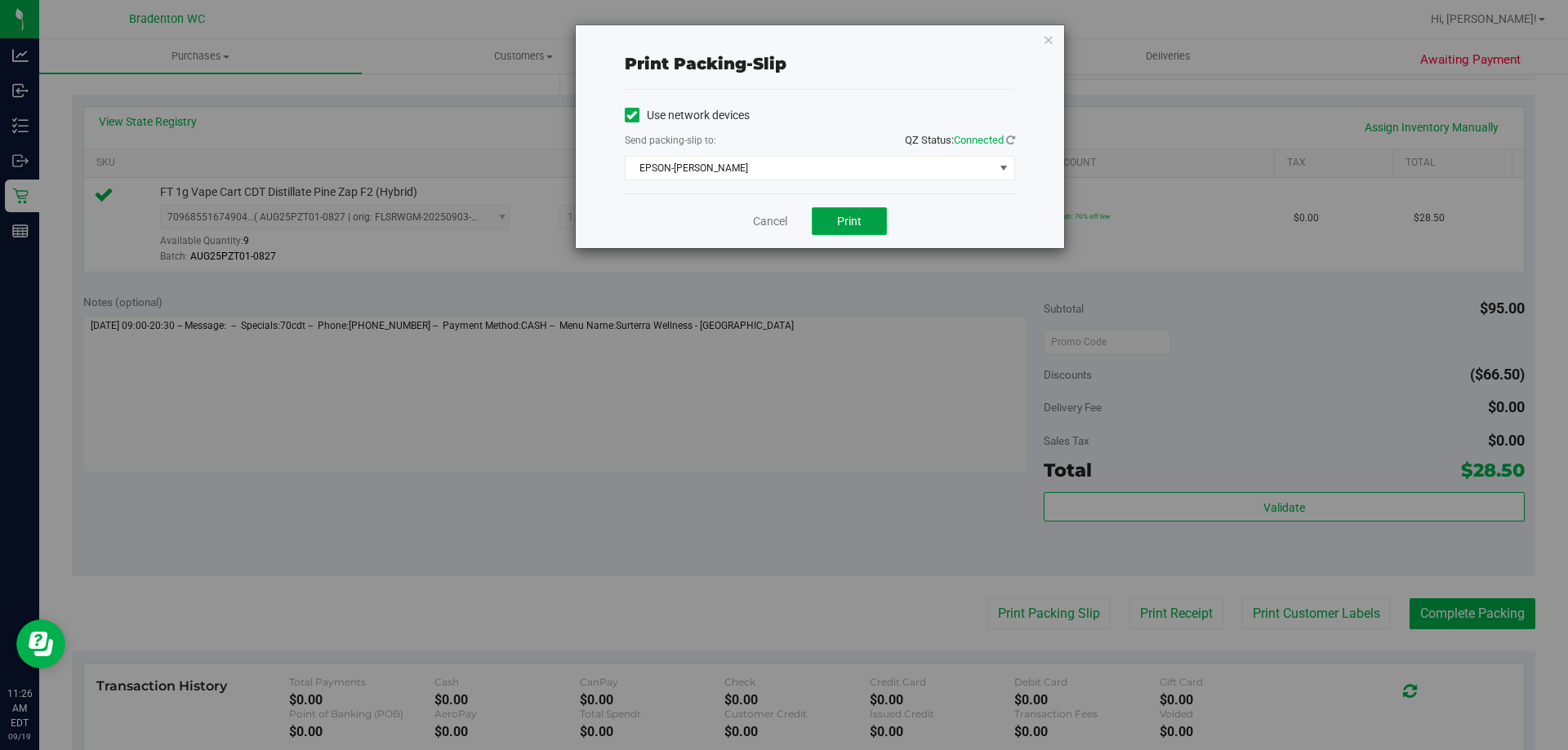
click at [850, 219] on span "Print" at bounding box center [849, 222] width 25 height 13
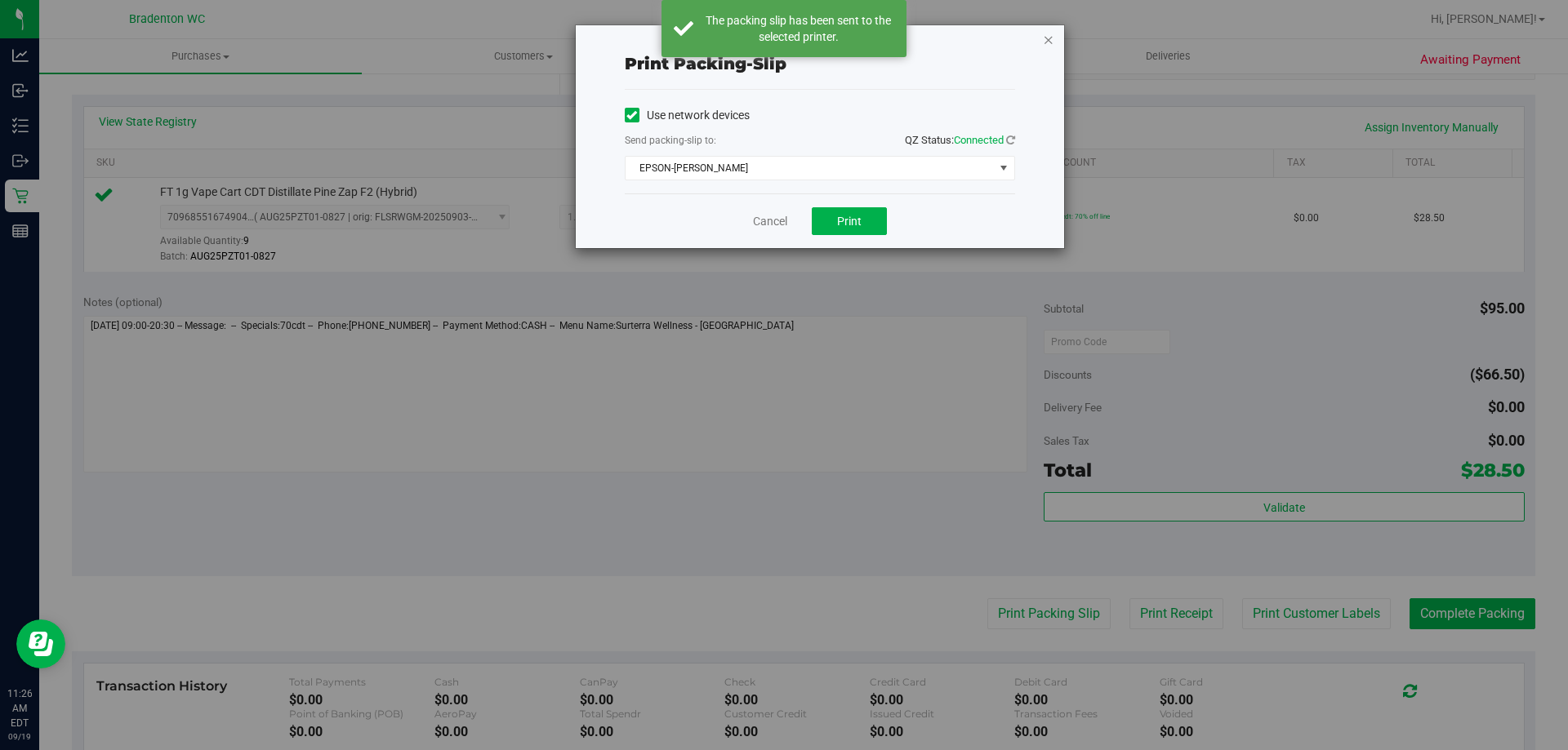
click at [1049, 38] on icon "button" at bounding box center [1049, 39] width 11 height 20
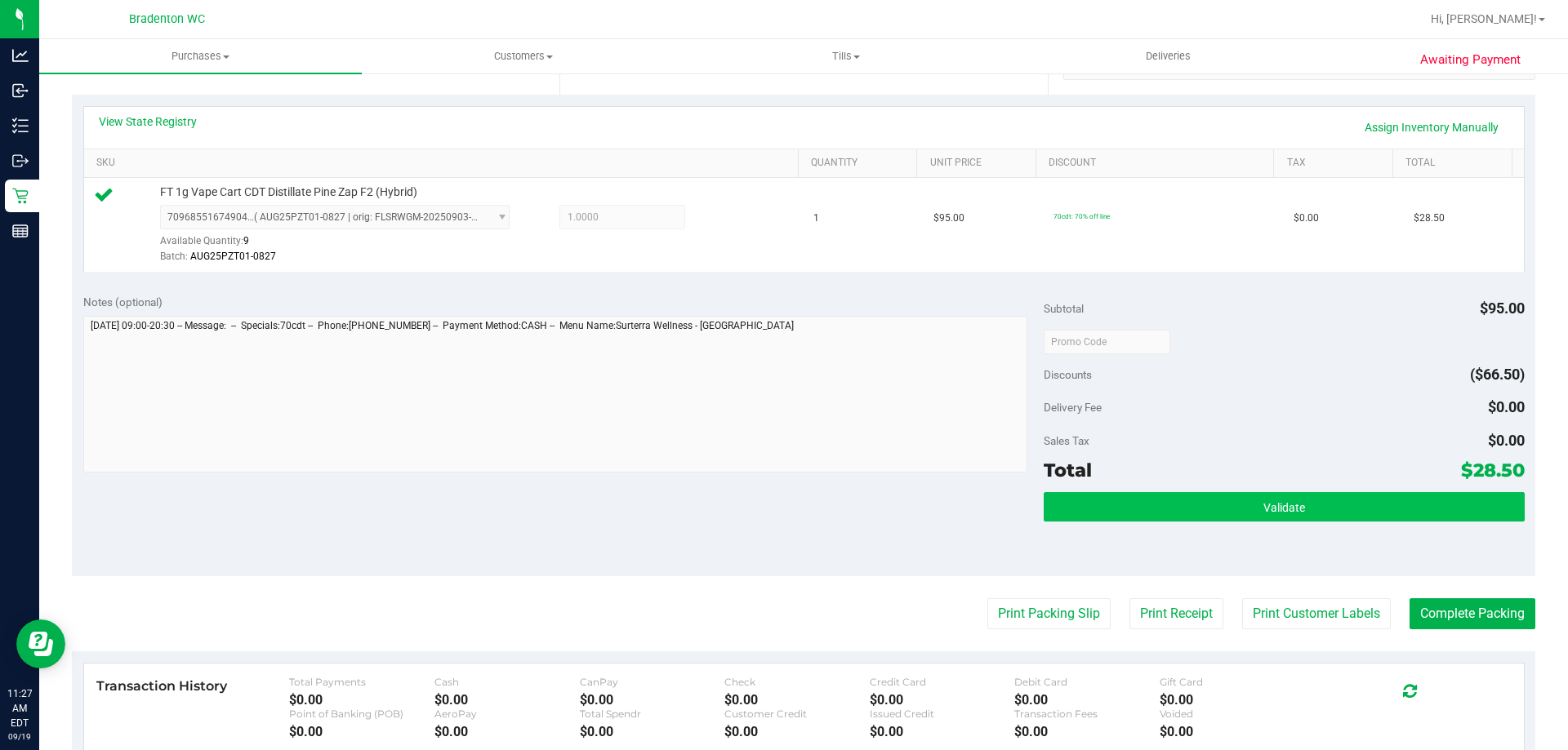
click at [1291, 510] on span "Validate" at bounding box center [1284, 508] width 42 height 13
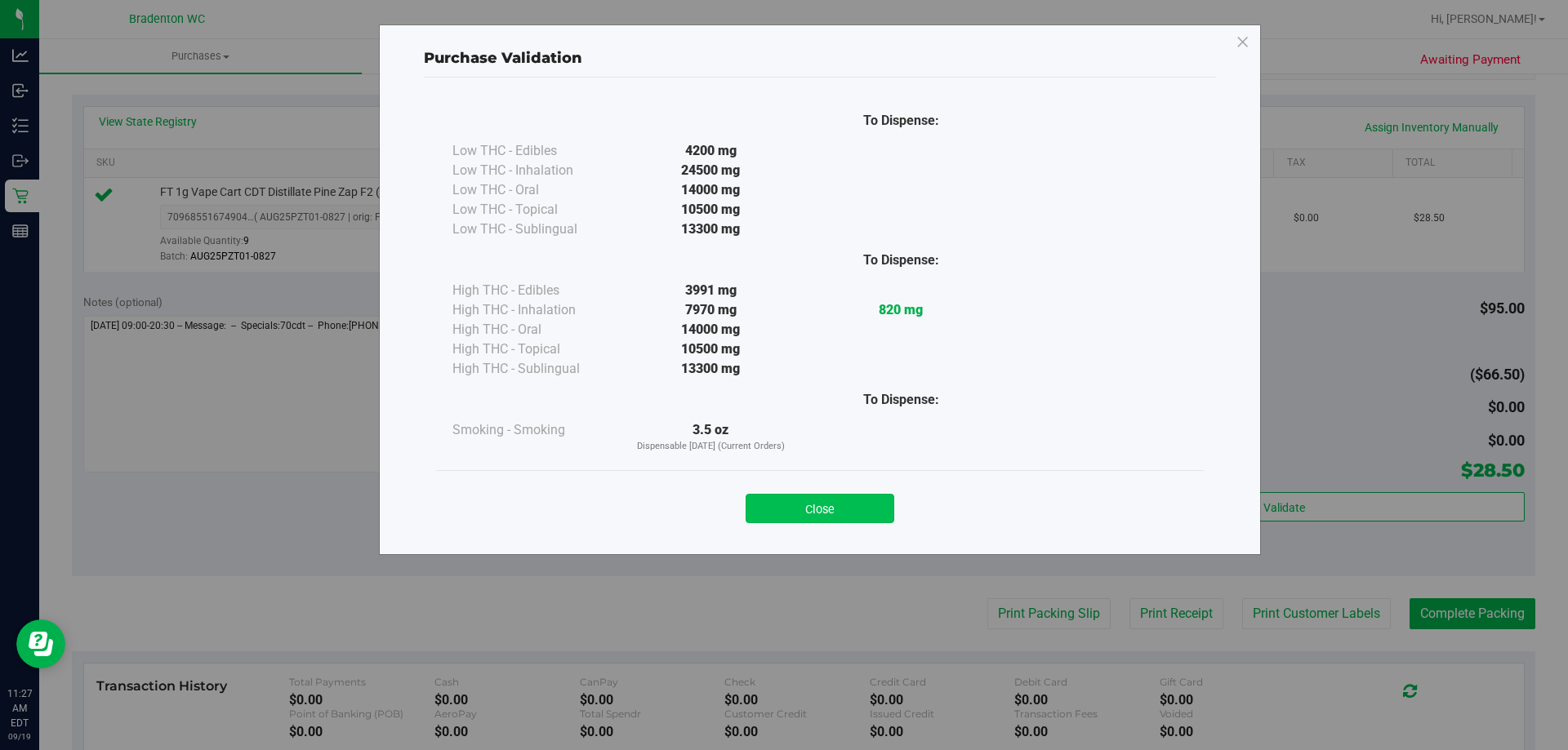
click at [833, 511] on button "Close" at bounding box center [820, 508] width 149 height 30
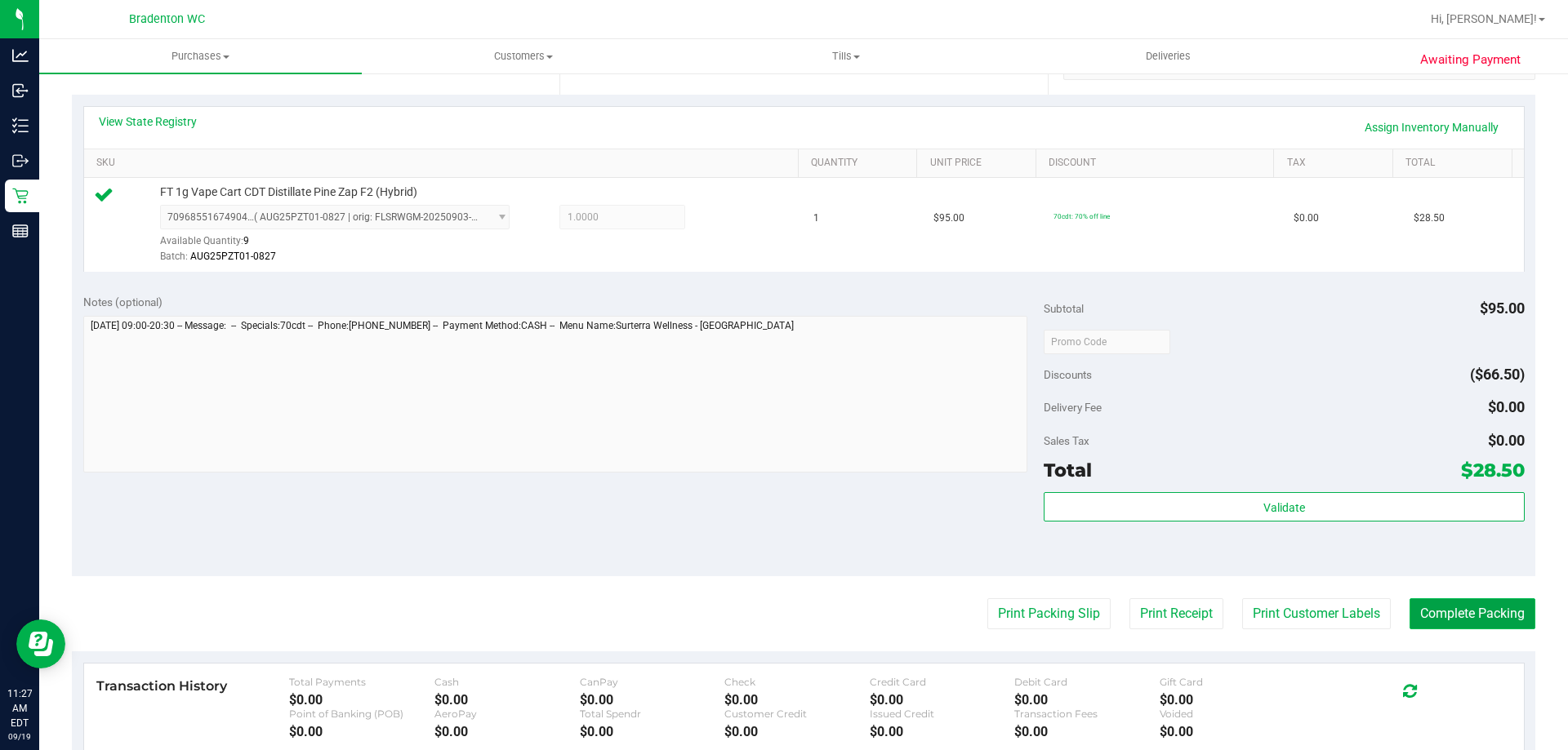
click at [1497, 612] on button "Complete Packing" at bounding box center [1473, 614] width 126 height 31
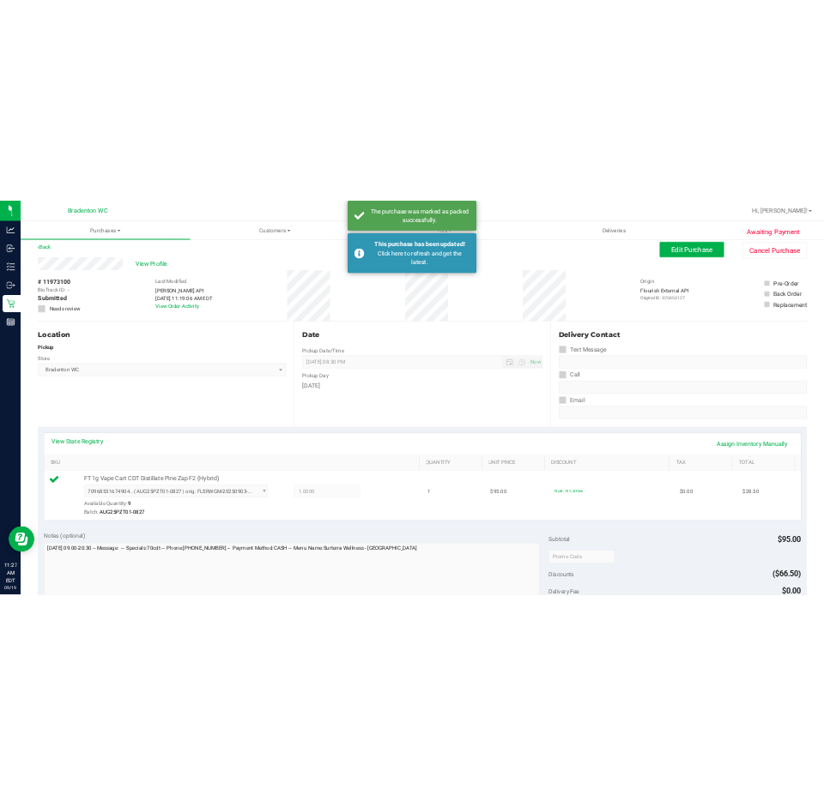
scroll to position [0, 0]
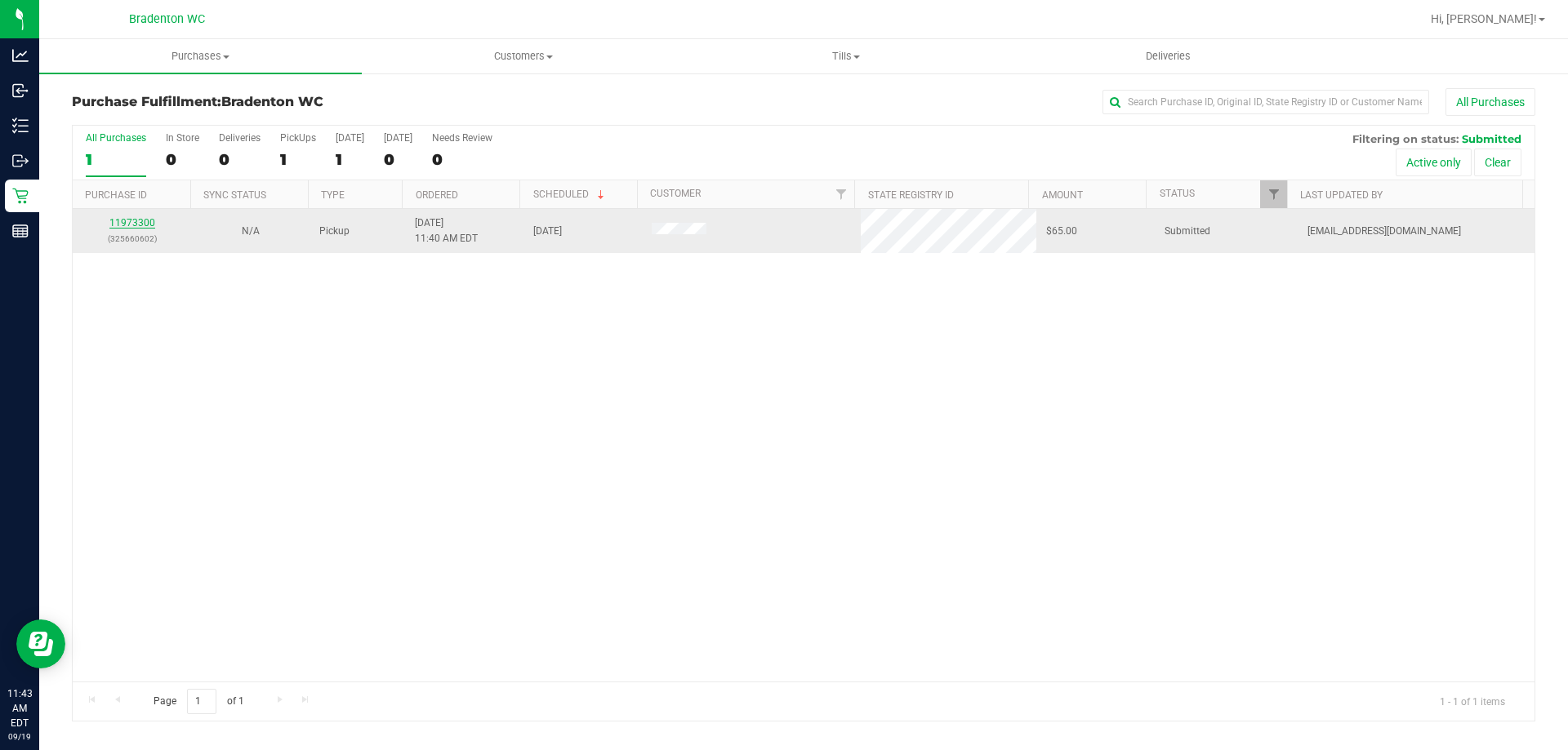
click at [125, 219] on link "11973300" at bounding box center [132, 223] width 46 height 11
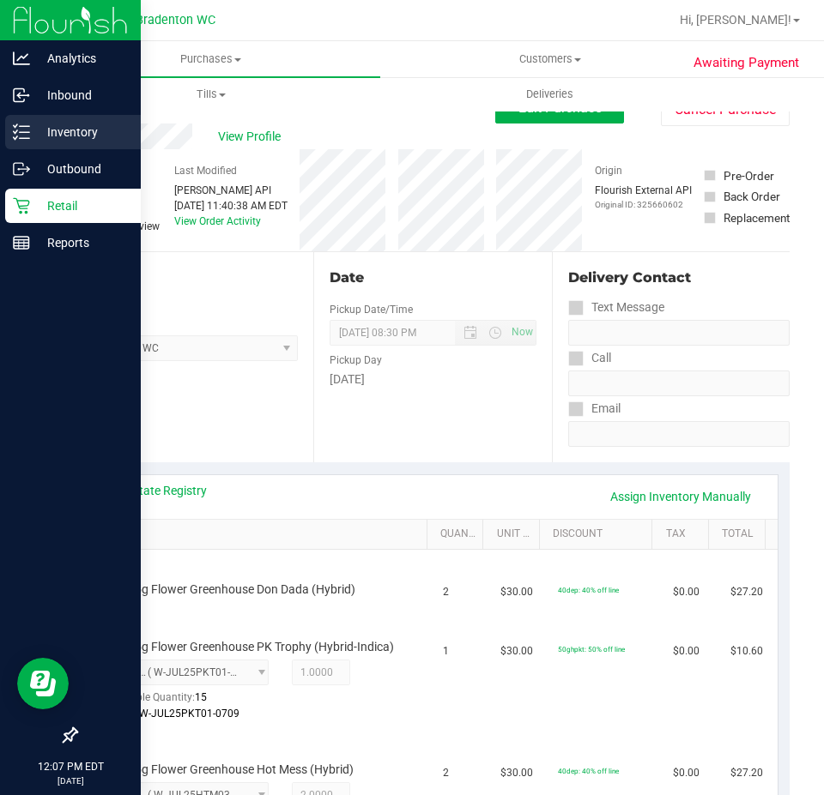
click at [24, 130] on icon at bounding box center [21, 132] width 17 height 17
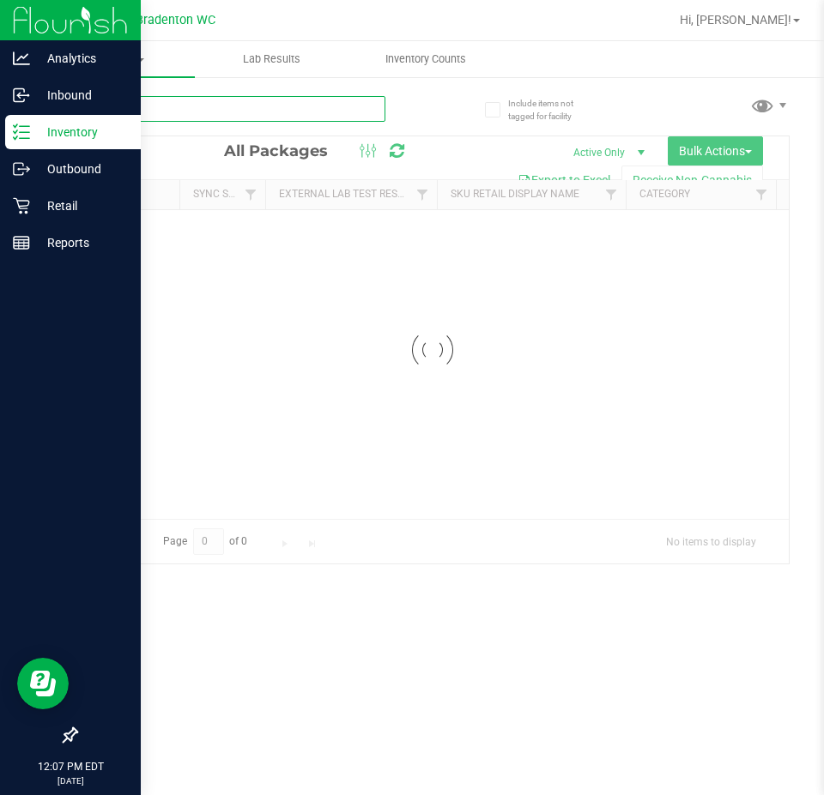
click at [293, 106] on input "text" at bounding box center [230, 109] width 310 height 26
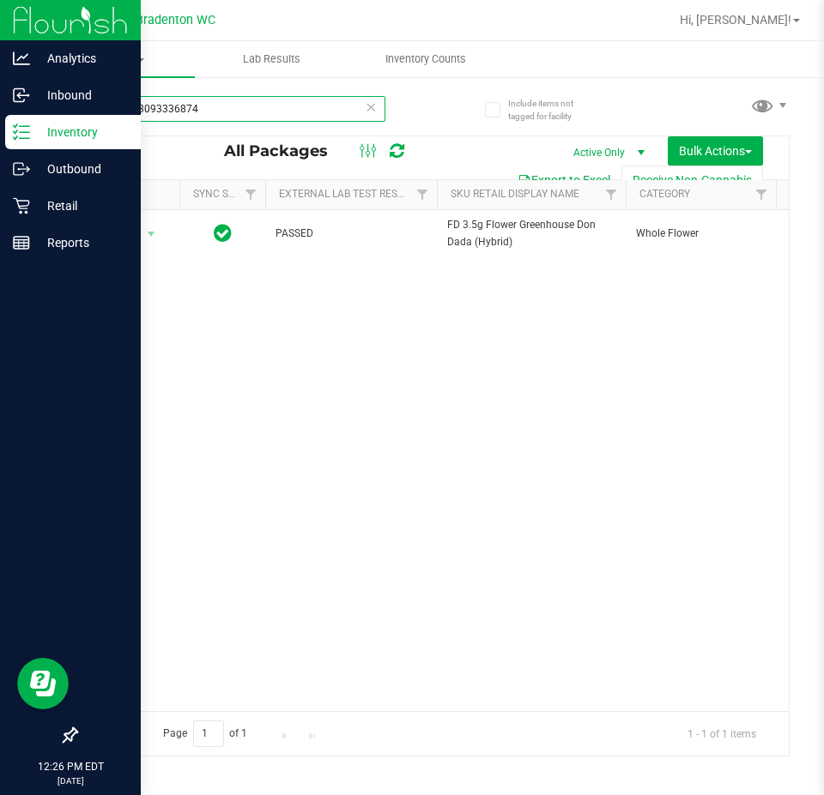
type input "0794993093336874"
